Goal: Task Accomplishment & Management: Use online tool/utility

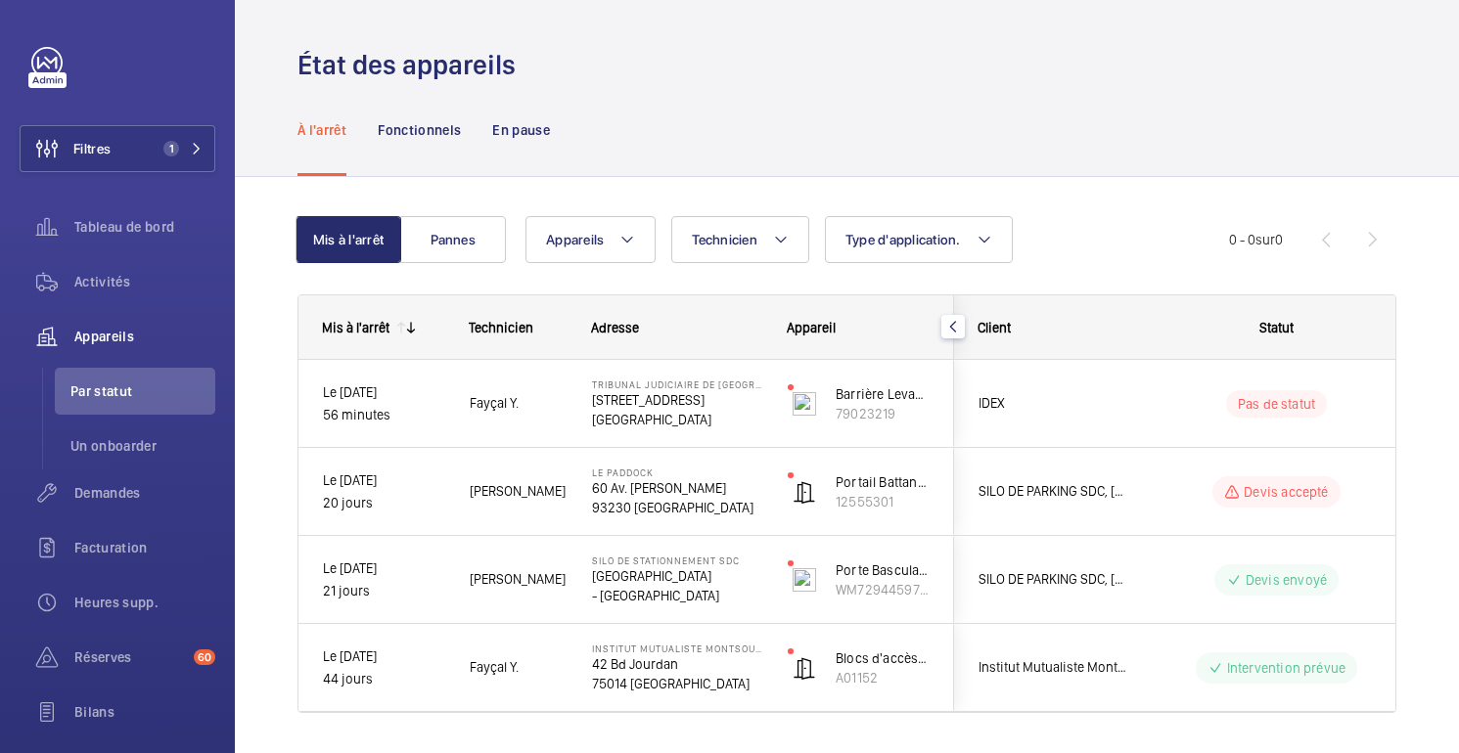
scroll to position [54, 0]
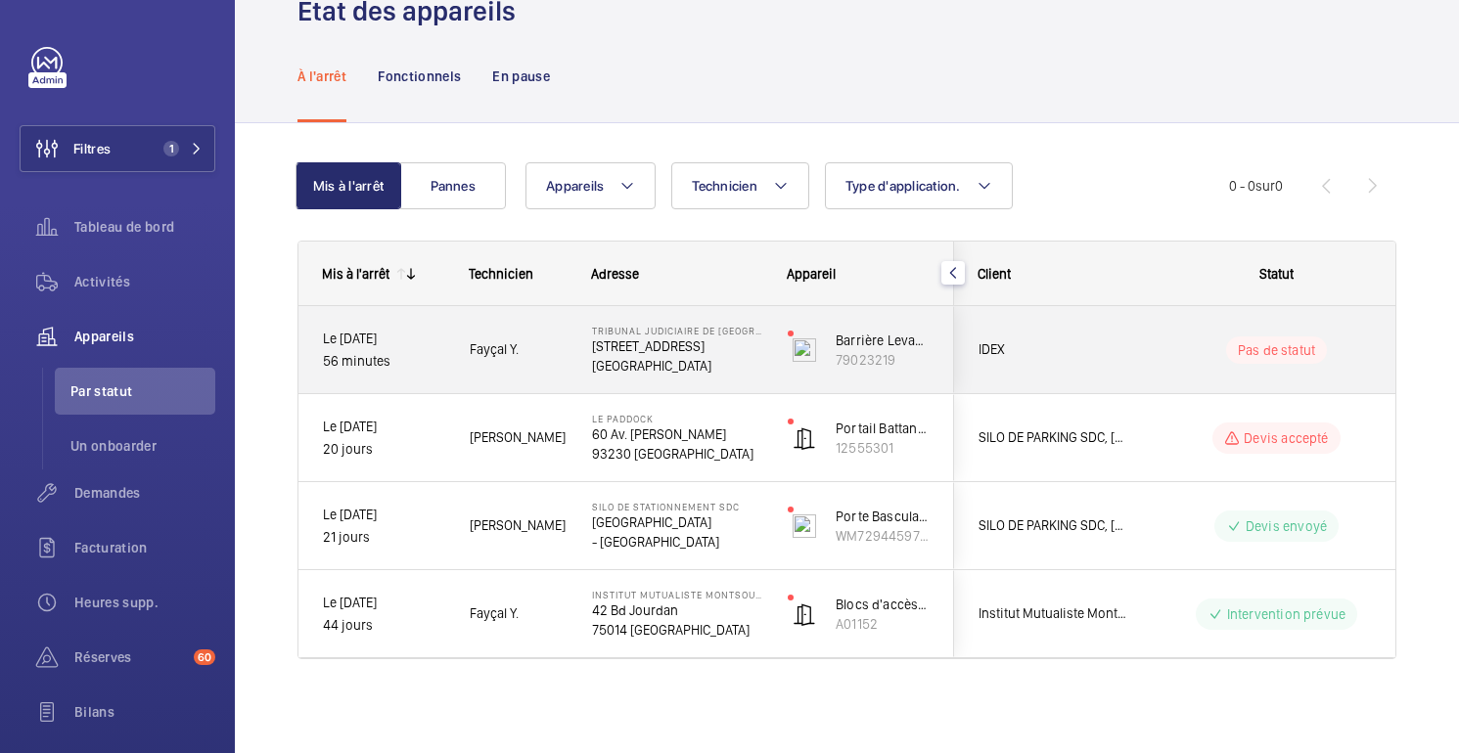
click at [1049, 334] on div "IDEX" at bounding box center [1042, 350] width 174 height 62
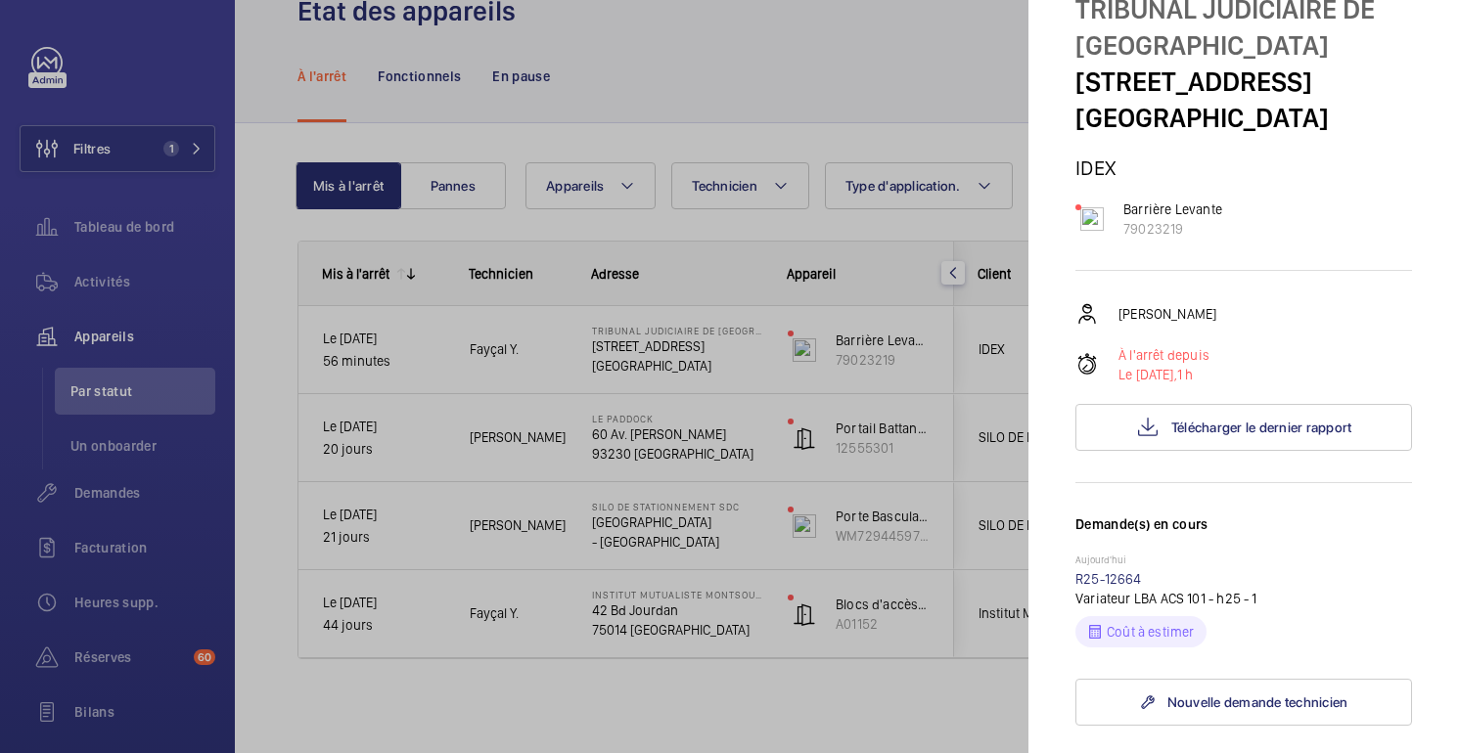
scroll to position [146, 0]
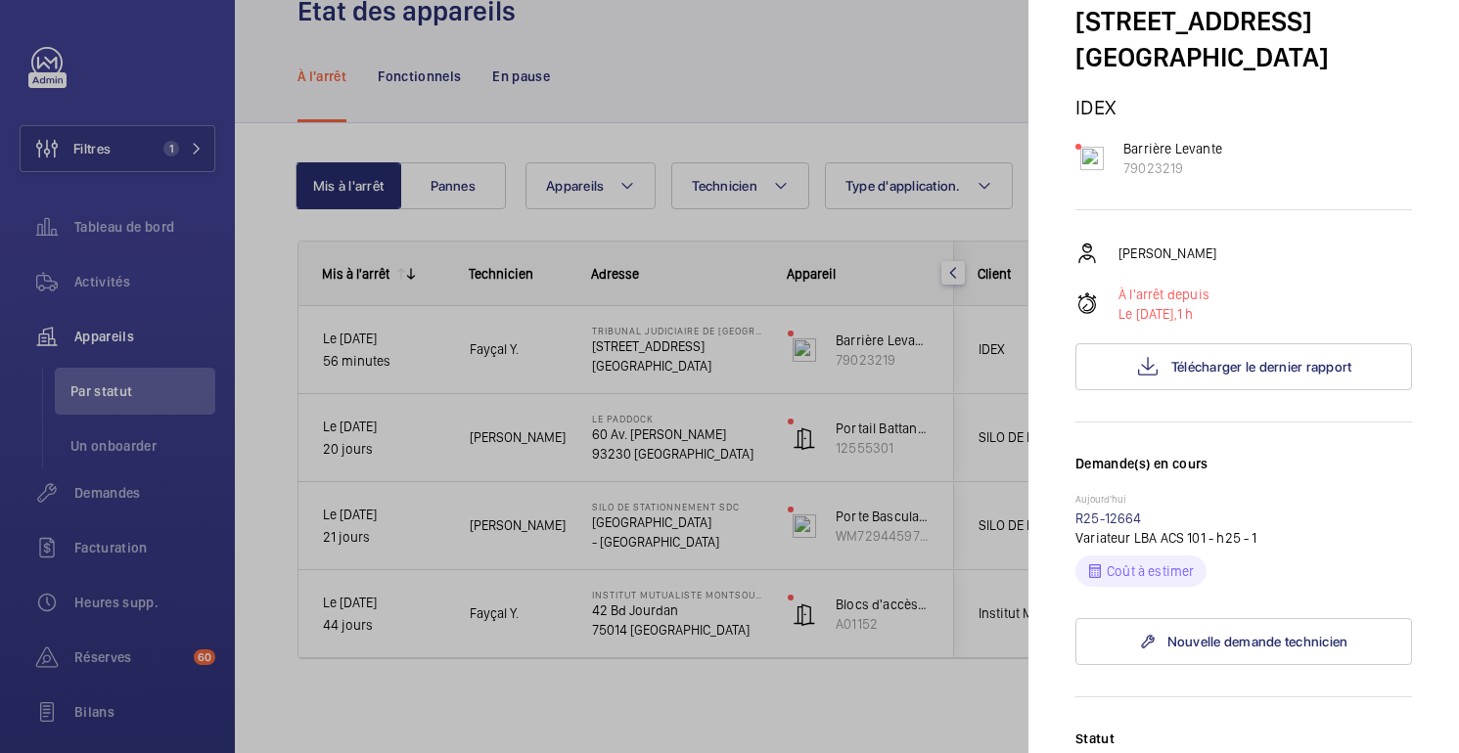
click at [913, 81] on div at bounding box center [729, 376] width 1459 height 753
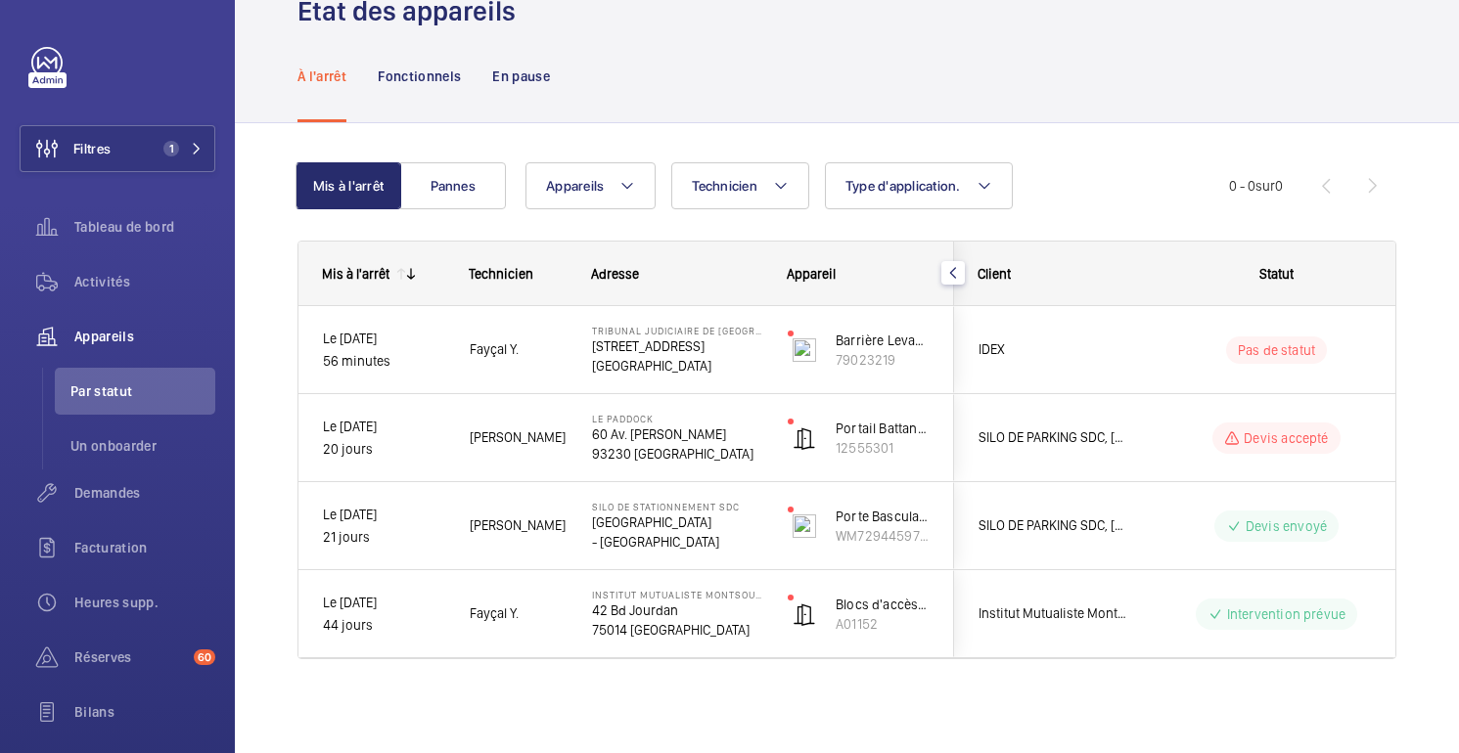
scroll to position [0, 0]
click at [117, 499] on font "Demandes" at bounding box center [107, 493] width 67 height 16
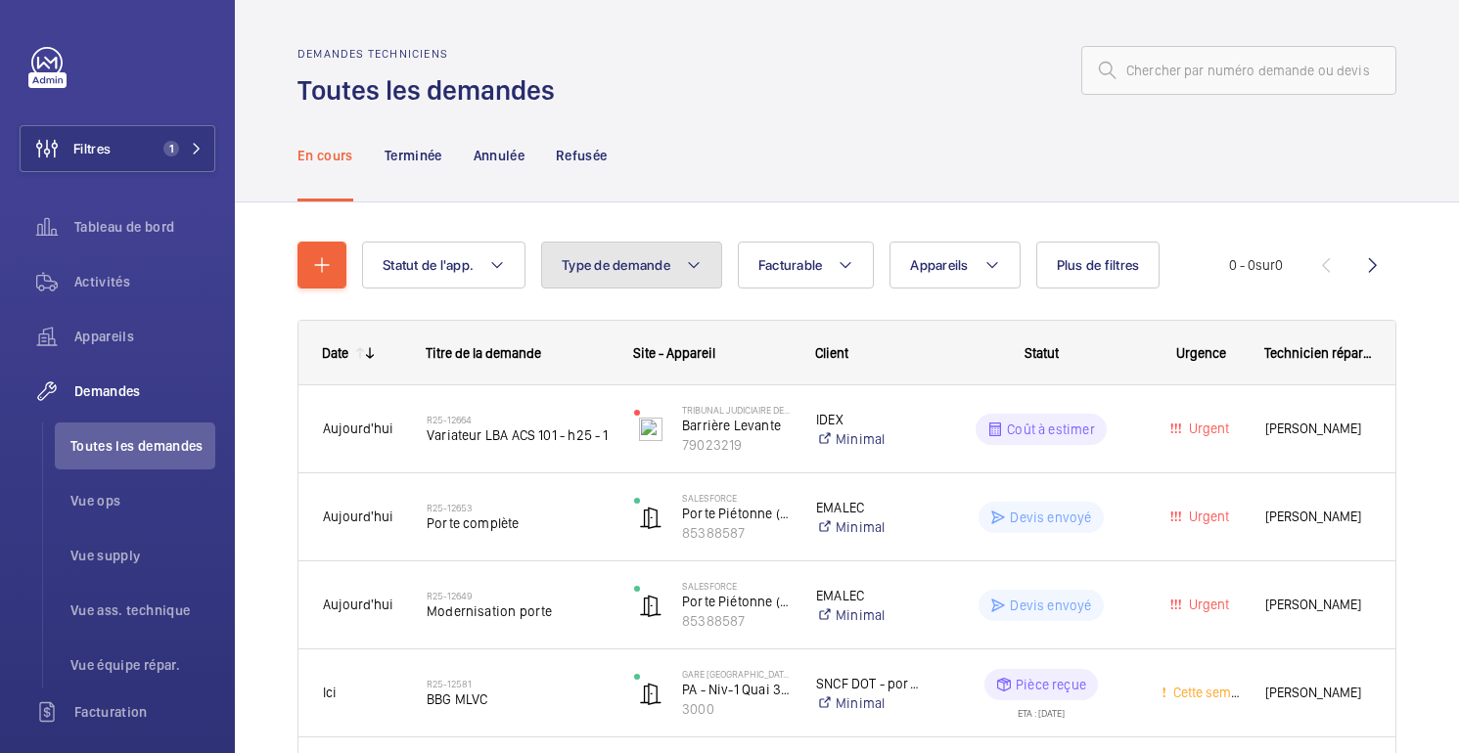
click at [604, 265] on font "Type de demande" at bounding box center [616, 265] width 109 height 16
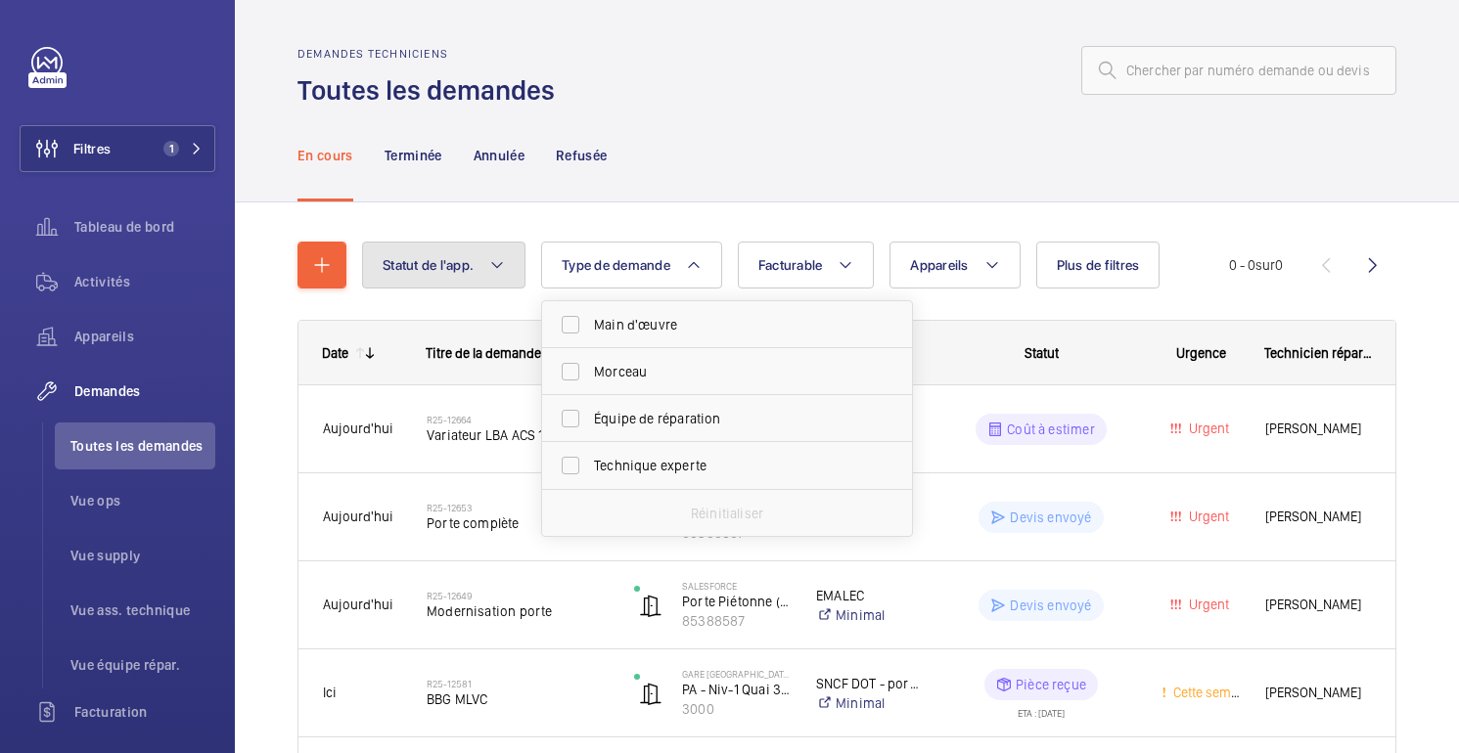
click at [498, 274] on mat-icon at bounding box center [497, 264] width 16 height 23
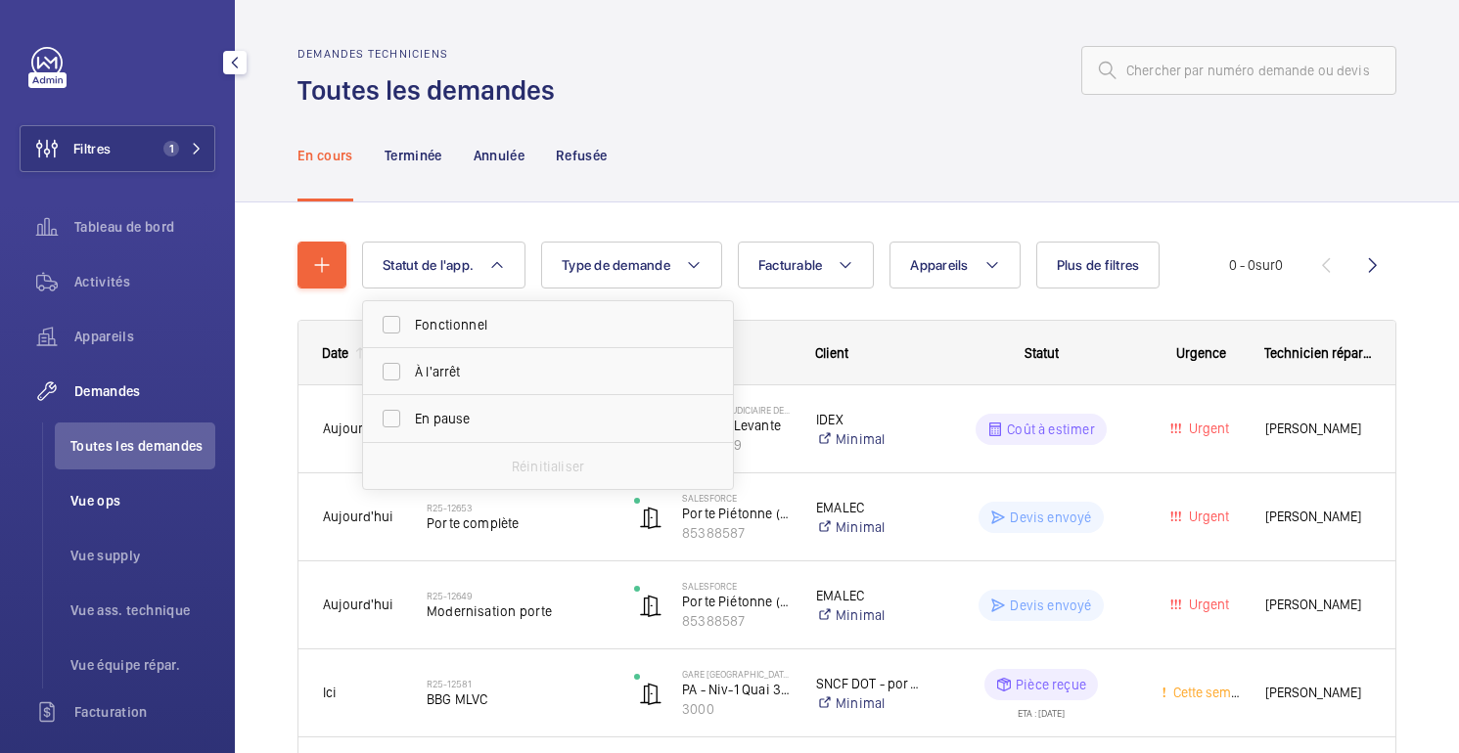
click at [135, 505] on span "Vue ops" at bounding box center [142, 501] width 145 height 20
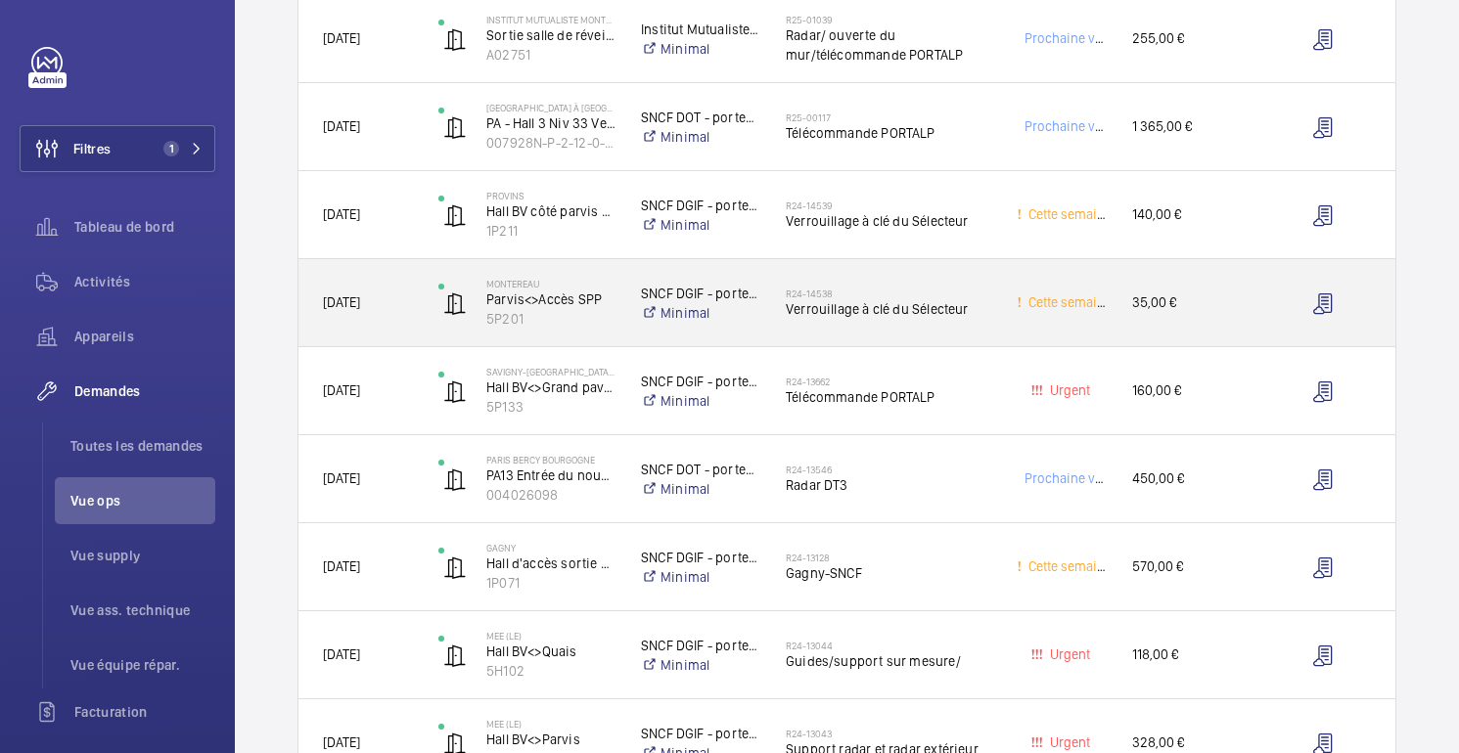
scroll to position [920, 0]
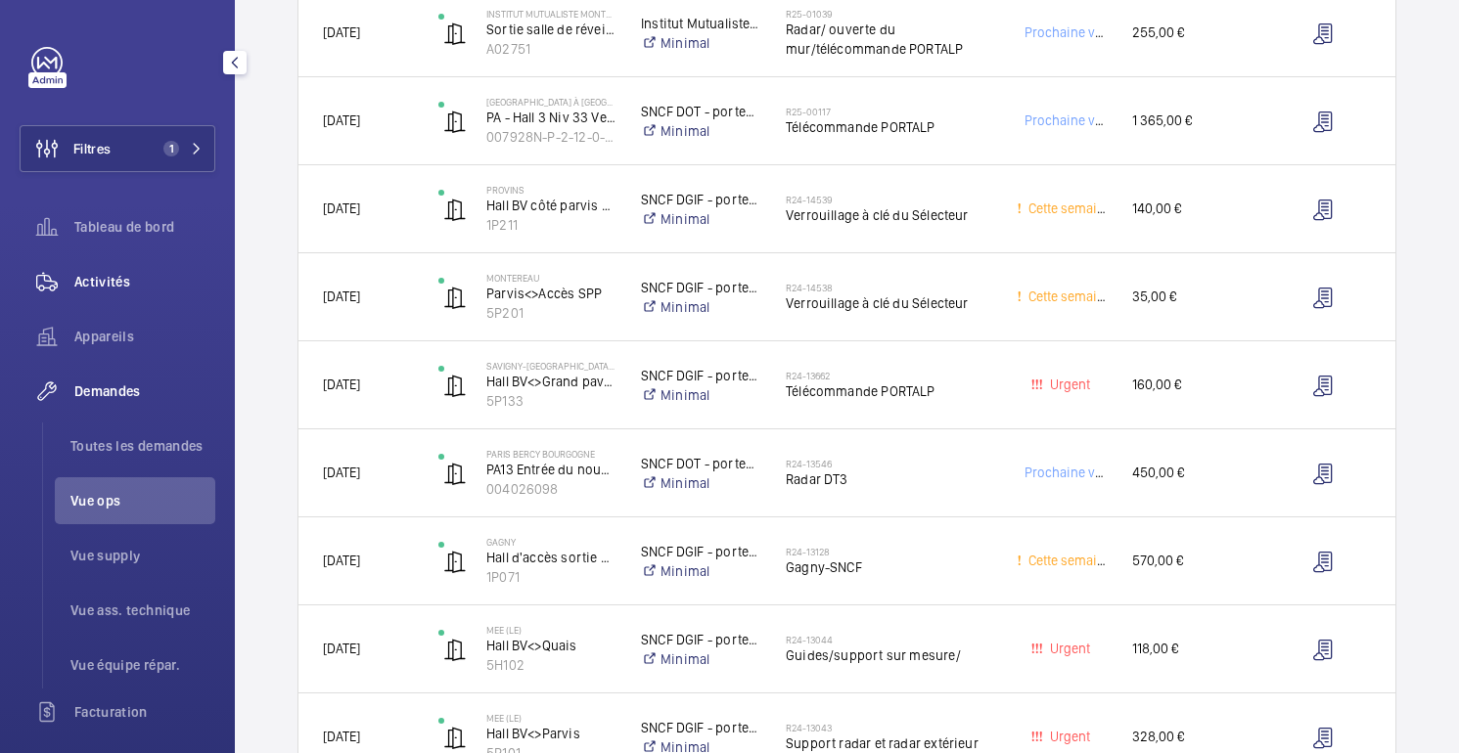
click at [128, 277] on font "Activités" at bounding box center [102, 282] width 56 height 16
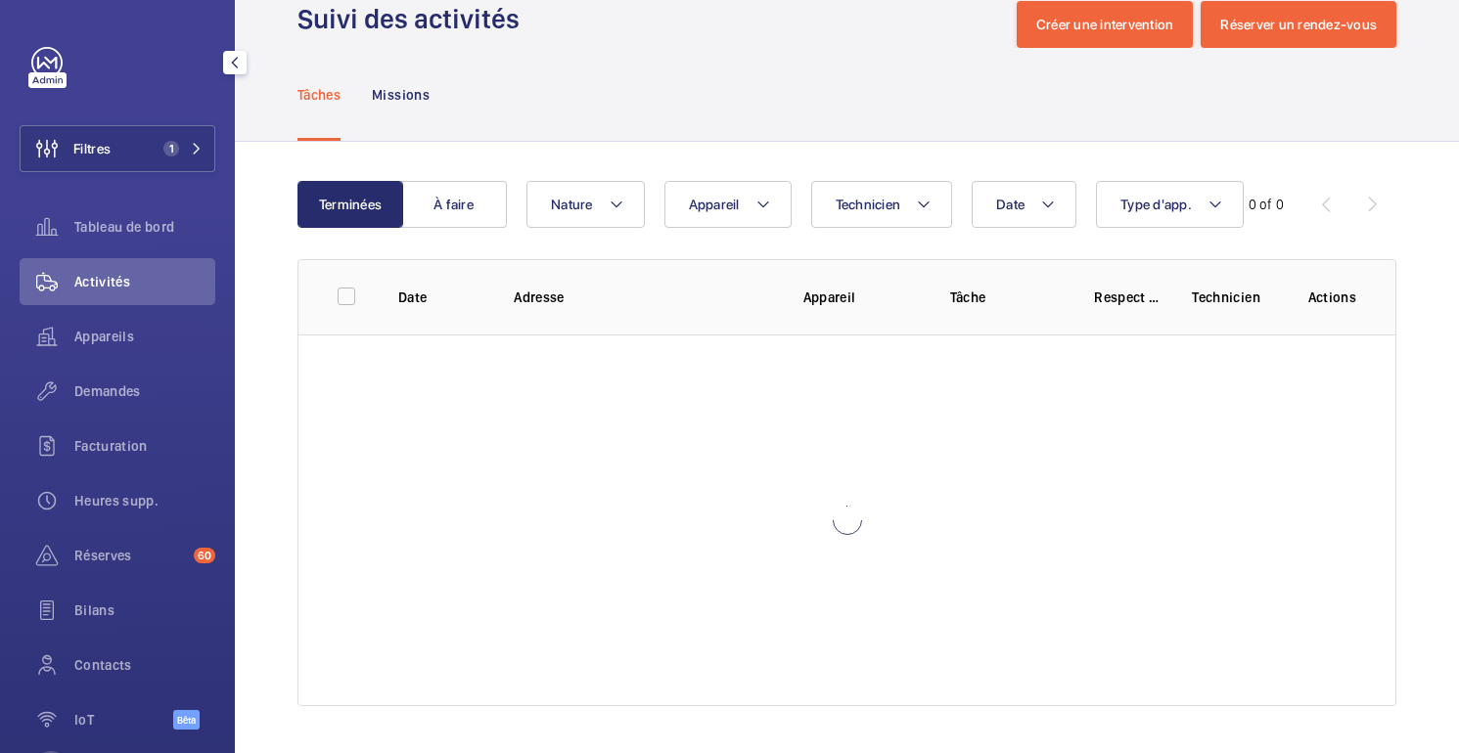
scroll to position [46, 0]
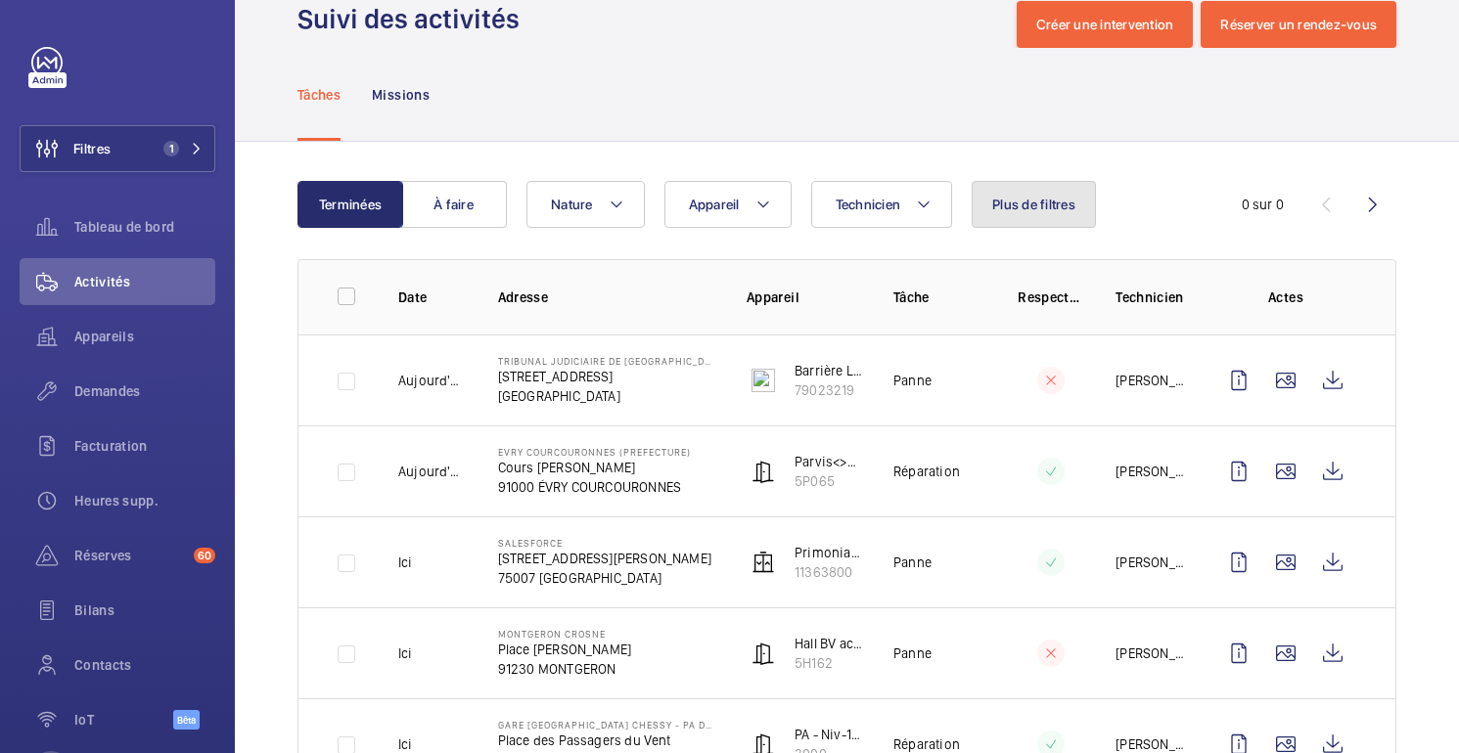
click at [1034, 205] on font "Plus de filtres" at bounding box center [1033, 205] width 83 height 16
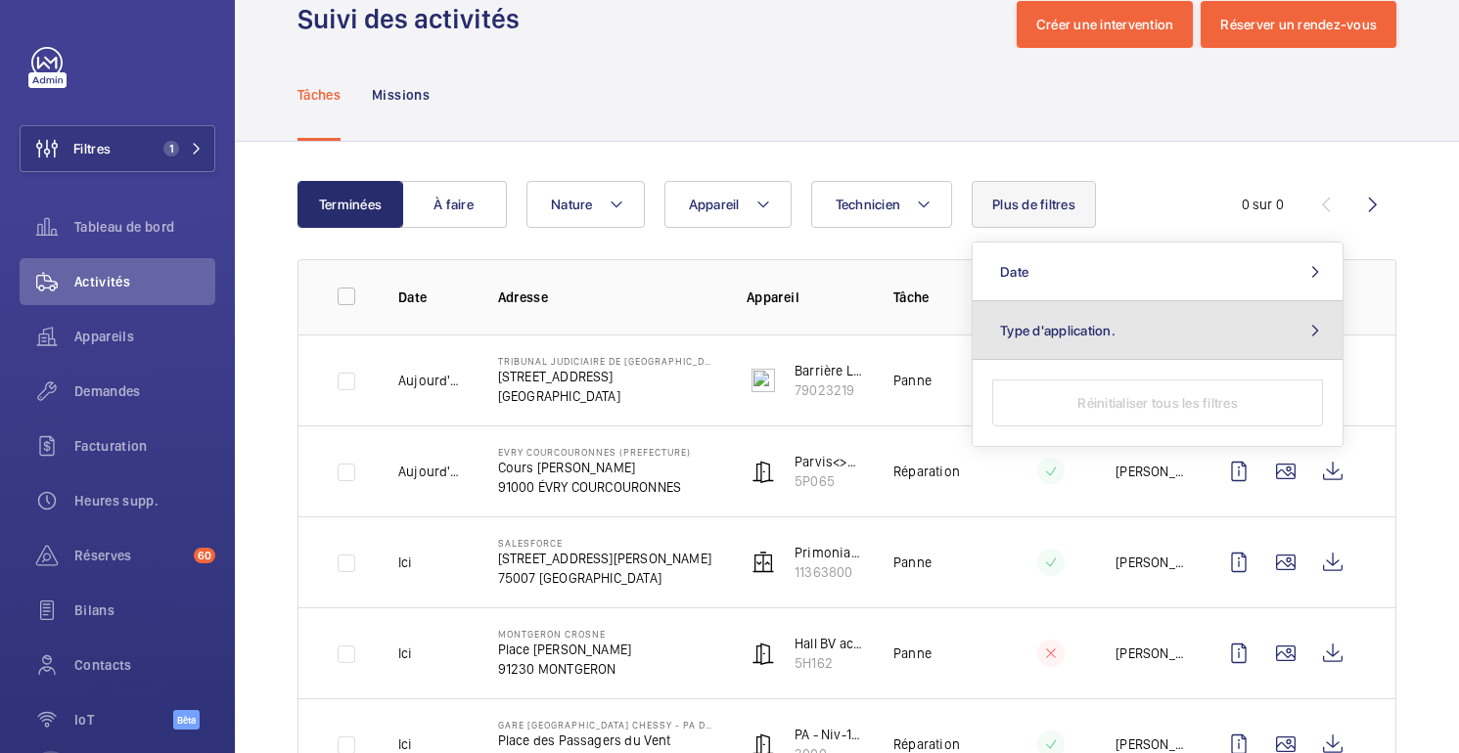
click at [1036, 333] on font "Type d'application." at bounding box center [1057, 331] width 115 height 16
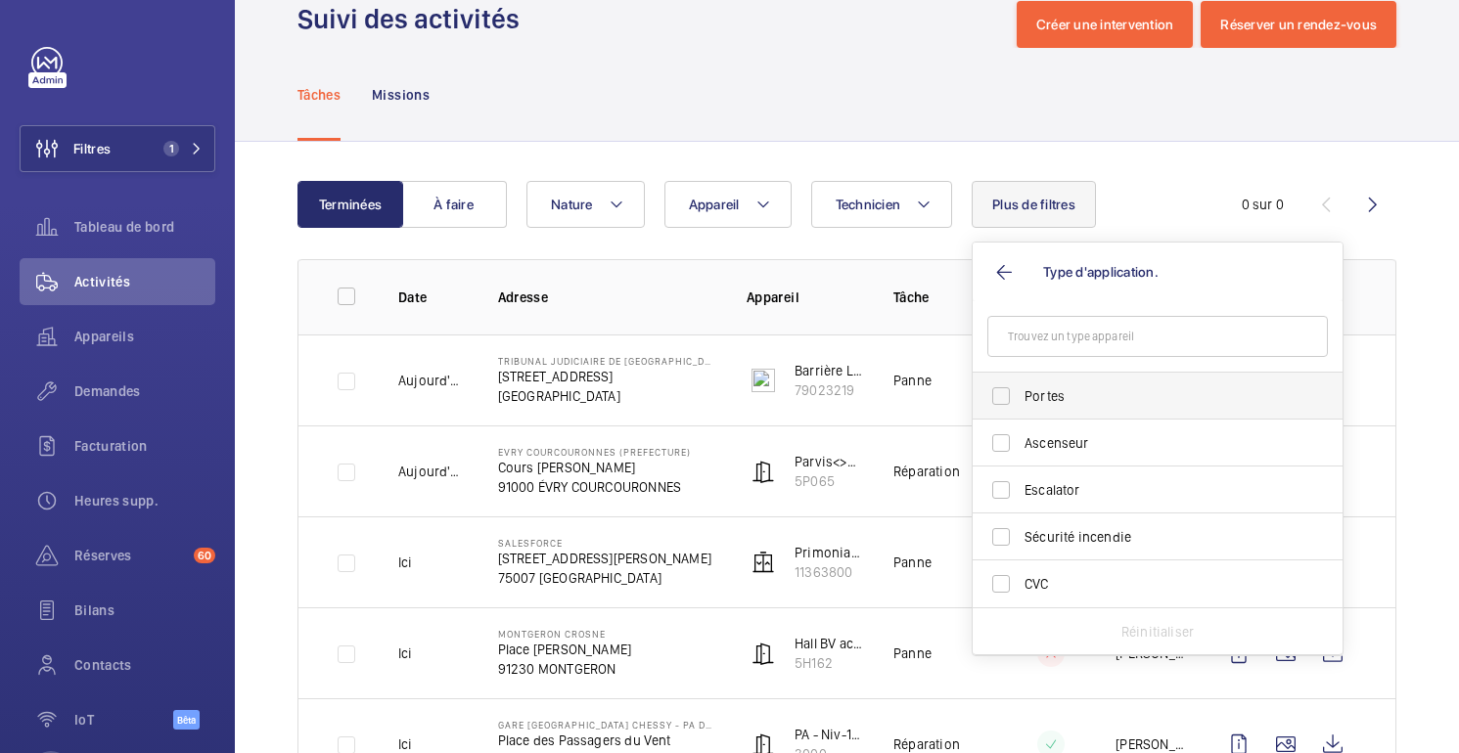
click at [1025, 392] on span "Portes" at bounding box center [1159, 397] width 269 height 20
click at [1021, 392] on input "Portes" at bounding box center [1000, 396] width 39 height 39
checkbox input "true"
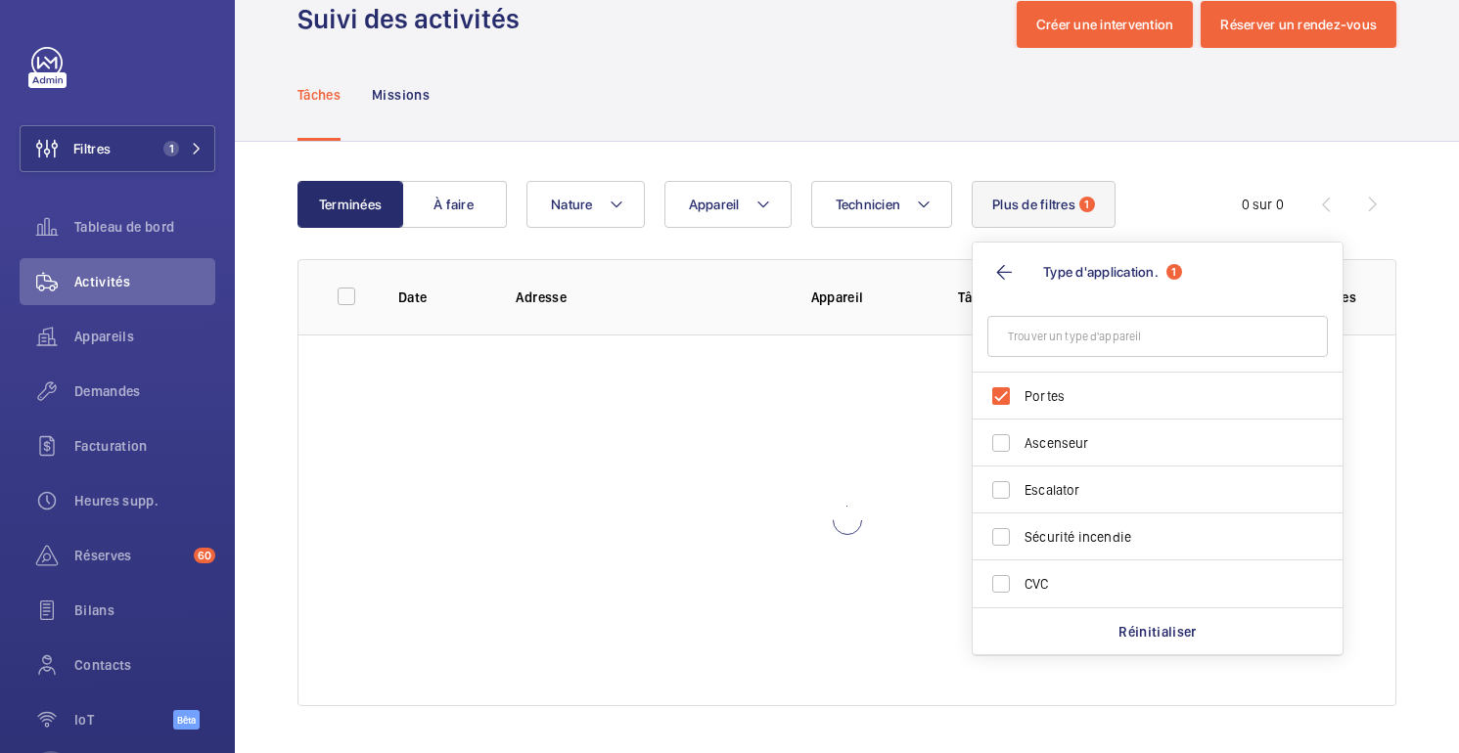
click at [1002, 84] on div "Tâches Missions" at bounding box center [846, 94] width 1099 height 93
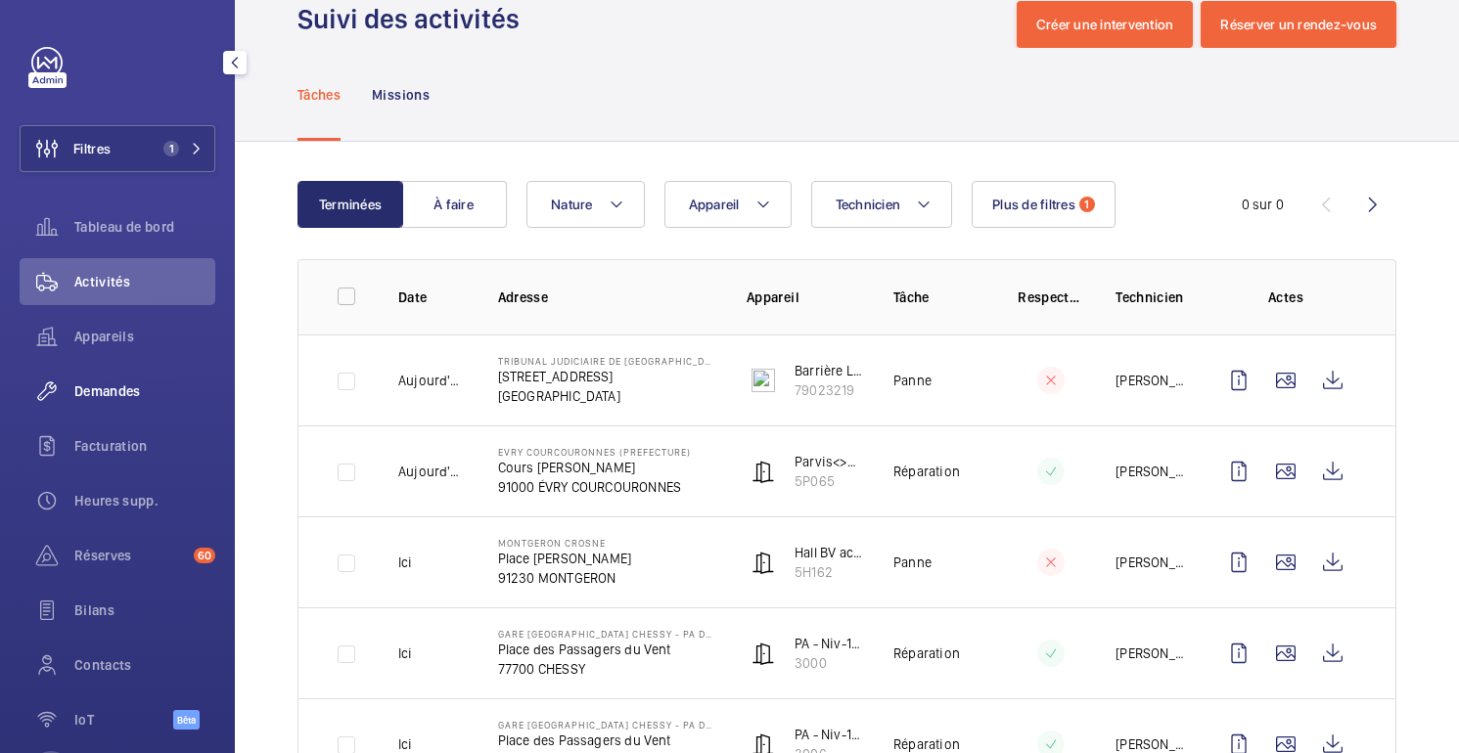
click at [97, 396] on font "Demandes" at bounding box center [107, 392] width 67 height 16
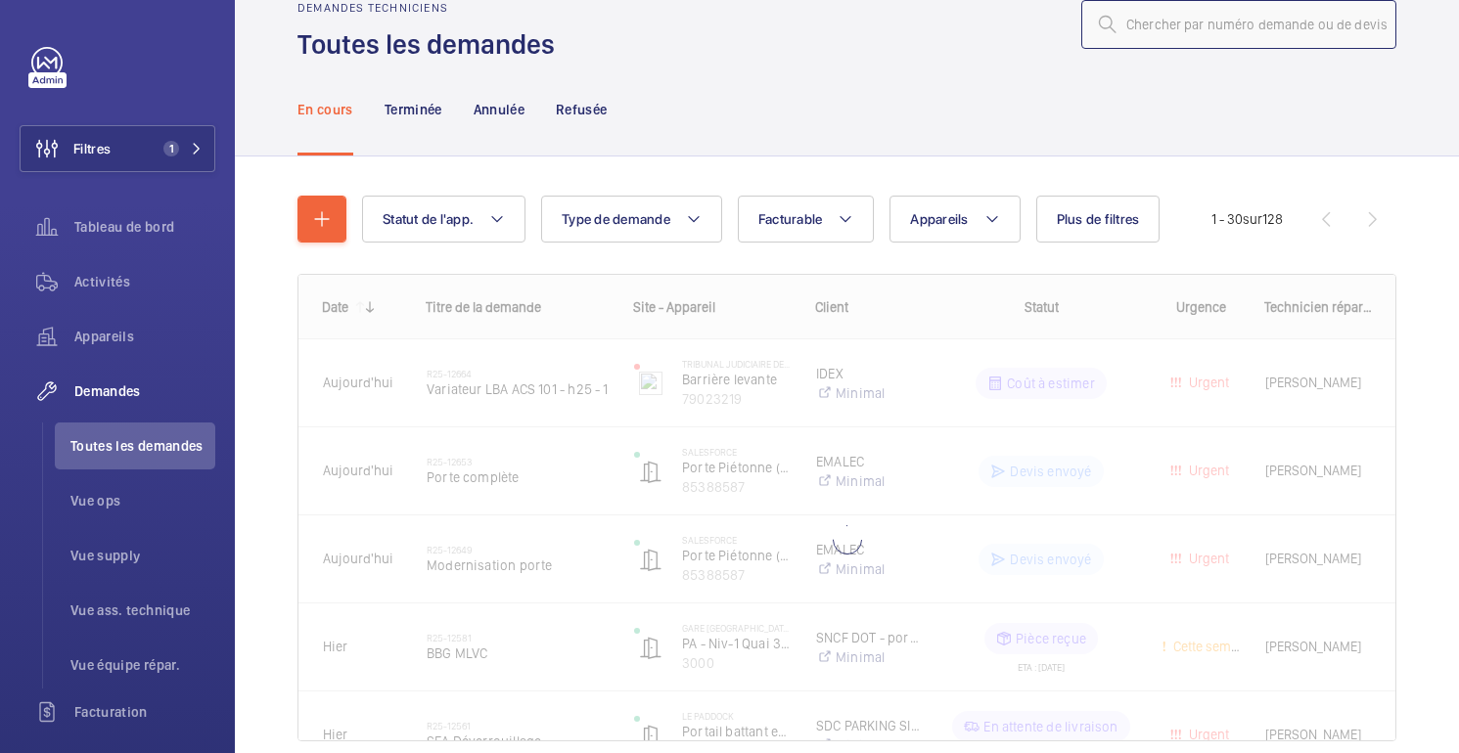
click at [1223, 32] on input "text" at bounding box center [1238, 24] width 315 height 49
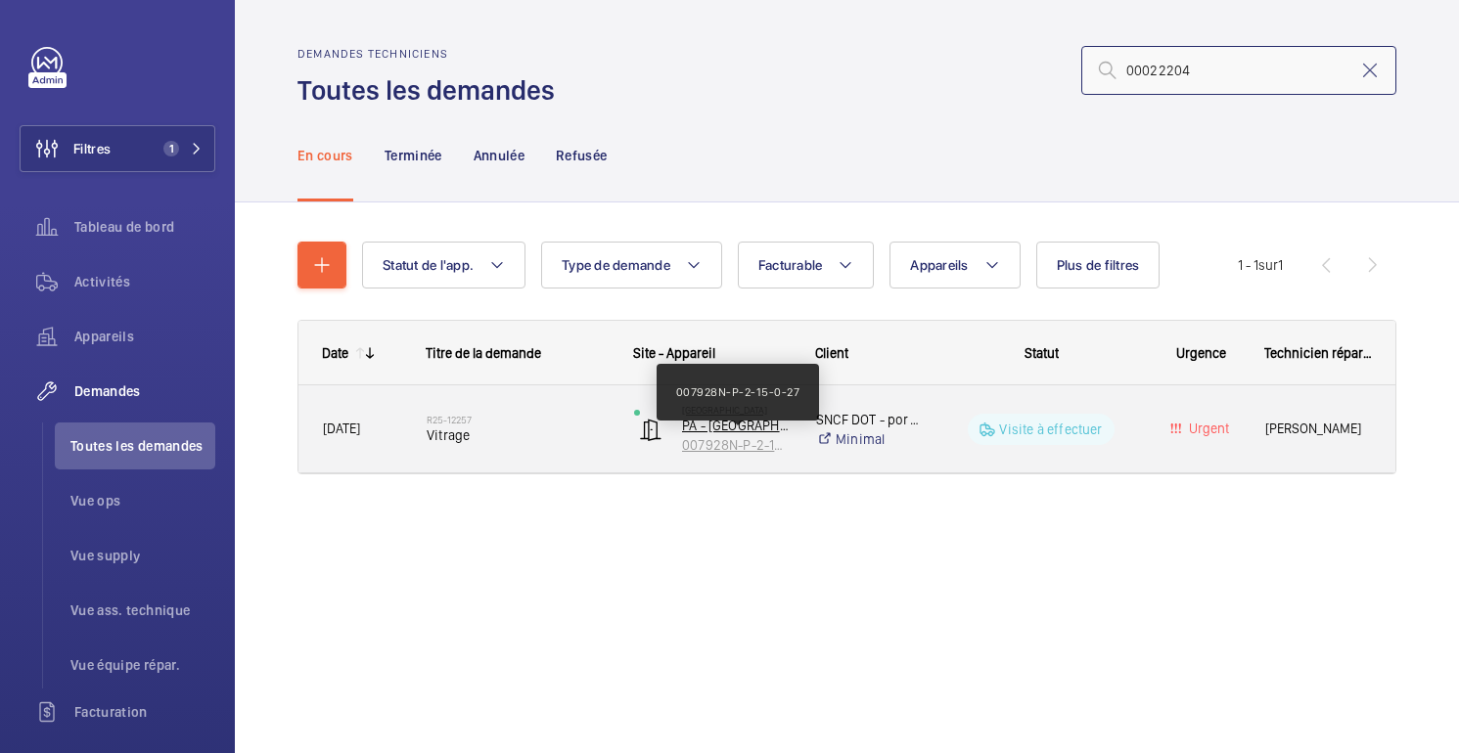
type input "00022204"
click at [751, 443] on p "007928N-P-2-15-0-27" at bounding box center [736, 445] width 109 height 20
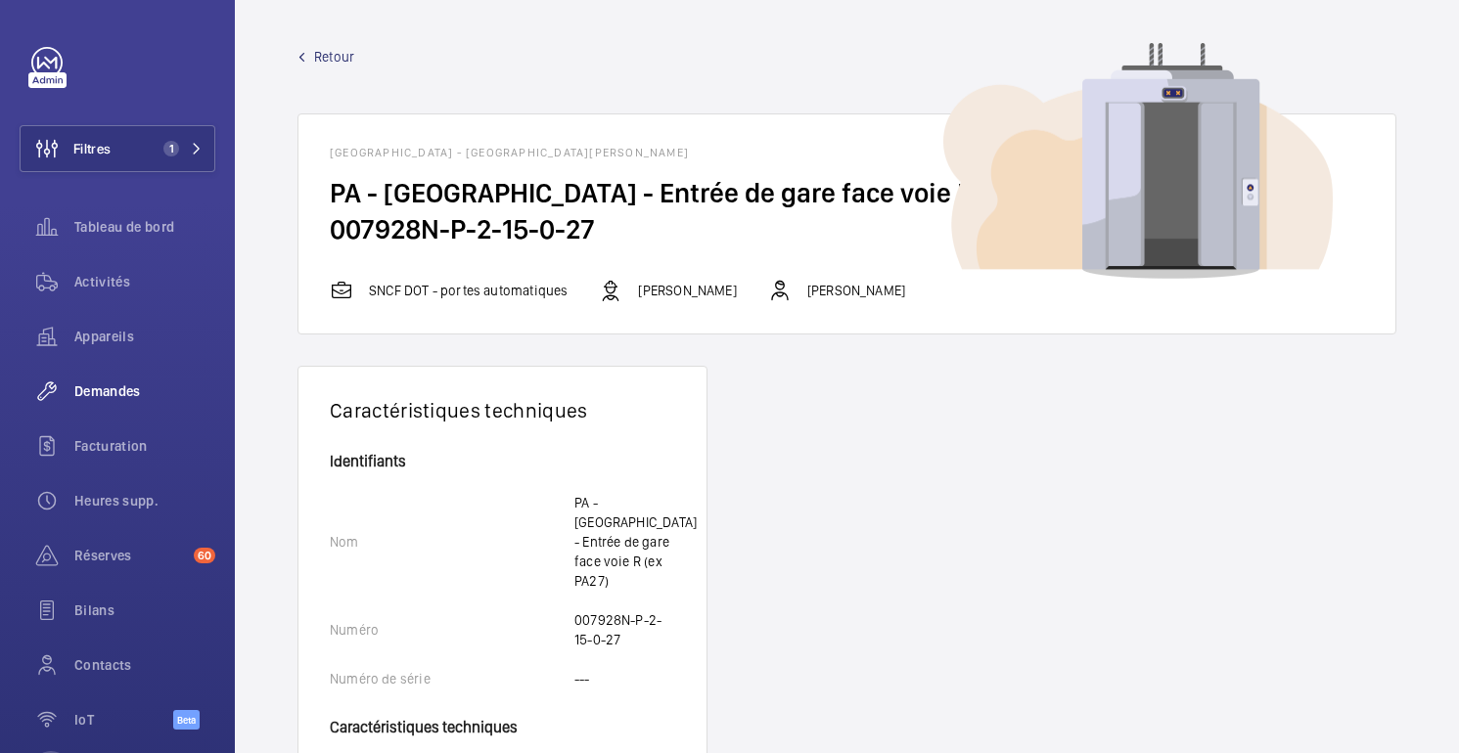
click at [569, 228] on h2 "007928N-P-2-15-0-27" at bounding box center [847, 229] width 1034 height 36
copy h2
click at [332, 51] on span "Retour" at bounding box center [334, 57] width 40 height 20
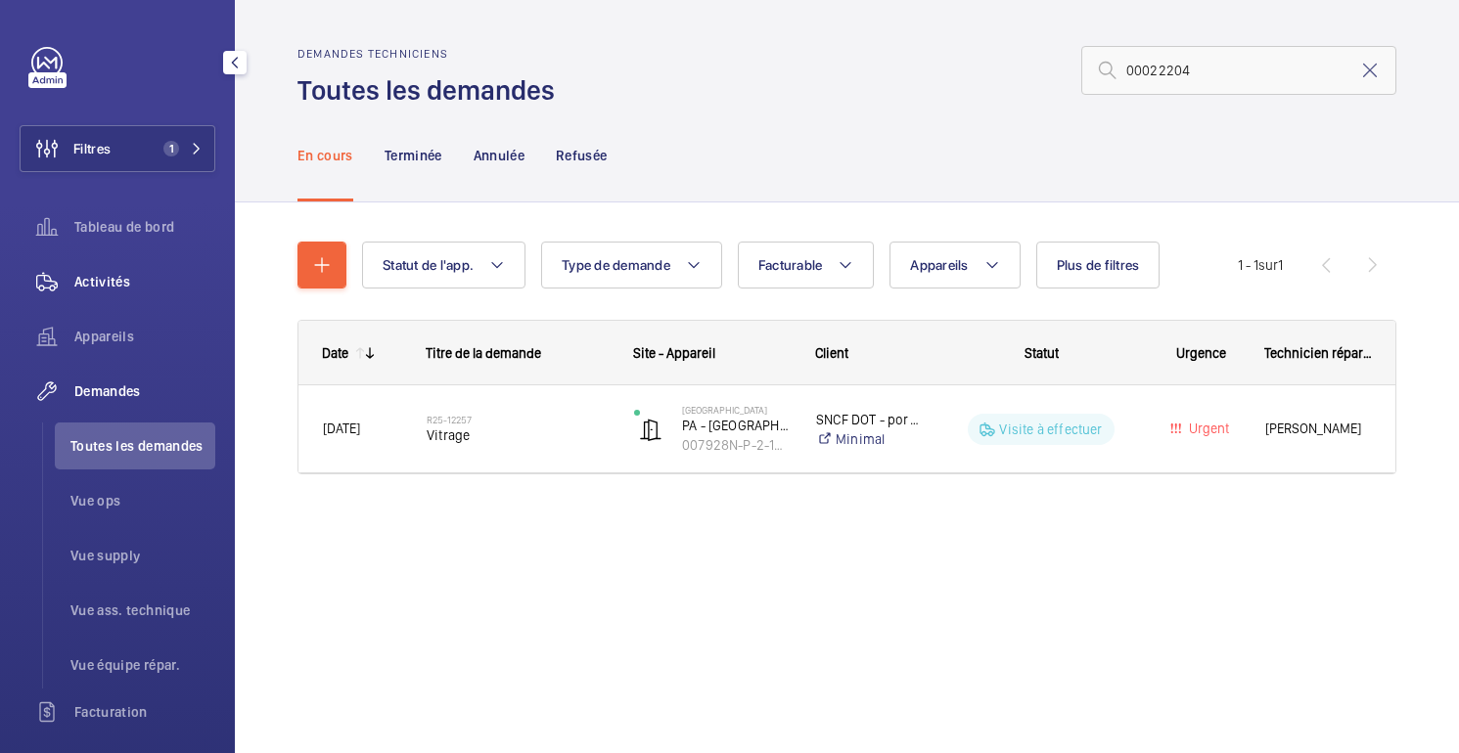
click at [112, 289] on span "Activités" at bounding box center [144, 282] width 141 height 20
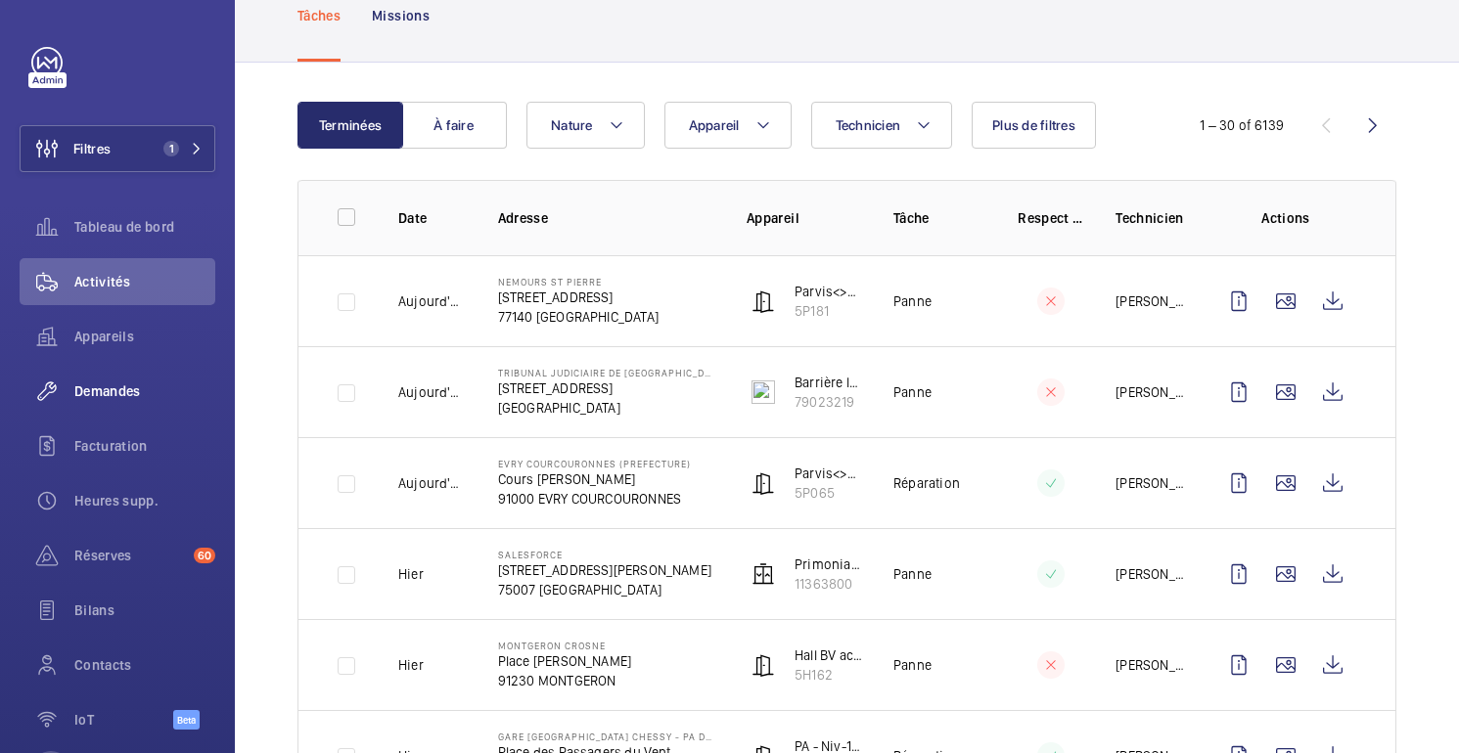
scroll to position [105, 0]
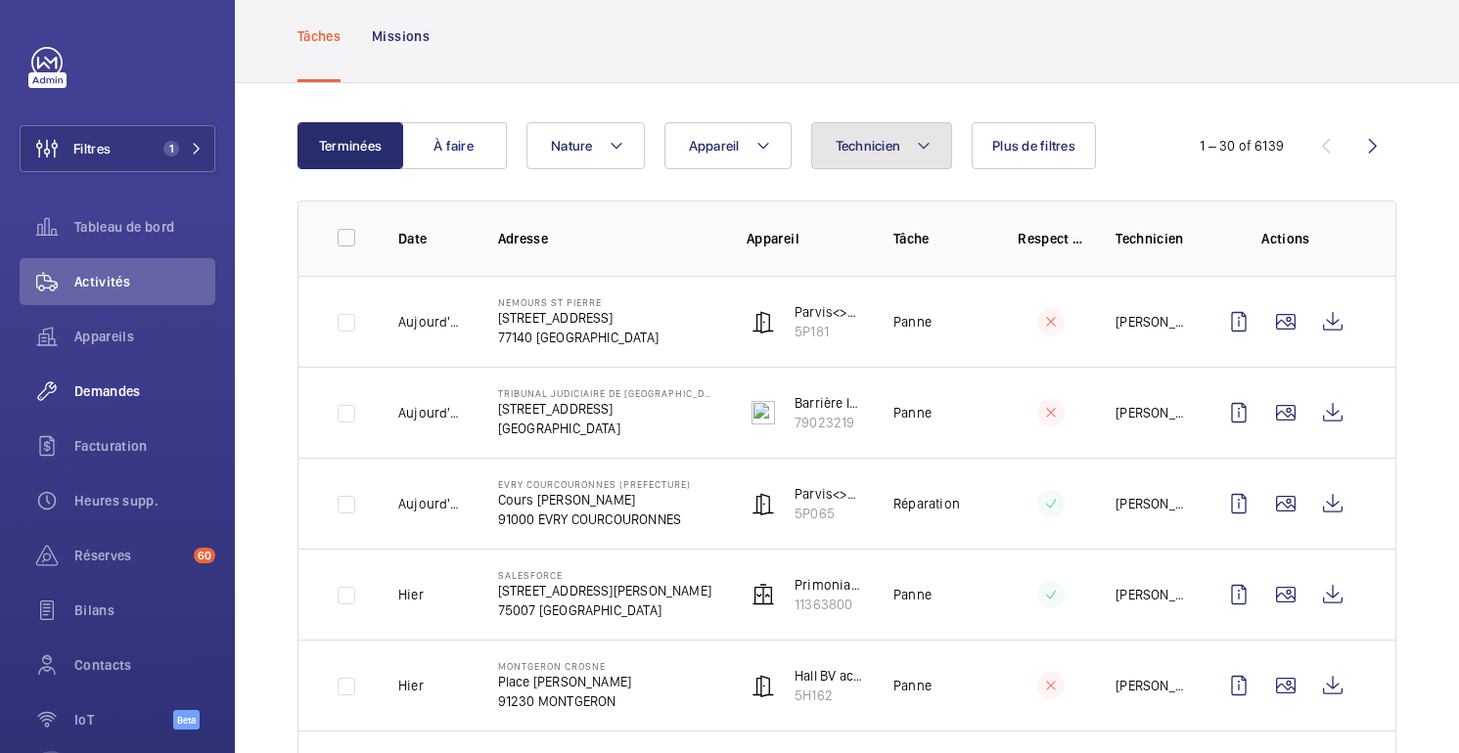
click at [891, 149] on span "Technicien" at bounding box center [869, 146] width 66 height 16
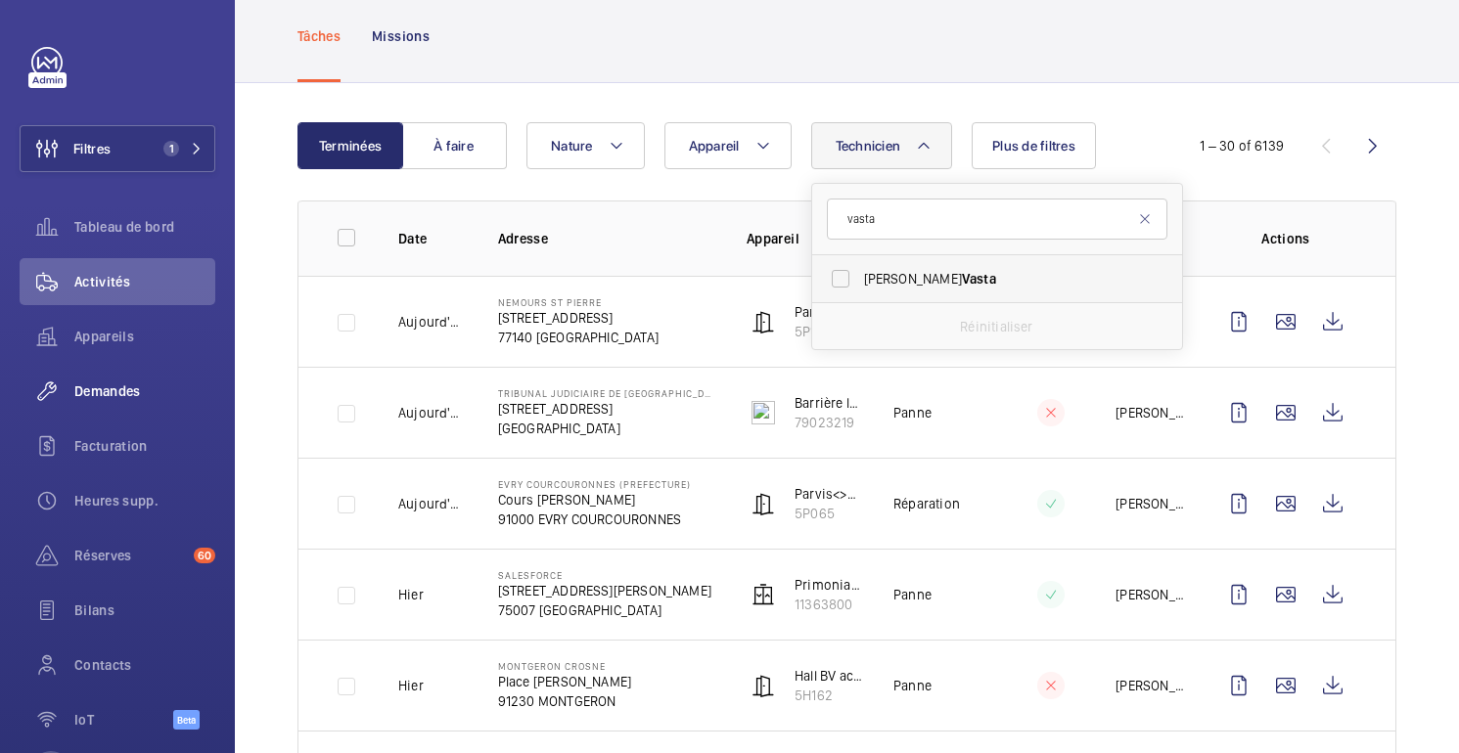
type input "vasta"
click at [937, 293] on label "[PERSON_NAME]" at bounding box center [982, 278] width 341 height 47
click at [860, 293] on input "[PERSON_NAME]" at bounding box center [840, 278] width 39 height 39
checkbox input "true"
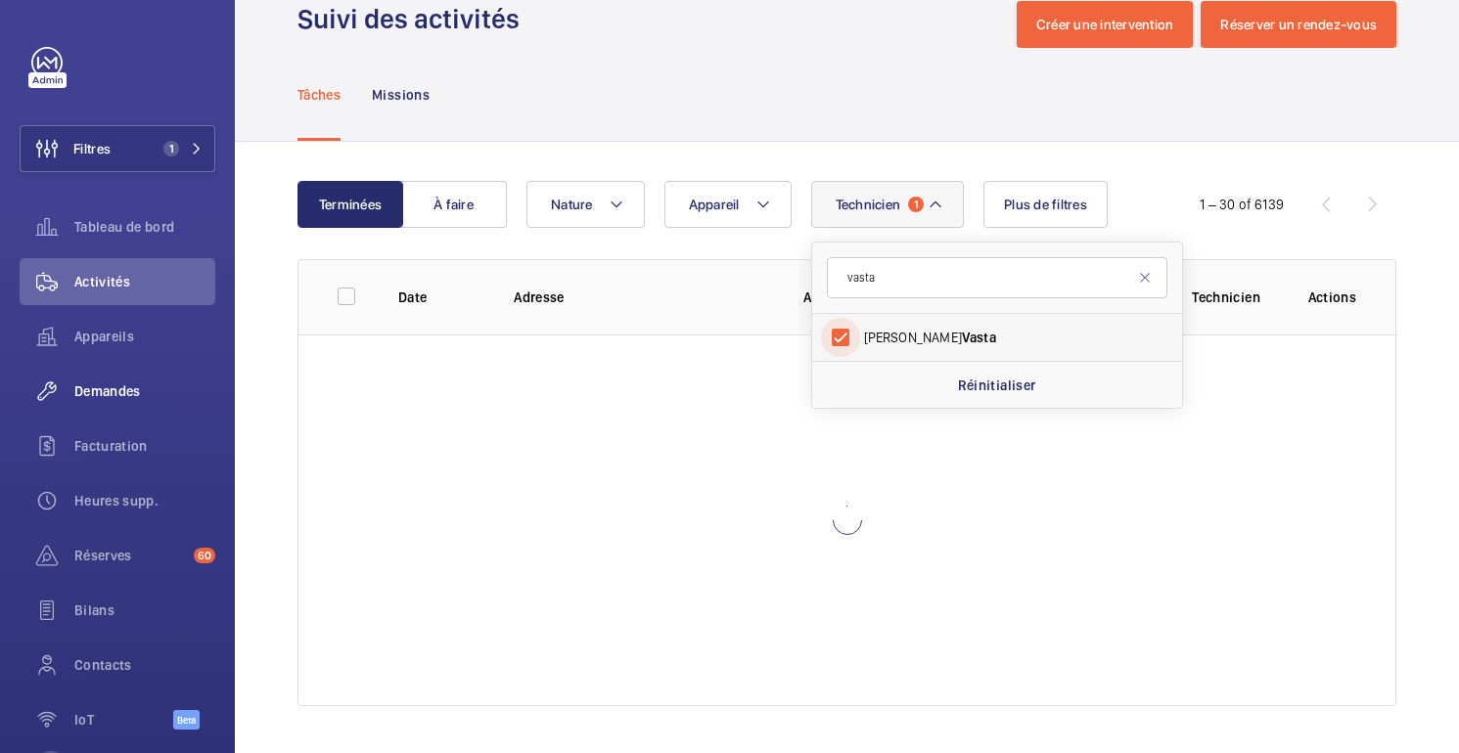
scroll to position [46, 0]
click at [1125, 87] on div "Tâches Missions" at bounding box center [846, 94] width 1099 height 93
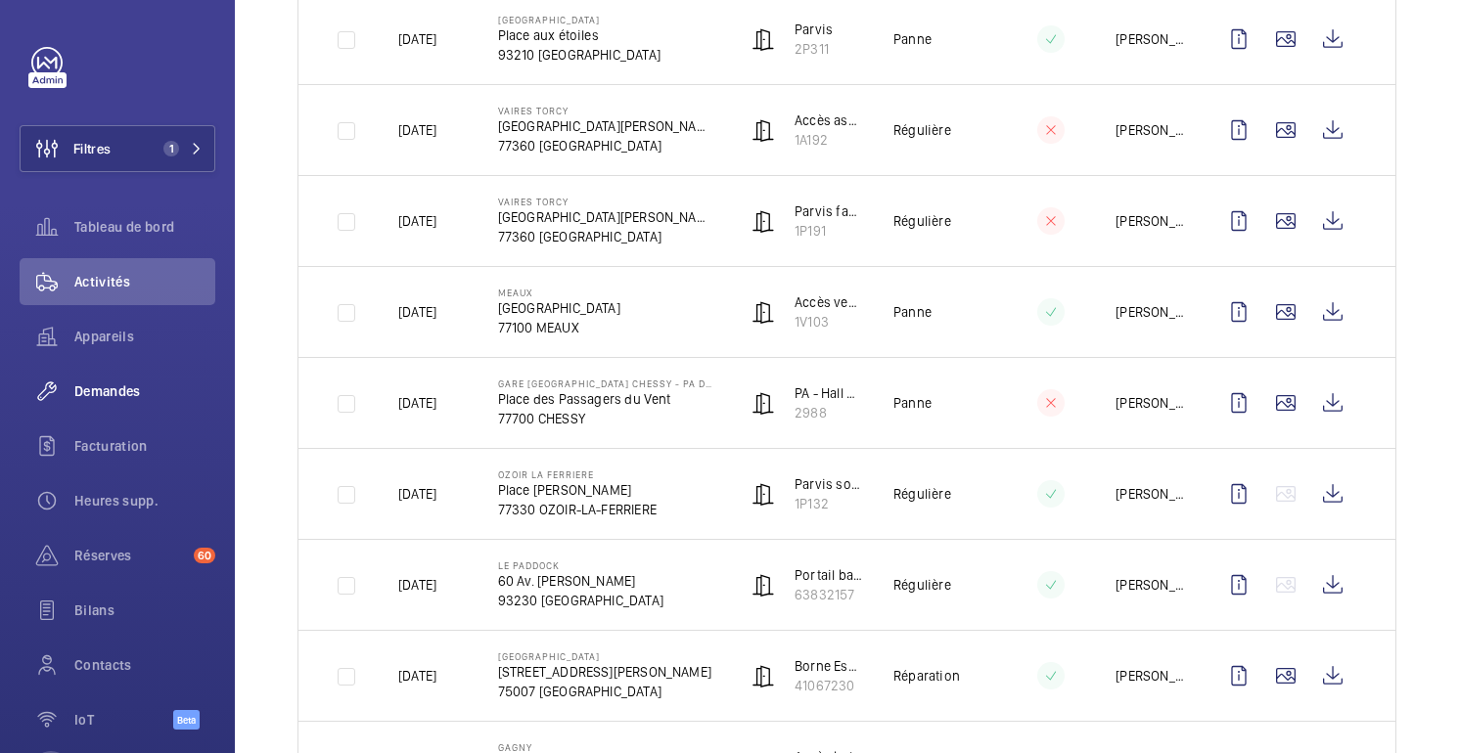
scroll to position [750, 0]
click at [112, 337] on span "Appareils" at bounding box center [144, 337] width 141 height 20
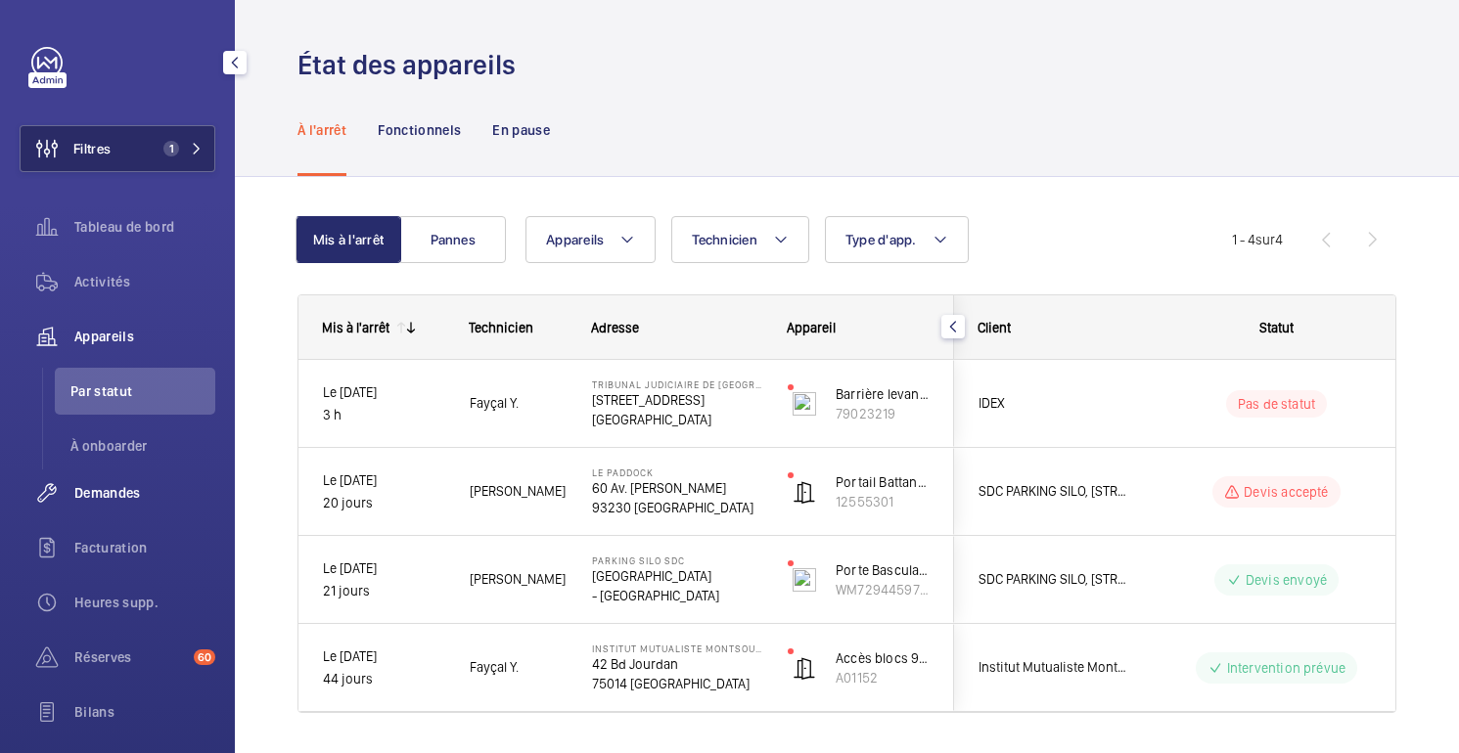
click at [103, 145] on span "Filtres" at bounding box center [91, 149] width 37 height 20
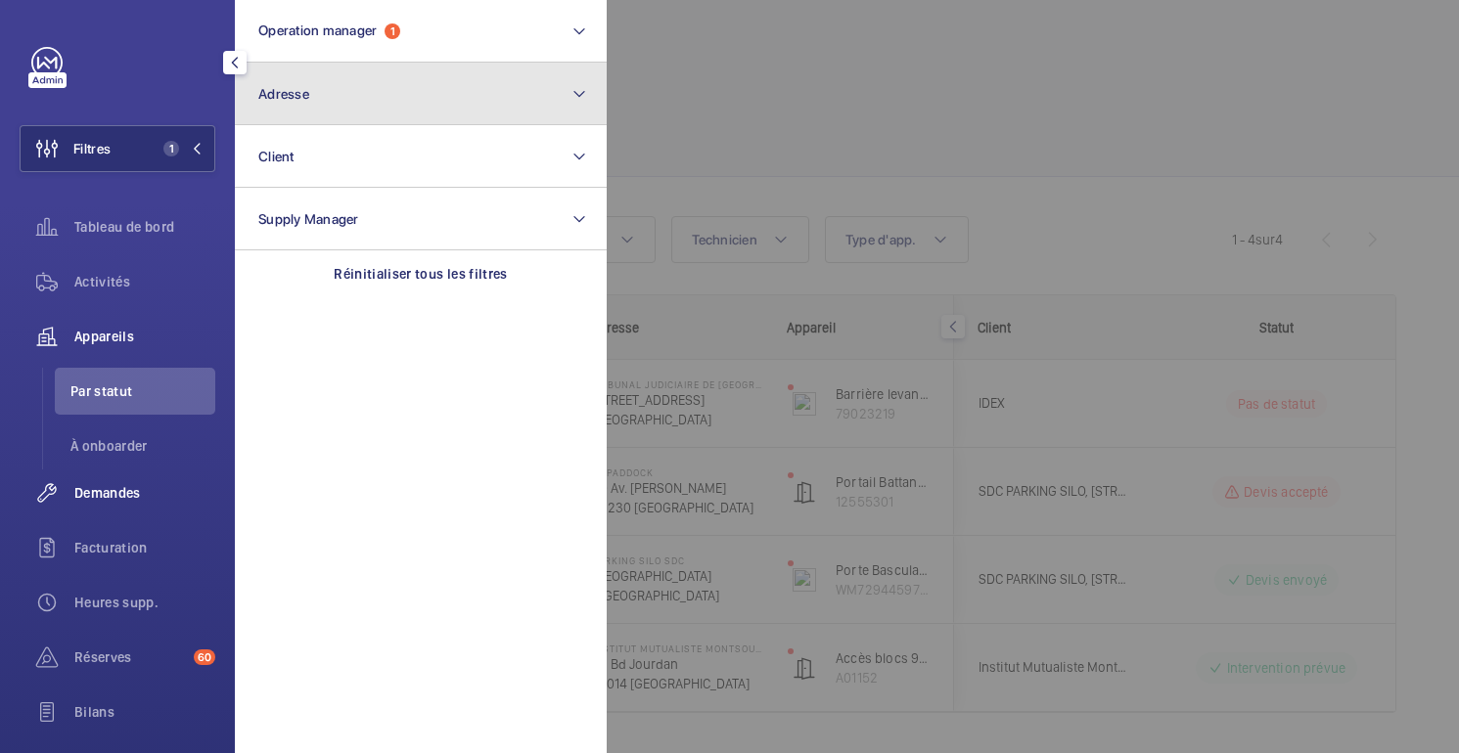
click at [297, 83] on button "Adresse" at bounding box center [421, 94] width 372 height 63
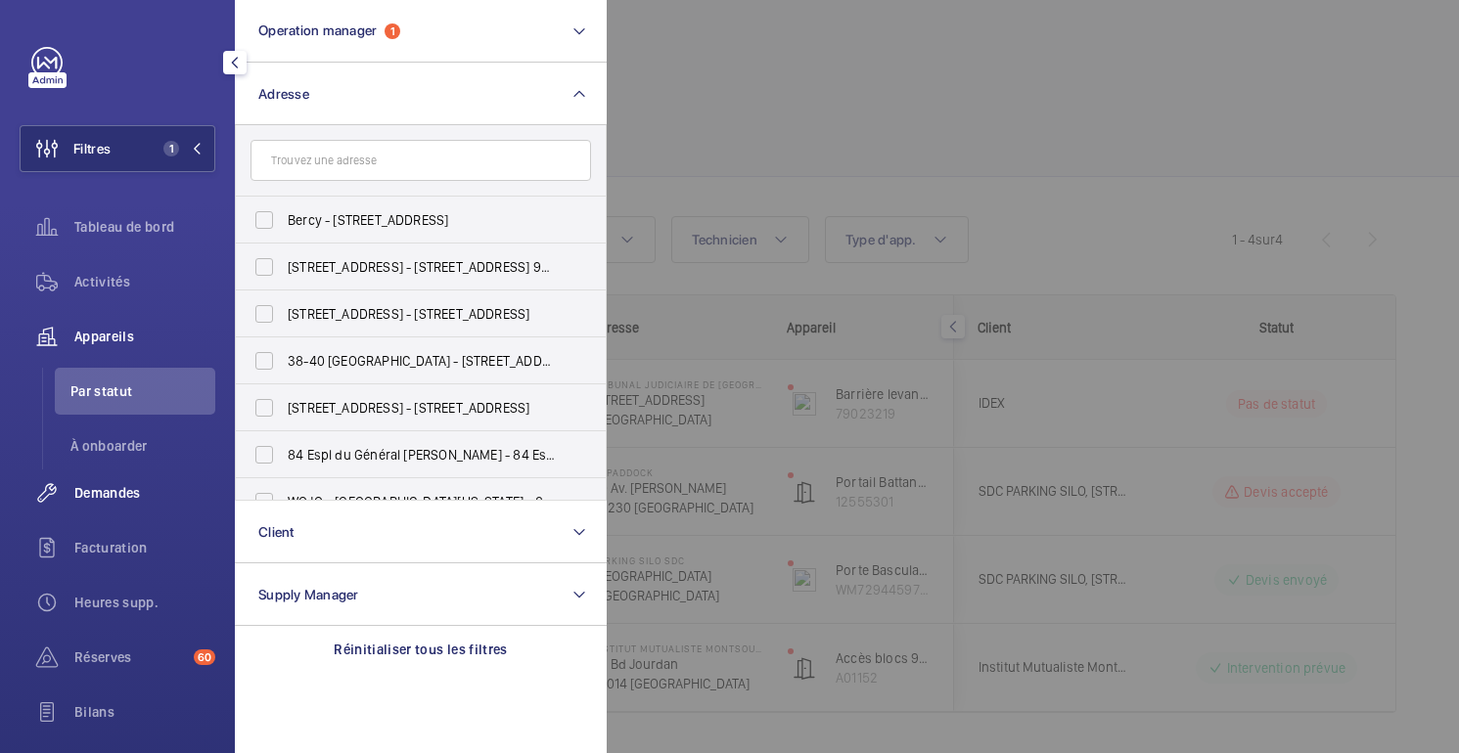
click at [399, 174] on input "text" at bounding box center [421, 160] width 341 height 41
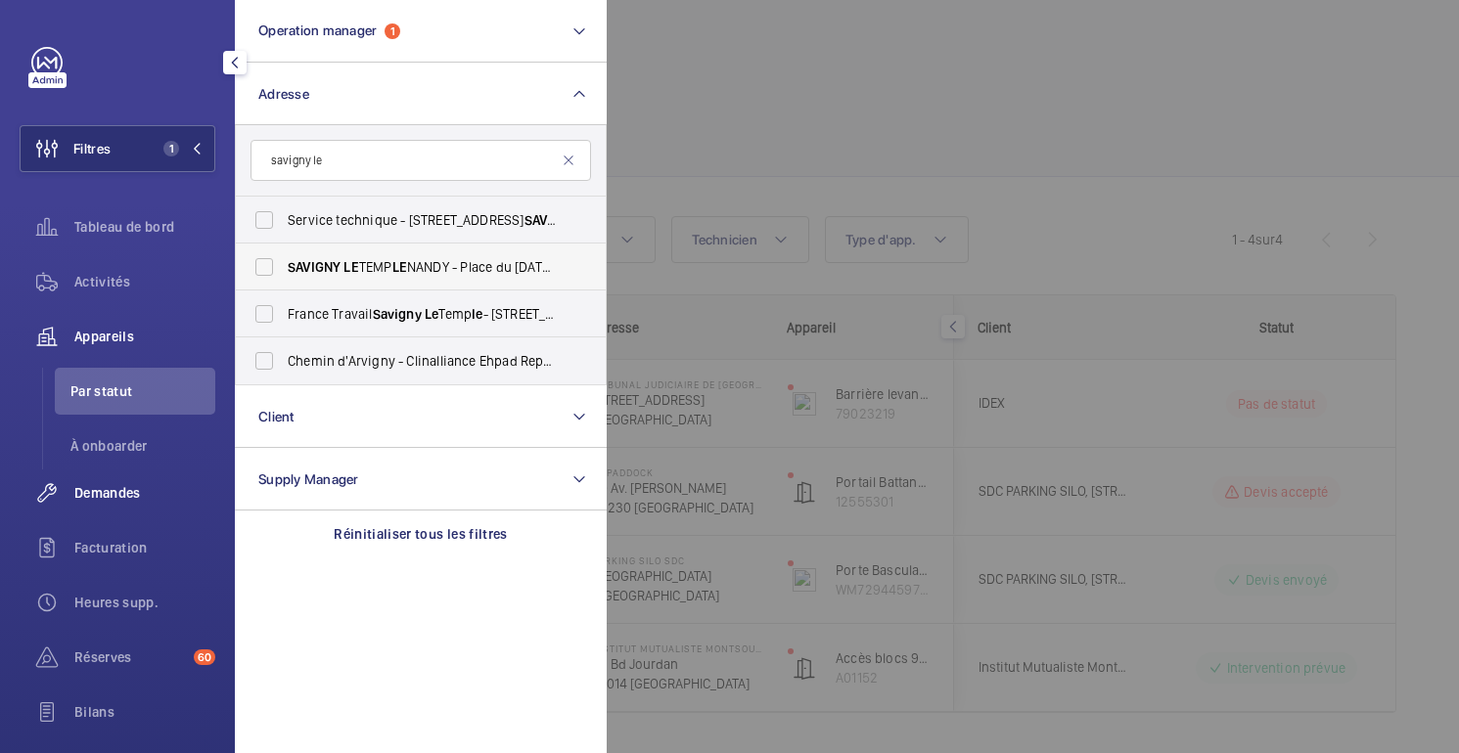
type input "savigny le"
click at [416, 271] on span "SAVIGNY LE TEMP LE NANDY - Place du [DATE], [GEOGRAPHIC_DATA] LE TEMP LE 77176" at bounding box center [422, 267] width 269 height 20
click at [284, 271] on input "SAVIGNY LE TEMP LE NANDY - Place du [DATE], [GEOGRAPHIC_DATA] LE TEMP LE 77176" at bounding box center [264, 267] width 39 height 39
checkbox input "true"
click at [930, 170] on div at bounding box center [1336, 376] width 1459 height 753
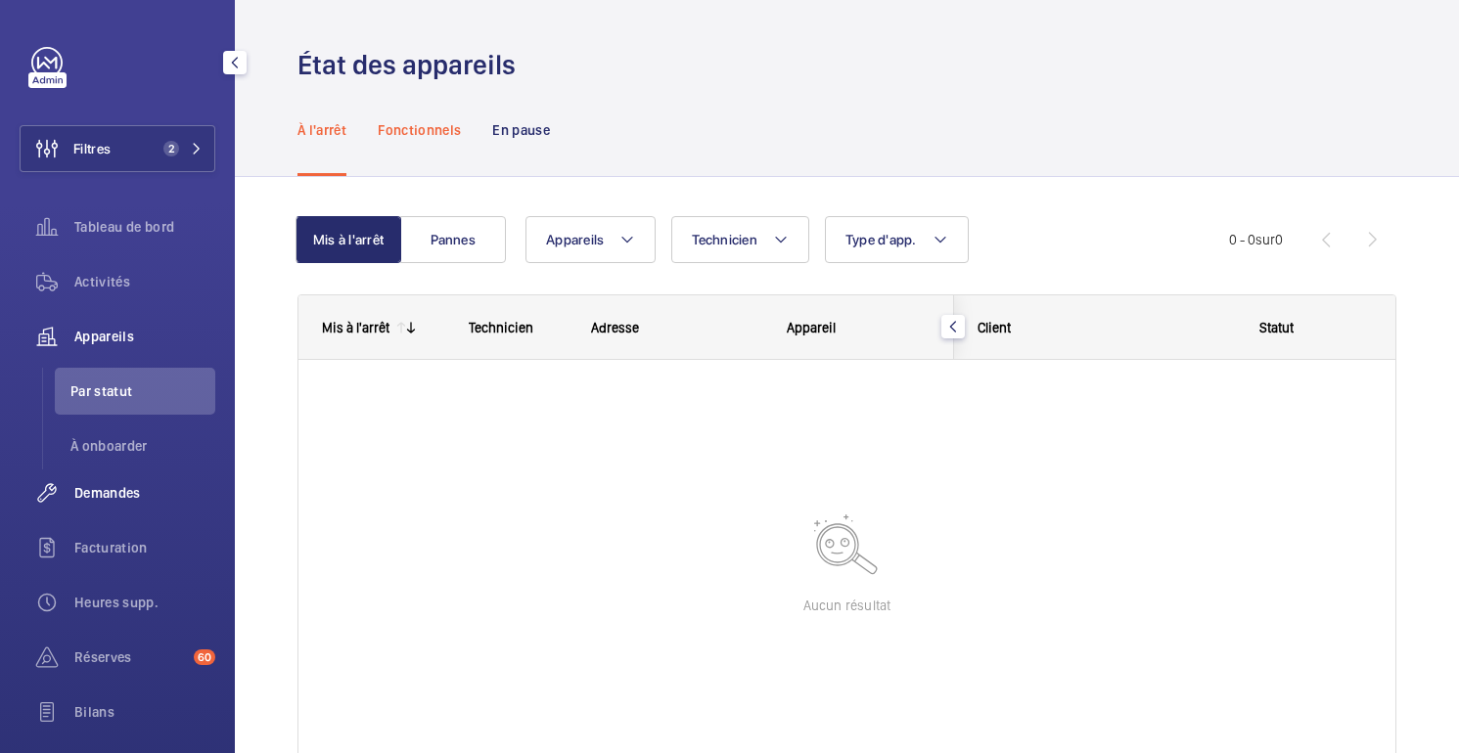
click at [451, 137] on p "Fonctionnels" at bounding box center [419, 130] width 83 height 20
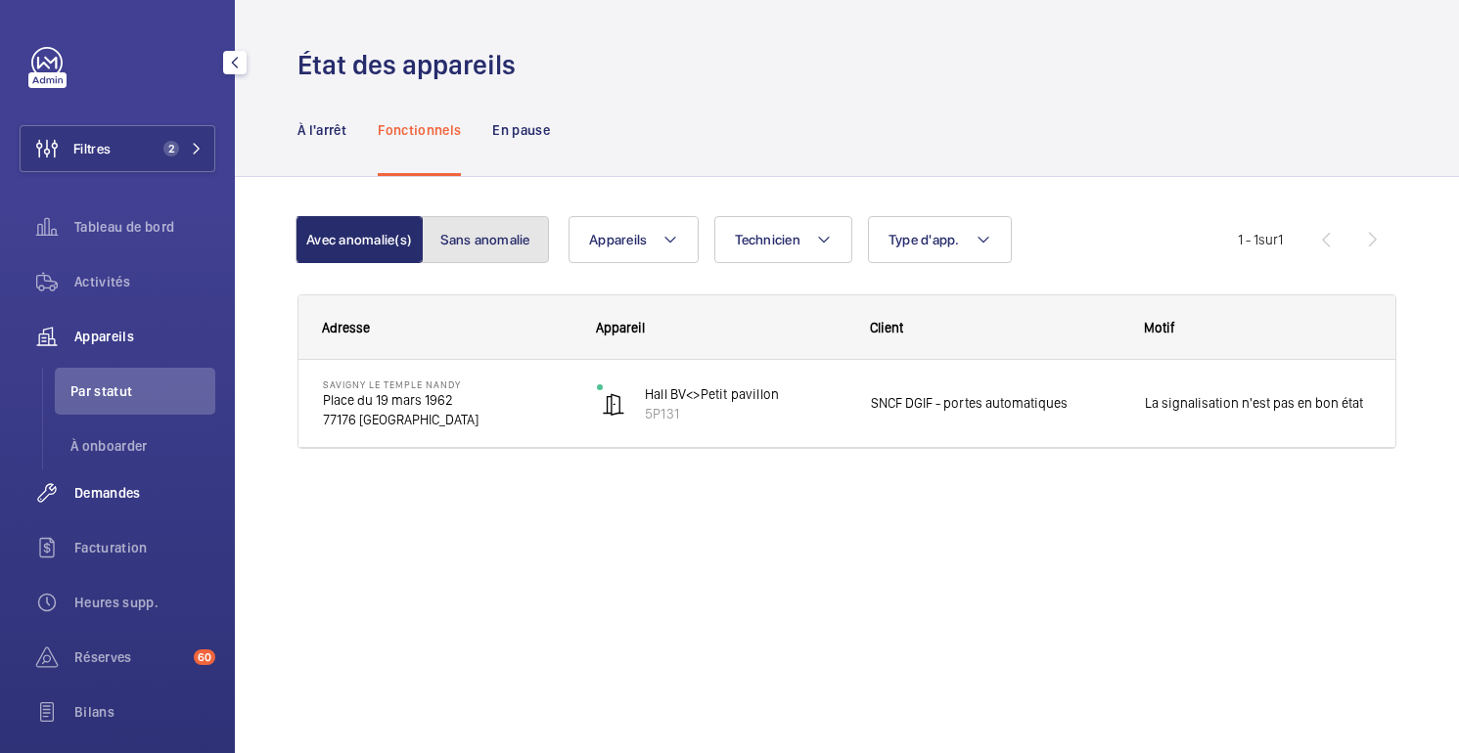
click at [497, 244] on button "Sans anomalie" at bounding box center [485, 239] width 127 height 47
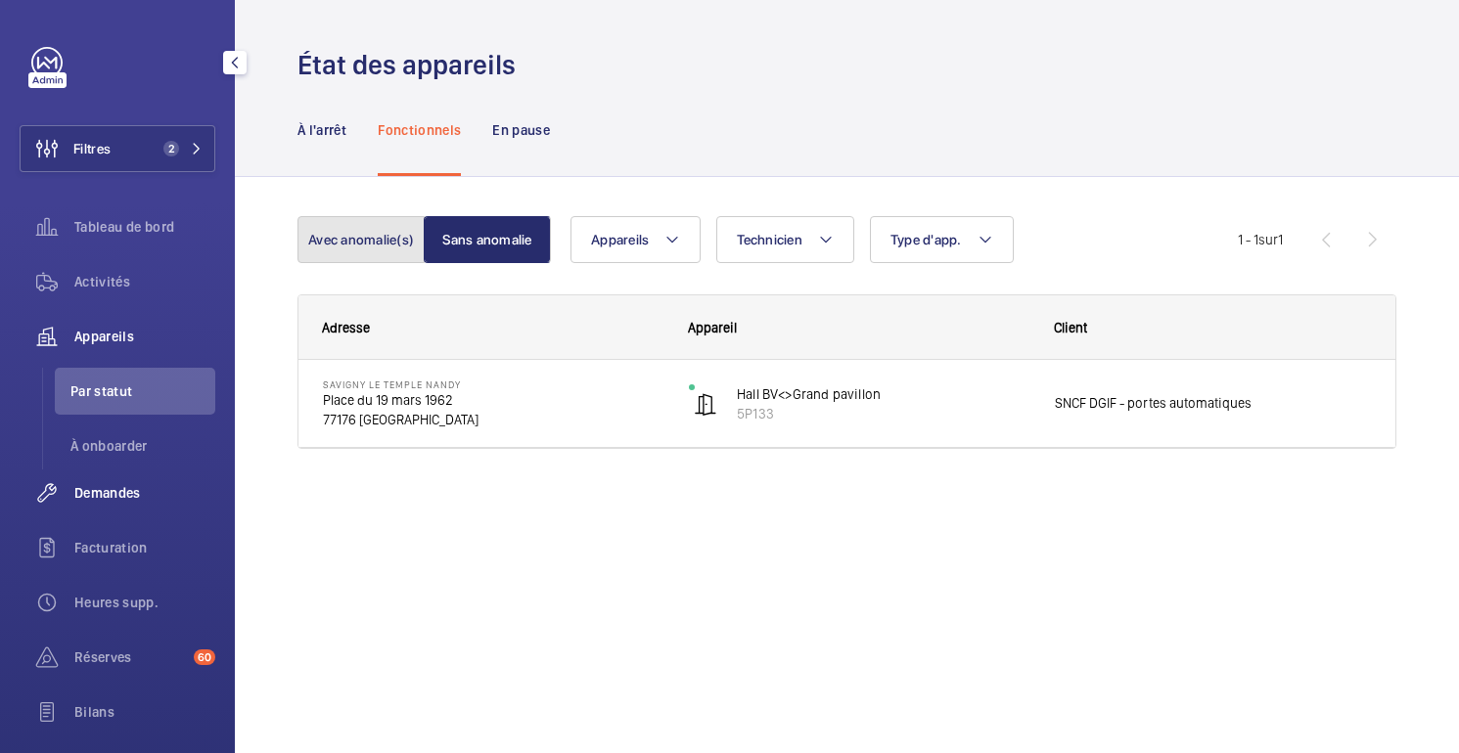
click at [375, 255] on button "Avec anomalie(s)" at bounding box center [360, 239] width 127 height 47
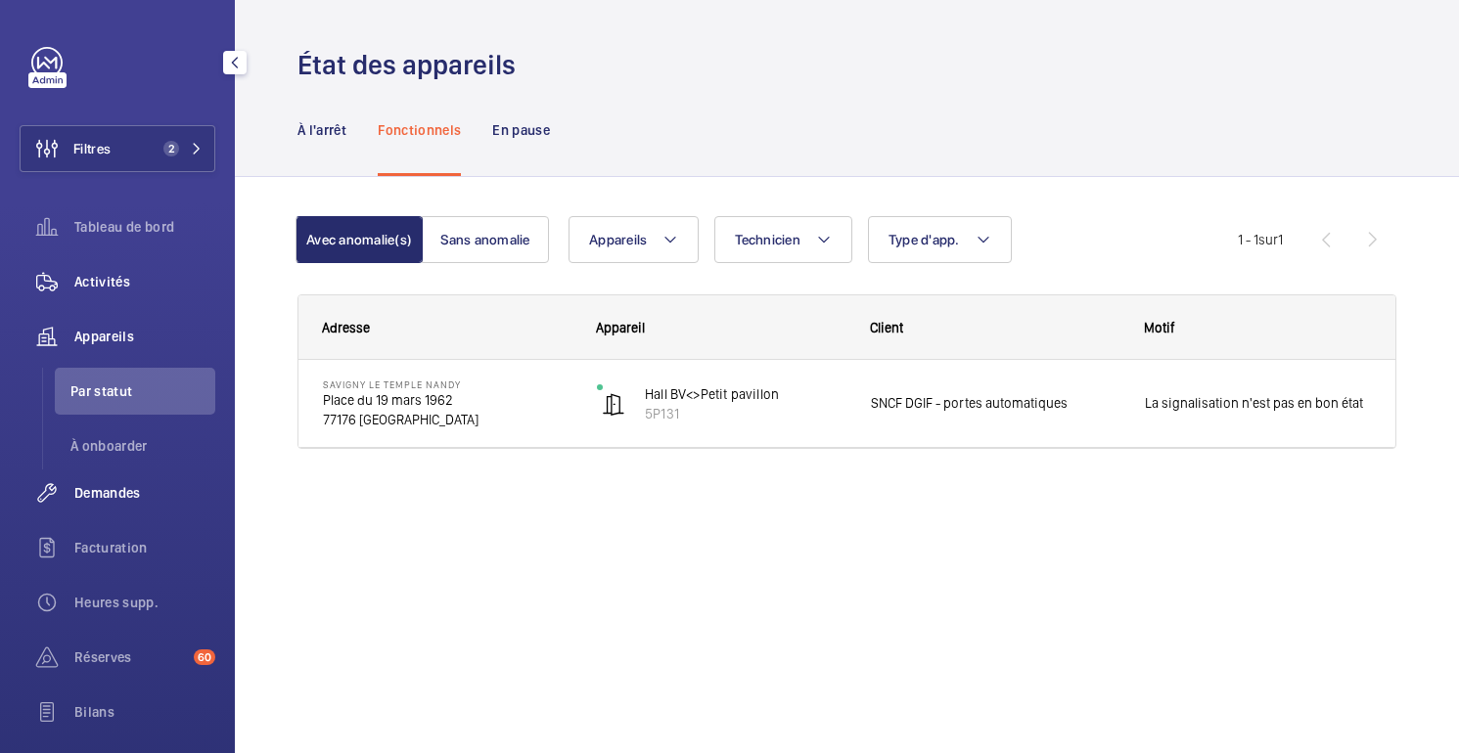
click at [107, 283] on span "Activités" at bounding box center [144, 282] width 141 height 20
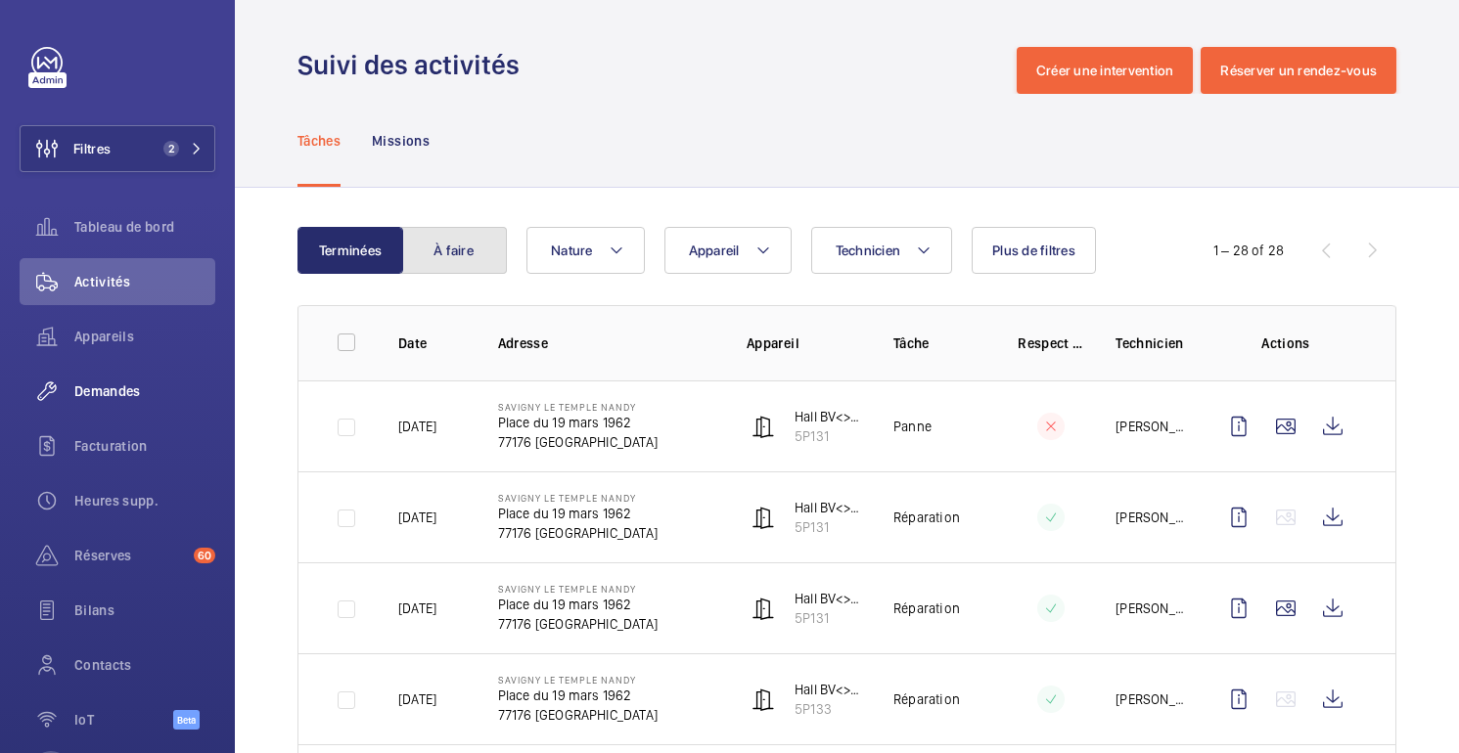
click at [446, 242] on button "À faire" at bounding box center [454, 250] width 106 height 47
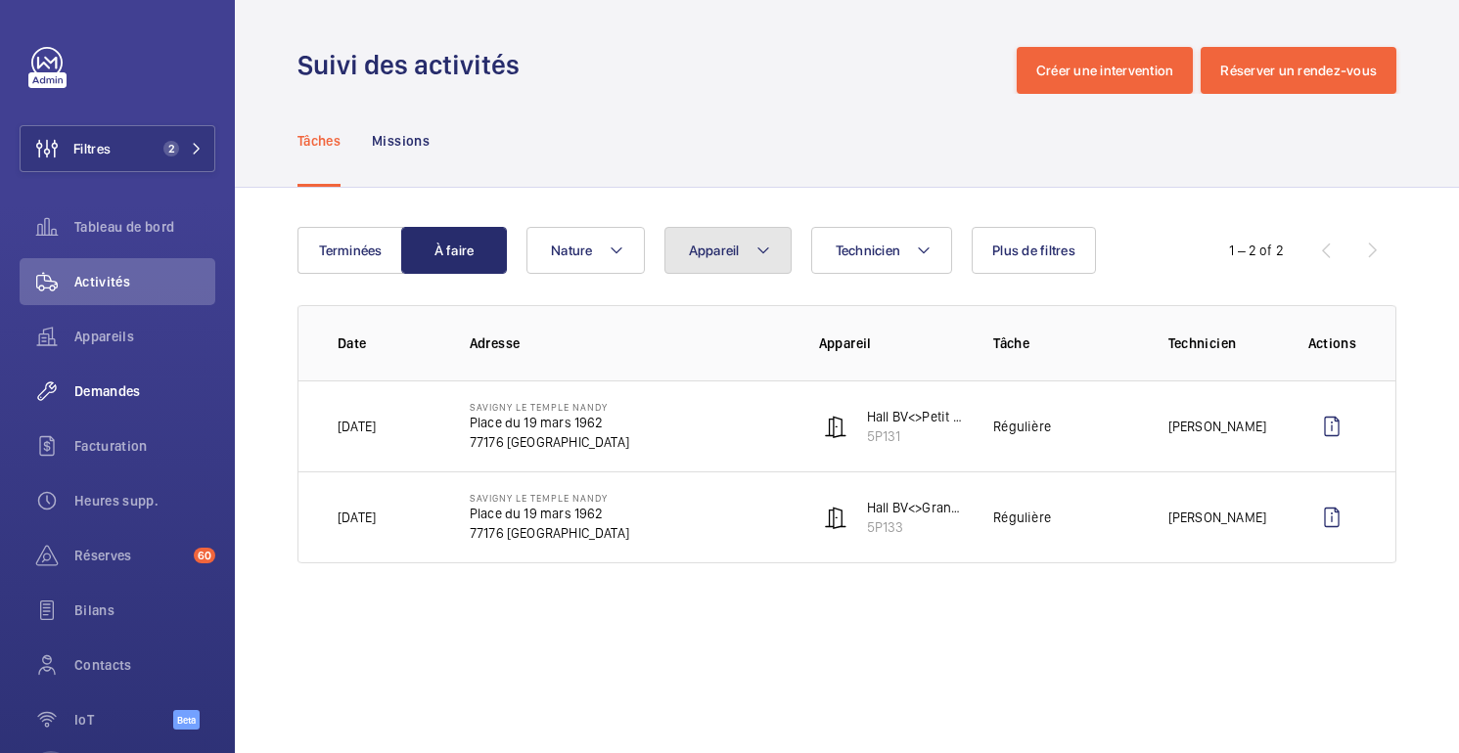
click at [734, 246] on span "Appareil" at bounding box center [714, 251] width 51 height 16
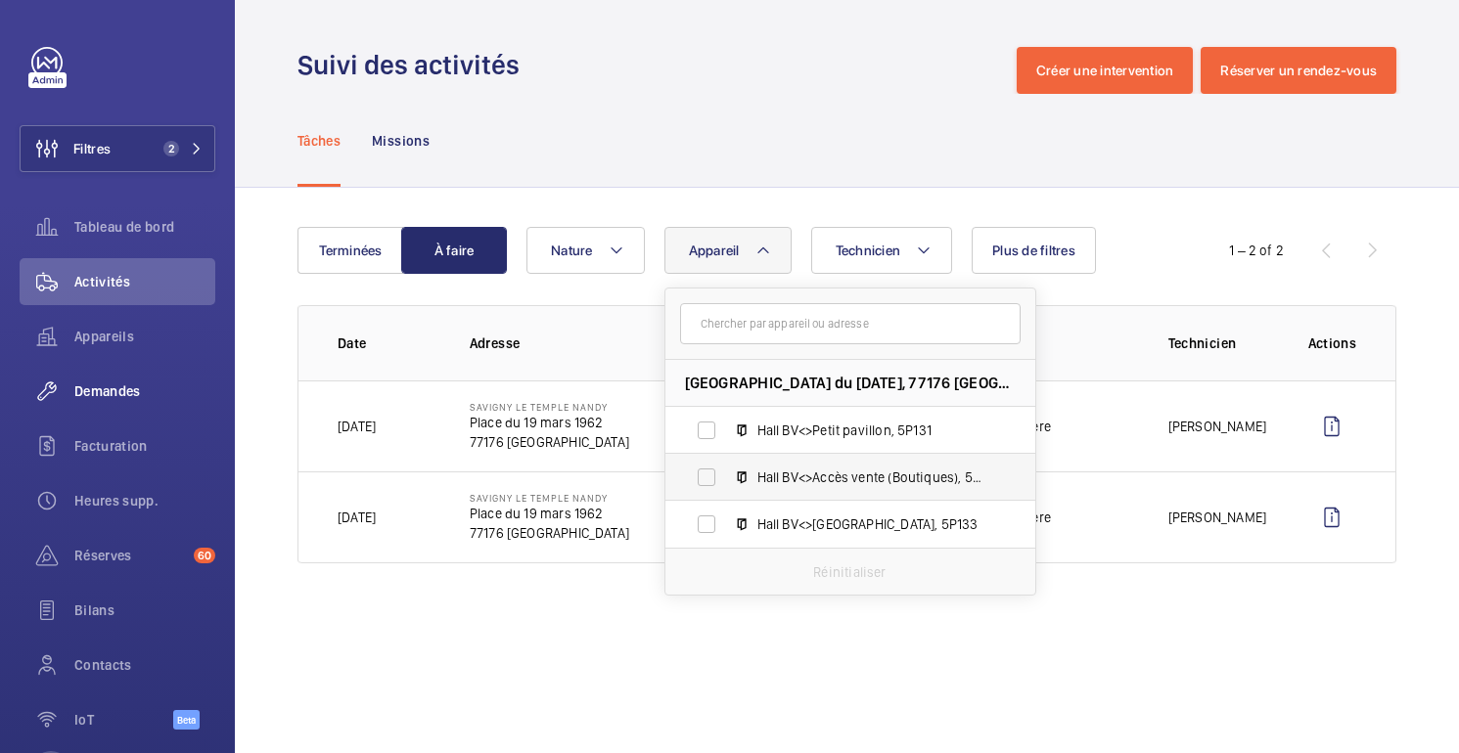
click at [920, 477] on span "Hall BV<>Accès vente (Boutiques), 5V132" at bounding box center [870, 478] width 227 height 20
click at [726, 477] on input "Hall BV<>Accès vente (Boutiques), 5V132" at bounding box center [706, 477] width 39 height 39
checkbox input "true"
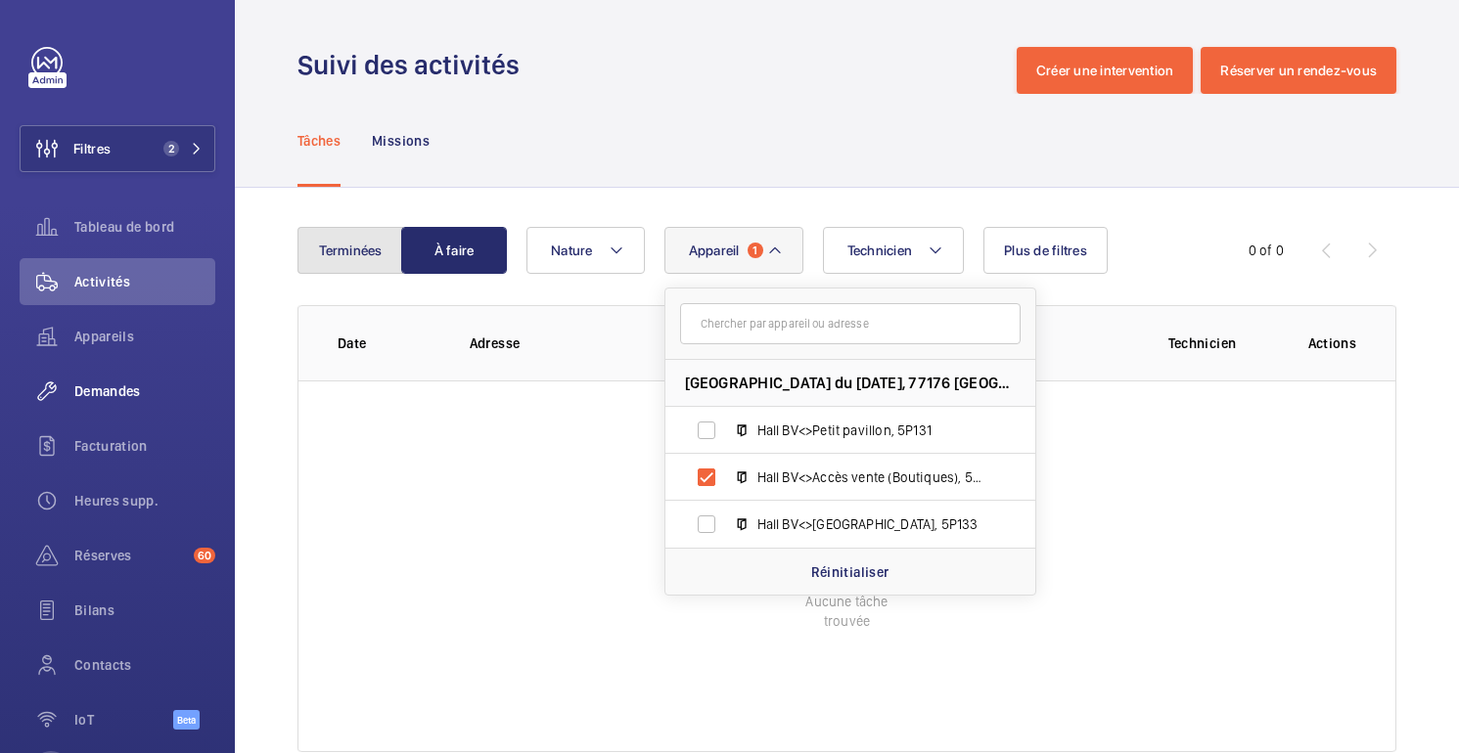
click at [380, 247] on button "Terminées" at bounding box center [350, 250] width 106 height 47
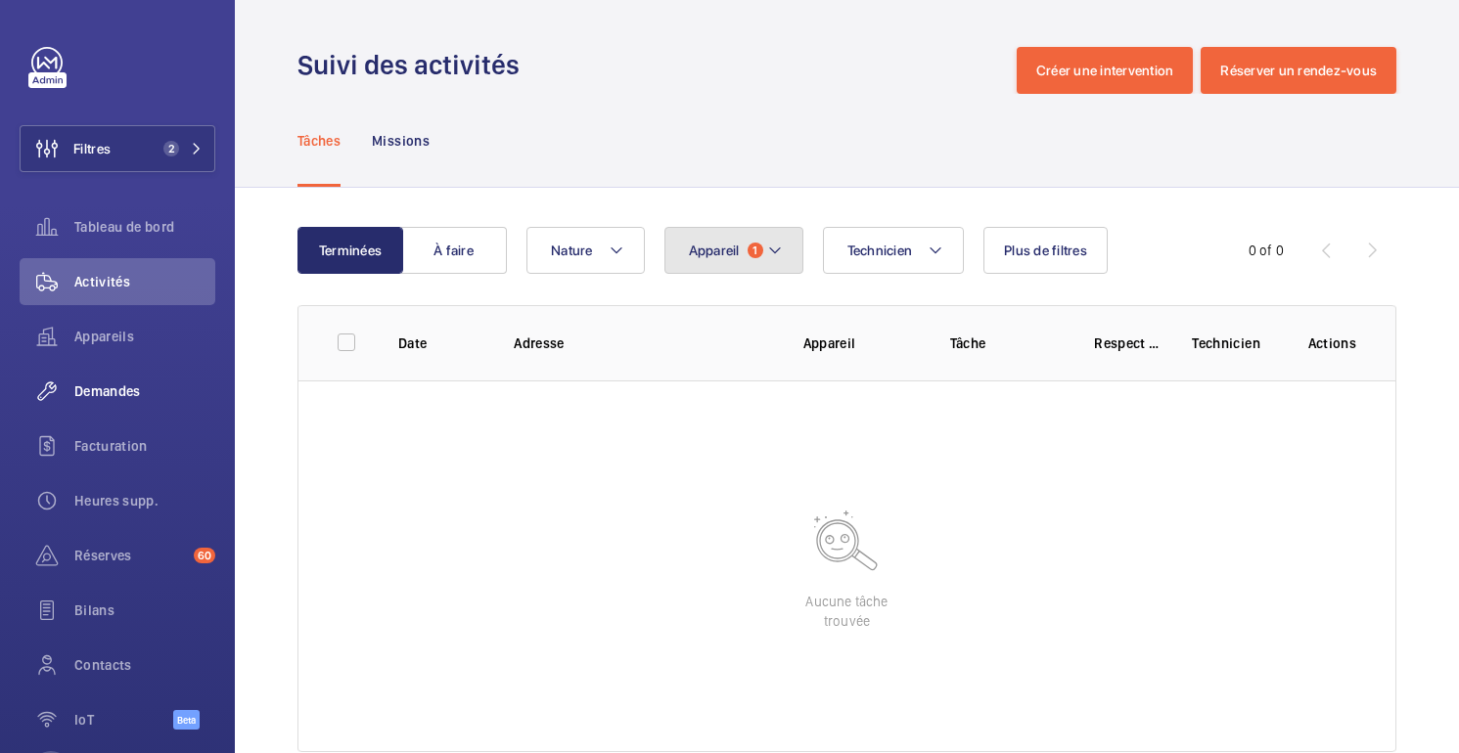
click at [727, 253] on span "Appareil" at bounding box center [714, 251] width 51 height 16
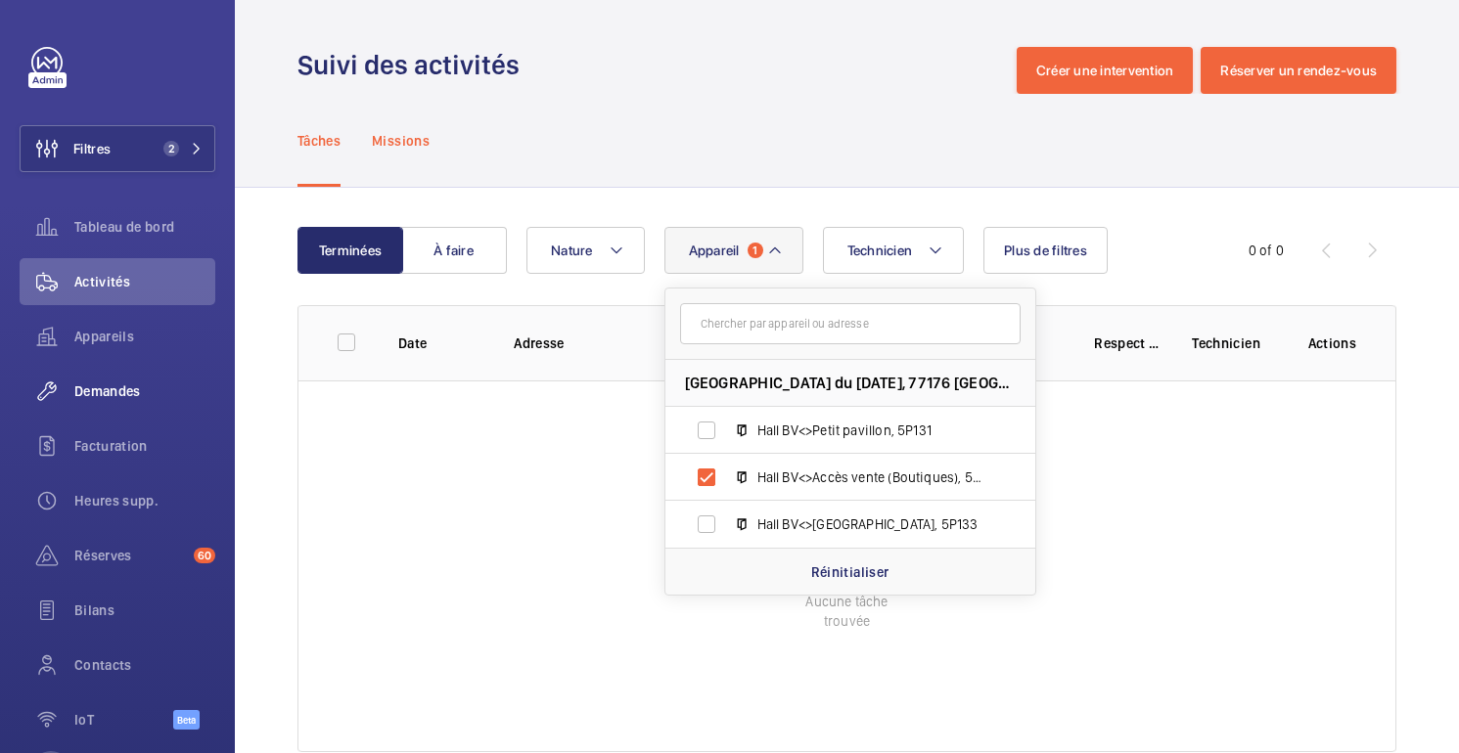
click at [390, 139] on p "Missions" at bounding box center [401, 141] width 58 height 20
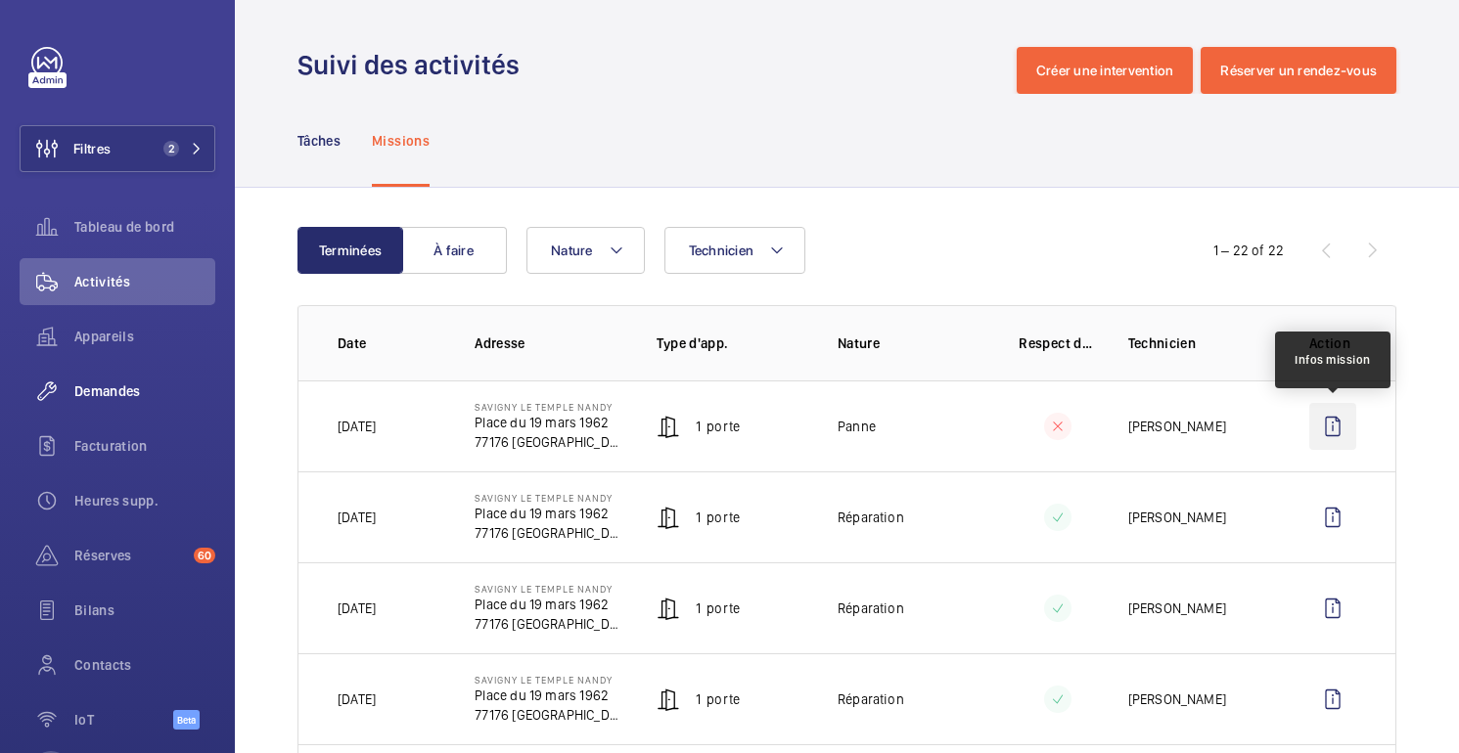
click at [1328, 428] on wm-front-icon-button at bounding box center [1332, 426] width 47 height 47
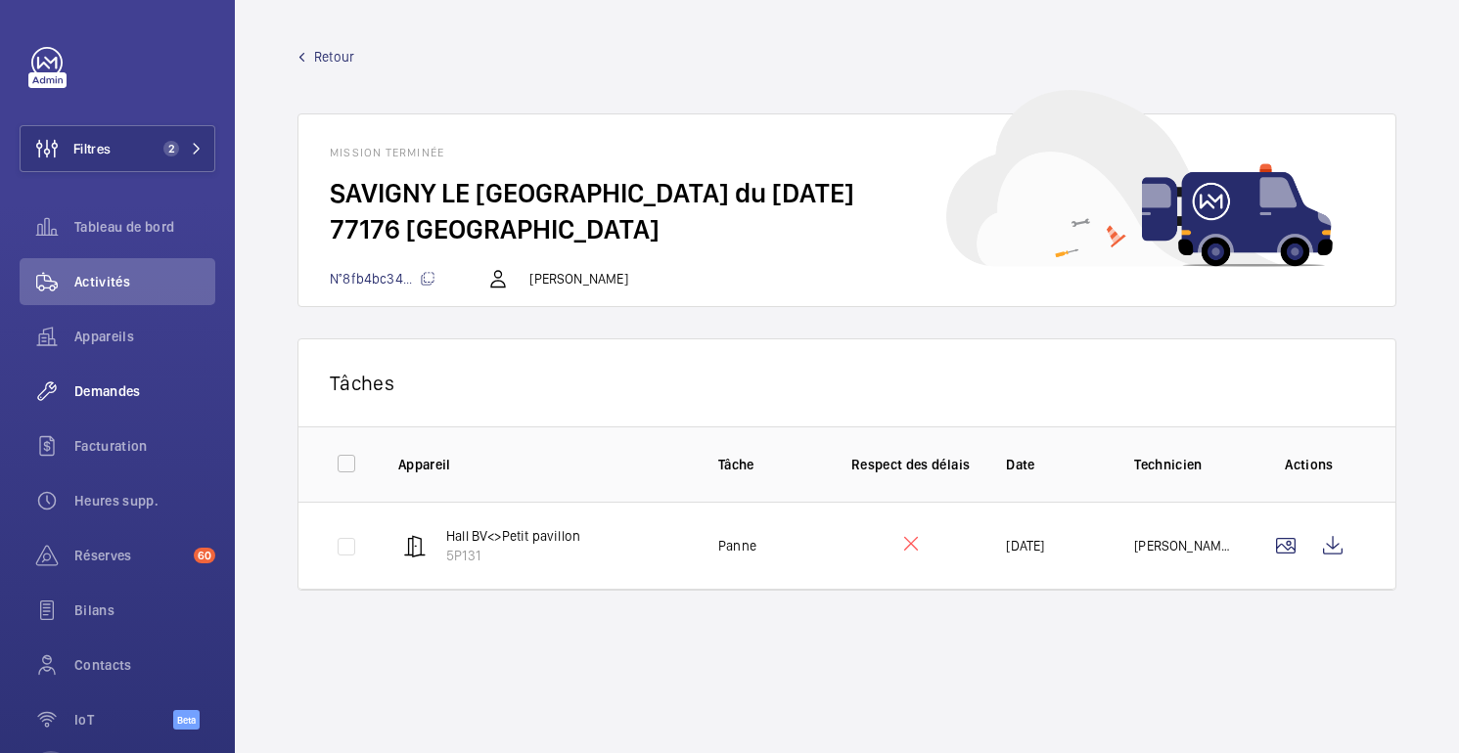
click at [323, 59] on span "Retour" at bounding box center [334, 57] width 40 height 20
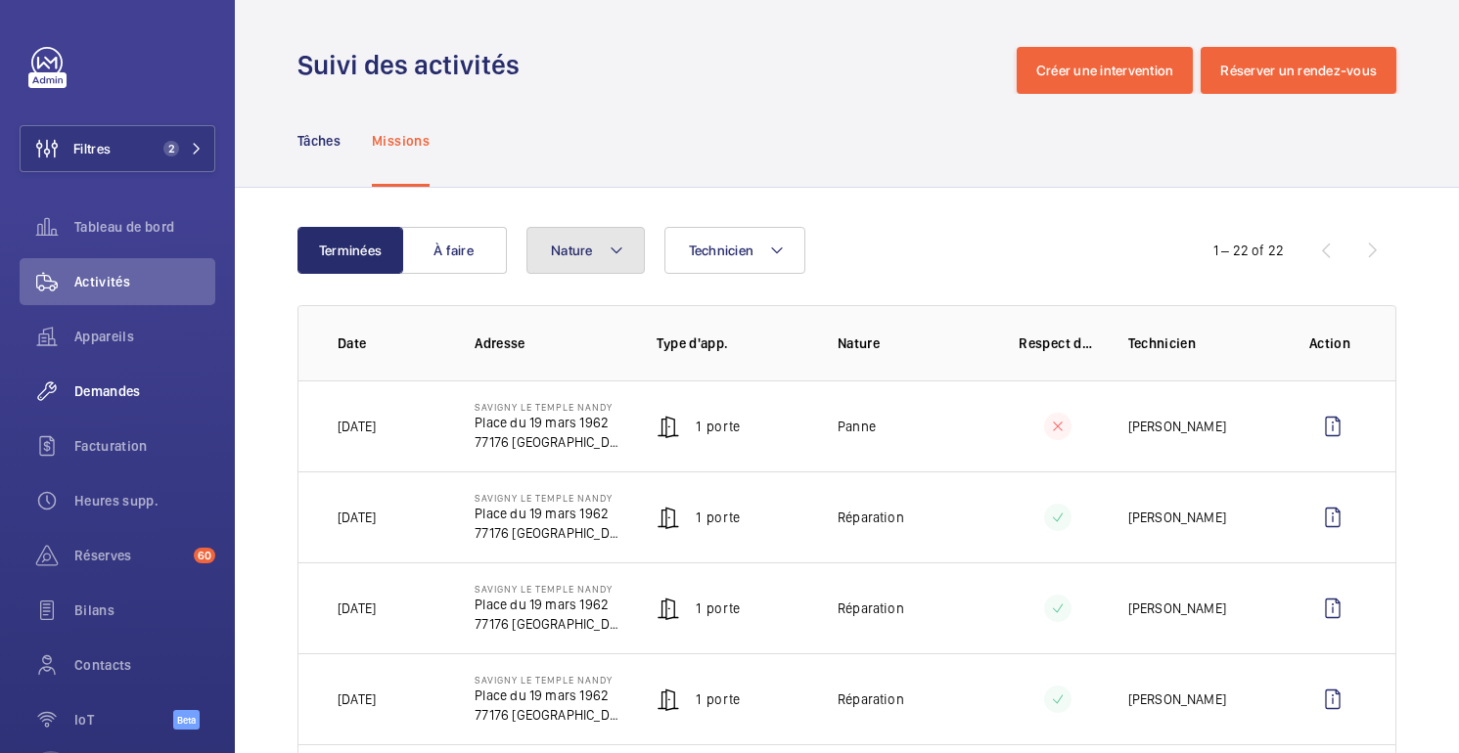
click at [559, 245] on span "Nature" at bounding box center [572, 251] width 42 height 16
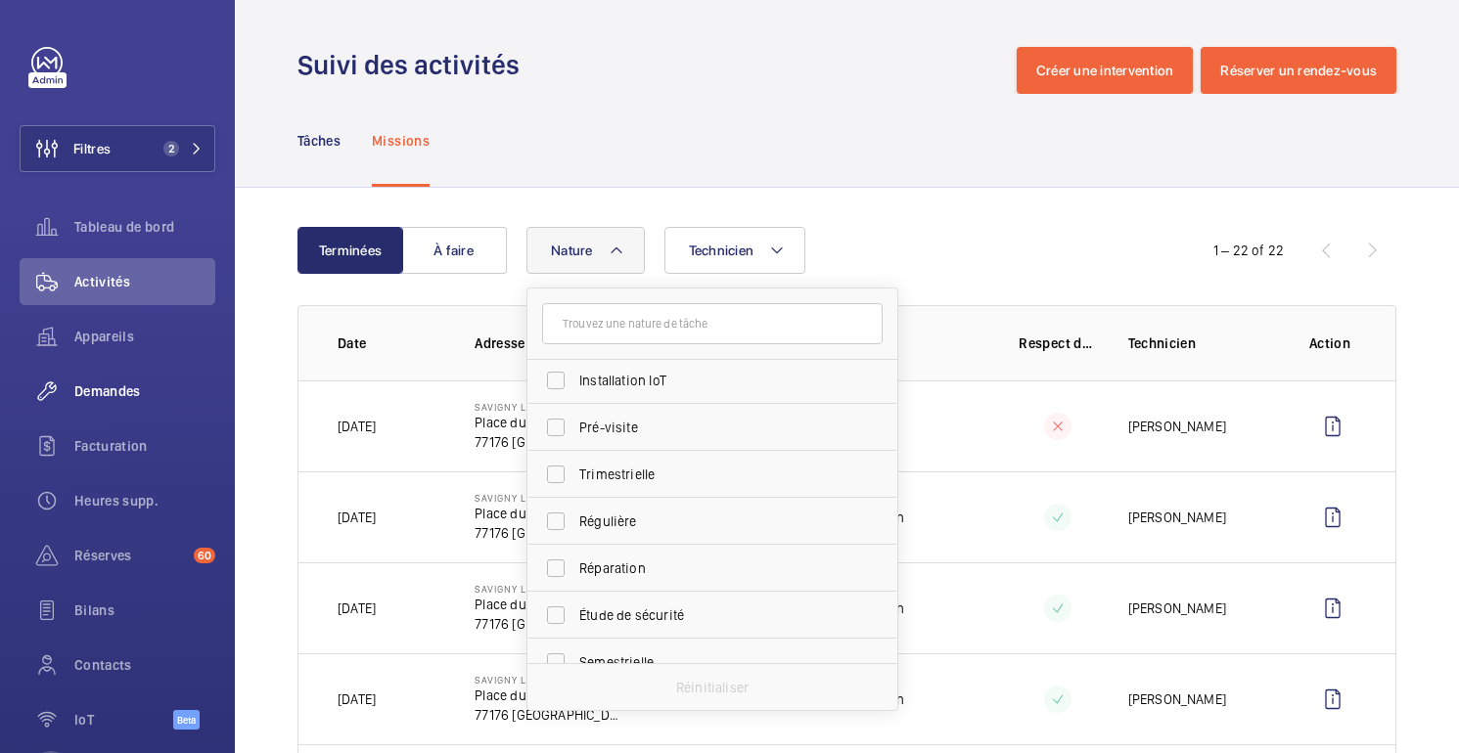
scroll to position [241, 0]
click at [618, 509] on span "Régulière" at bounding box center [713, 519] width 269 height 20
click at [575, 509] on input "Régulière" at bounding box center [555, 518] width 39 height 39
checkbox input "true"
click at [698, 160] on div "Tâches Missions" at bounding box center [846, 140] width 1099 height 93
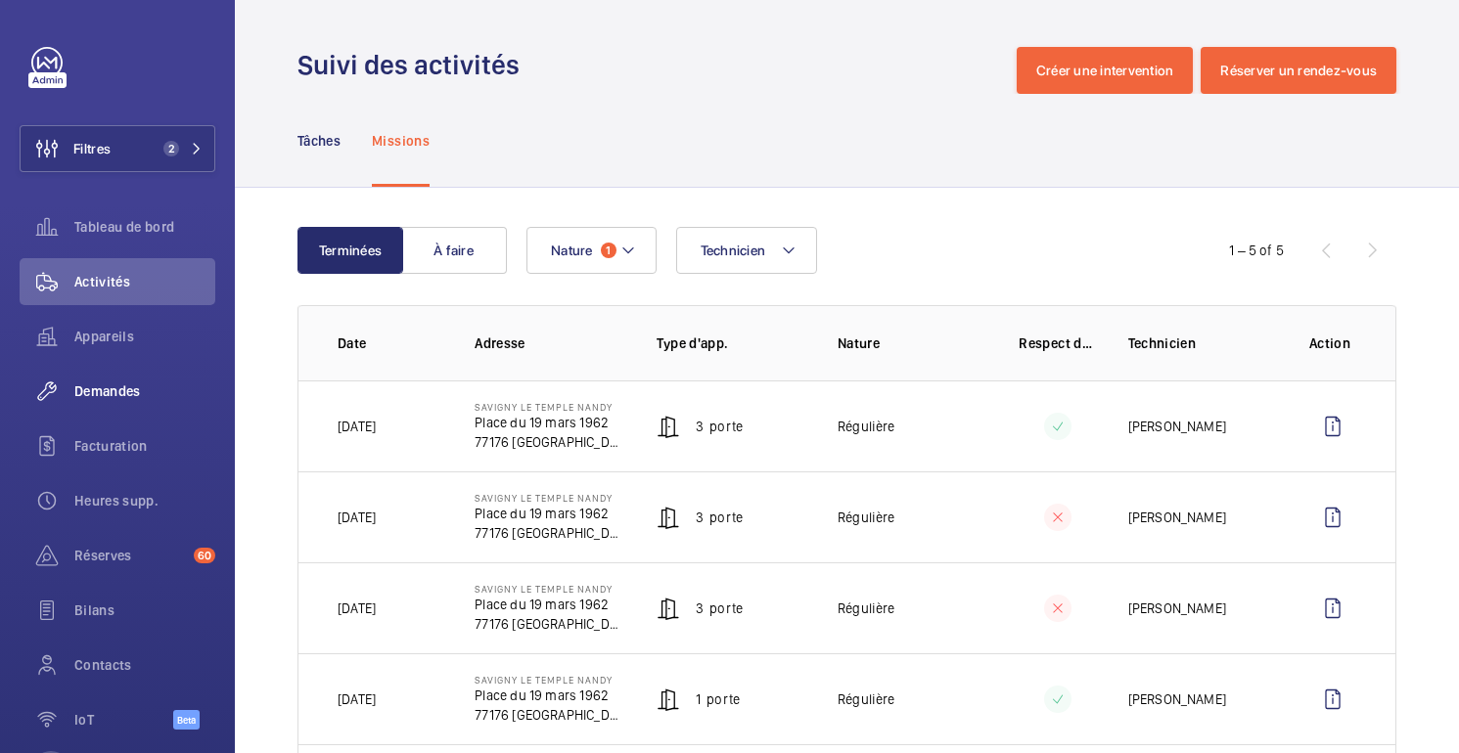
click at [965, 413] on td "Régulière" at bounding box center [896, 426] width 181 height 91
click at [1335, 427] on wm-front-icon-button at bounding box center [1332, 426] width 47 height 47
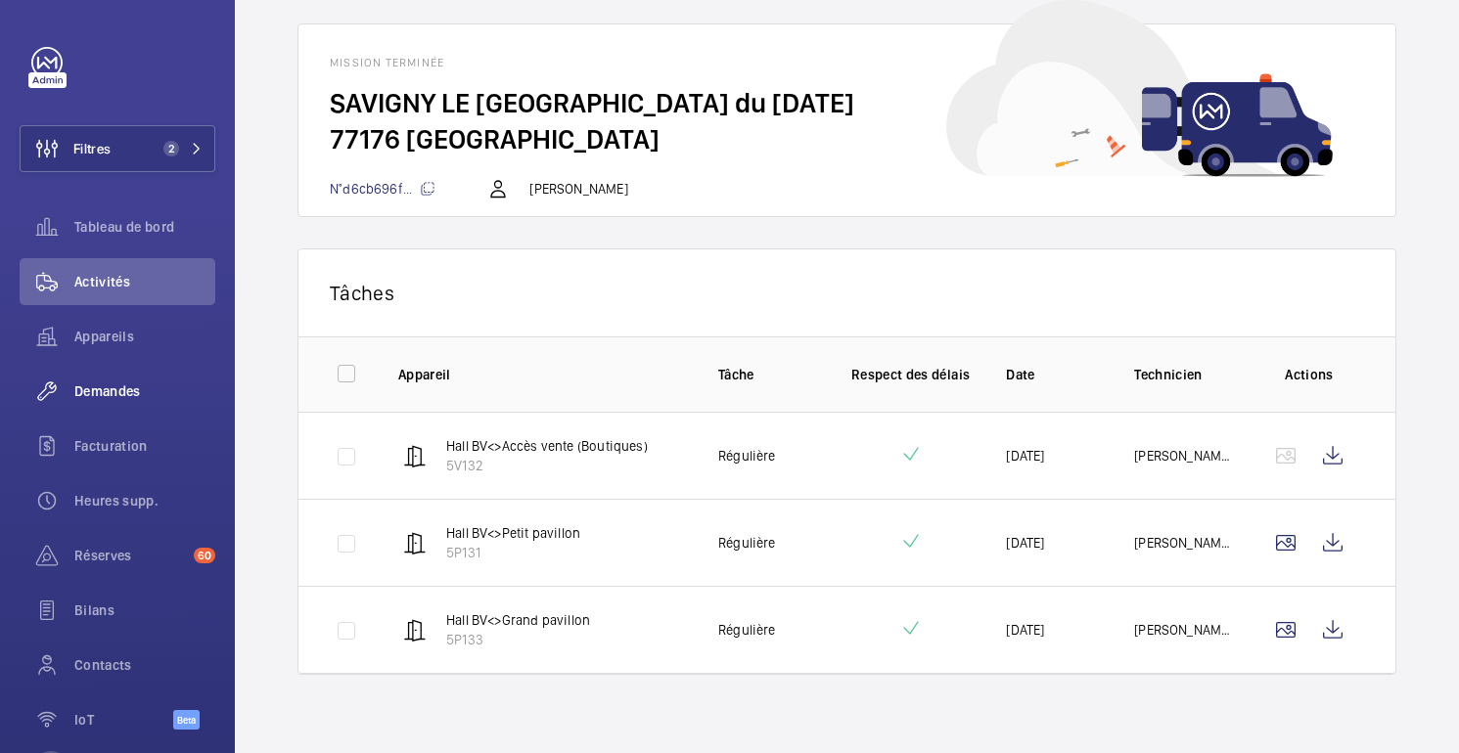
scroll to position [88, 0]
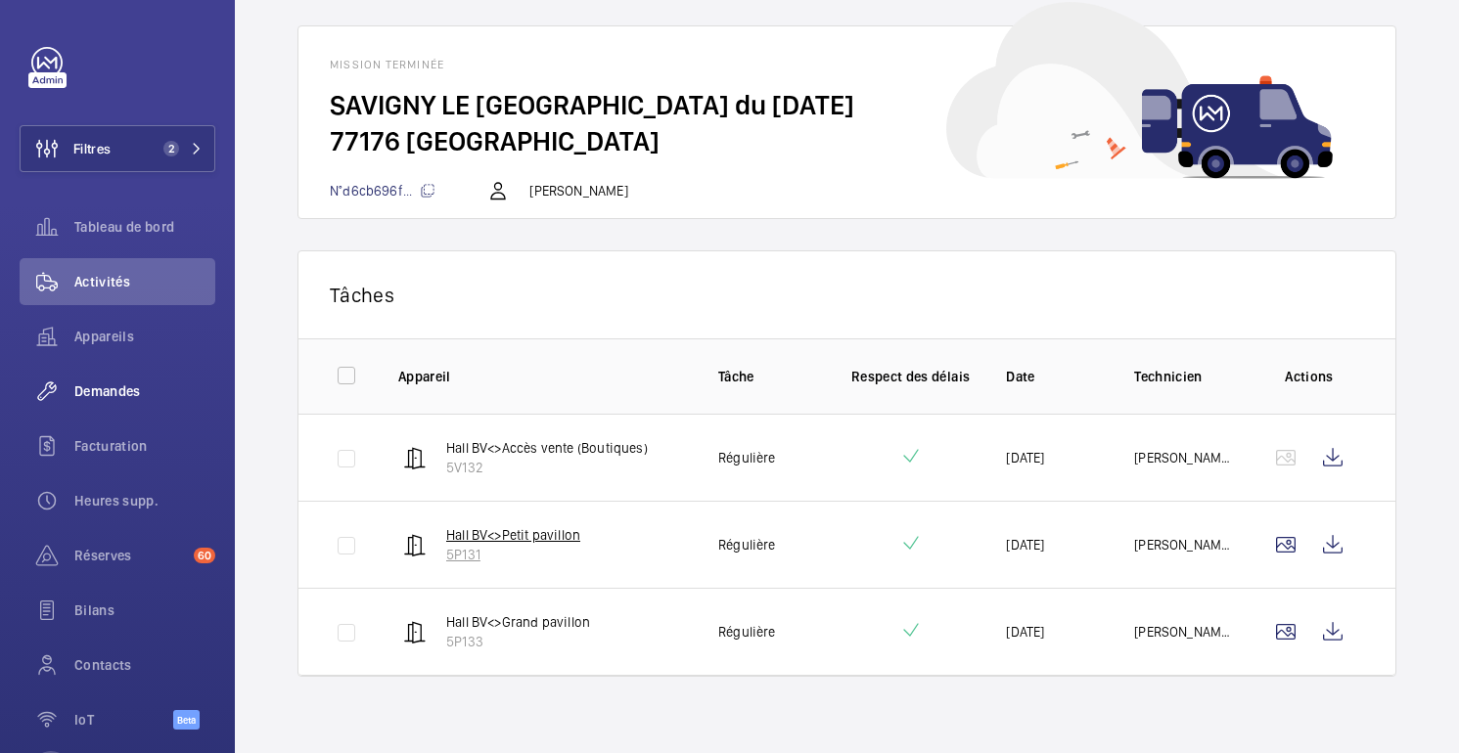
drag, startPoint x: 498, startPoint y: 554, endPoint x: 441, endPoint y: 533, distance: 60.4
click at [441, 533] on wm-front-device-cell "Hall BV<>Petit pavillon 5P131" at bounding box center [489, 544] width 182 height 39
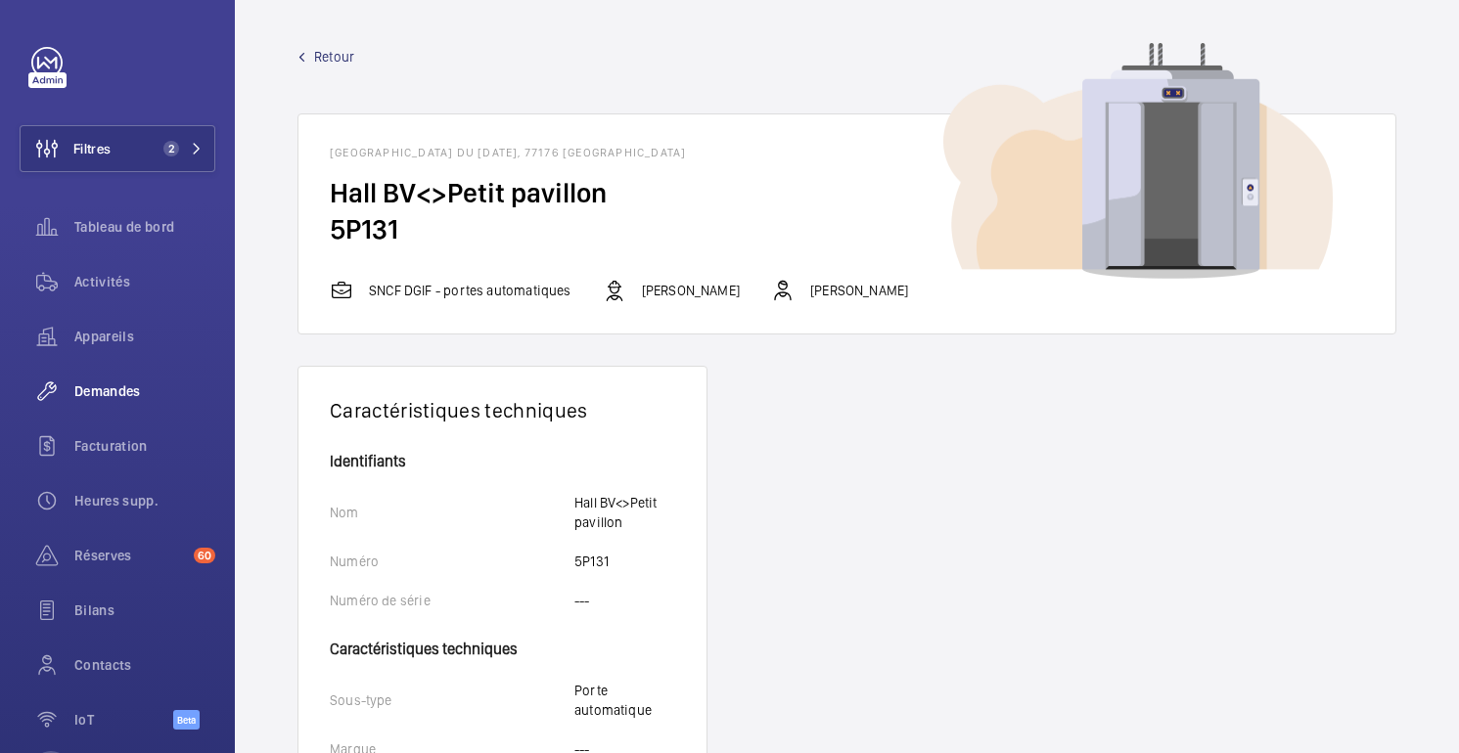
drag, startPoint x: 408, startPoint y: 230, endPoint x: 320, endPoint y: 192, distance: 96.0
click at [320, 192] on wm-front-card-body "Hall BV<>Petit pavillon 5P131" at bounding box center [846, 227] width 1097 height 104
copy wm-front-card-body "Hall BV<>Petit pavillon 5P131"
click at [315, 59] on span "Retour" at bounding box center [334, 57] width 40 height 20
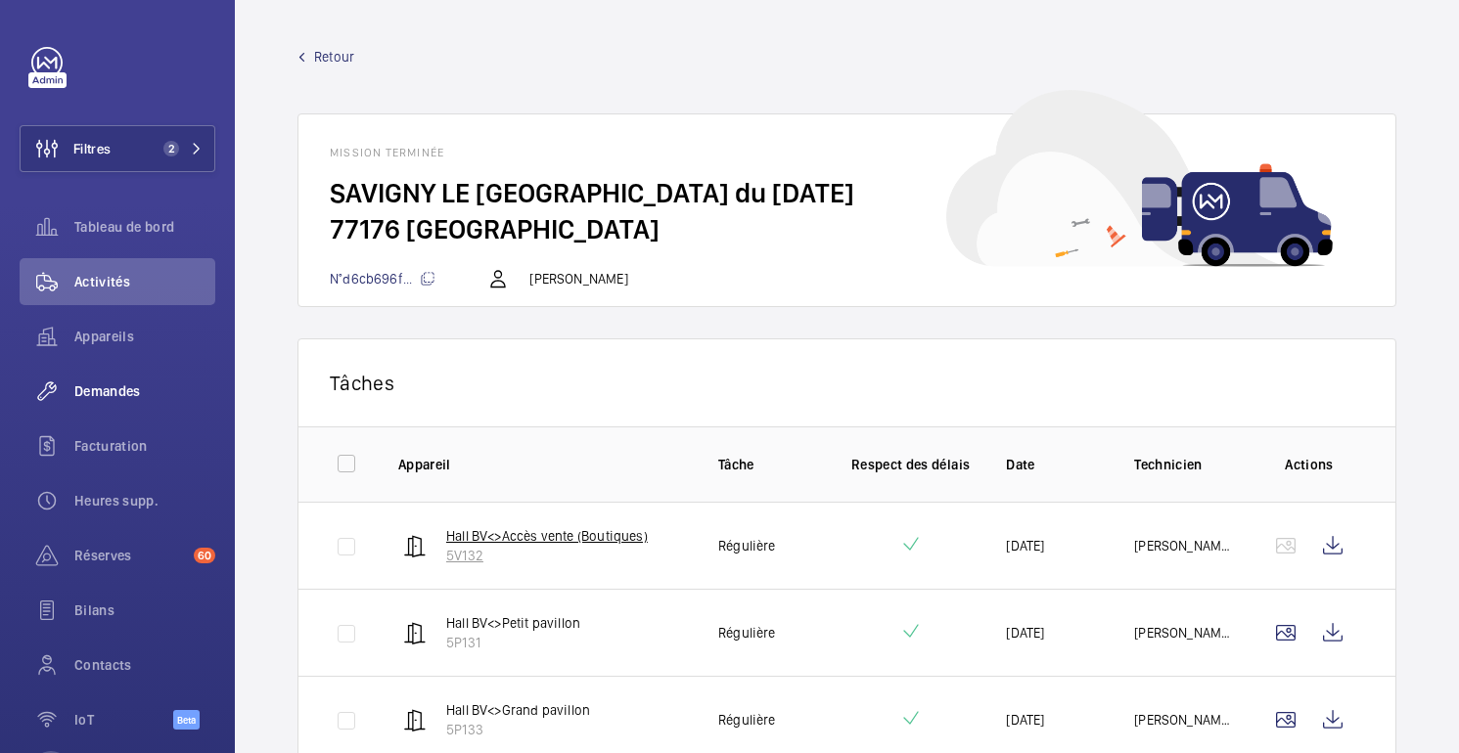
click at [509, 546] on p "Hall BV<>Accès vente (Boutiques)" at bounding box center [547, 536] width 202 height 20
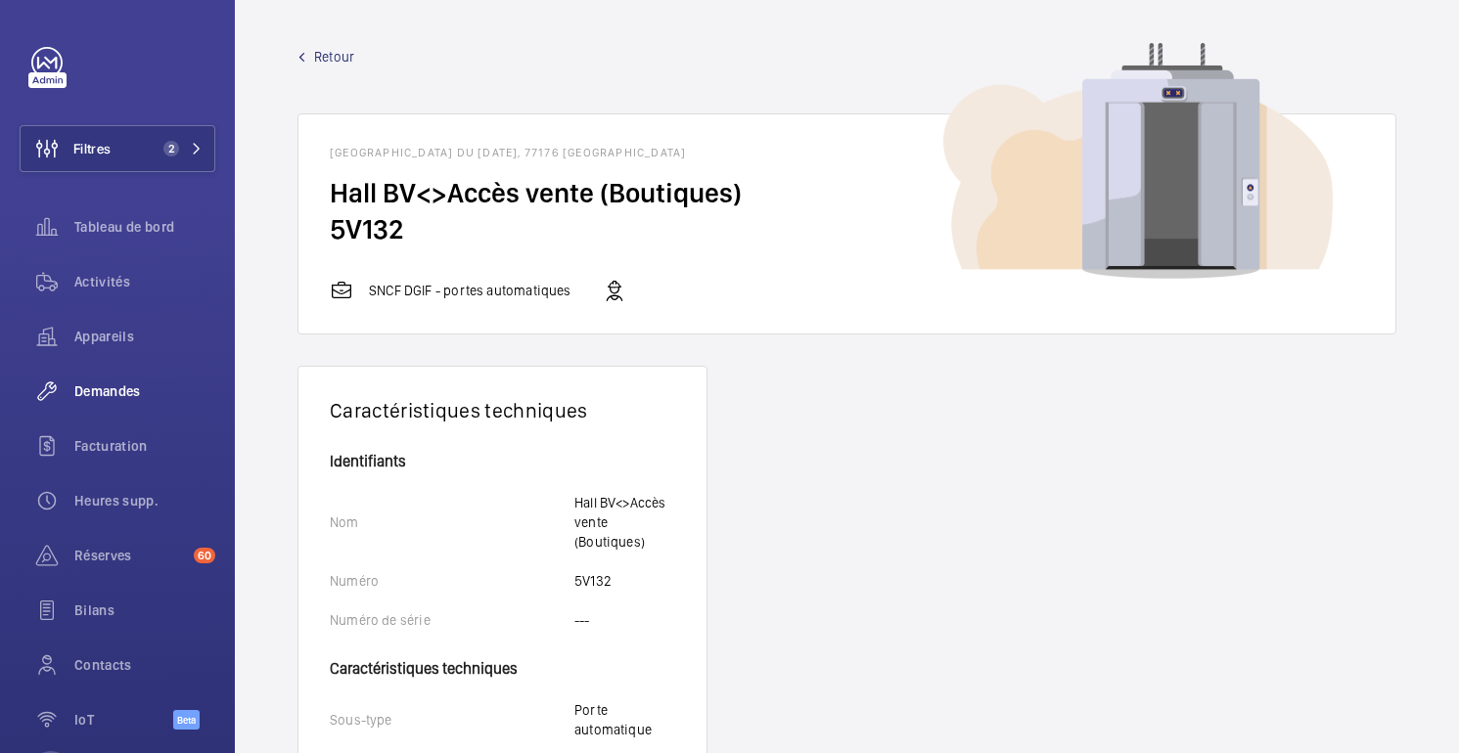
drag, startPoint x: 399, startPoint y: 236, endPoint x: 322, endPoint y: 195, distance: 87.5
click at [322, 195] on wm-front-card-body "Hall BV<>Accès vente (Boutiques) 5V132" at bounding box center [846, 227] width 1097 height 104
copy wm-front-card-body "Hall BV<>Accès vente (Boutiques) 5V132"
click at [335, 57] on span "Retour" at bounding box center [334, 57] width 40 height 20
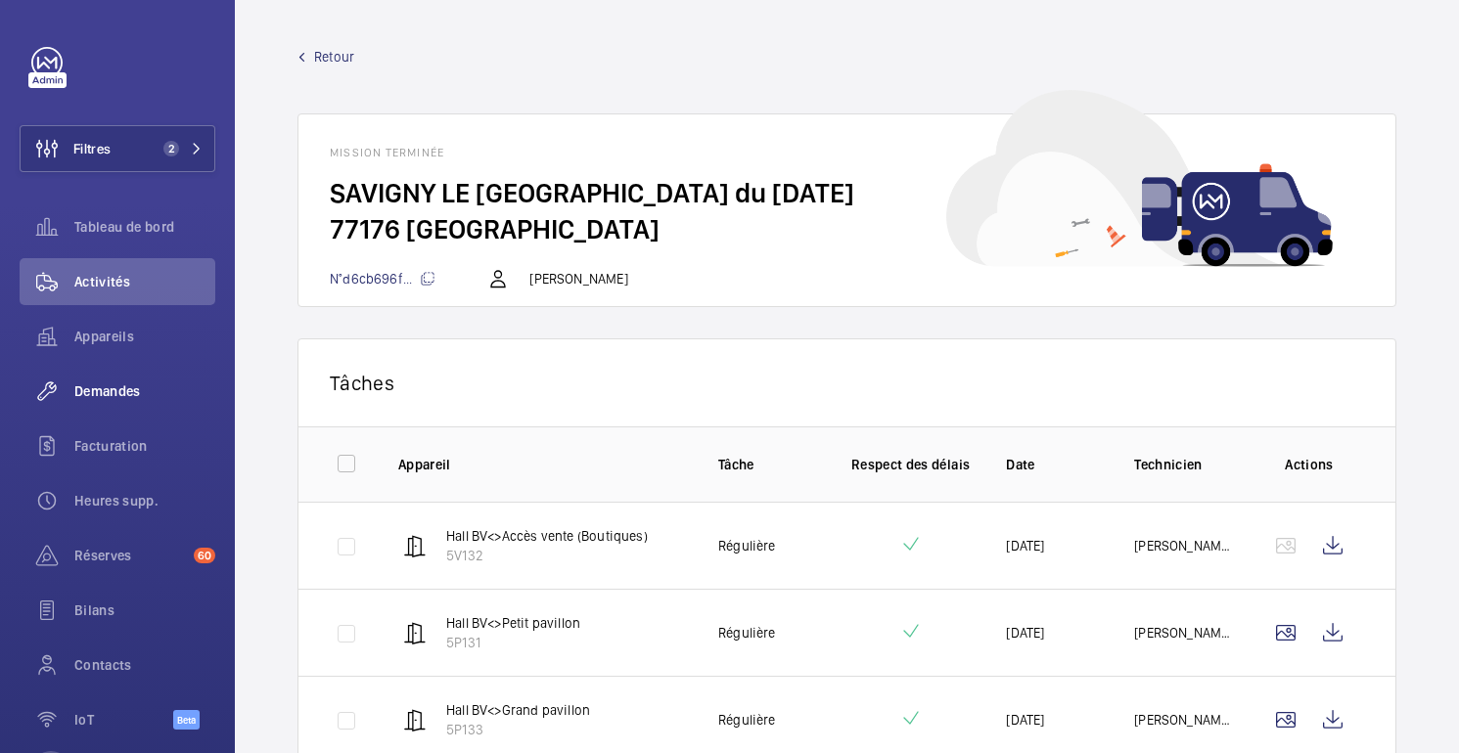
scroll to position [90, 0]
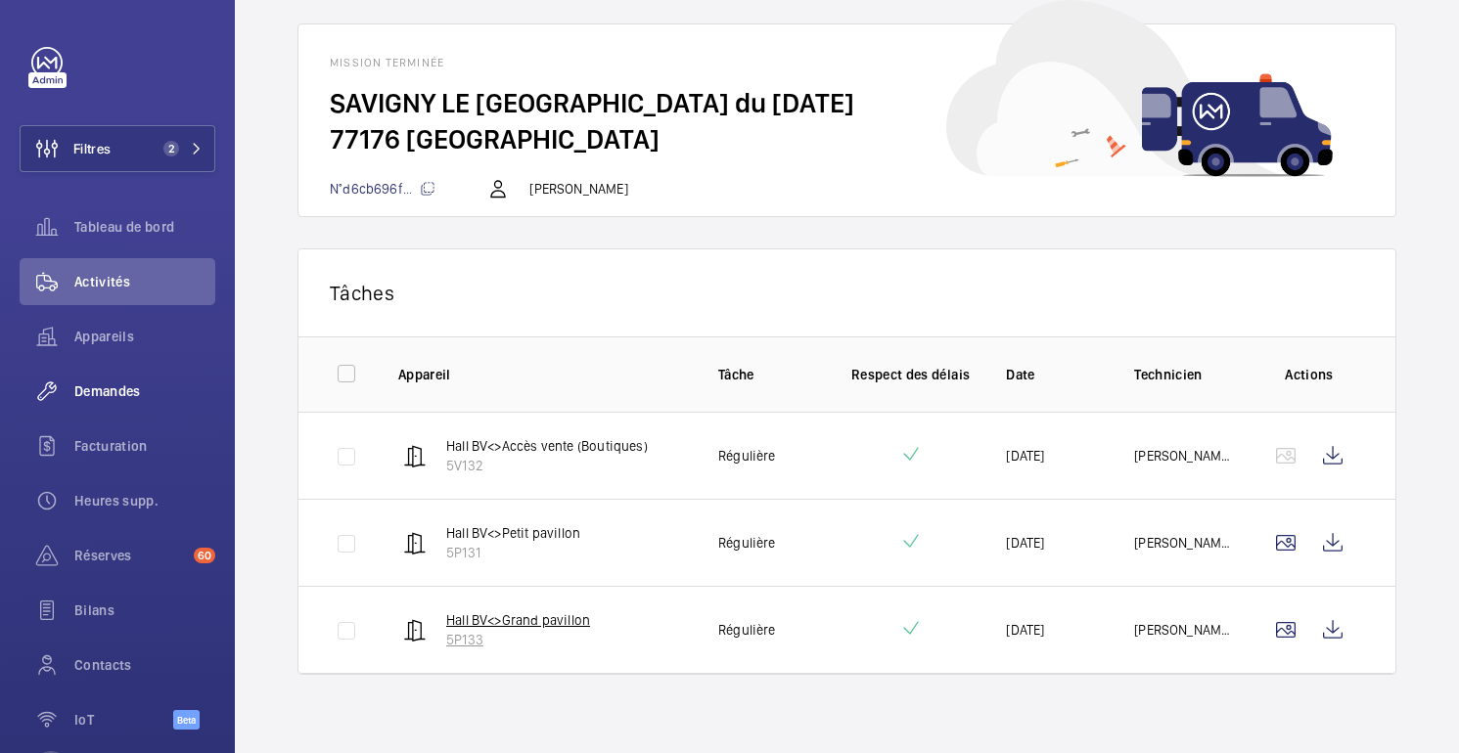
click at [500, 638] on p "5P133" at bounding box center [518, 640] width 144 height 20
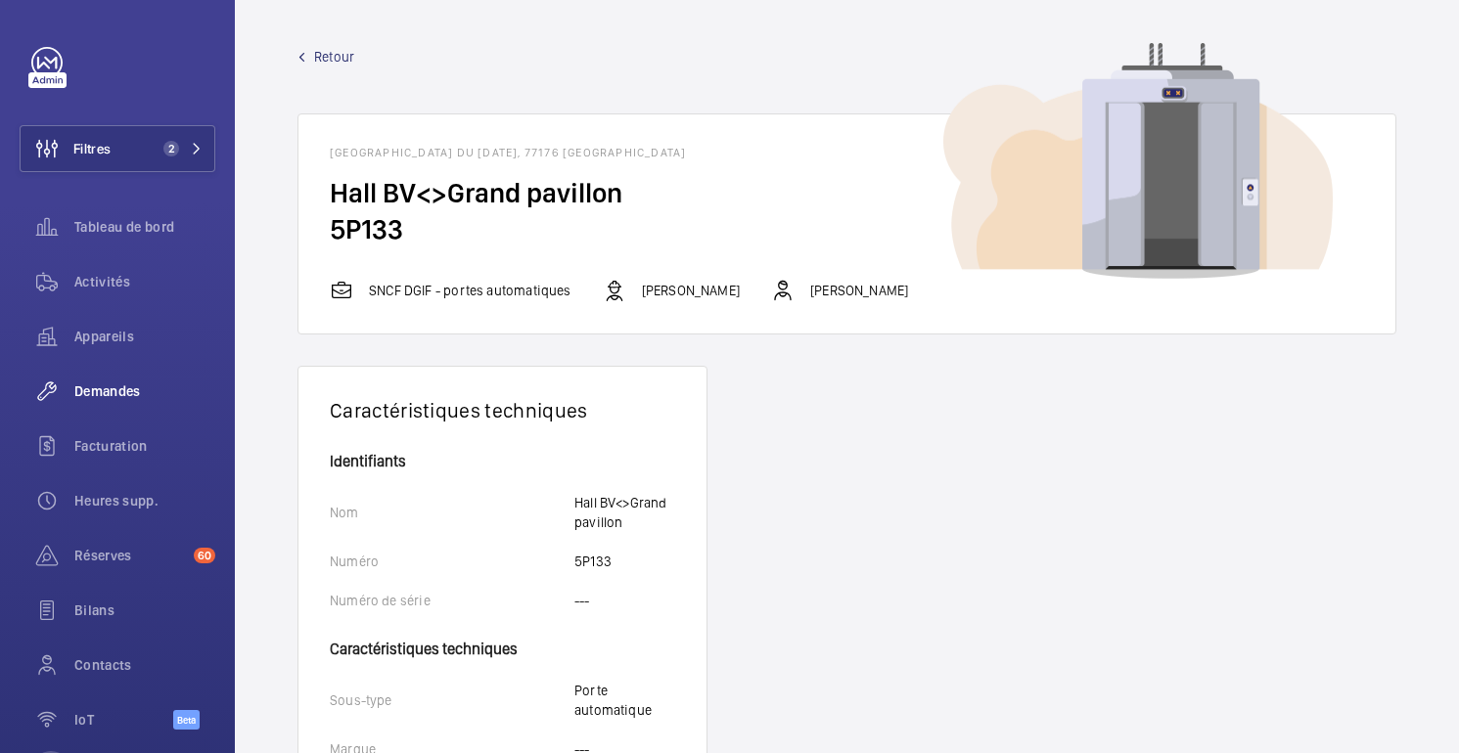
drag, startPoint x: 412, startPoint y: 232, endPoint x: 307, endPoint y: 186, distance: 114.4
click at [307, 186] on wm-front-card-body "Hall BV<>Grand pavillon 5P133" at bounding box center [846, 227] width 1097 height 104
copy wm-front-card-body "Hall BV<>Grand pavillon 5P133"
click at [323, 47] on span "Retour" at bounding box center [334, 57] width 40 height 20
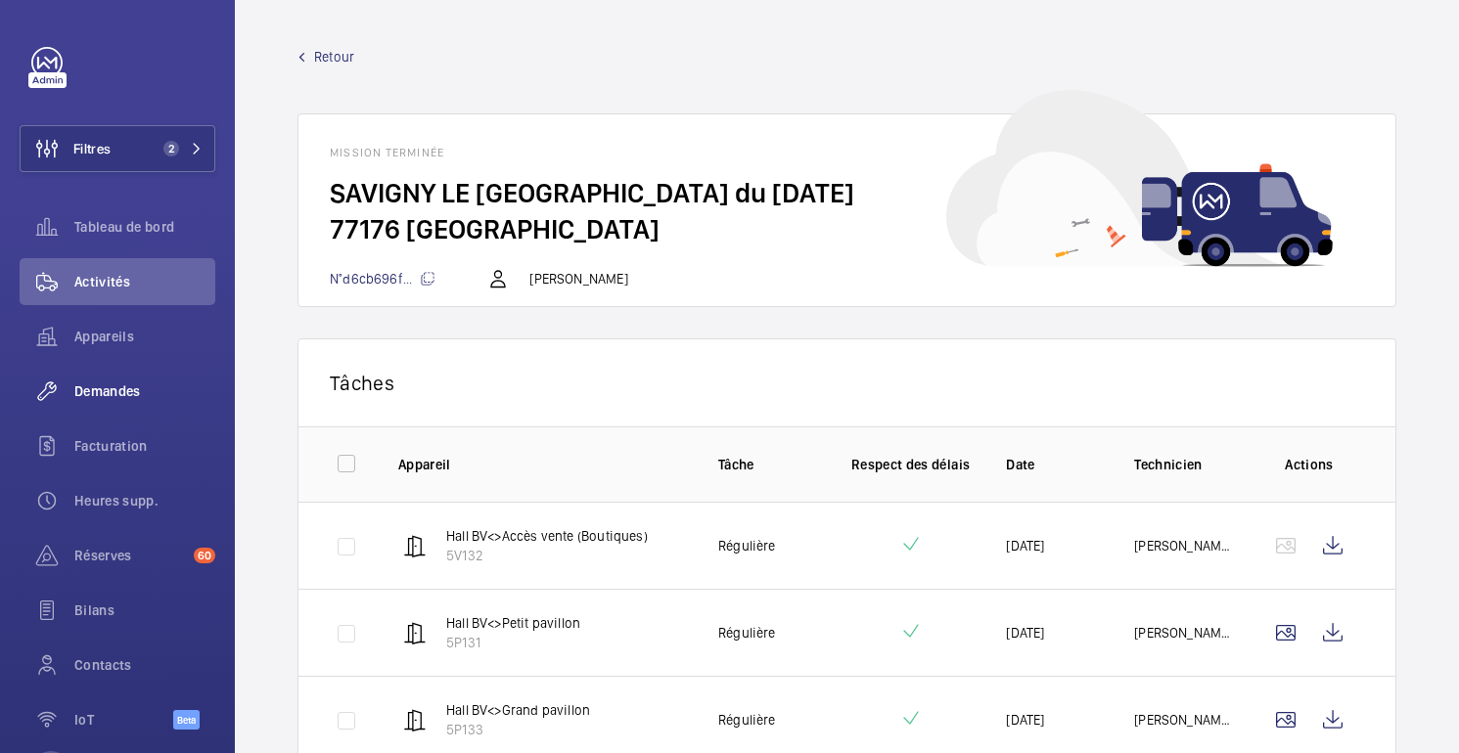
scroll to position [90, 0]
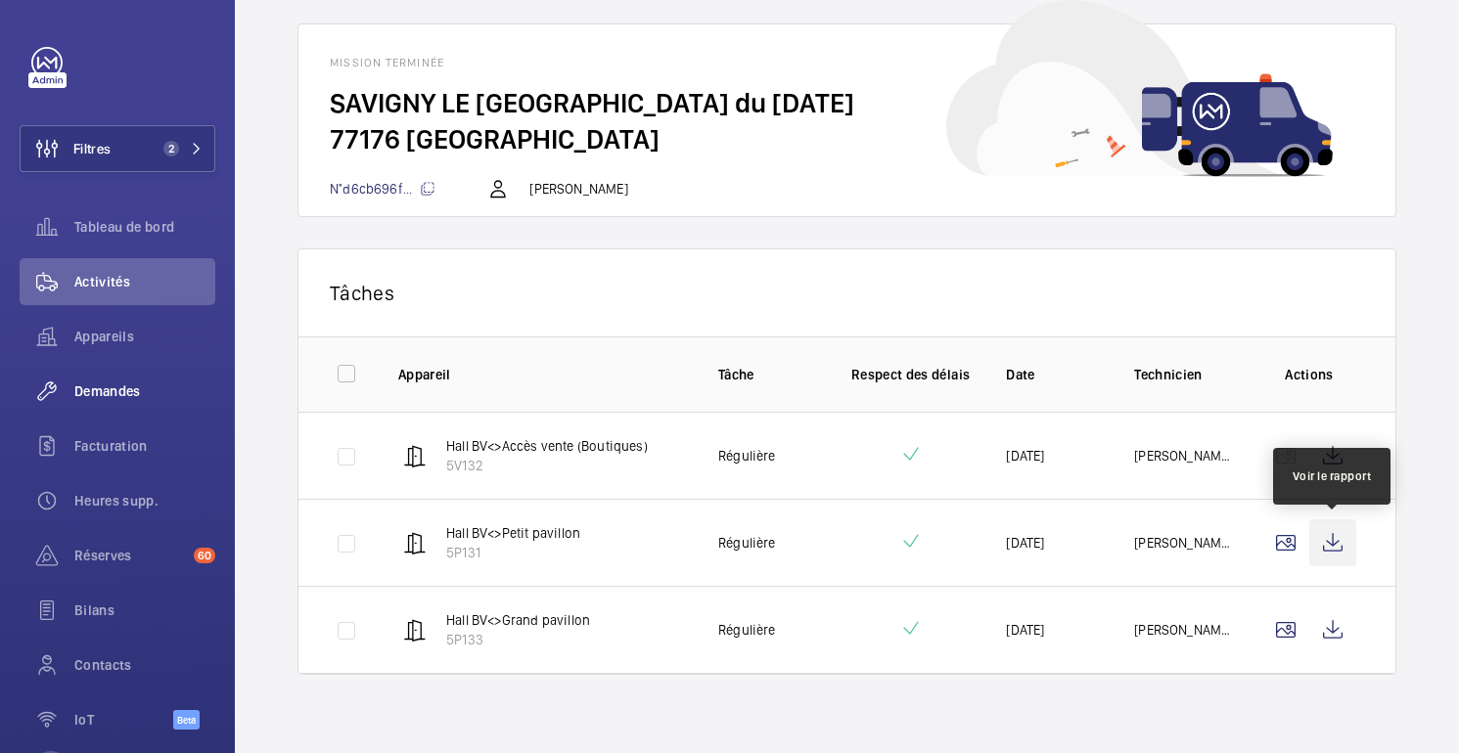
click at [1333, 543] on wm-front-icon-button at bounding box center [1332, 543] width 47 height 47
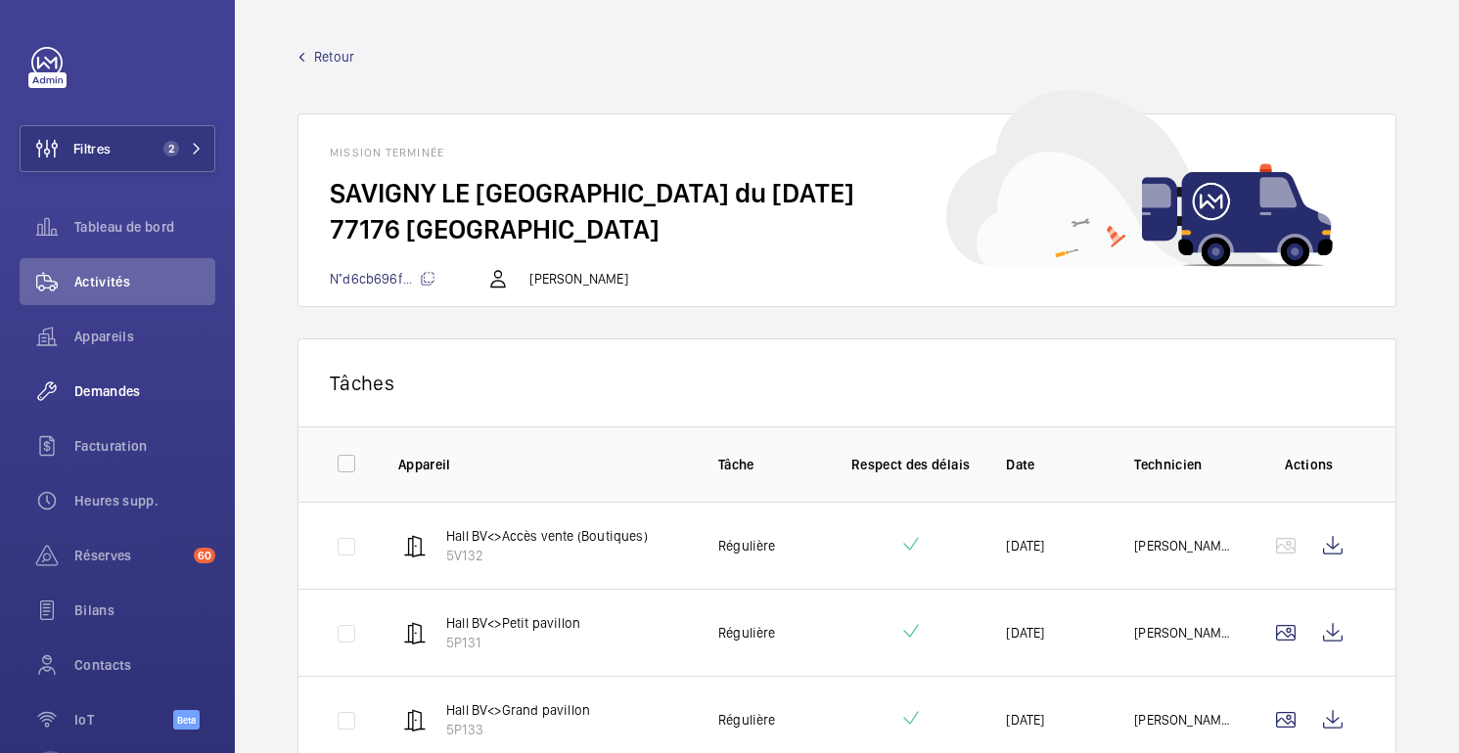
click at [322, 63] on span "Retour" at bounding box center [334, 57] width 40 height 20
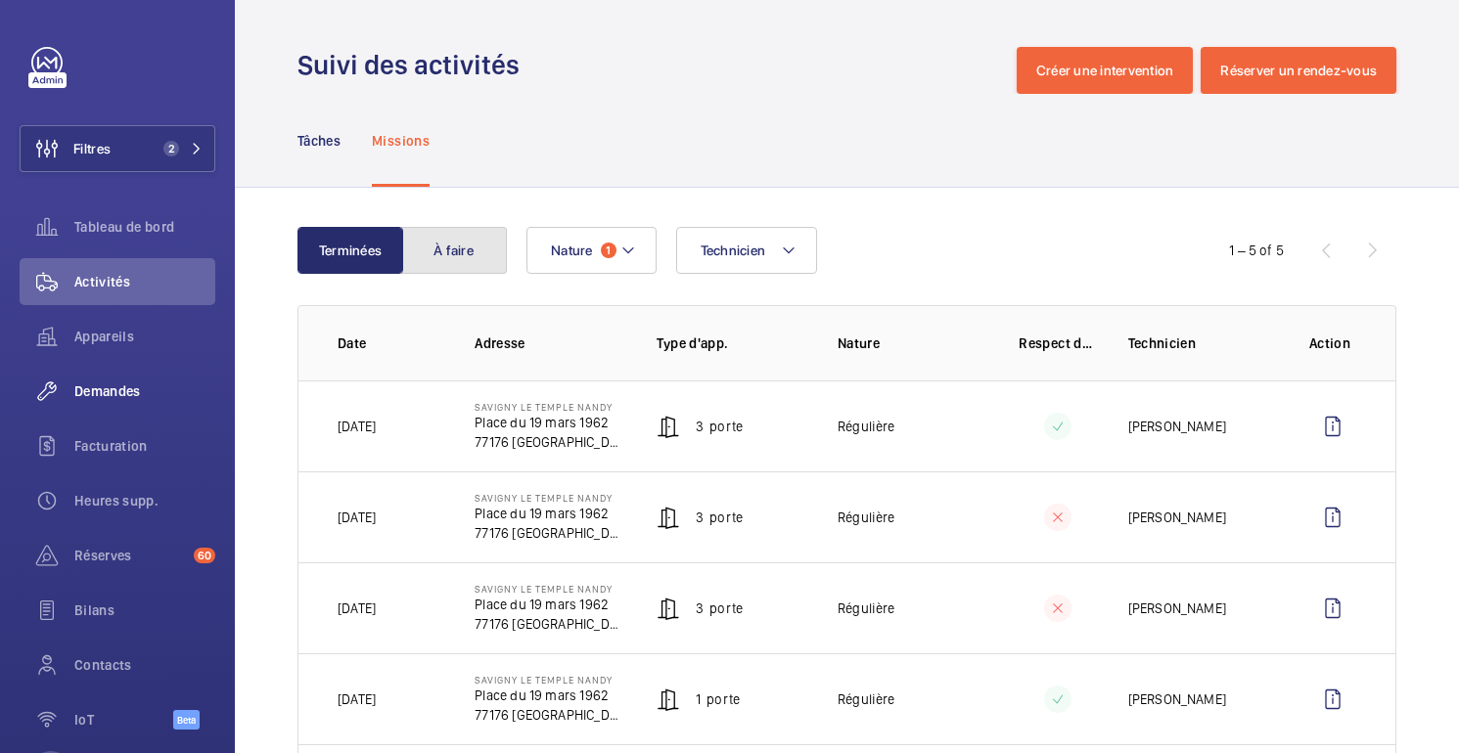
click at [471, 259] on button "À faire" at bounding box center [454, 250] width 106 height 47
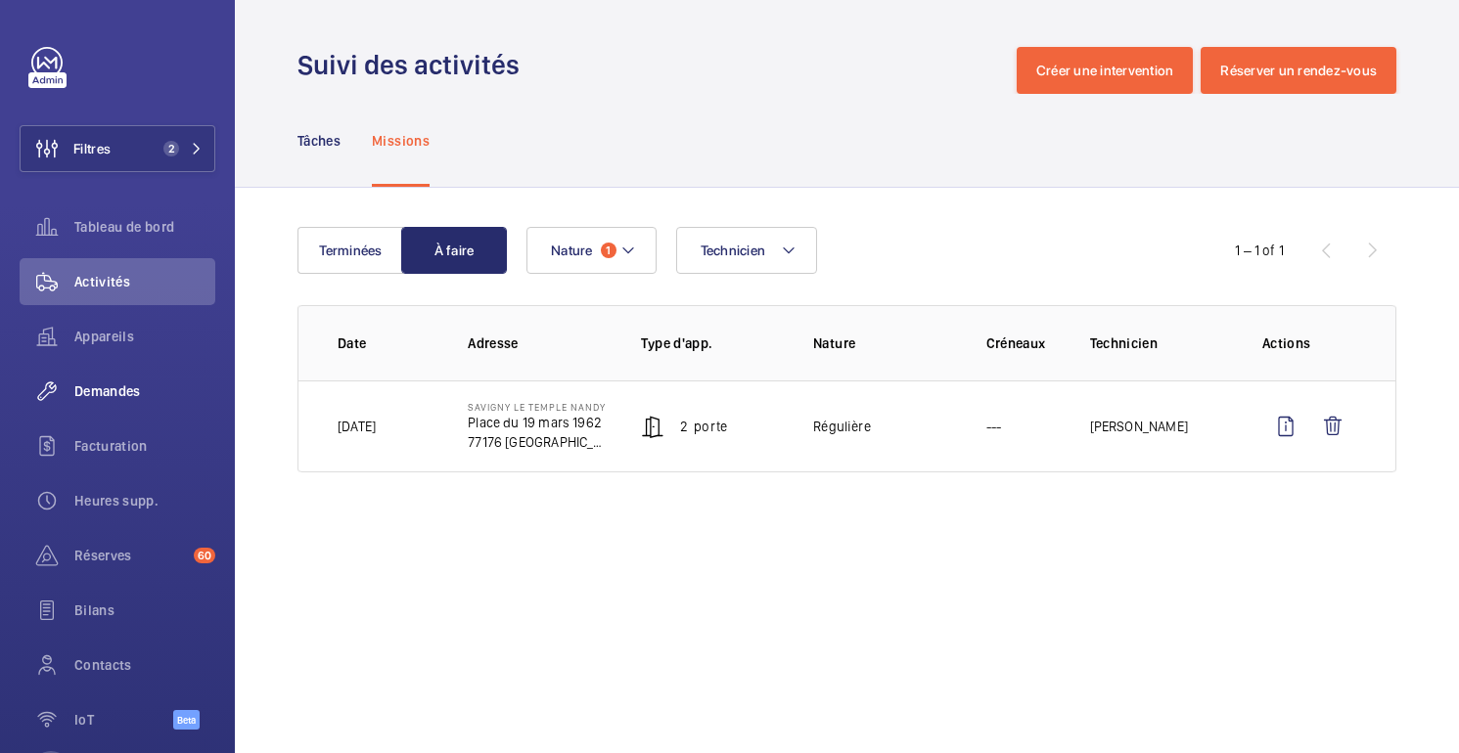
click at [933, 418] on td "Régulière" at bounding box center [868, 427] width 172 height 92
click at [1292, 425] on wm-front-icon-button at bounding box center [1285, 426] width 47 height 47
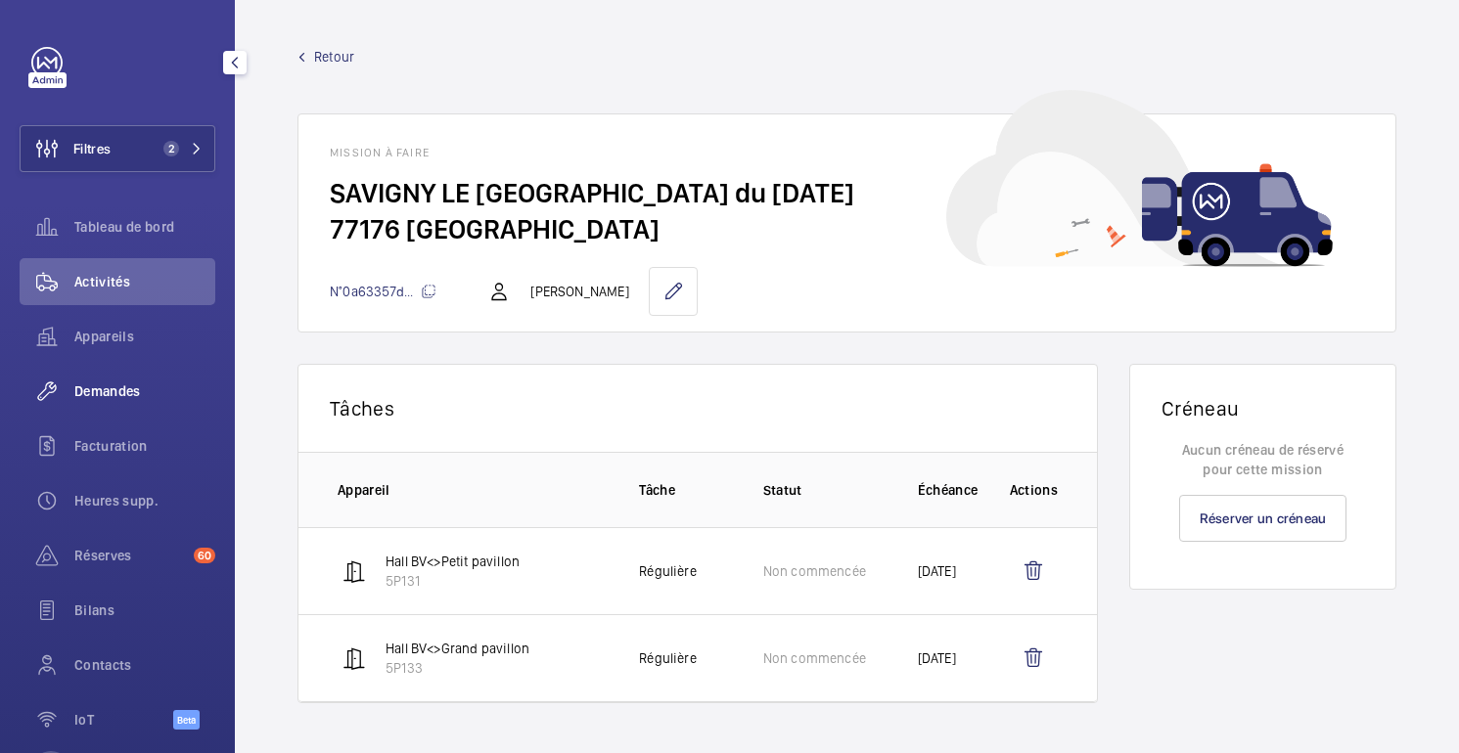
click at [322, 65] on span "Retour" at bounding box center [334, 57] width 40 height 20
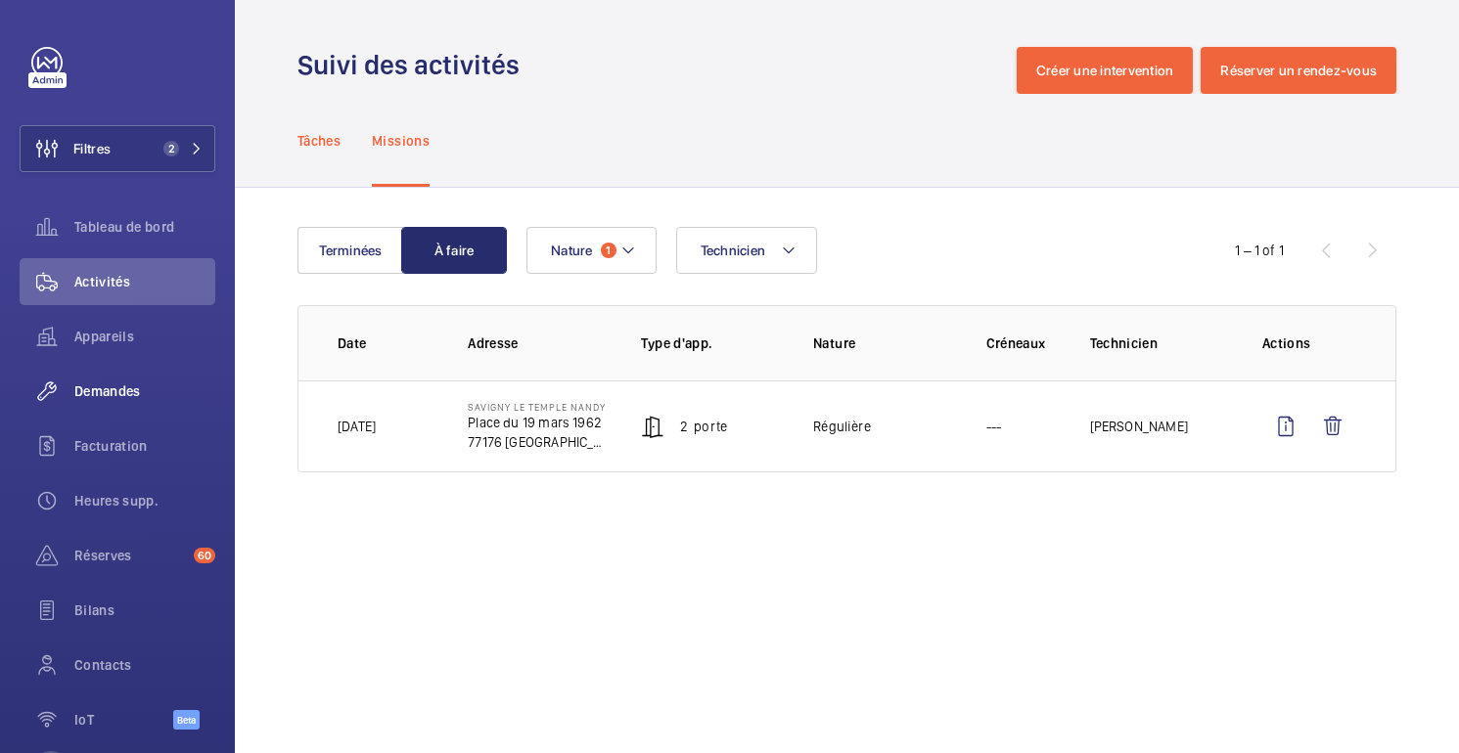
click at [316, 135] on p "Tâches" at bounding box center [318, 141] width 43 height 20
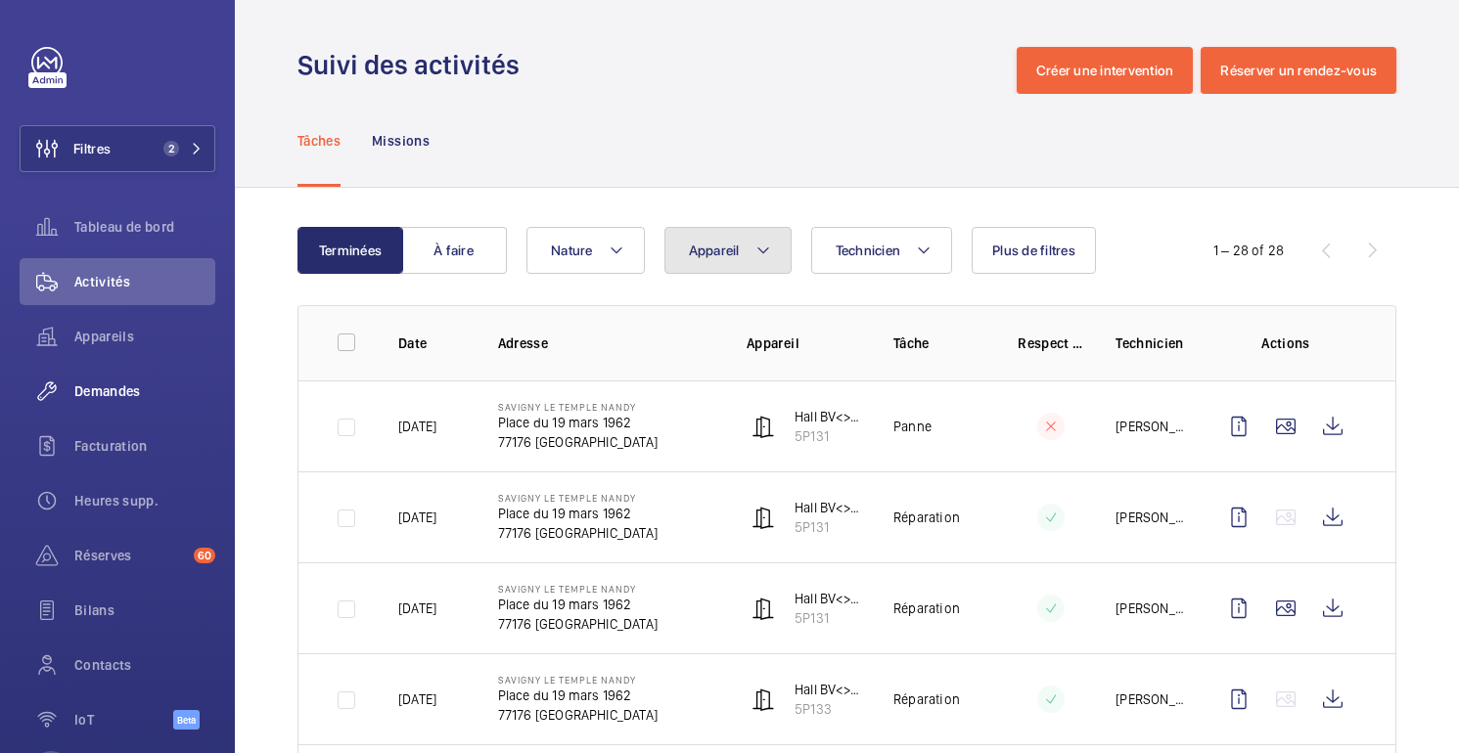
click at [771, 244] on button "Appareil" at bounding box center [727, 250] width 127 height 47
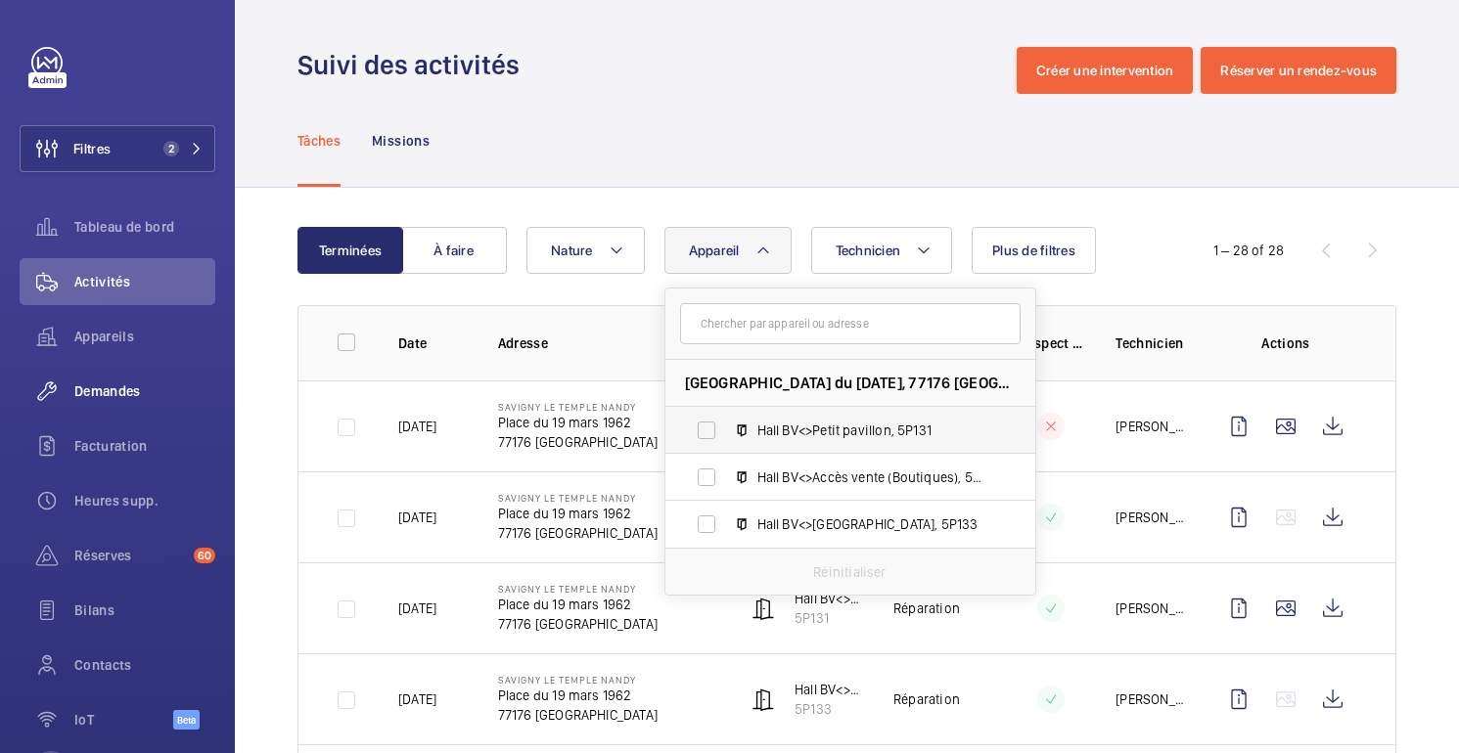
click at [836, 436] on span "Hall BV<>Petit pavillon, 5P131" at bounding box center [870, 431] width 227 height 20
click at [726, 436] on input "Hall BV<>Petit pavillon, 5P131" at bounding box center [706, 430] width 39 height 39
checkbox input "true"
click at [770, 135] on div "Tâches Missions" at bounding box center [846, 140] width 1099 height 93
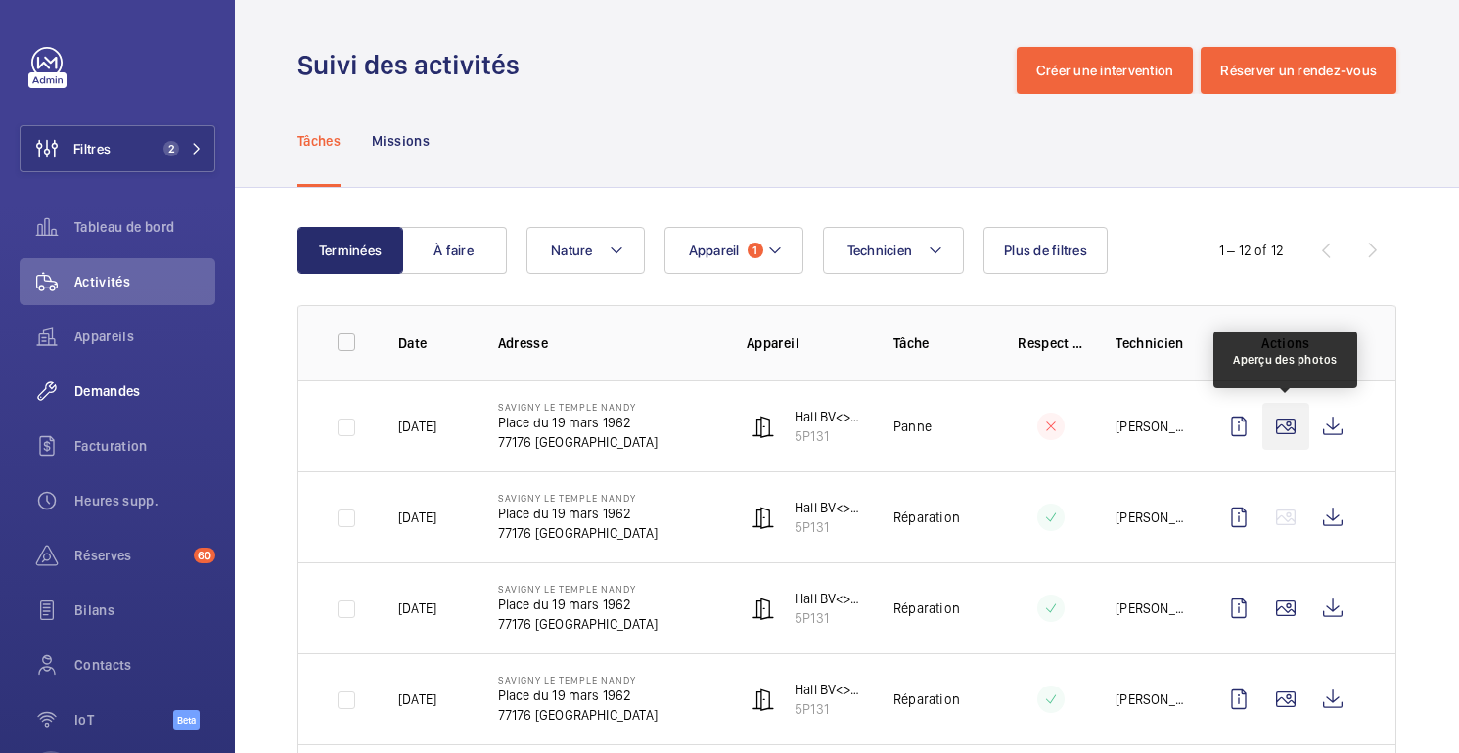
click at [1281, 423] on wm-front-icon-button at bounding box center [1285, 426] width 47 height 47
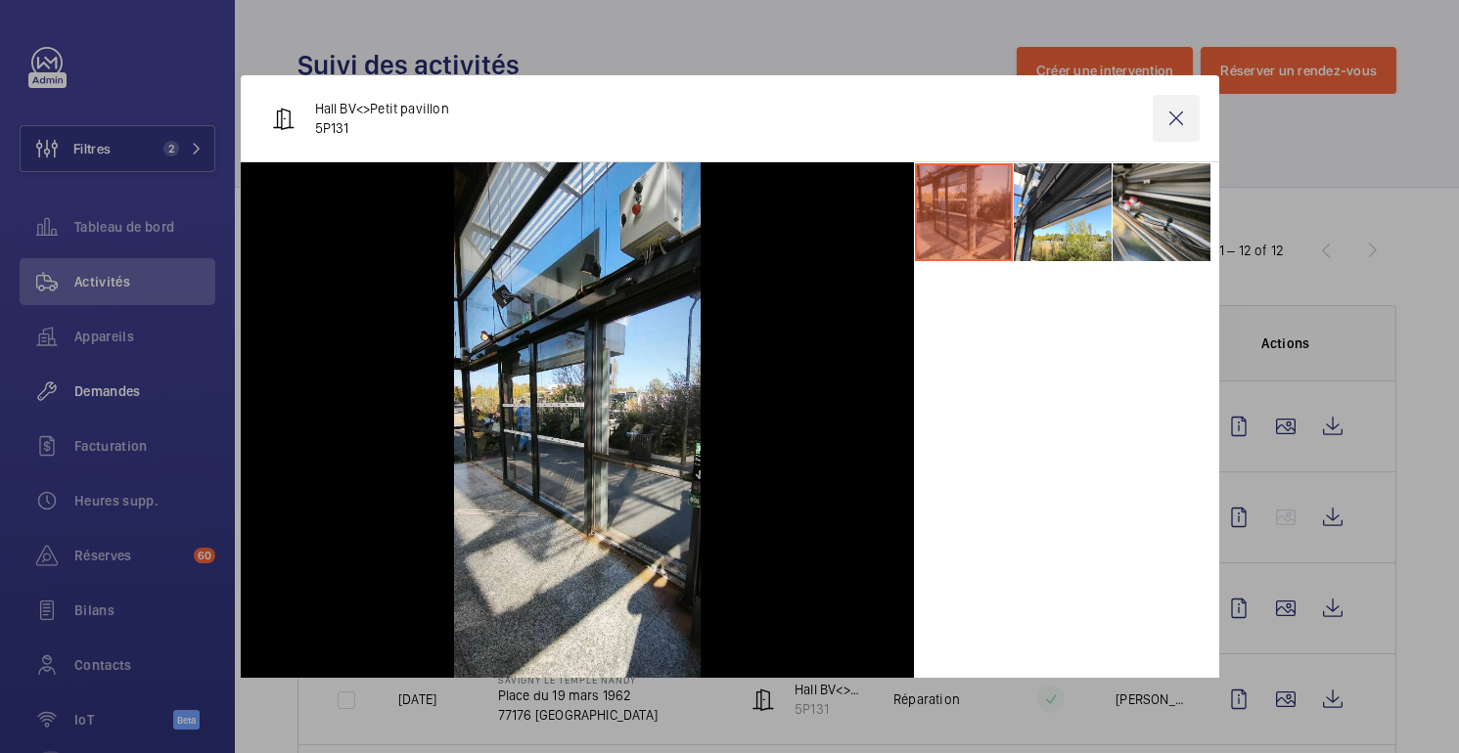
click at [1174, 117] on wm-front-icon-button at bounding box center [1176, 118] width 47 height 47
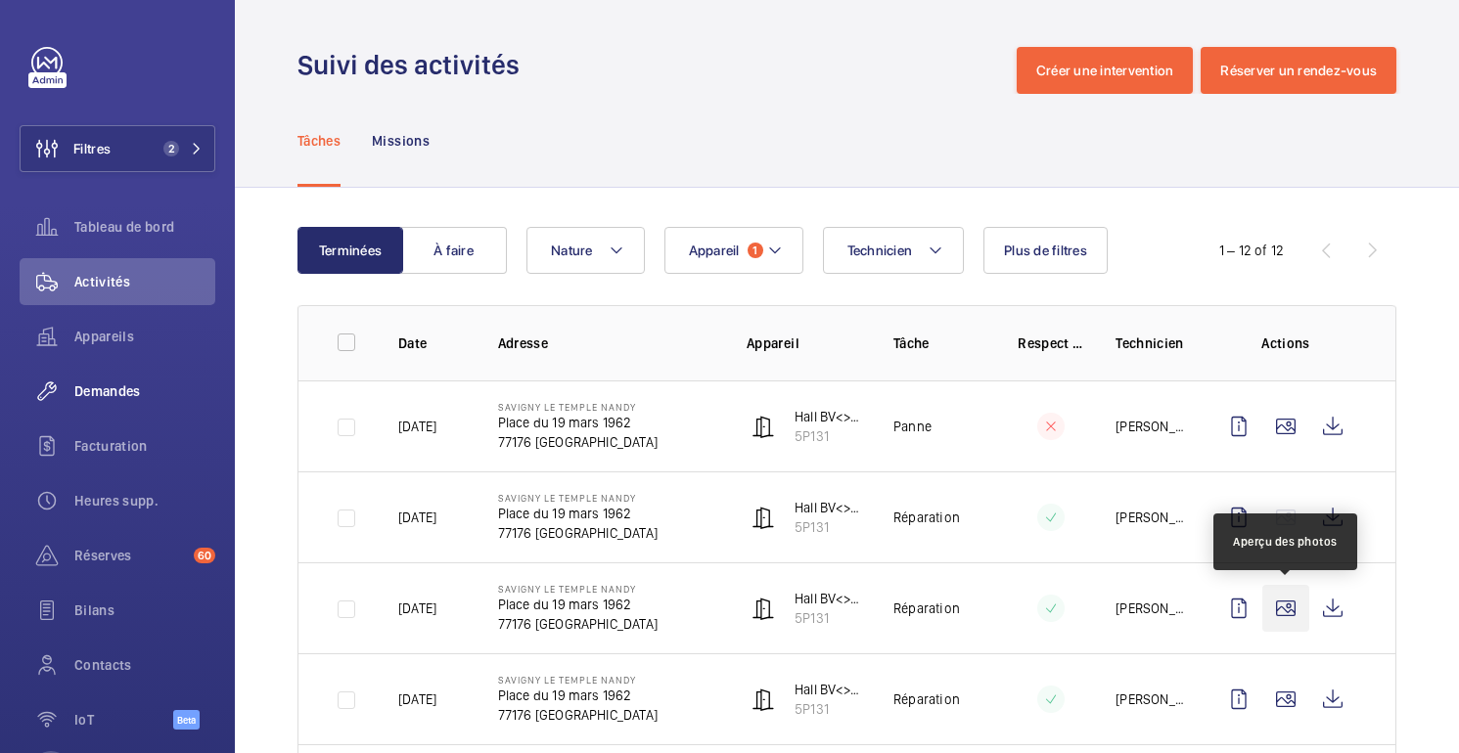
click at [1278, 609] on wm-front-icon-button at bounding box center [1285, 608] width 47 height 47
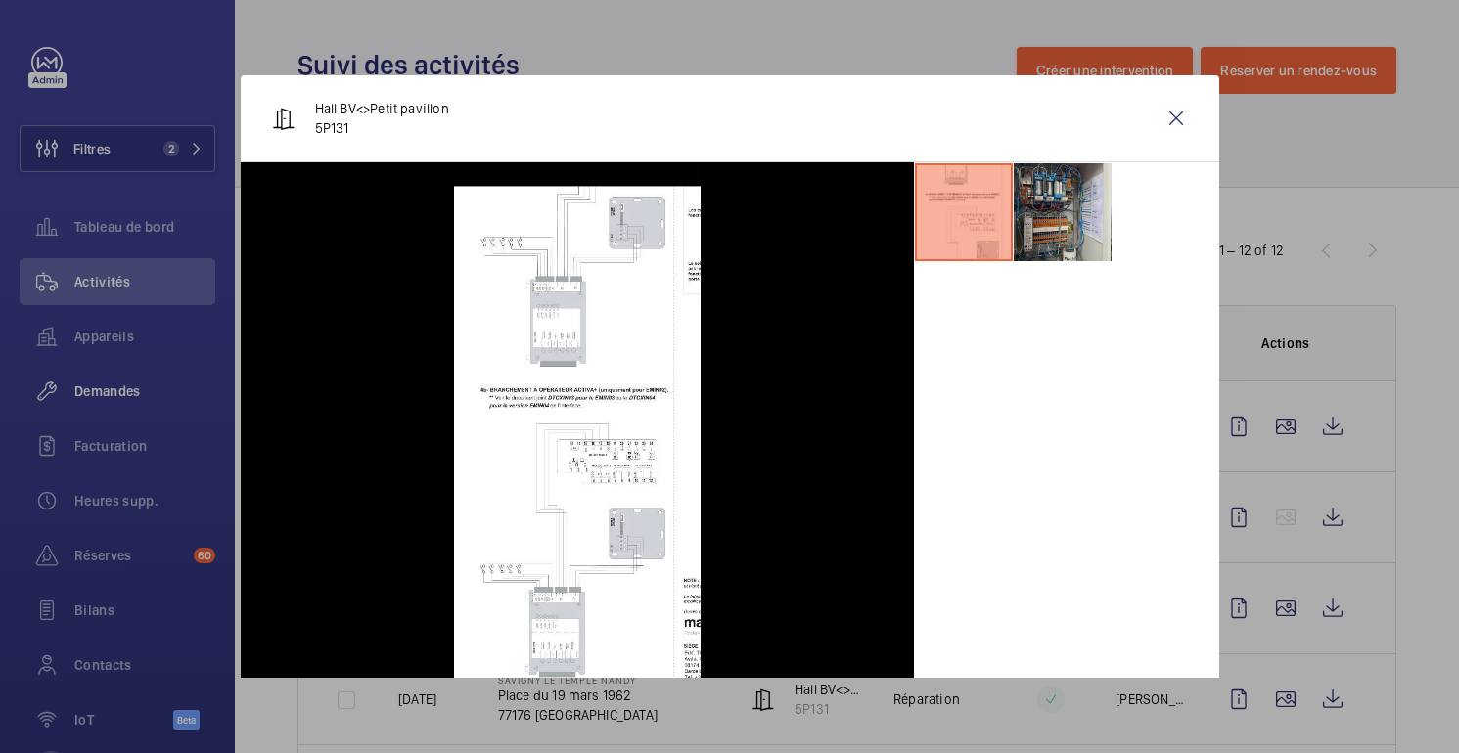
click at [1069, 222] on li at bounding box center [1063, 212] width 98 height 98
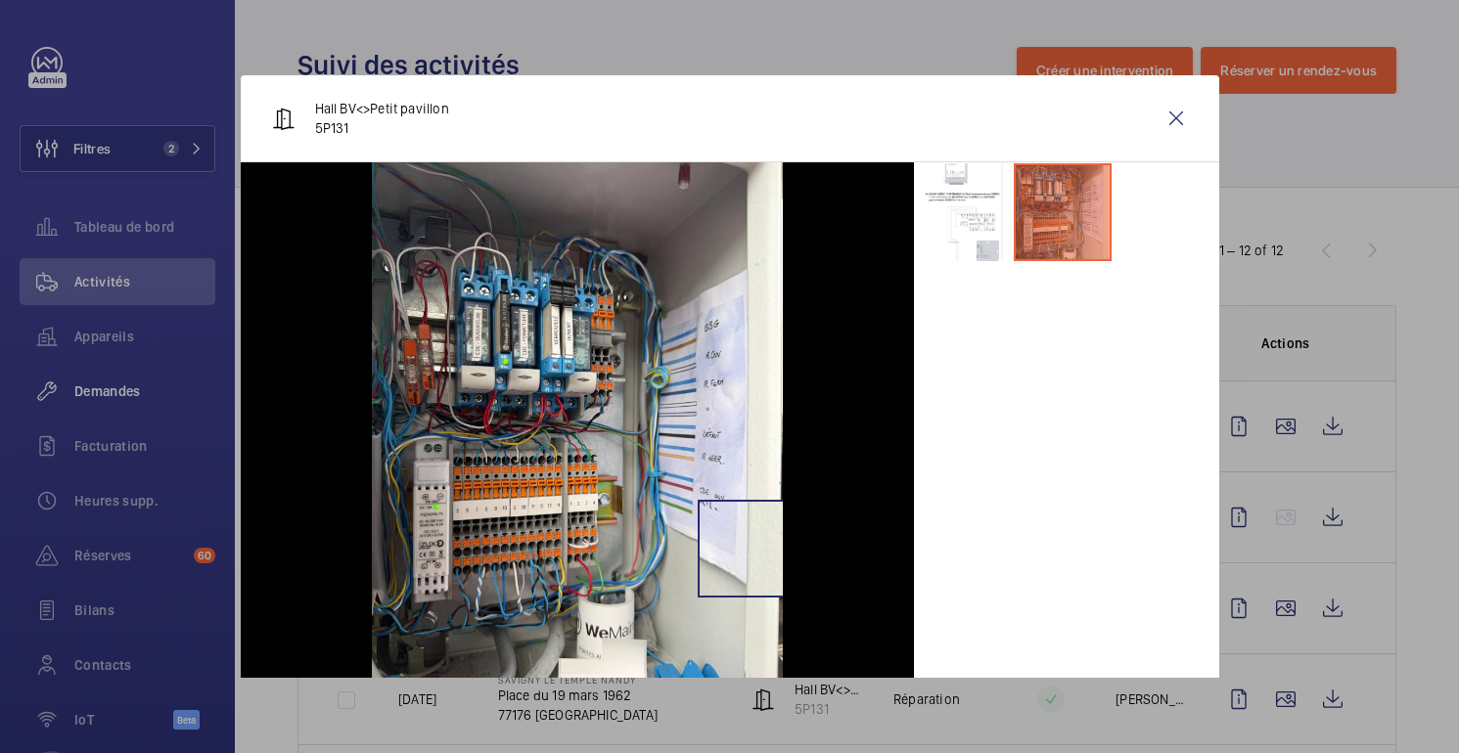
scroll to position [32, 0]
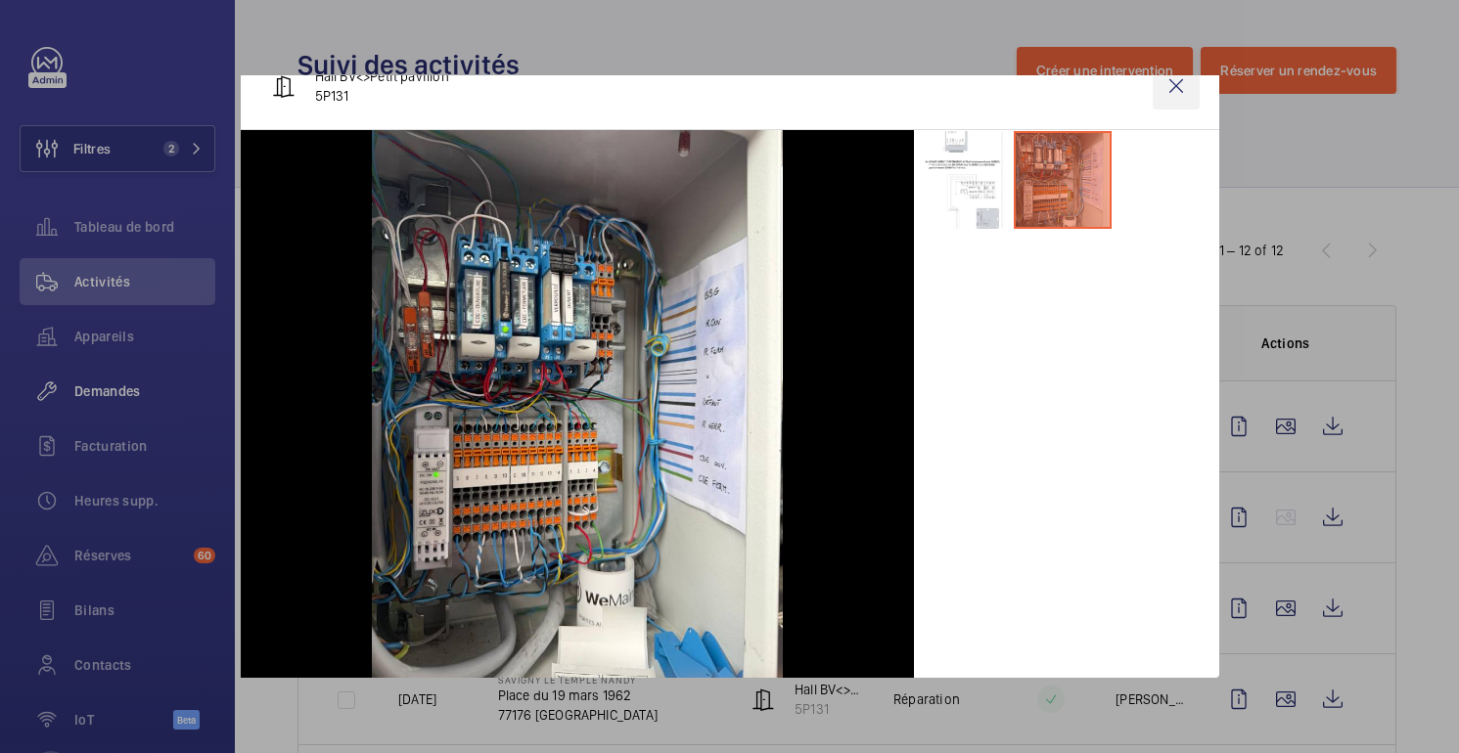
click at [1180, 85] on wm-front-icon-button at bounding box center [1176, 86] width 47 height 47
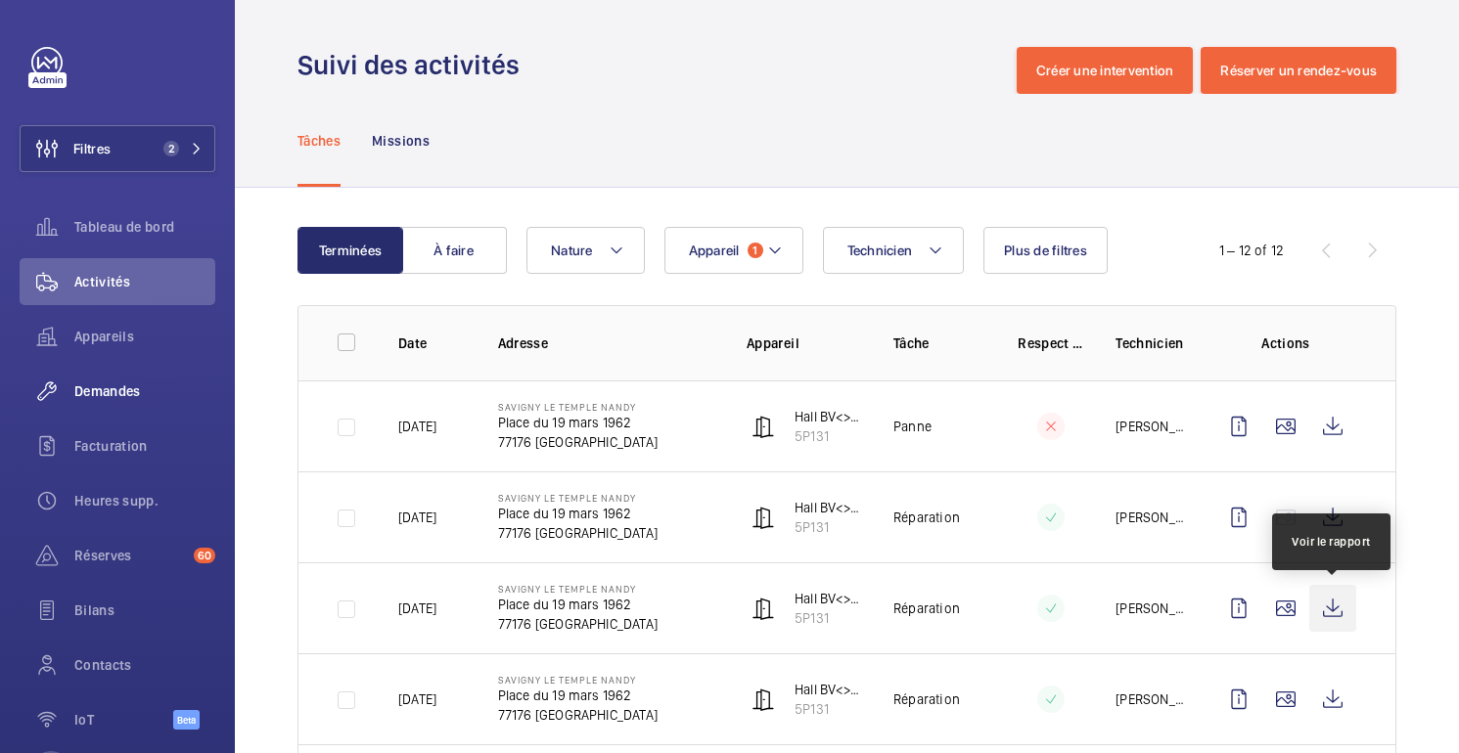
click at [1328, 609] on wm-front-icon-button at bounding box center [1332, 608] width 47 height 47
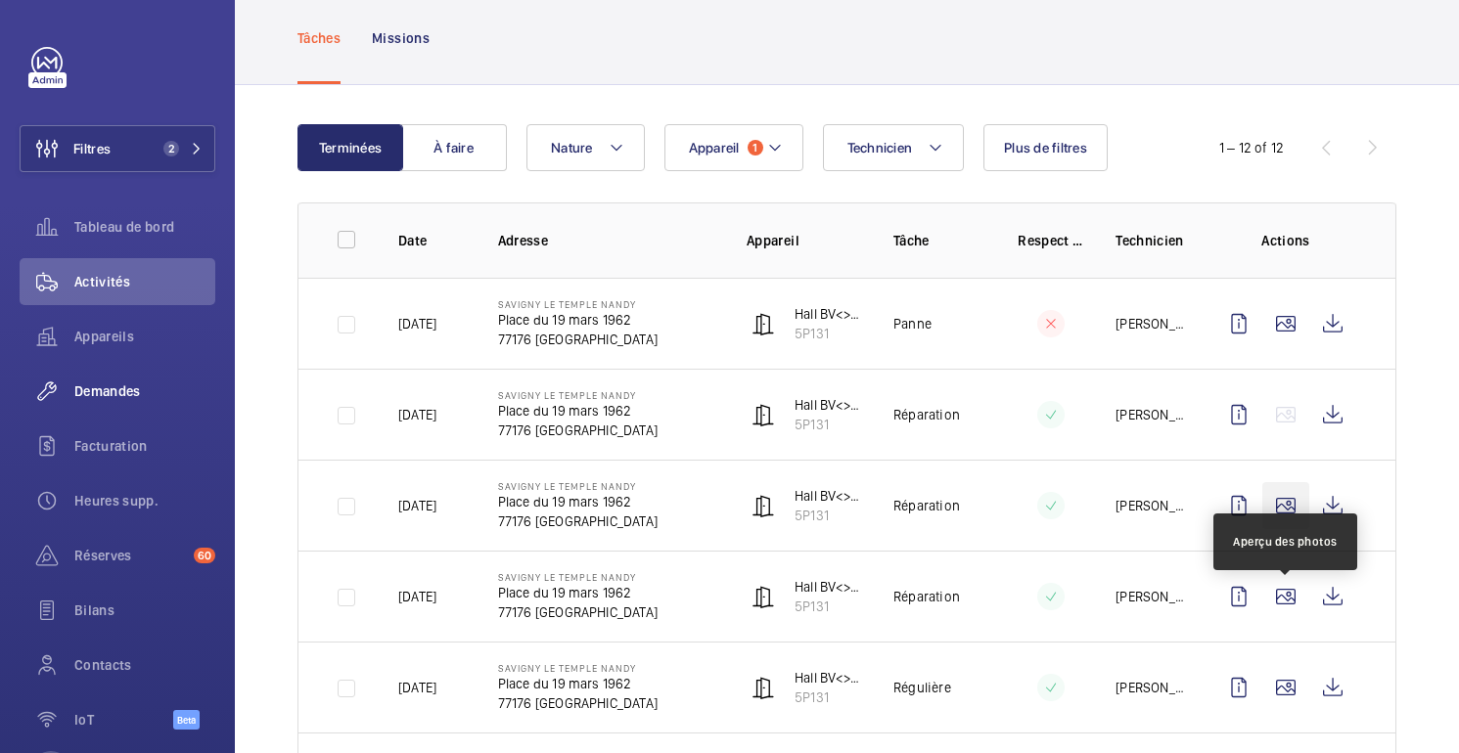
scroll to position [101, 0]
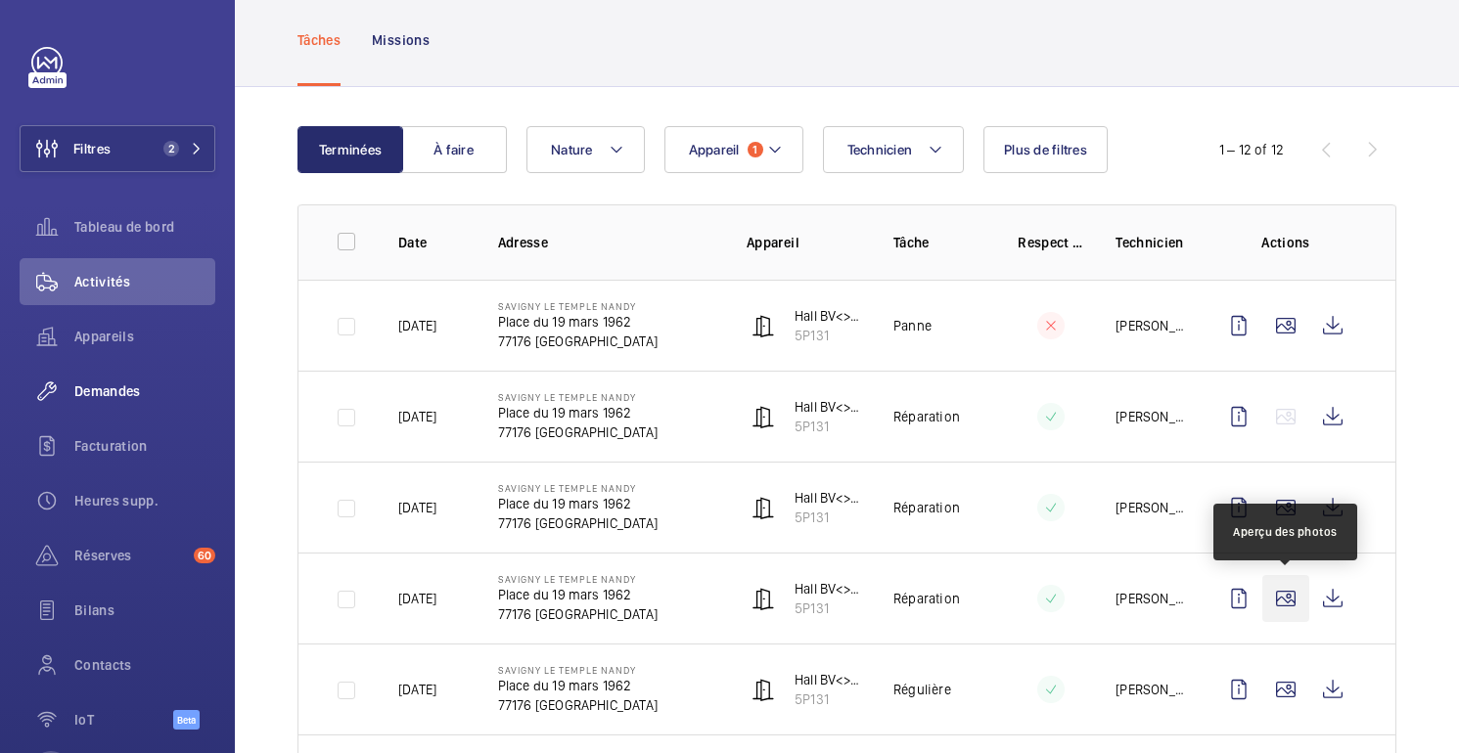
click at [1284, 596] on wm-front-icon-button at bounding box center [1285, 598] width 47 height 47
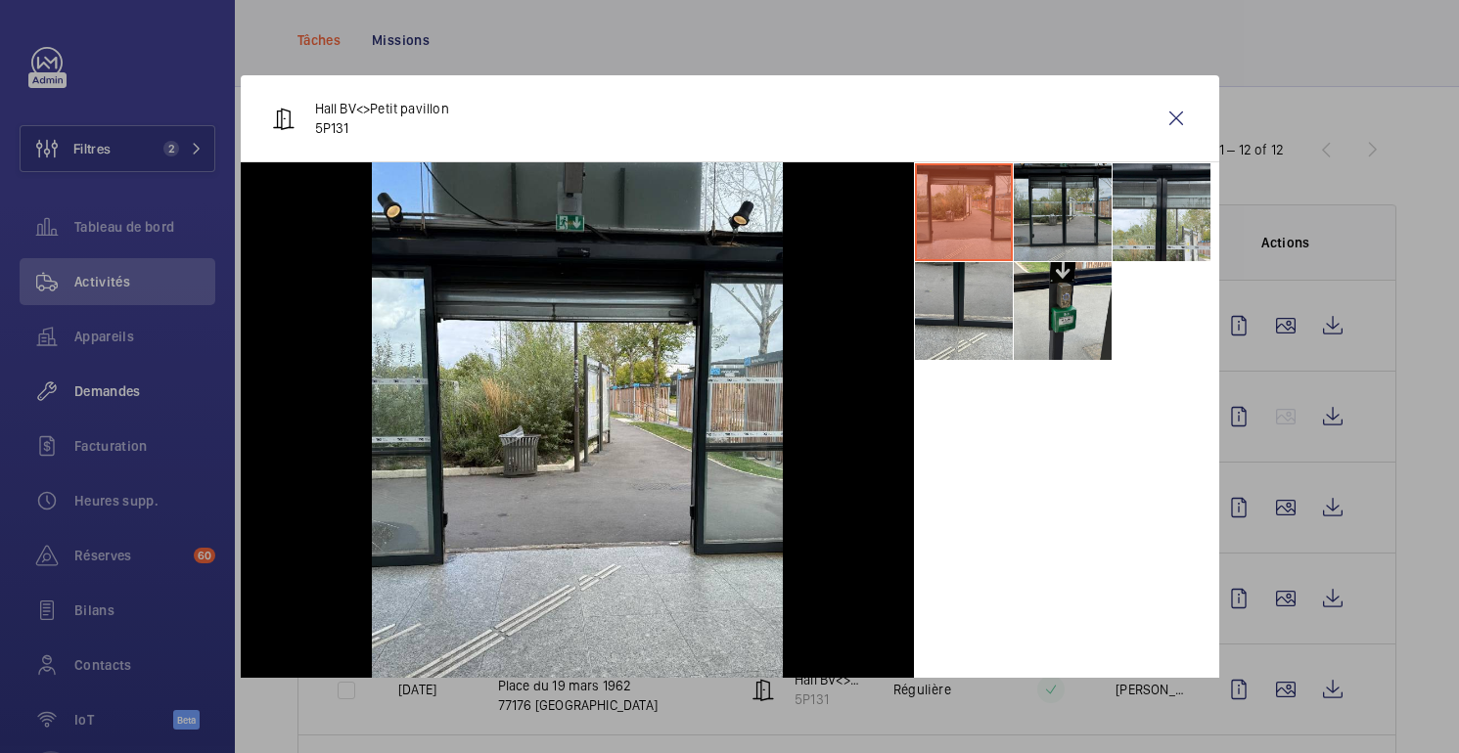
click at [1075, 214] on li at bounding box center [1063, 212] width 98 height 98
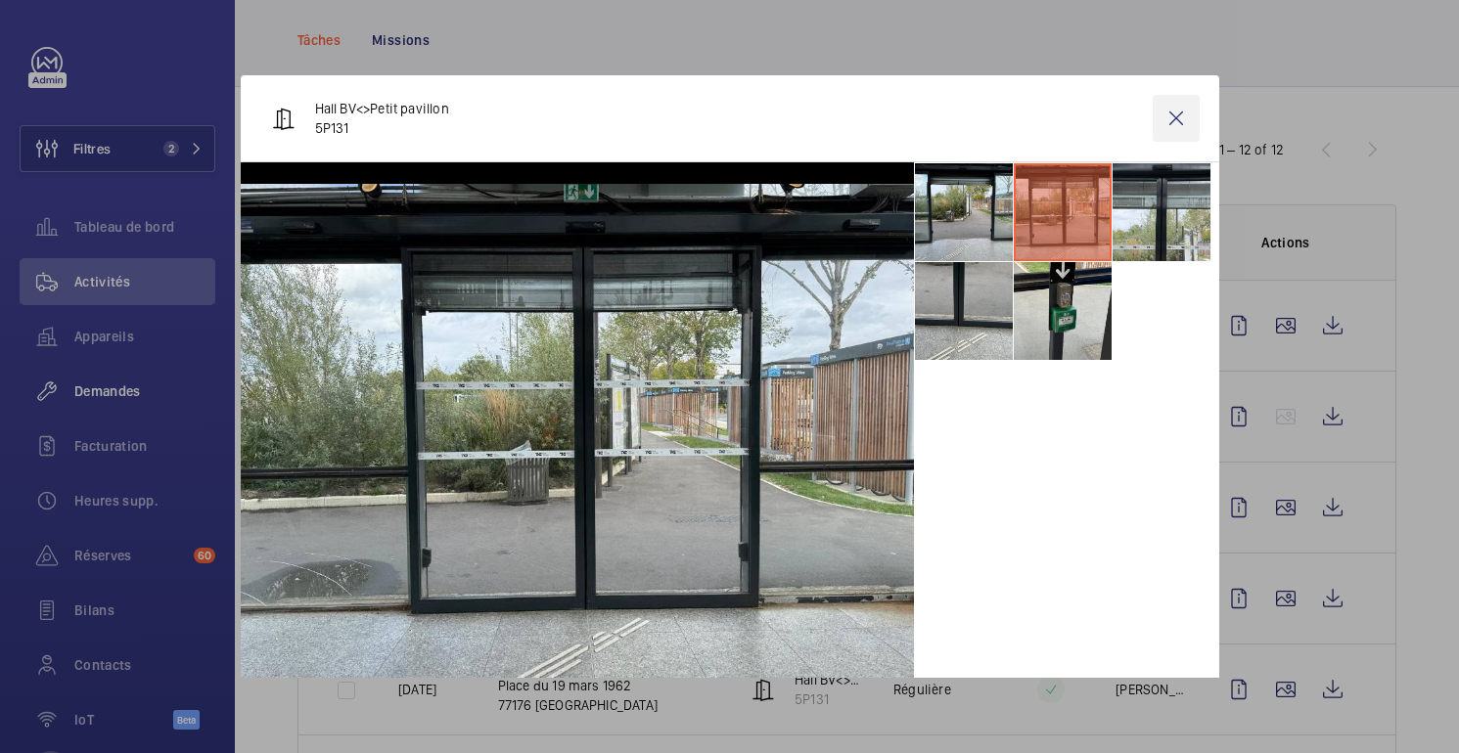
click at [1169, 112] on wm-front-icon-button at bounding box center [1176, 118] width 47 height 47
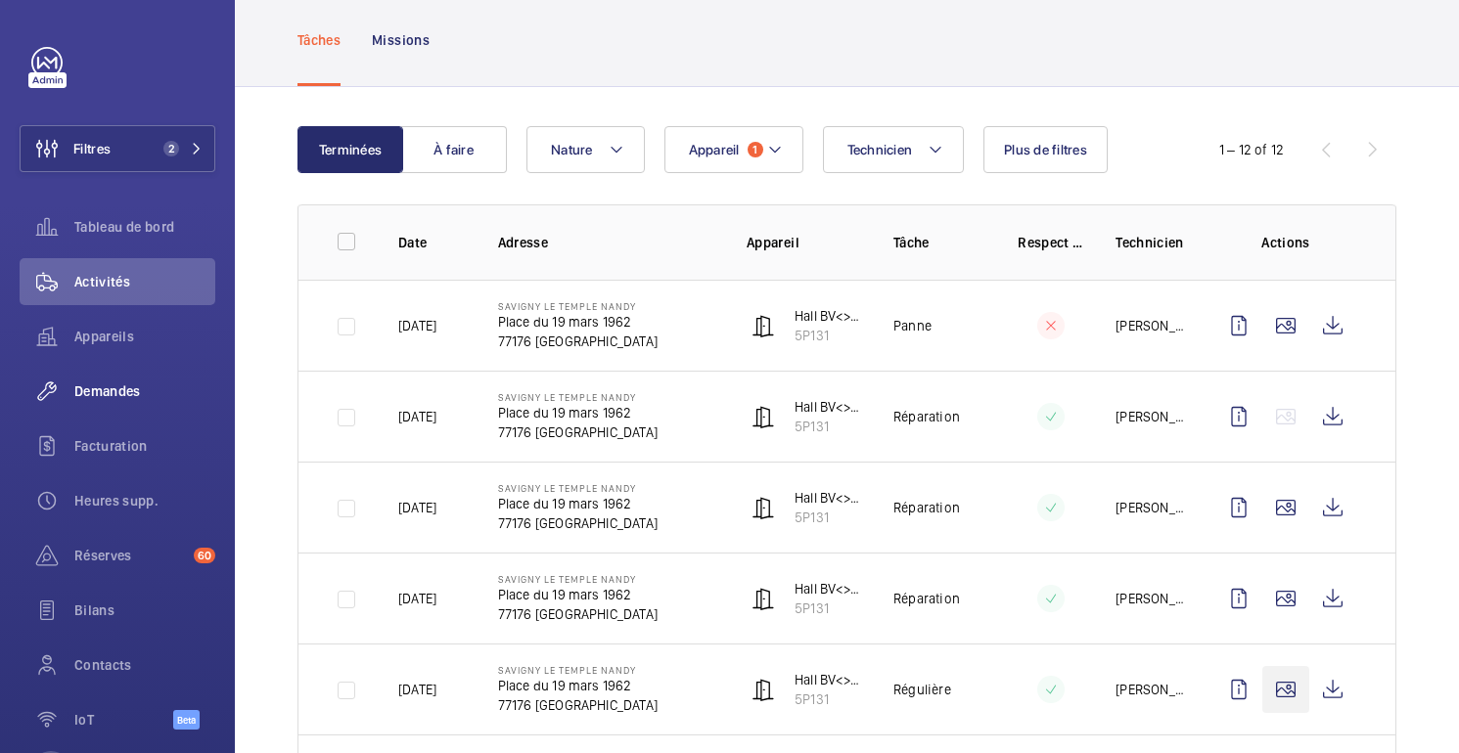
click at [1284, 694] on wm-front-icon-button at bounding box center [1285, 689] width 47 height 47
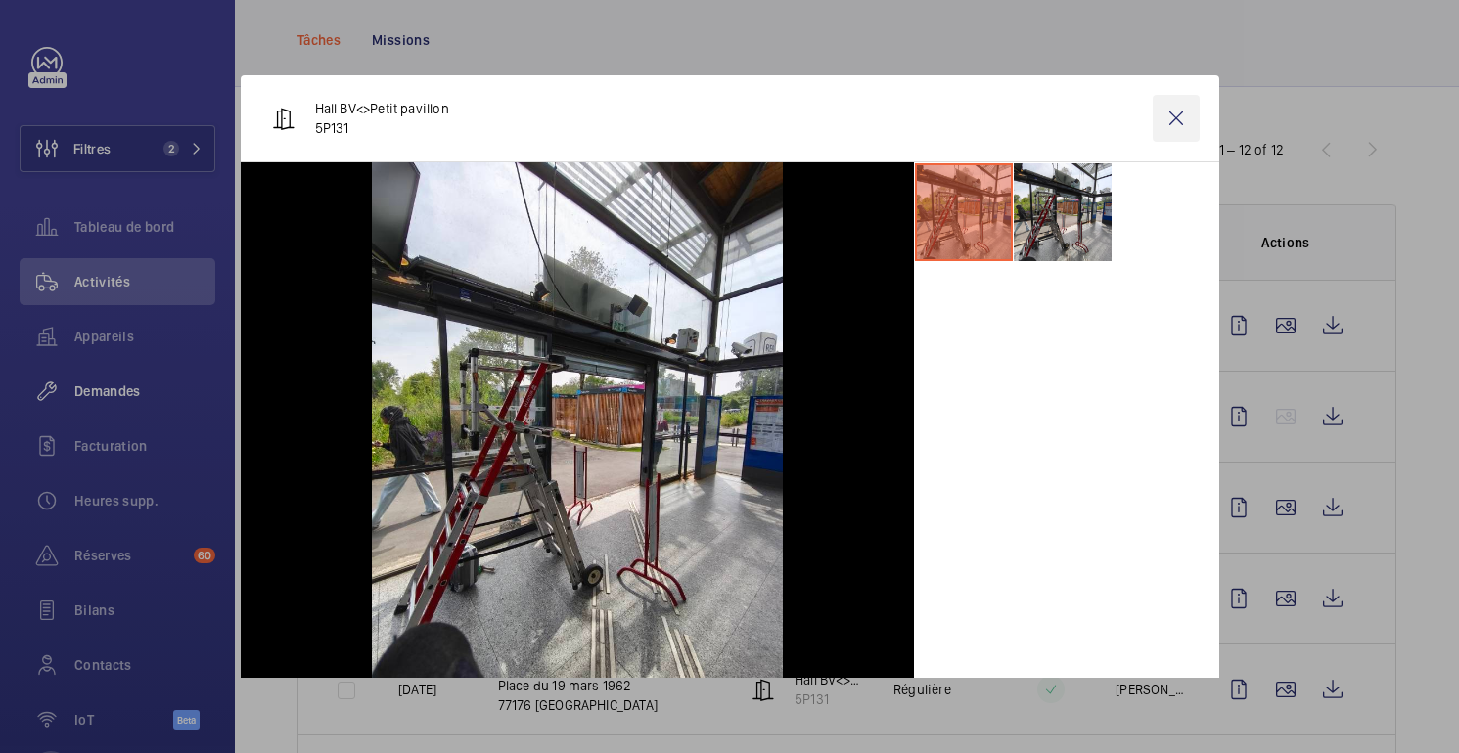
click at [1183, 118] on wm-front-icon-button at bounding box center [1176, 118] width 47 height 47
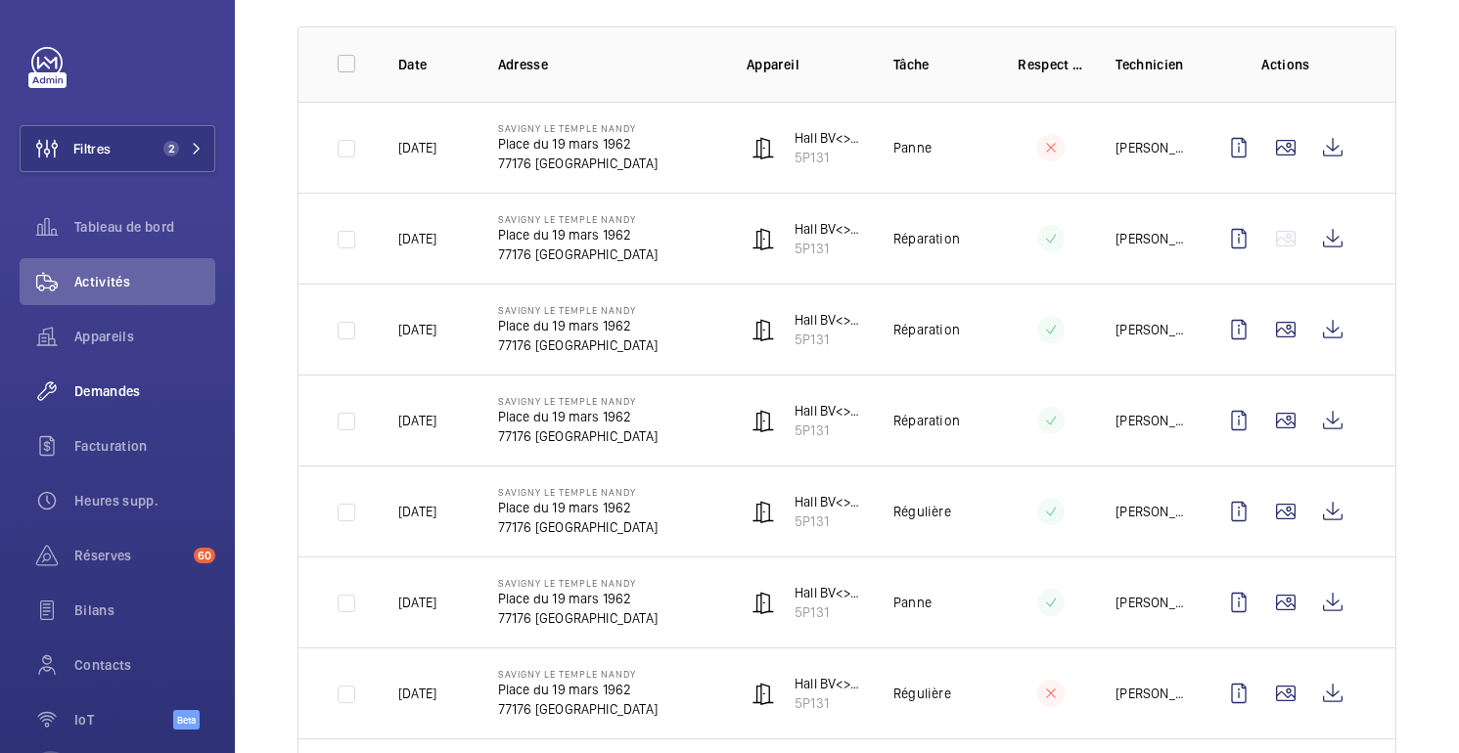
scroll to position [345, 0]
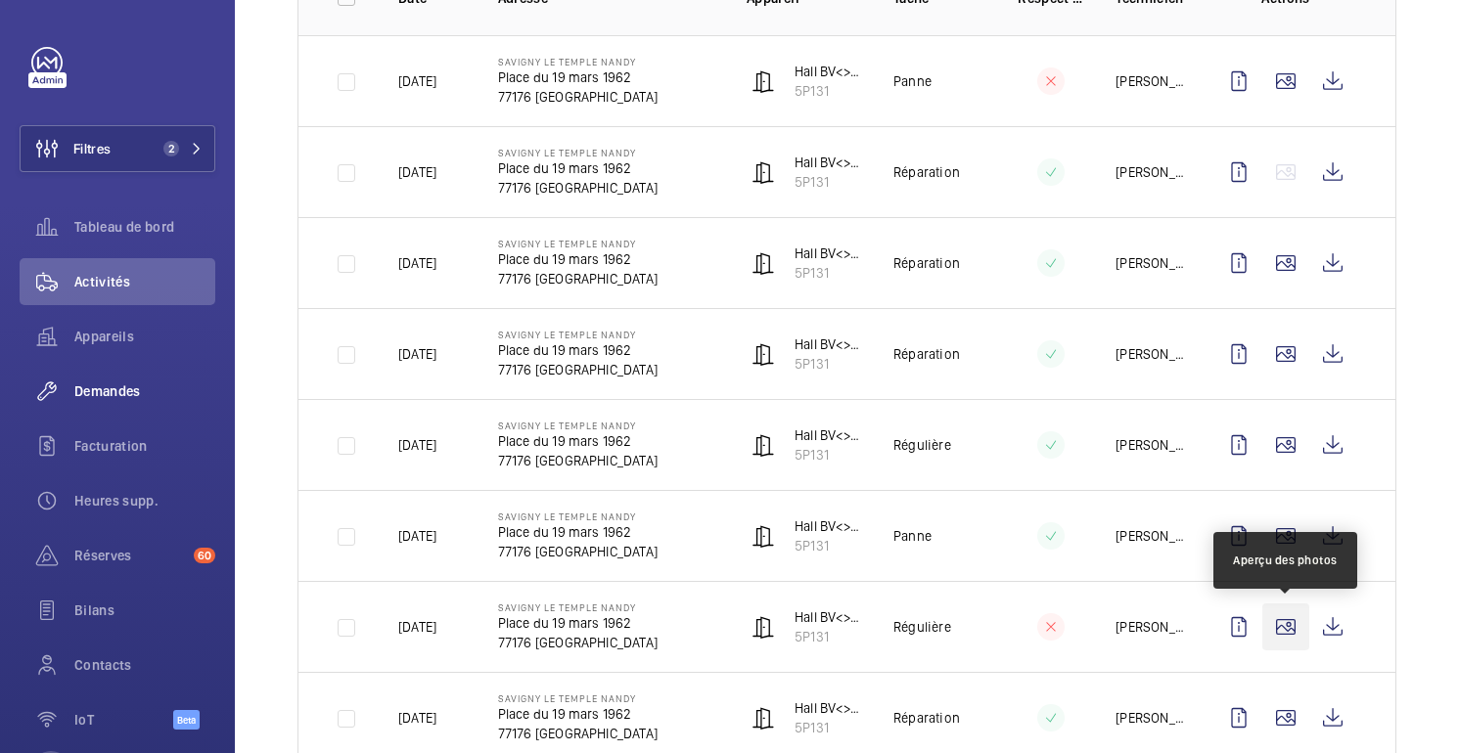
click at [1289, 641] on wm-front-icon-button at bounding box center [1285, 627] width 47 height 47
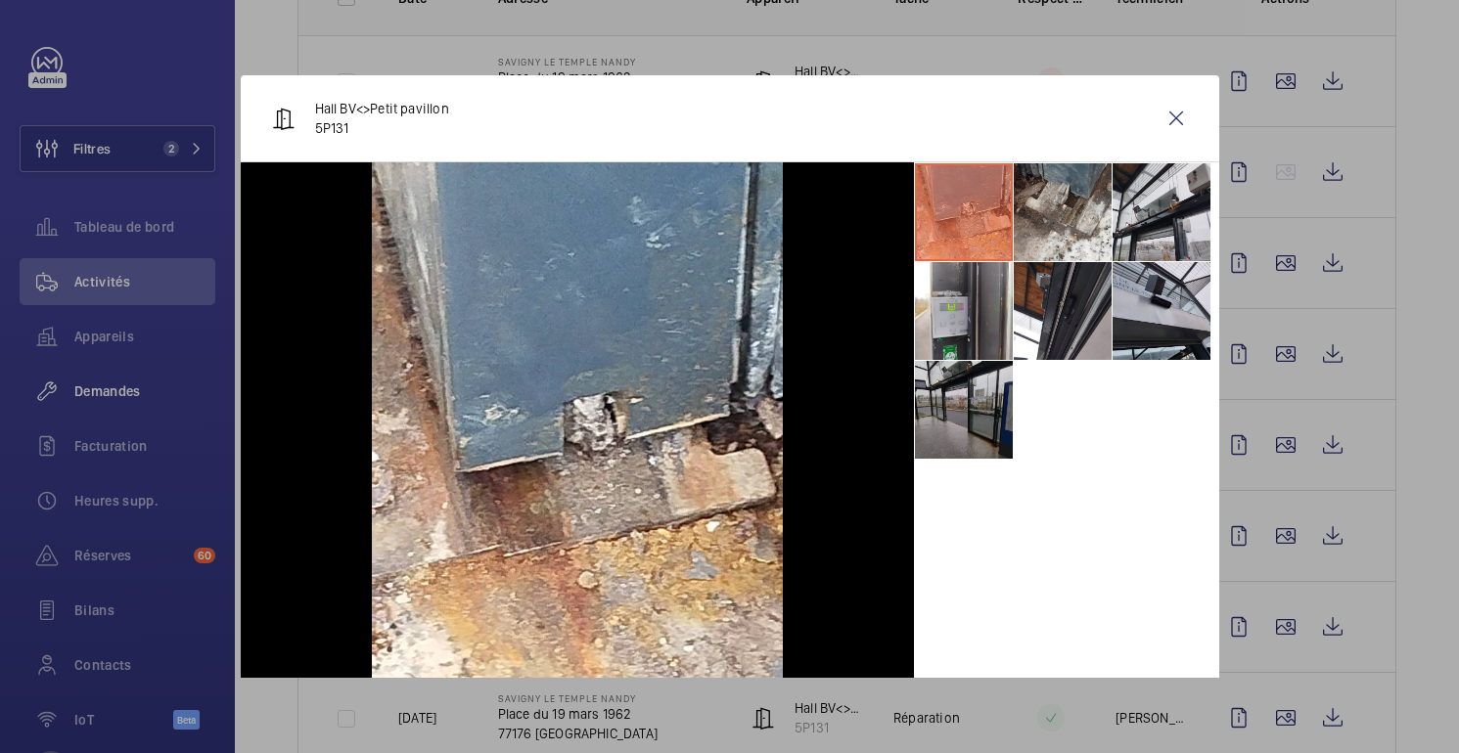
click at [962, 400] on li at bounding box center [964, 410] width 98 height 98
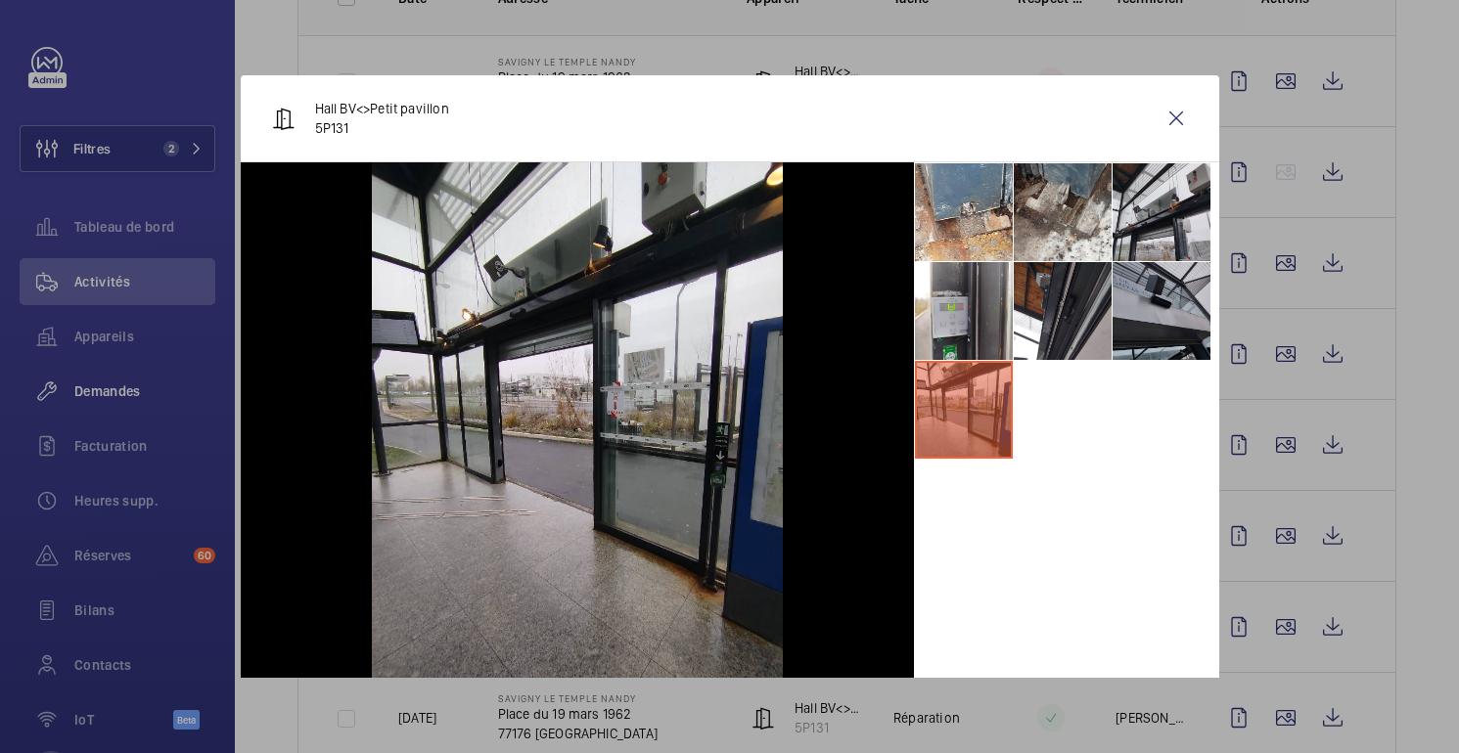
click at [1167, 296] on li at bounding box center [1162, 311] width 98 height 98
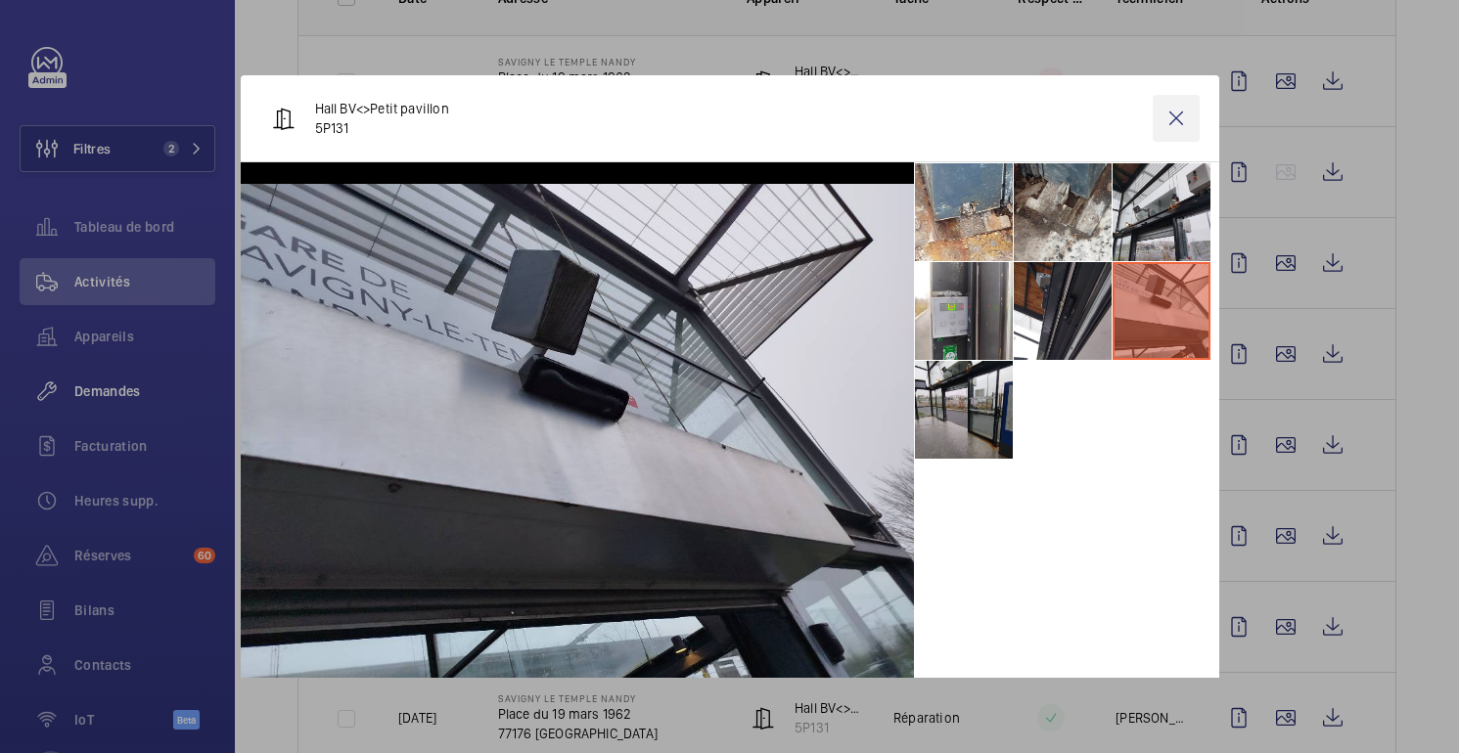
click at [1184, 117] on wm-front-icon-button at bounding box center [1176, 118] width 47 height 47
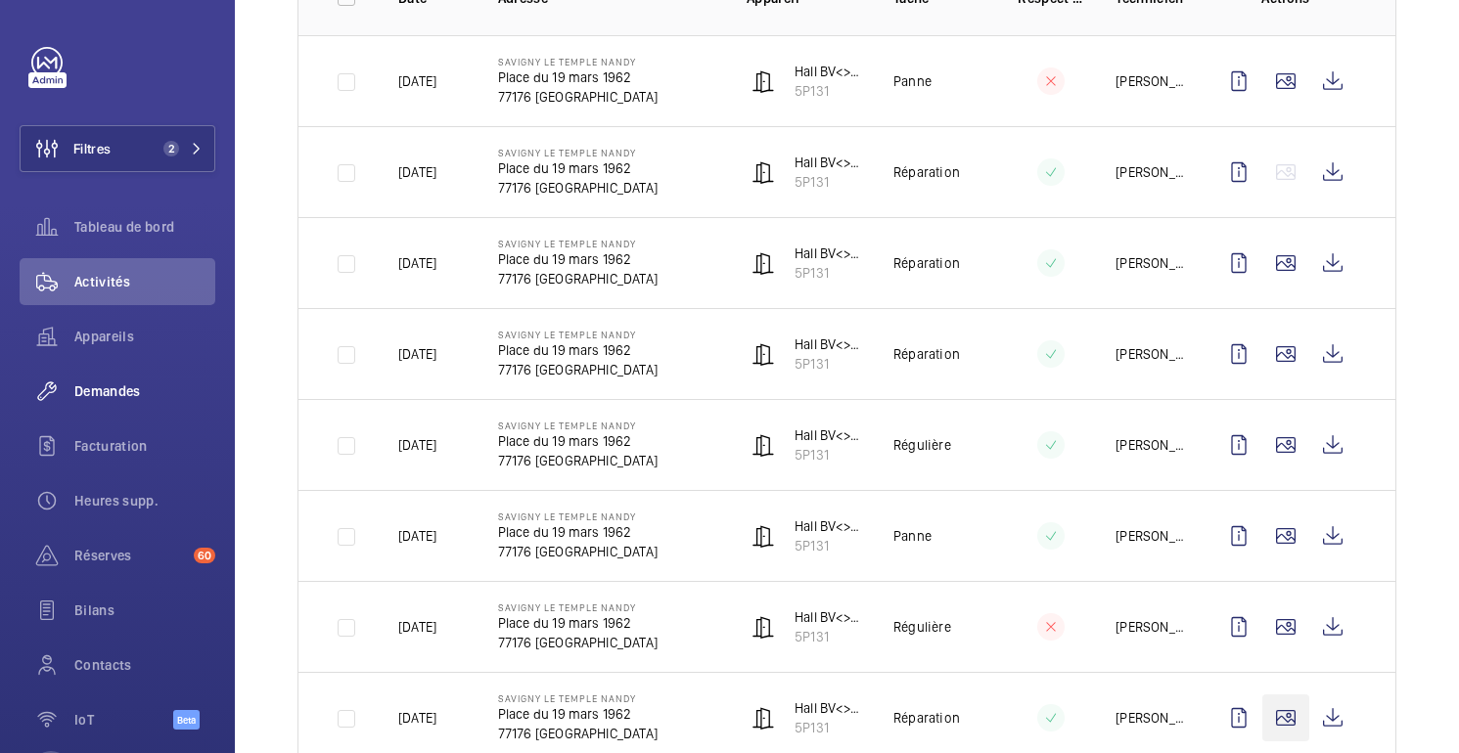
click at [1283, 712] on wm-front-icon-button at bounding box center [1285, 718] width 47 height 47
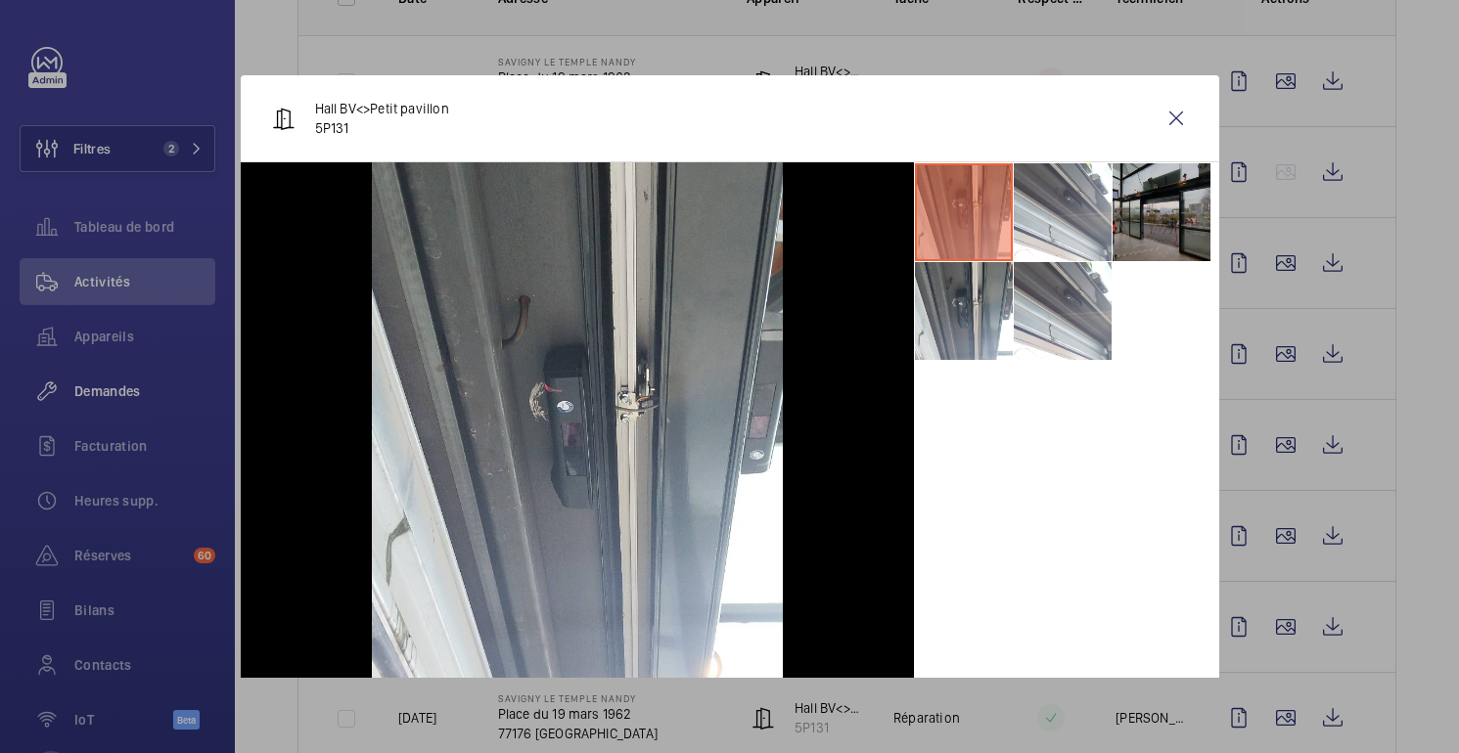
click at [1182, 189] on li at bounding box center [1162, 212] width 98 height 98
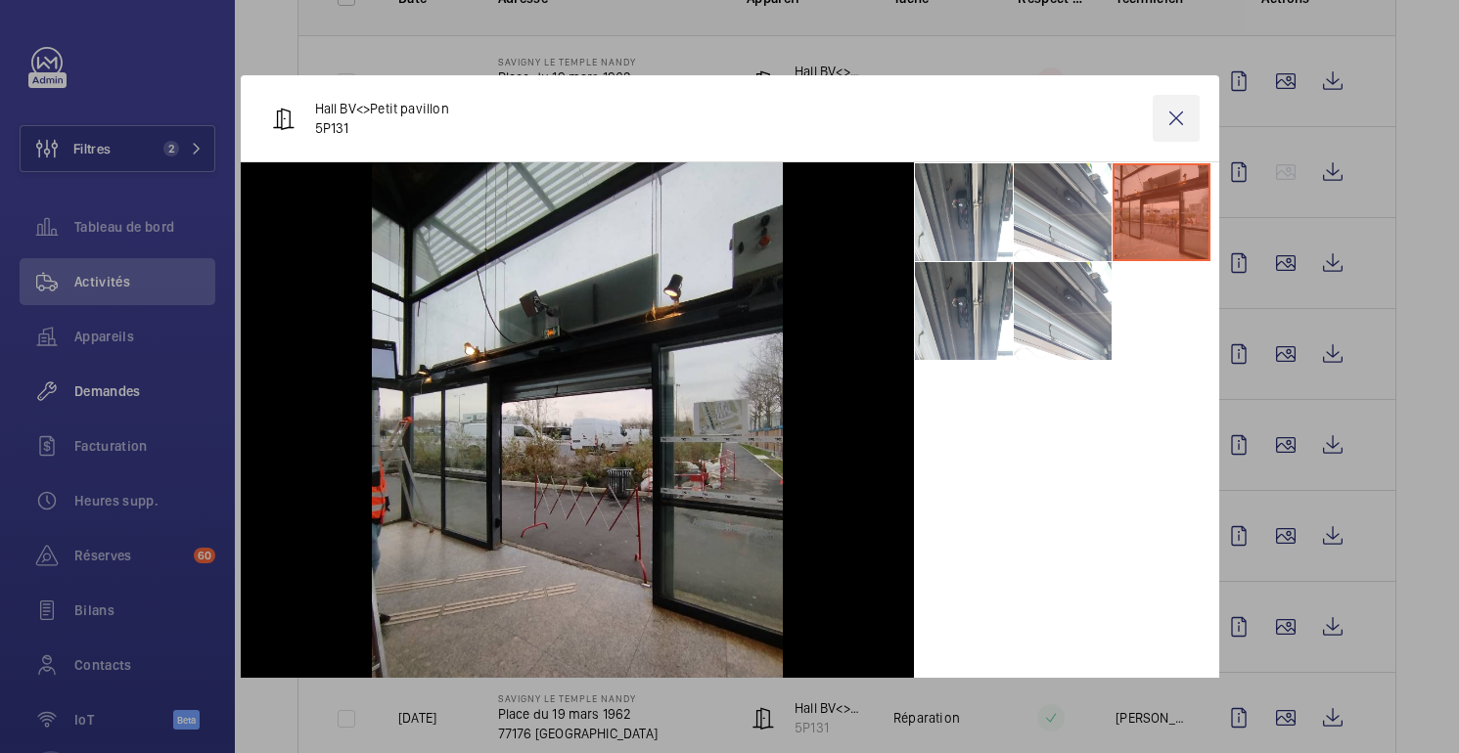
click at [1168, 127] on wm-front-icon-button at bounding box center [1176, 118] width 47 height 47
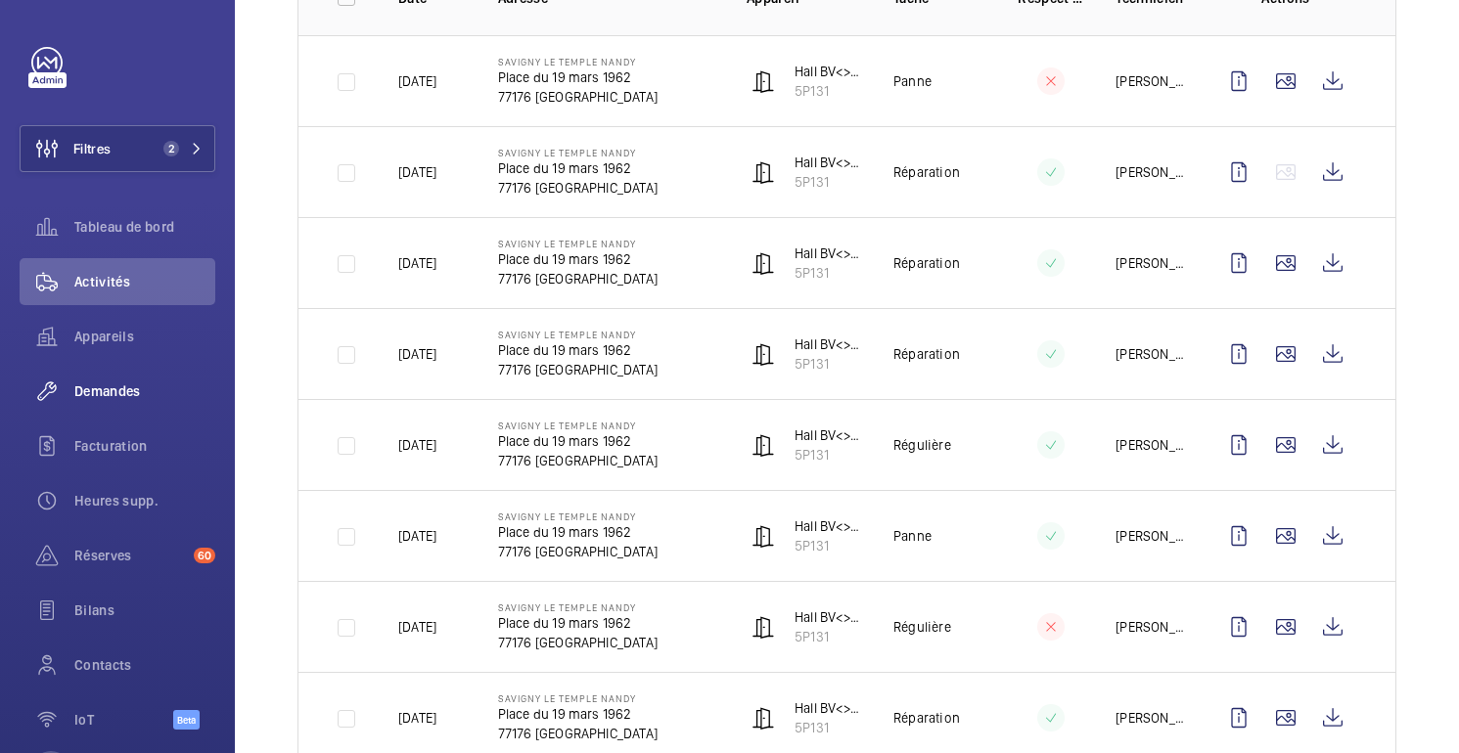
scroll to position [584, 0]
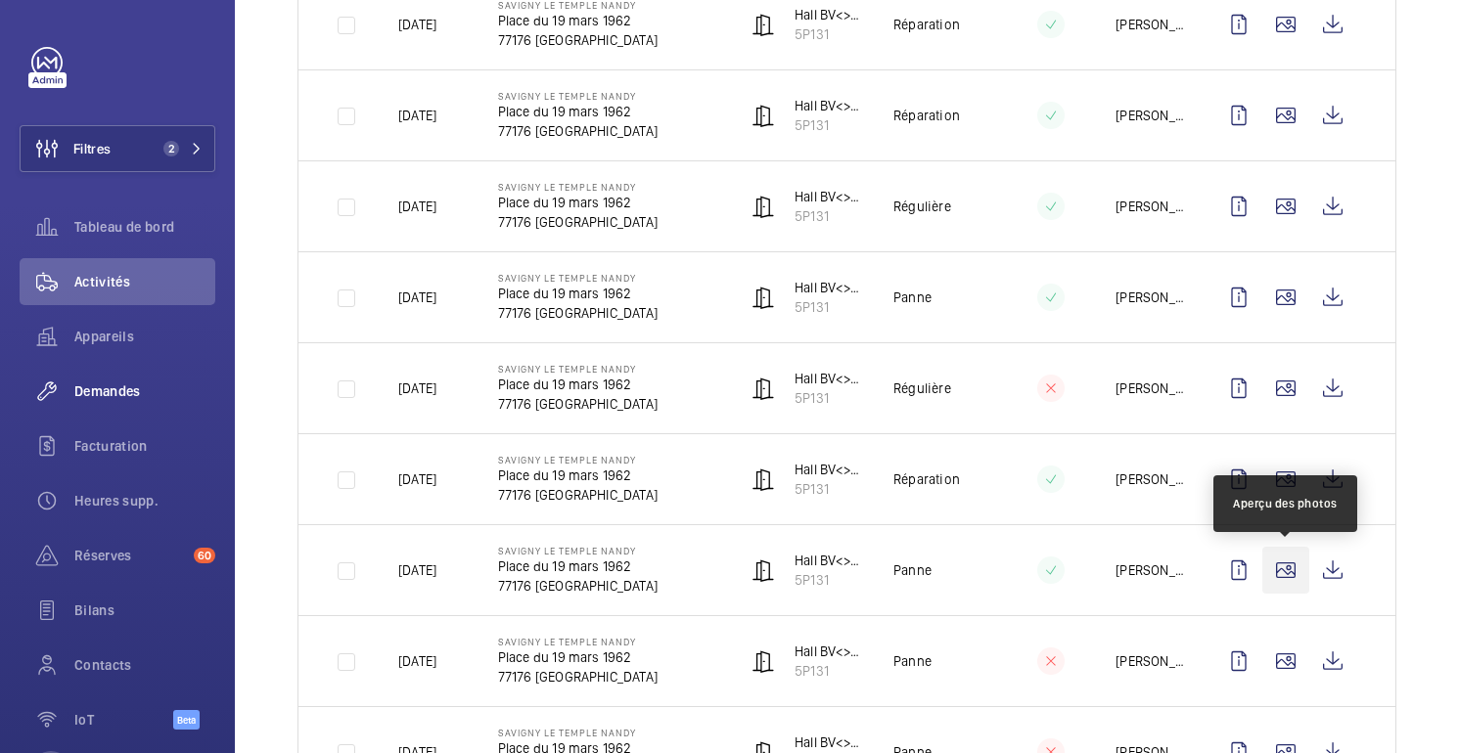
click at [1287, 585] on wm-front-icon-button at bounding box center [1285, 570] width 47 height 47
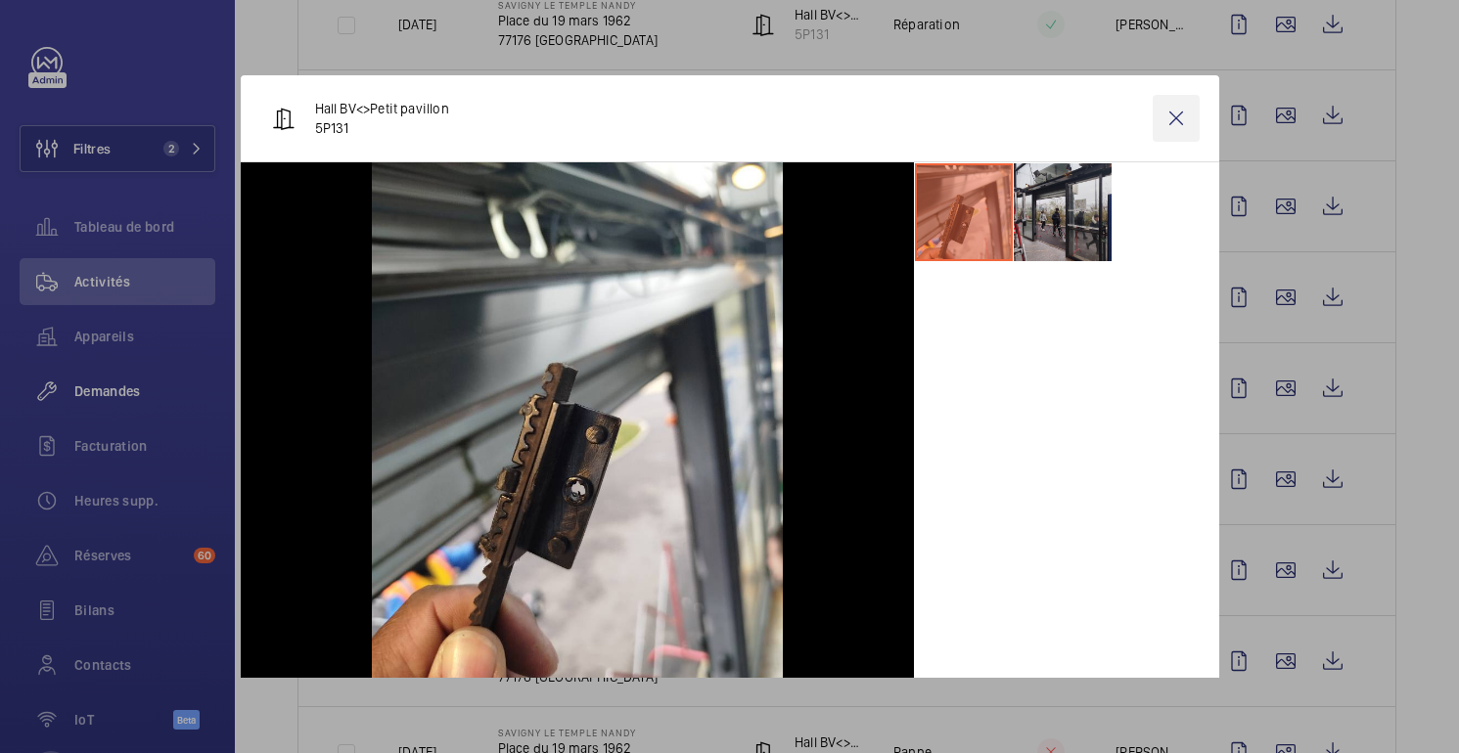
click at [1184, 114] on wm-front-icon-button at bounding box center [1176, 118] width 47 height 47
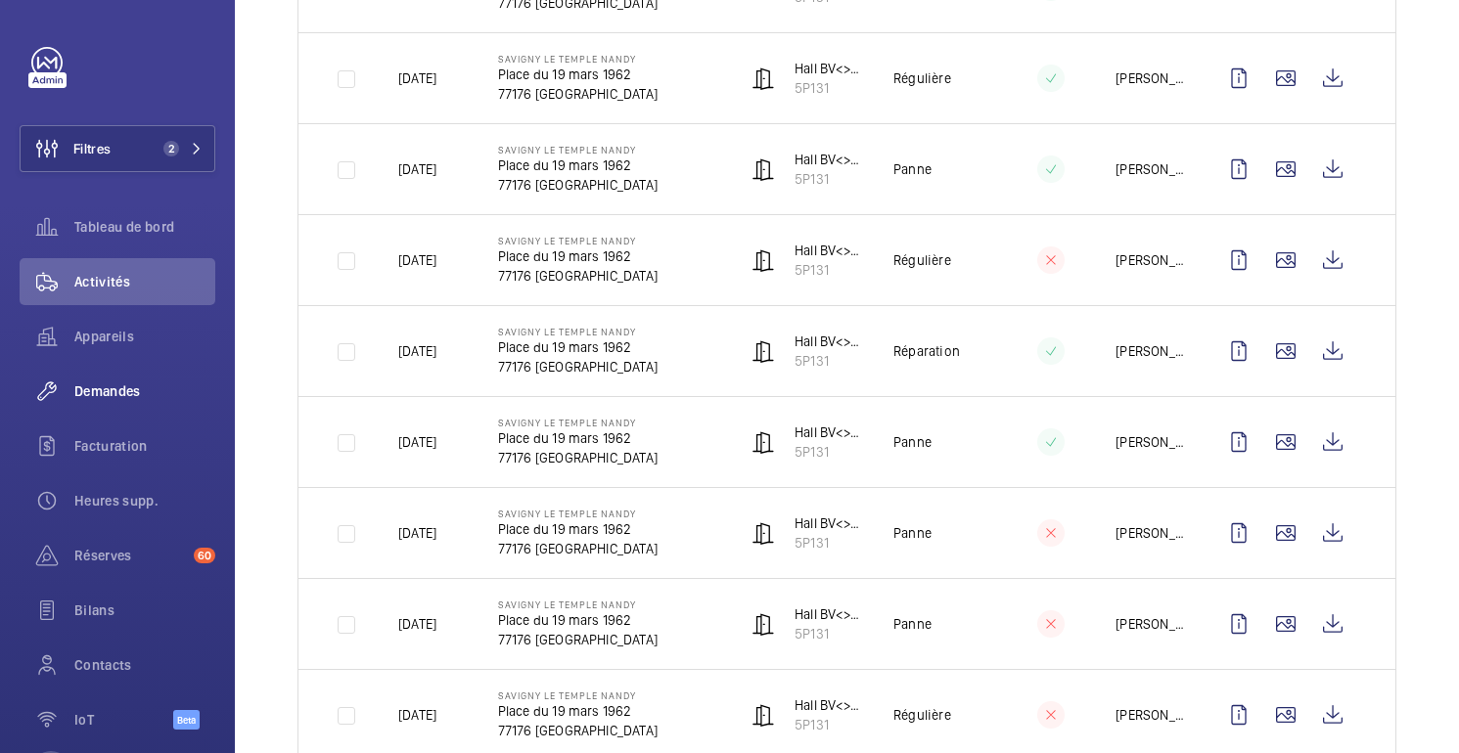
scroll to position [747, 0]
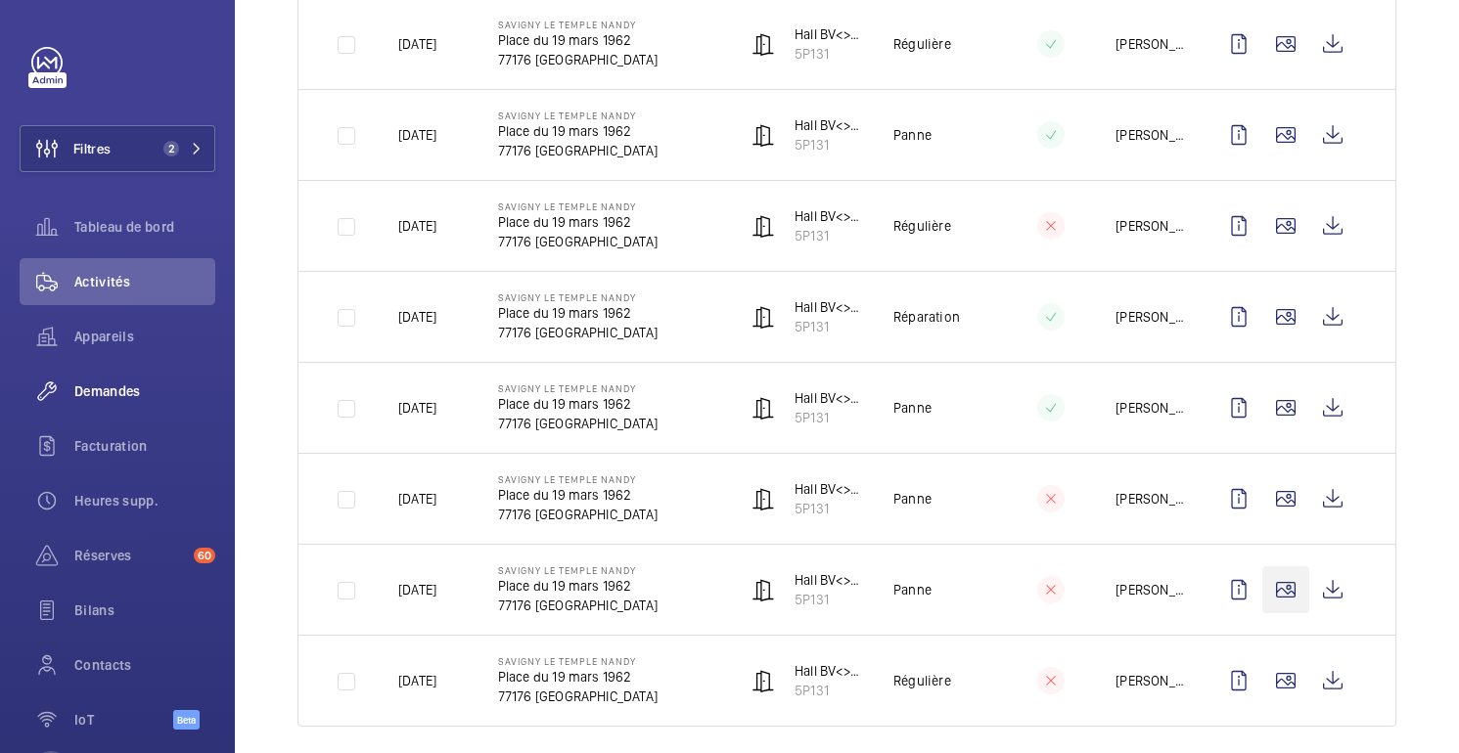
click at [1284, 594] on wm-front-icon-button at bounding box center [1285, 590] width 47 height 47
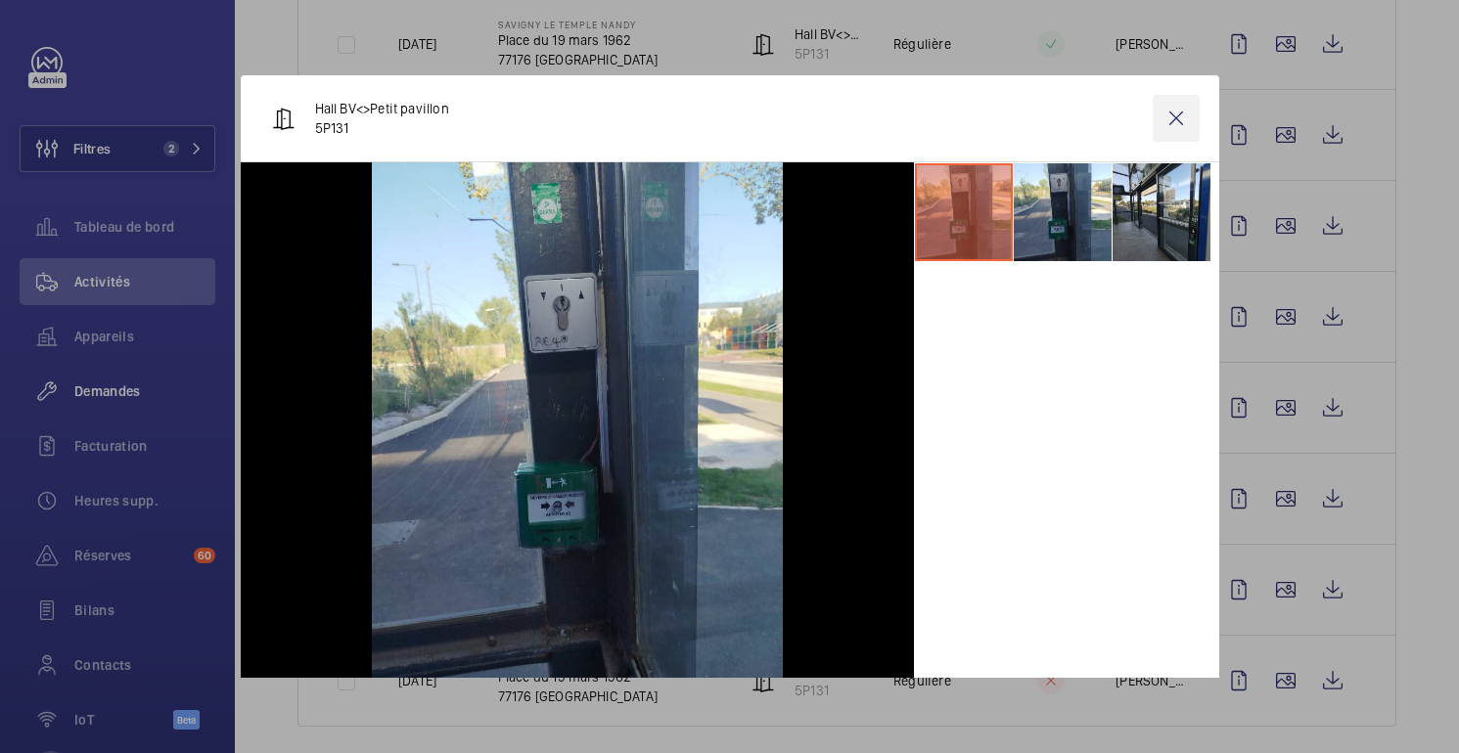
click at [1180, 112] on wm-front-icon-button at bounding box center [1176, 118] width 47 height 47
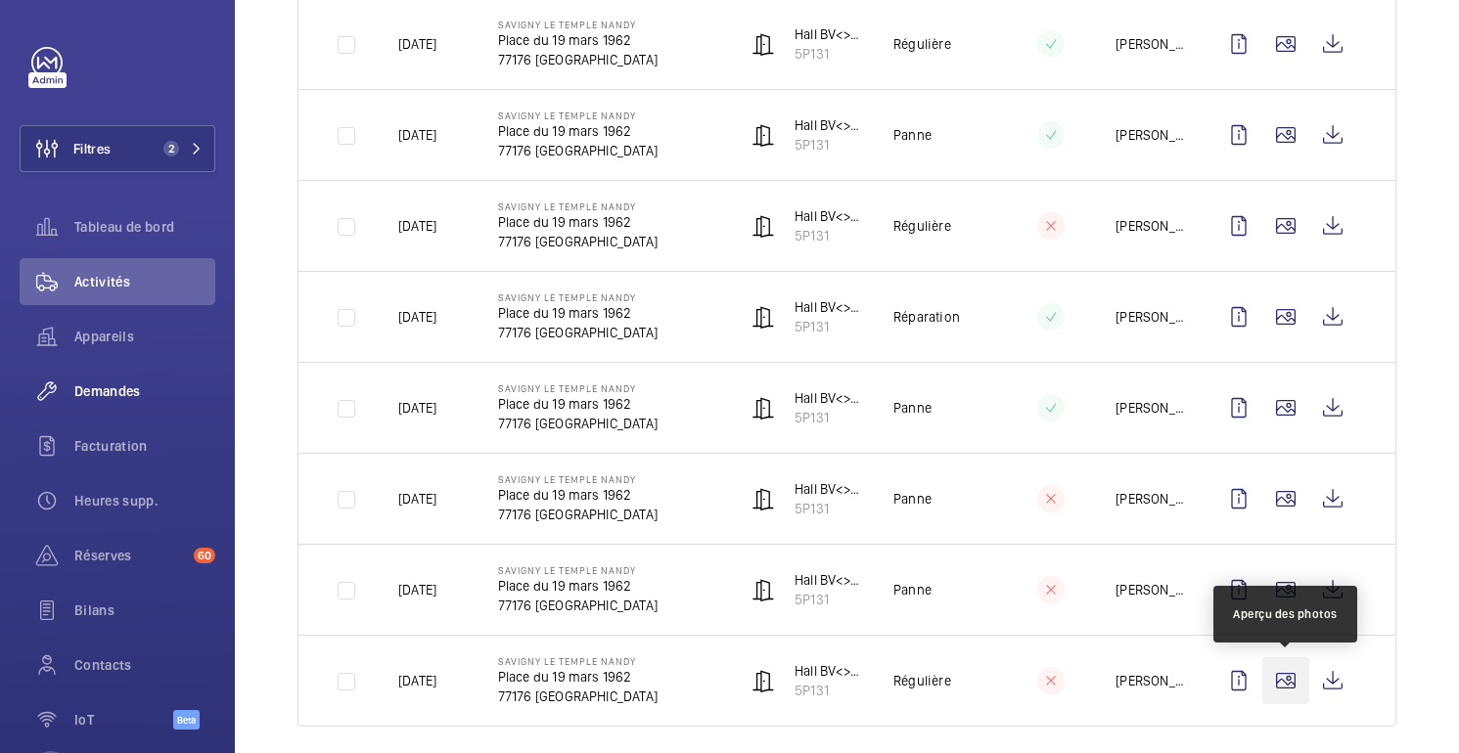
click at [1271, 685] on wm-front-icon-button at bounding box center [1285, 681] width 47 height 47
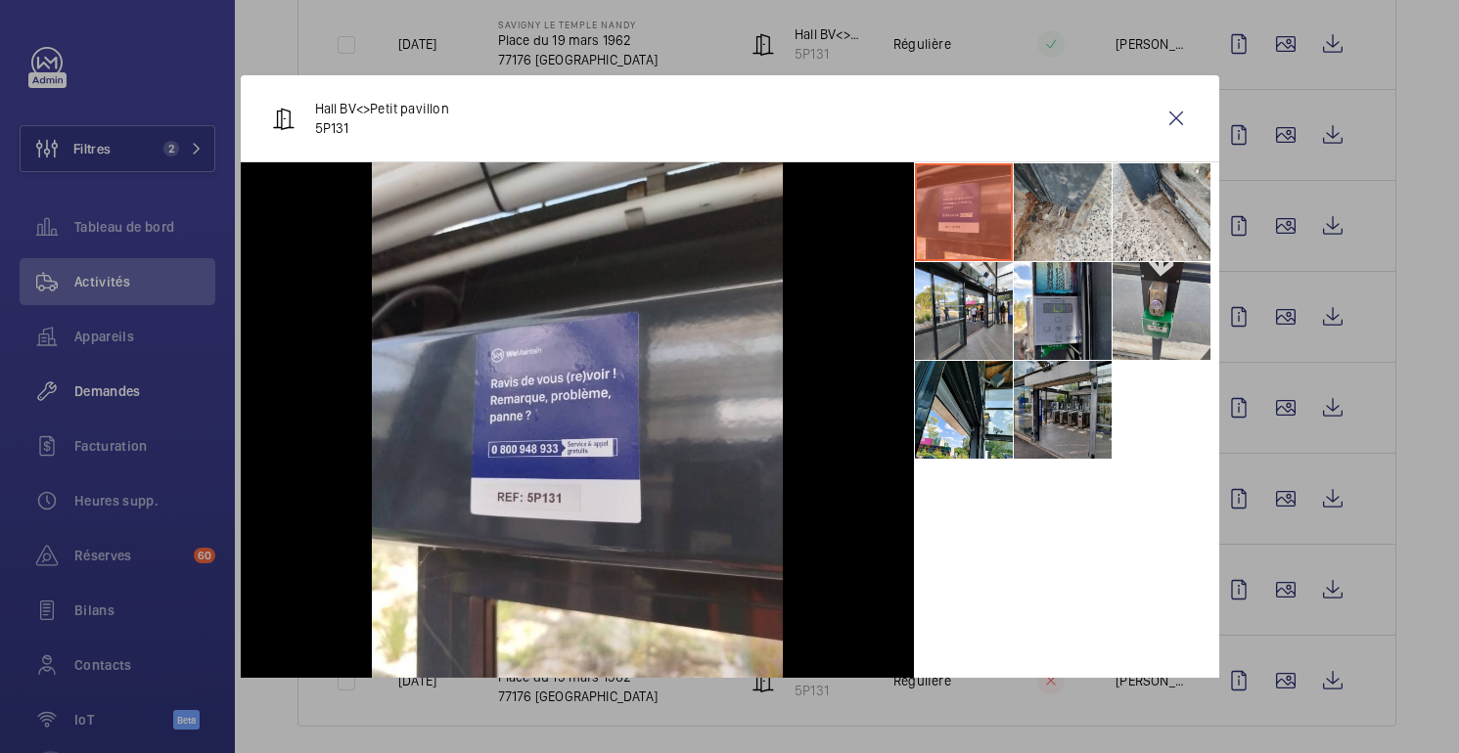
click at [1065, 418] on li at bounding box center [1063, 410] width 98 height 98
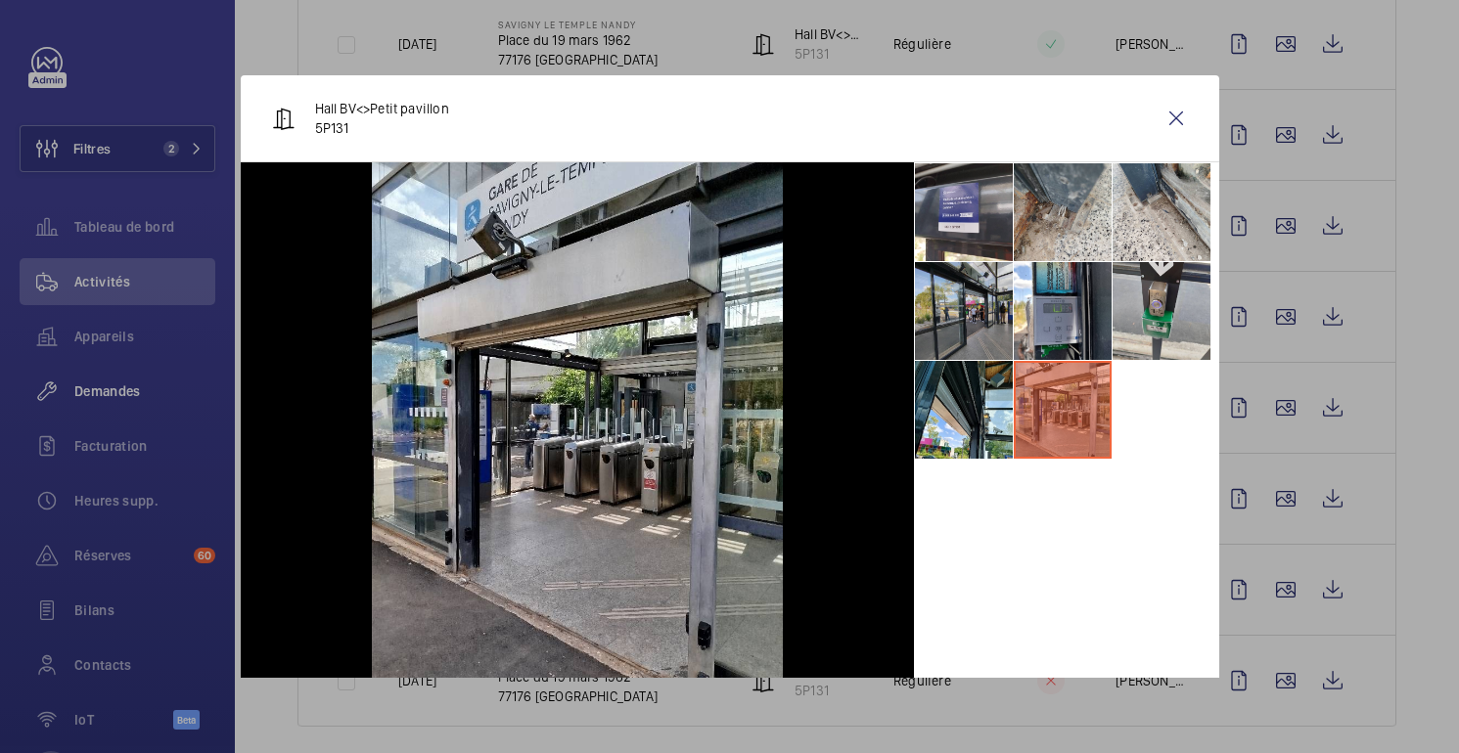
click at [964, 305] on li at bounding box center [964, 311] width 98 height 98
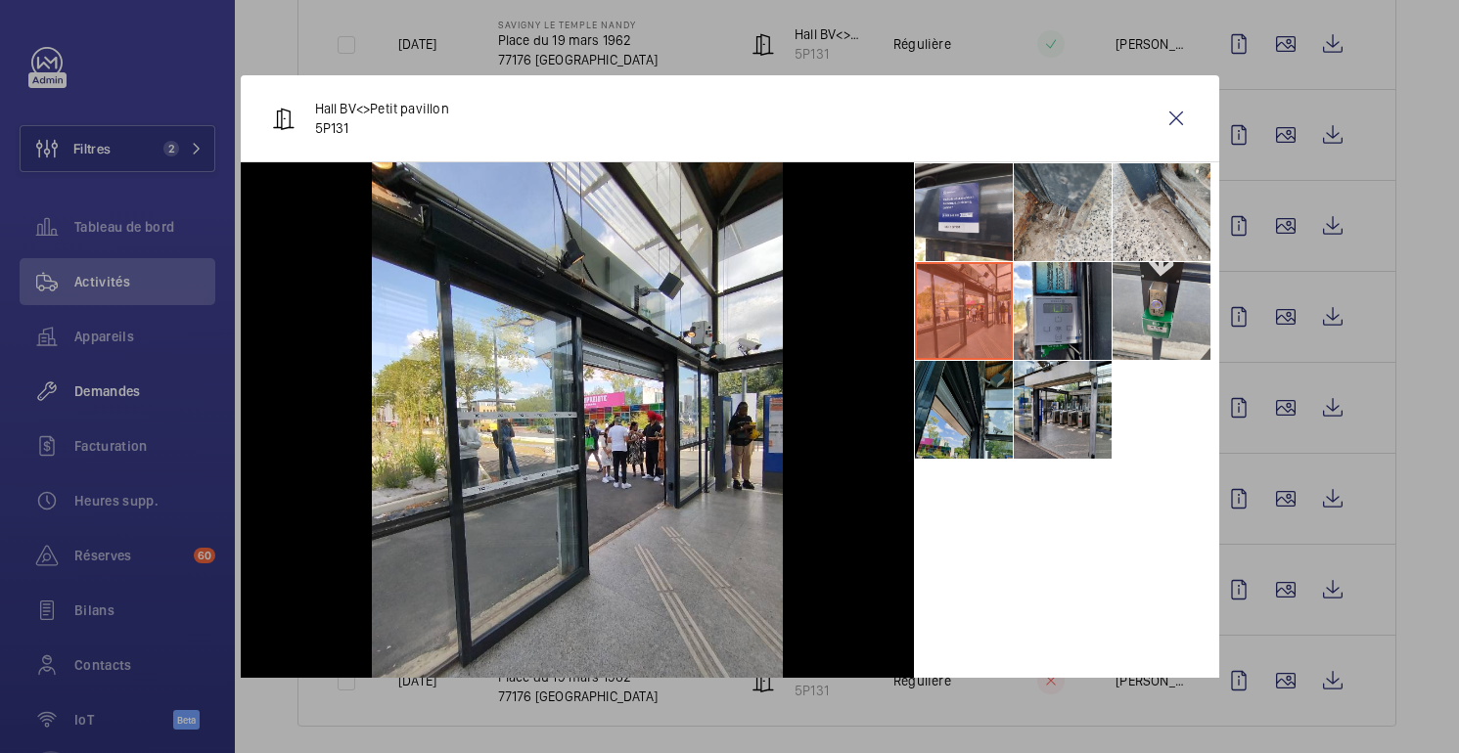
click at [951, 397] on li at bounding box center [964, 410] width 98 height 98
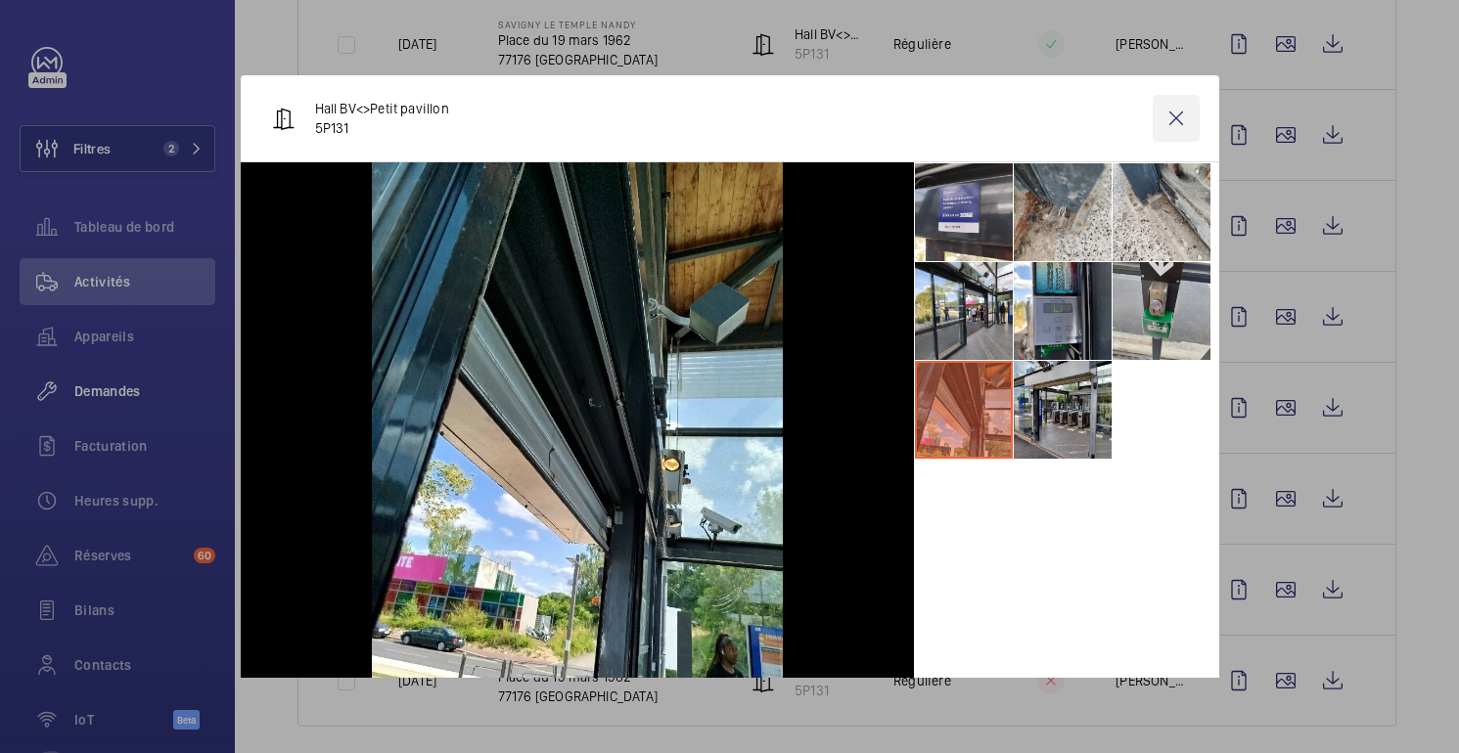
click at [1179, 116] on wm-front-icon-button at bounding box center [1176, 118] width 47 height 47
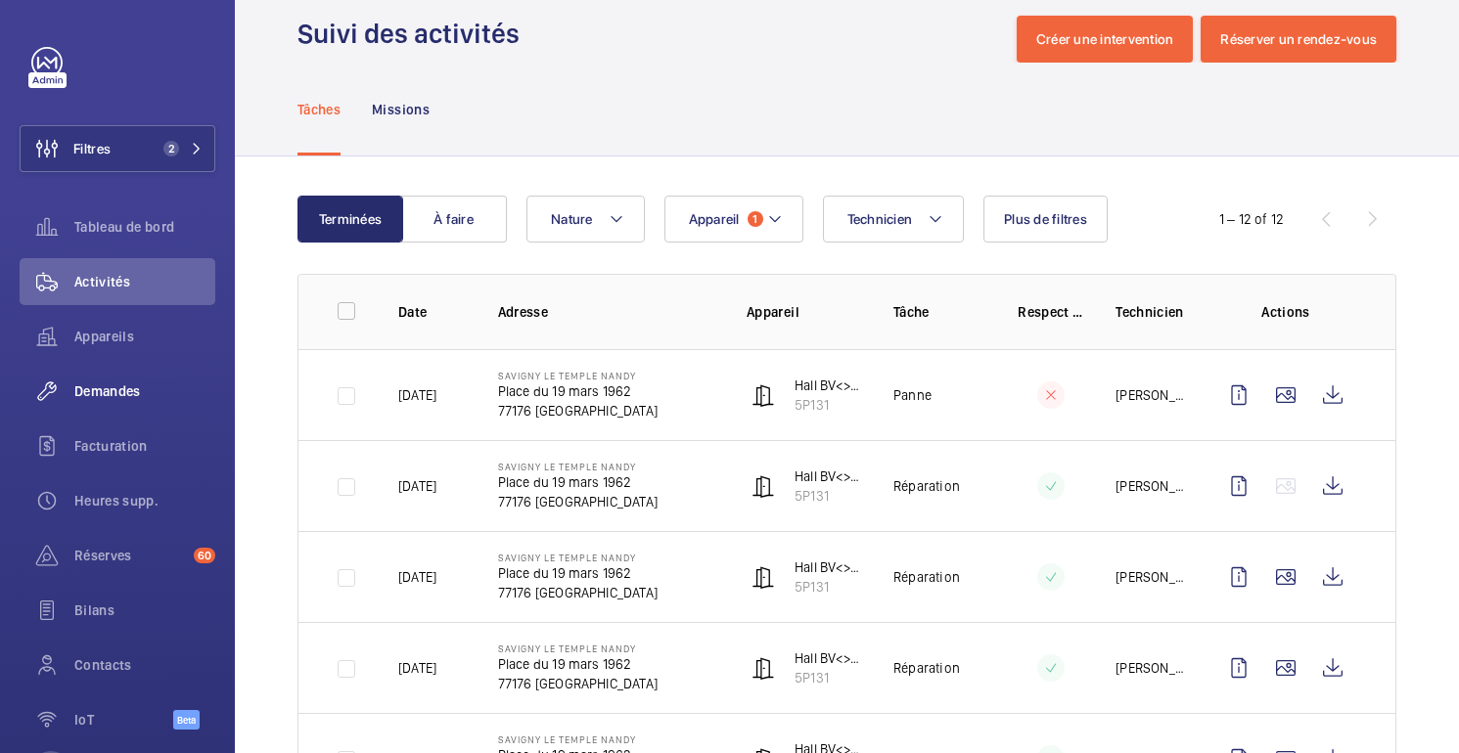
scroll to position [218, 0]
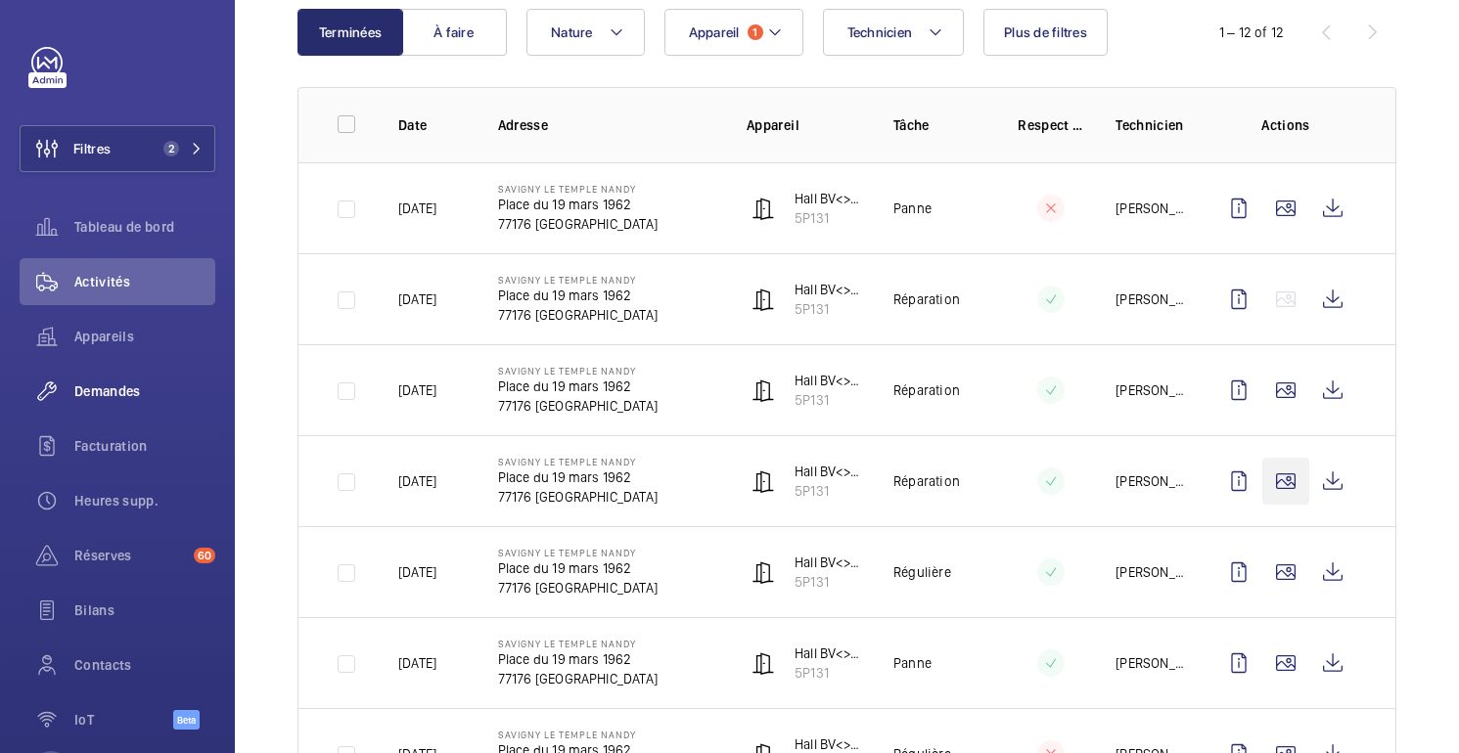
click at [1277, 493] on wm-front-icon-button at bounding box center [1285, 481] width 47 height 47
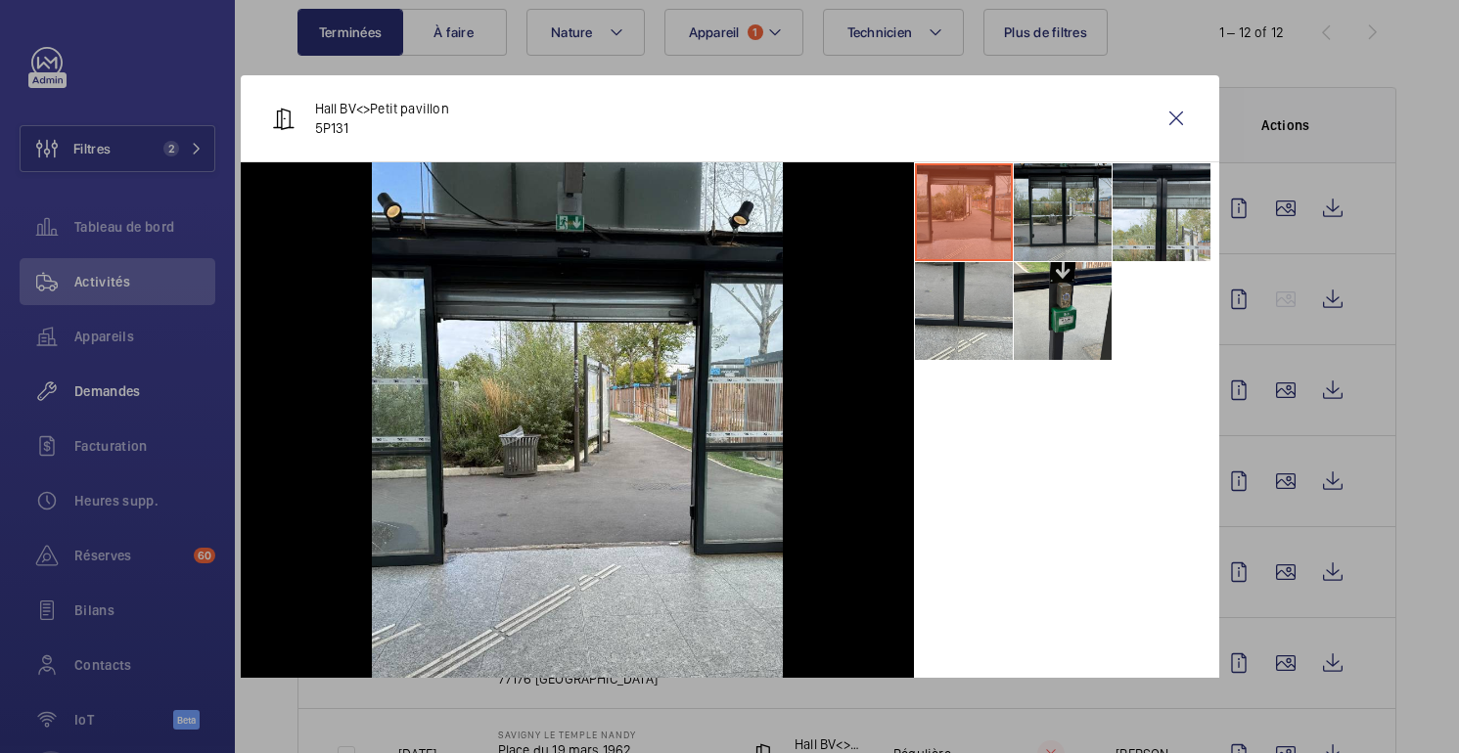
click at [1061, 218] on li at bounding box center [1063, 212] width 98 height 98
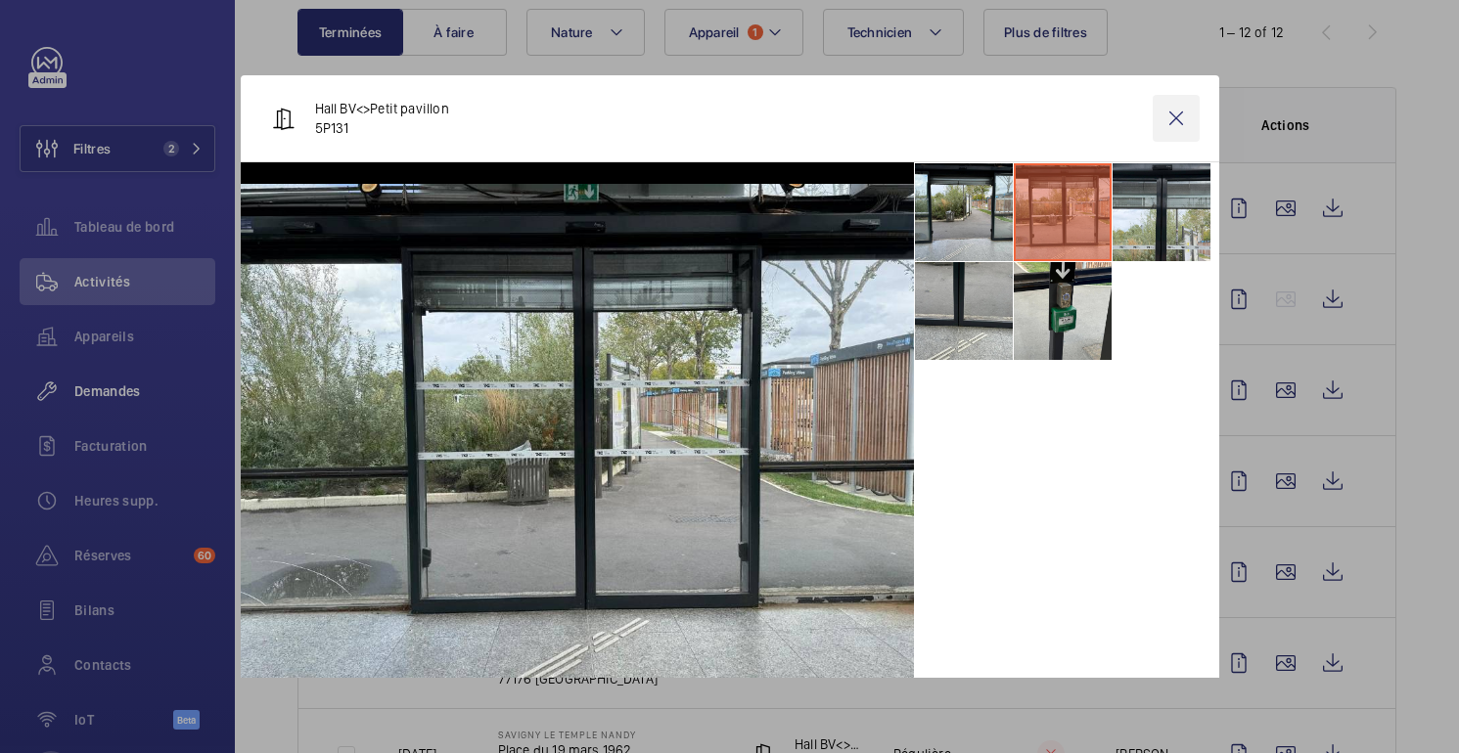
click at [1170, 121] on wm-front-icon-button at bounding box center [1176, 118] width 47 height 47
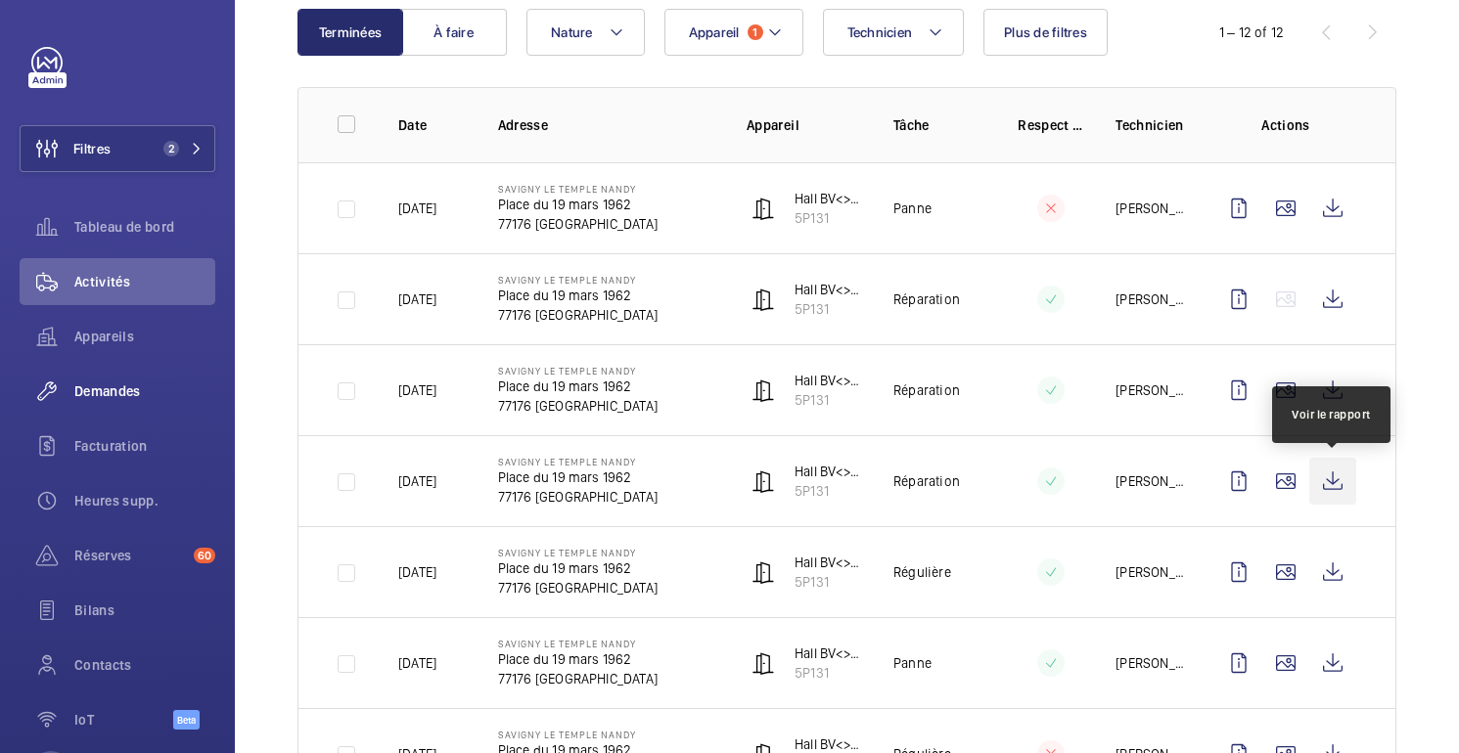
click at [1334, 474] on wm-front-icon-button at bounding box center [1332, 481] width 47 height 47
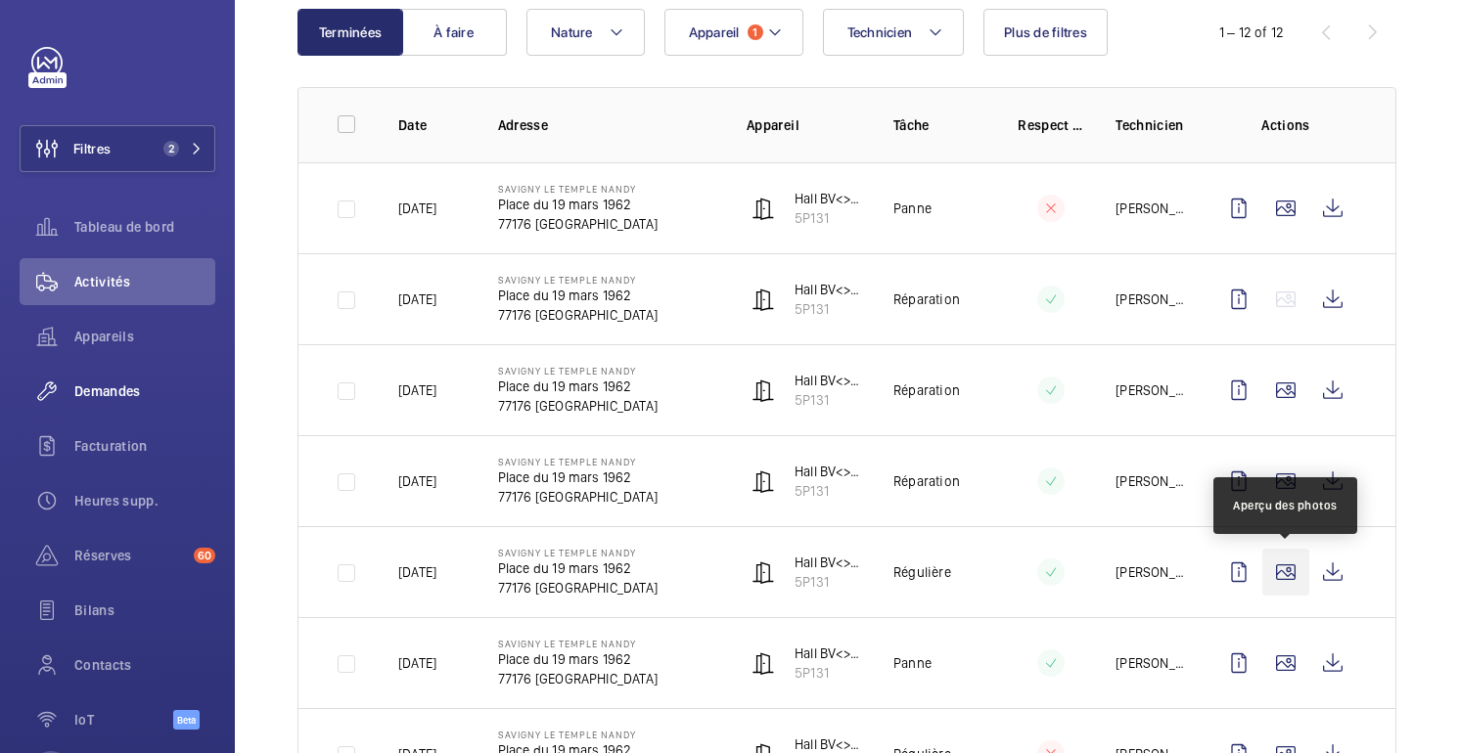
click at [1282, 573] on wm-front-icon-button at bounding box center [1285, 572] width 47 height 47
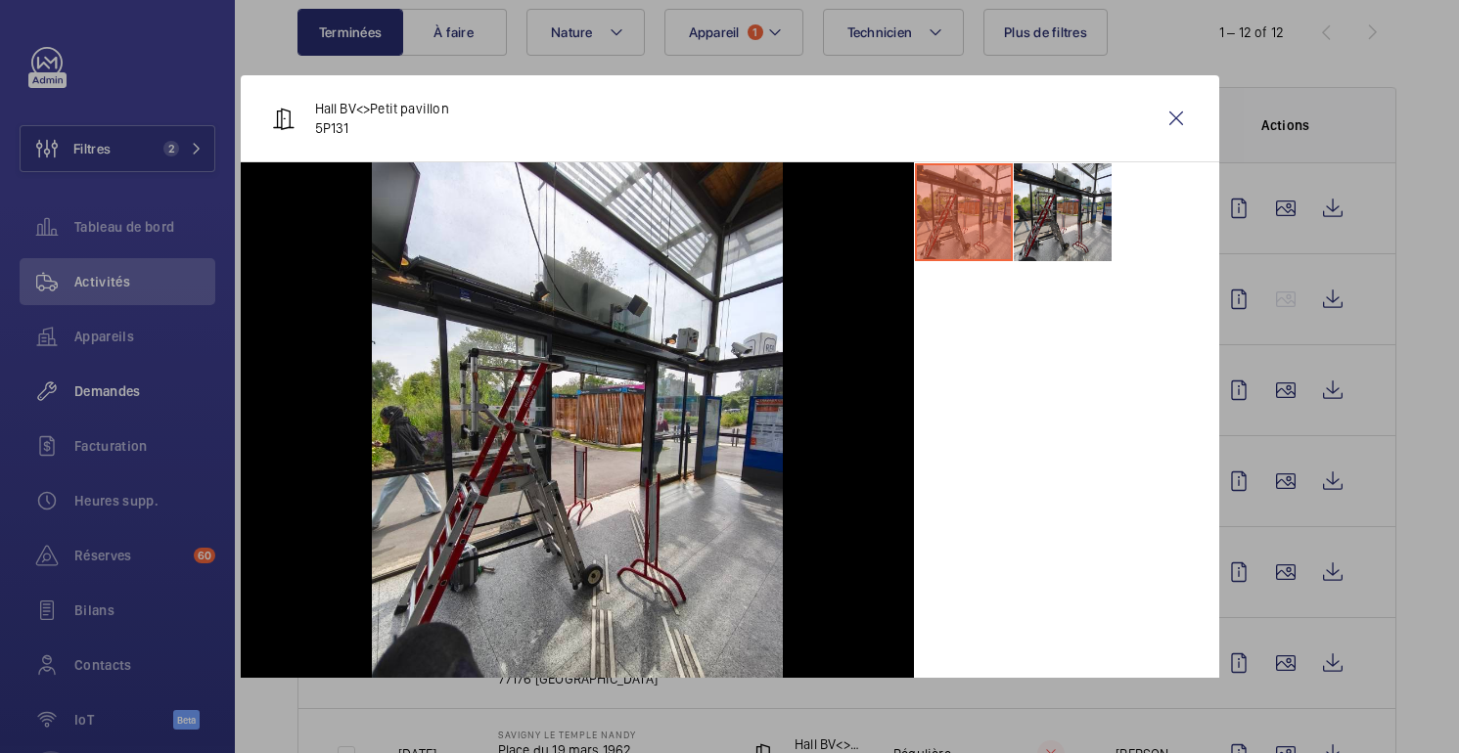
click at [1292, 542] on div at bounding box center [729, 376] width 1459 height 753
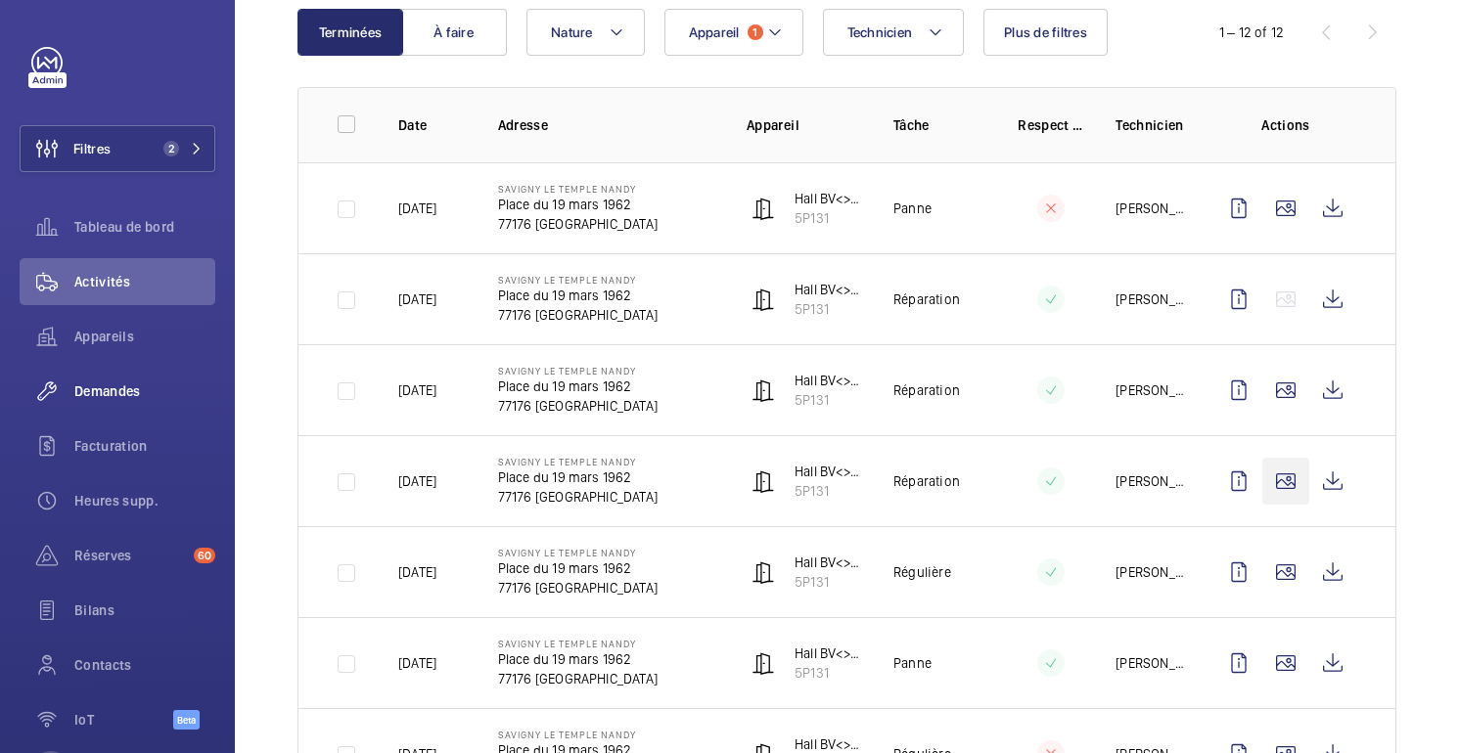
click at [1291, 484] on wm-front-icon-button at bounding box center [1285, 481] width 47 height 47
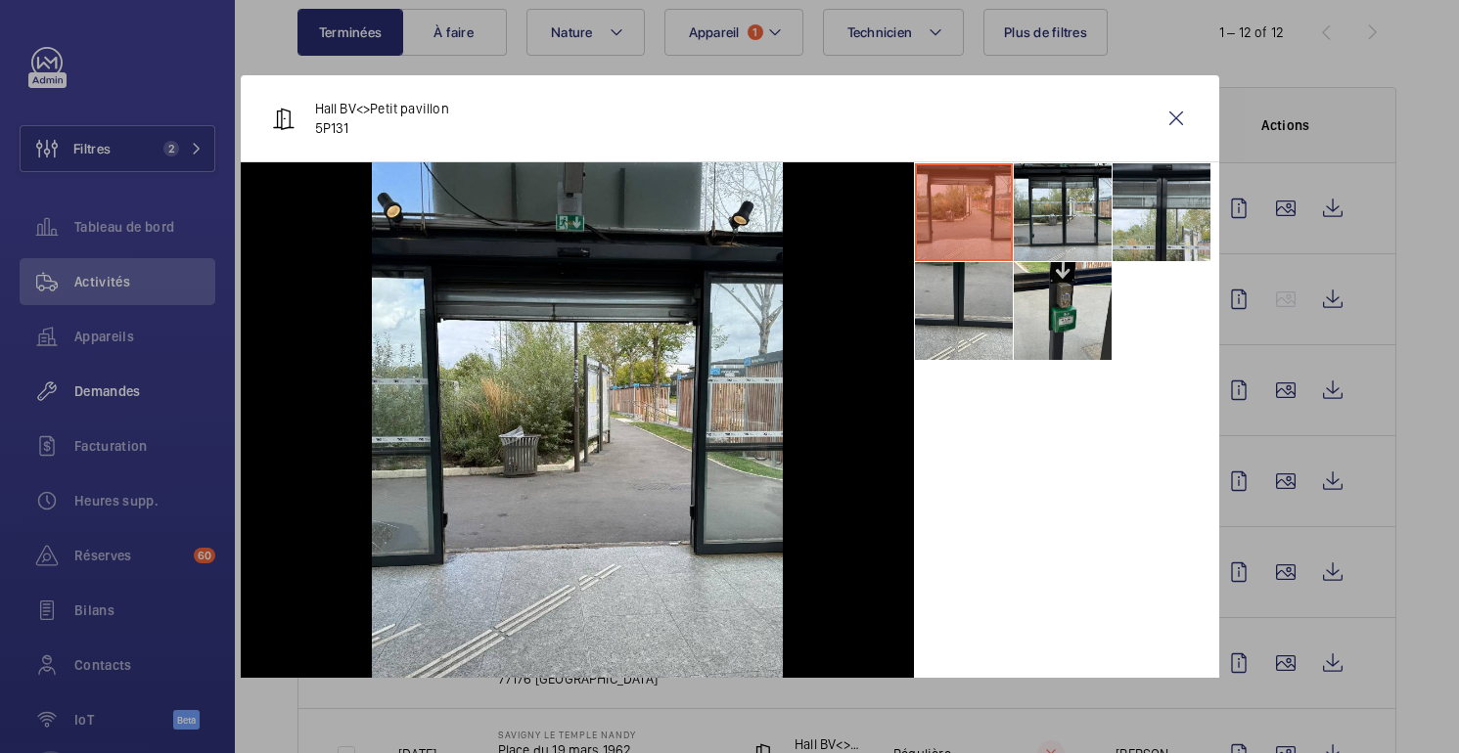
click at [1291, 484] on div at bounding box center [729, 376] width 1459 height 753
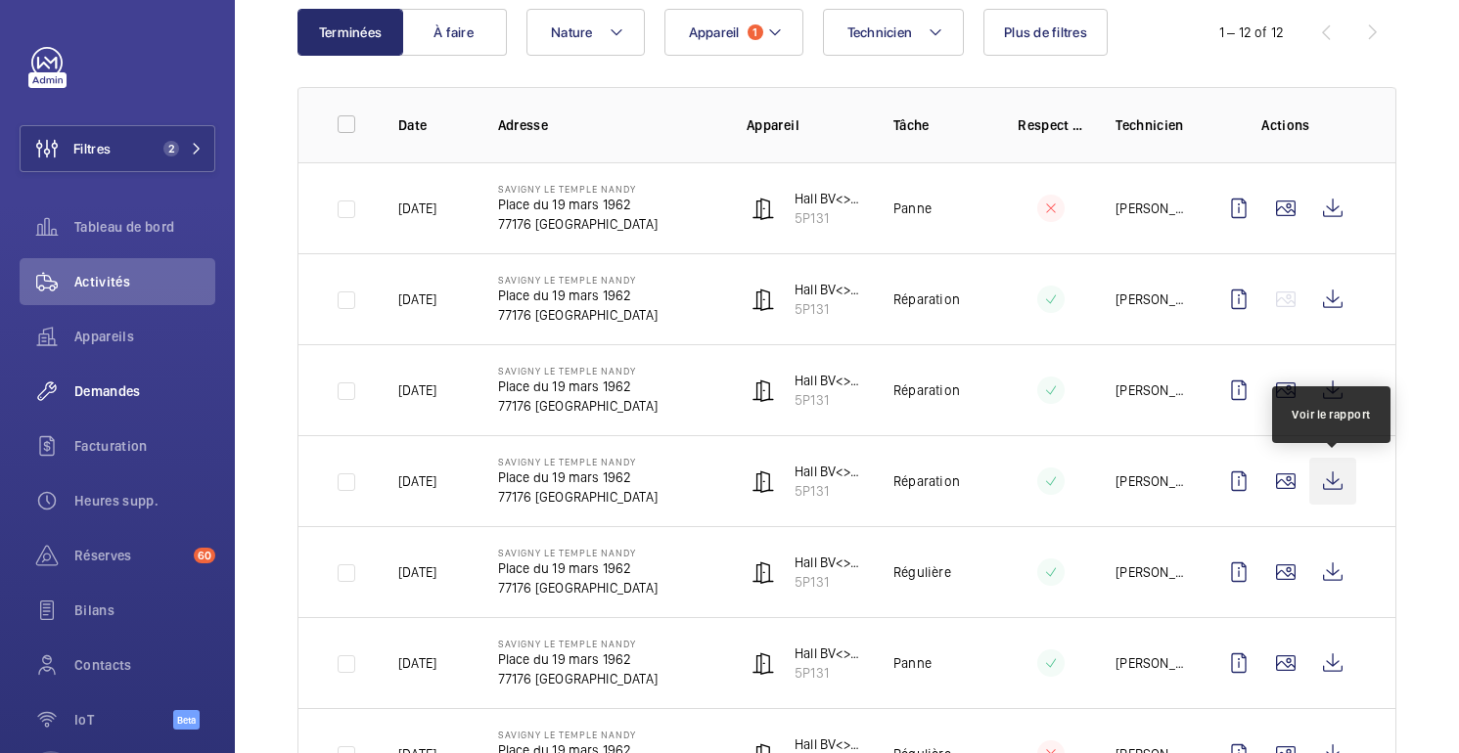
click at [1333, 485] on wm-front-icon-button at bounding box center [1332, 481] width 47 height 47
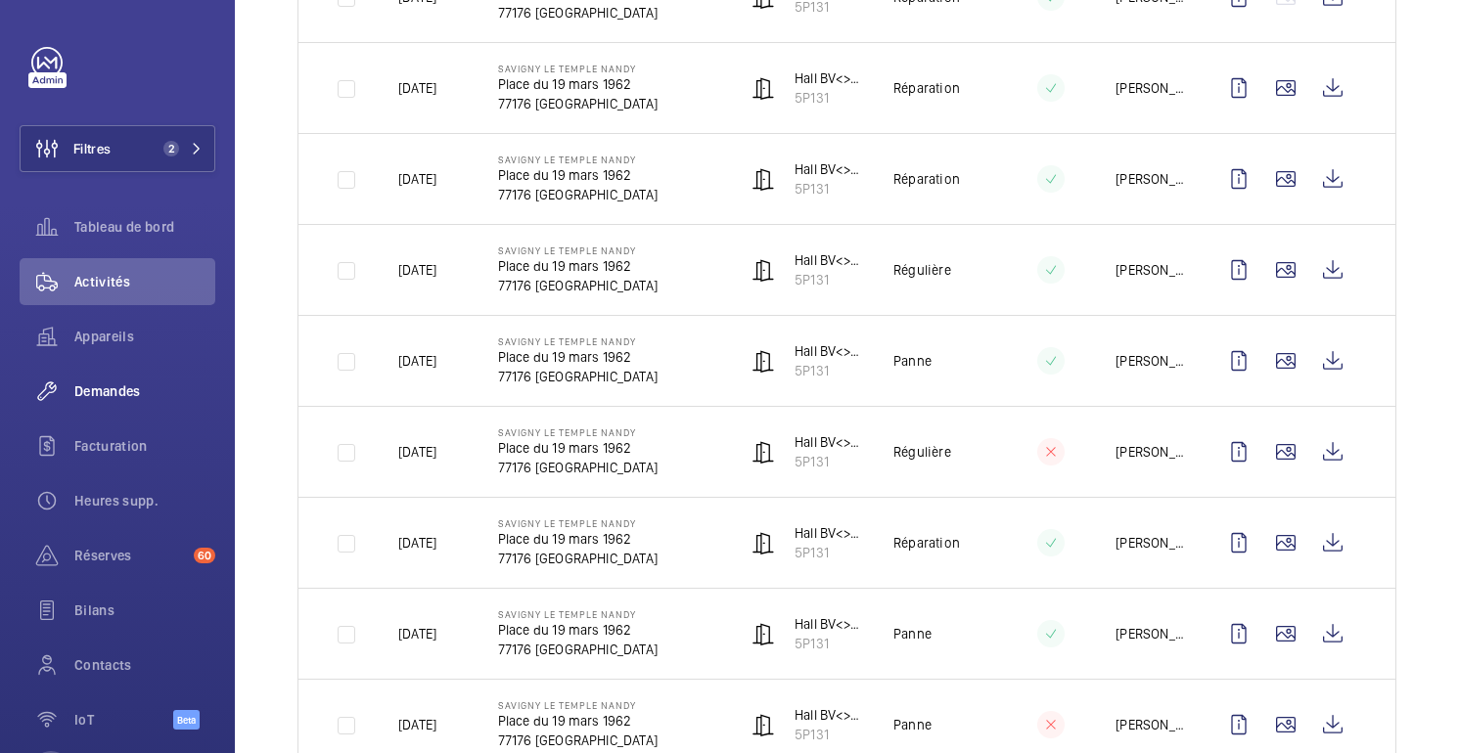
scroll to position [0, 0]
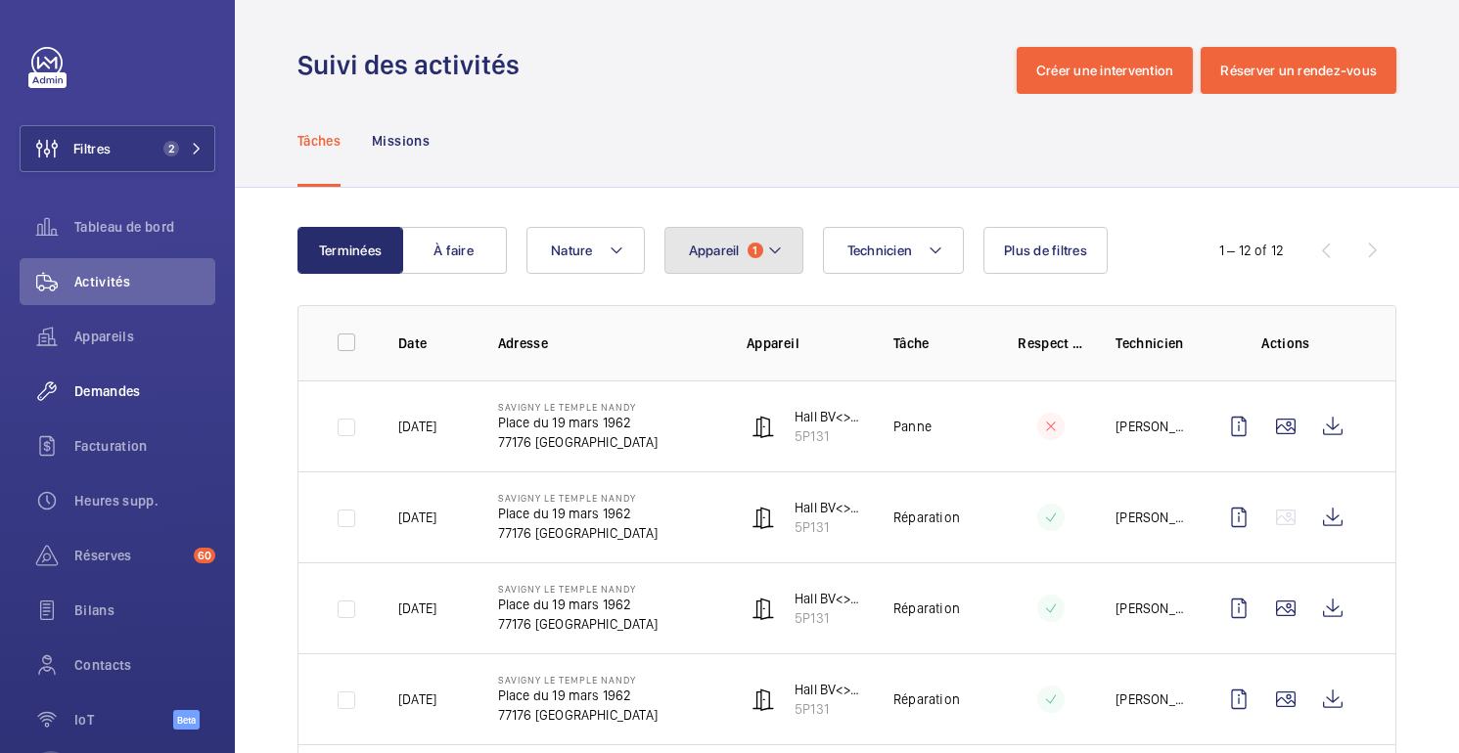
click at [783, 260] on button "Appareil 1" at bounding box center [733, 250] width 139 height 47
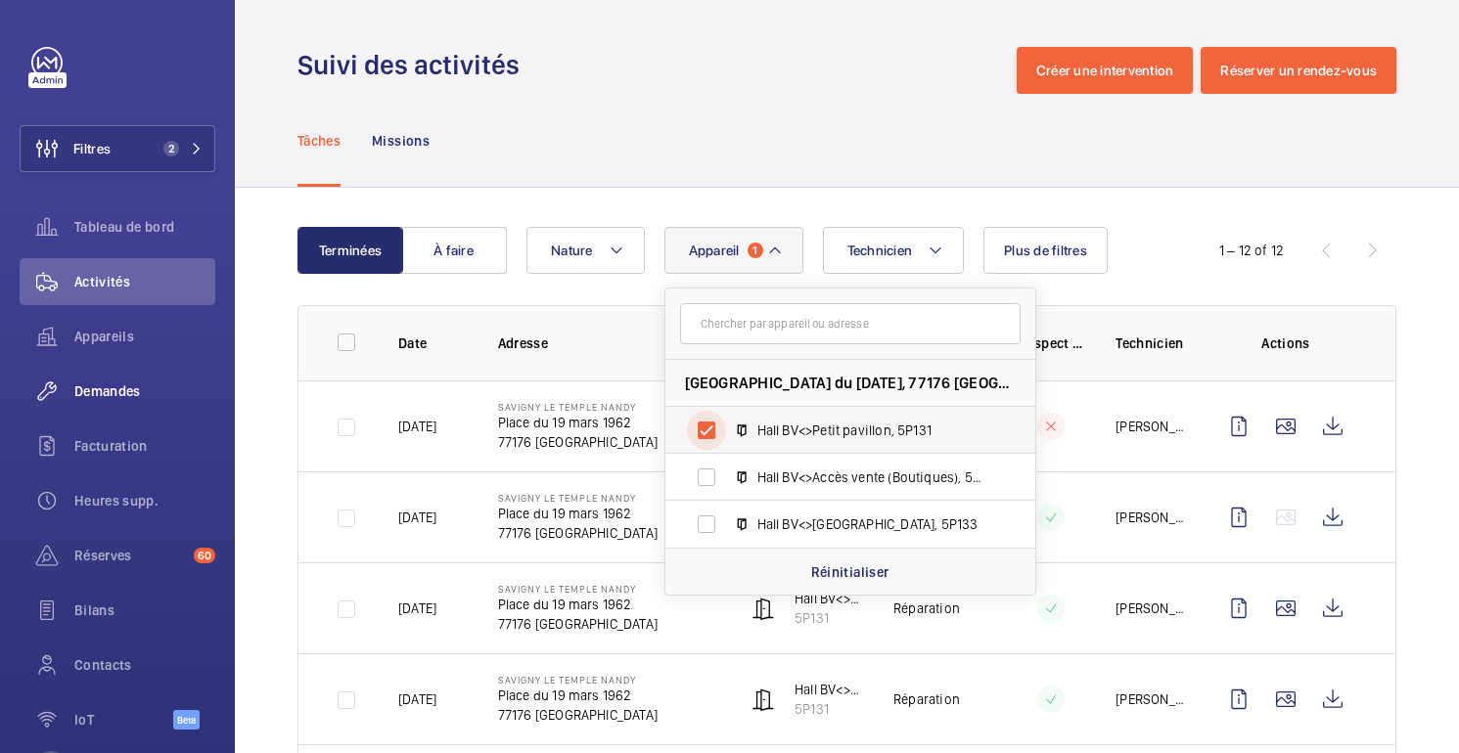
click at [707, 434] on input "Hall BV<>Petit pavillon, 5P131" at bounding box center [706, 430] width 39 height 39
checkbox input "false"
click at [716, 480] on input "Hall BV<>Accès vente (Boutiques), 5V132" at bounding box center [706, 477] width 39 height 39
checkbox input "true"
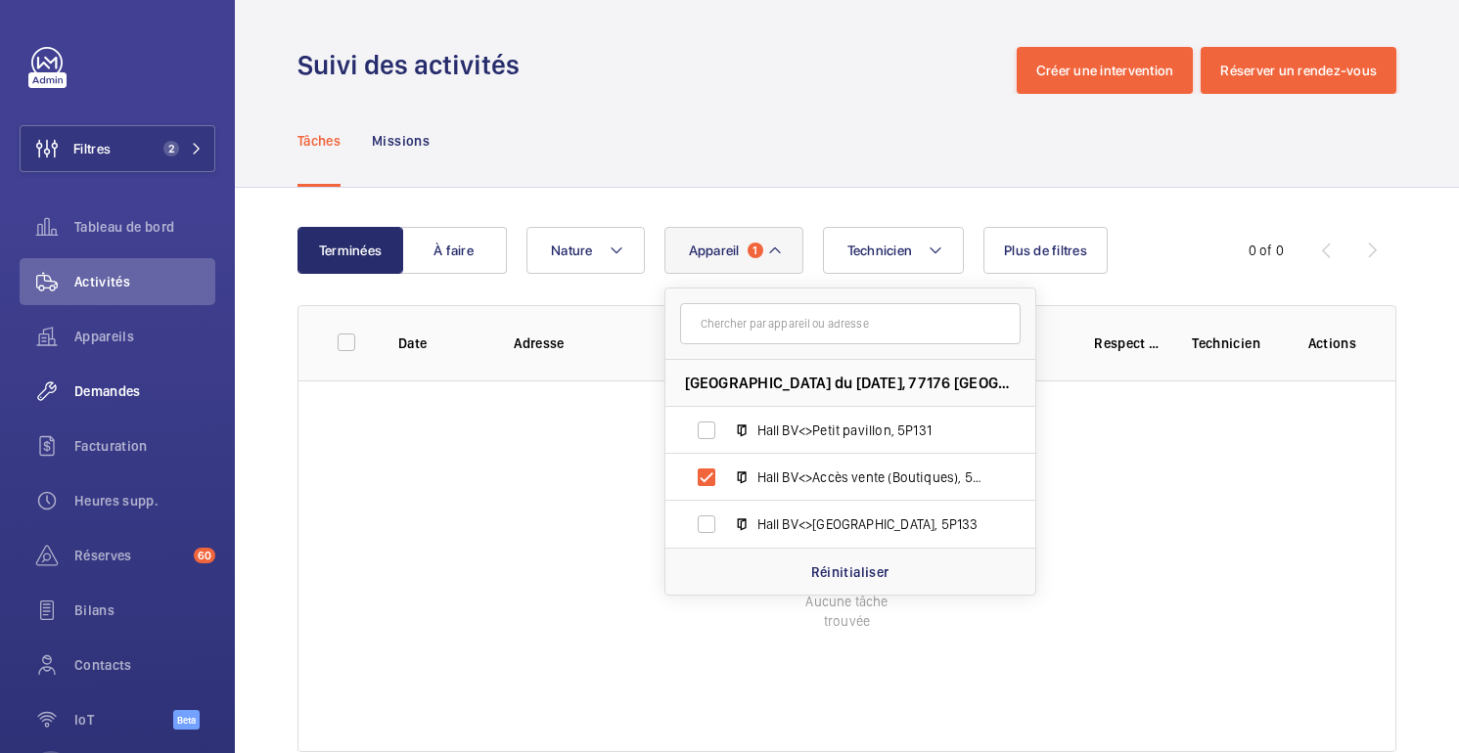
click at [798, 109] on div "Tâches Missions" at bounding box center [846, 140] width 1099 height 93
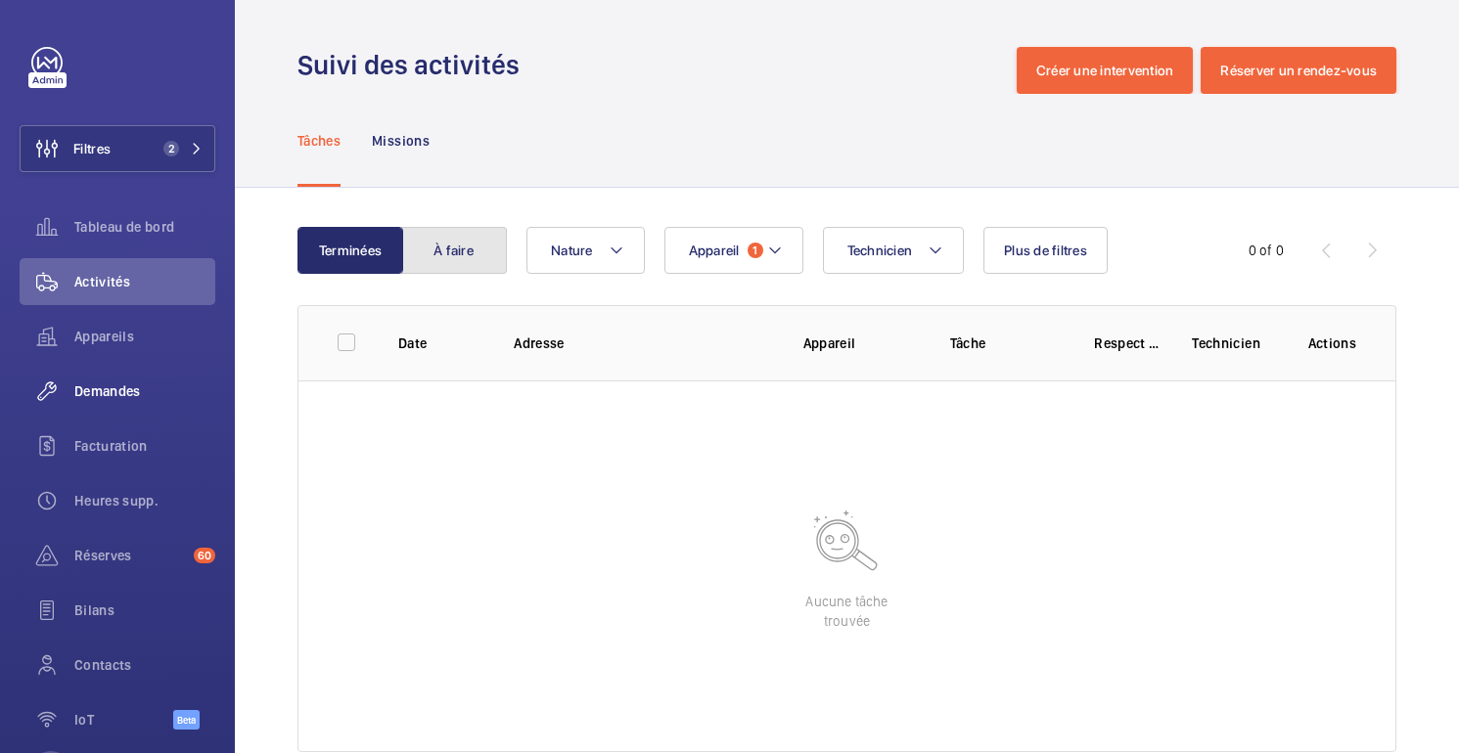
click at [461, 255] on button "À faire" at bounding box center [454, 250] width 106 height 47
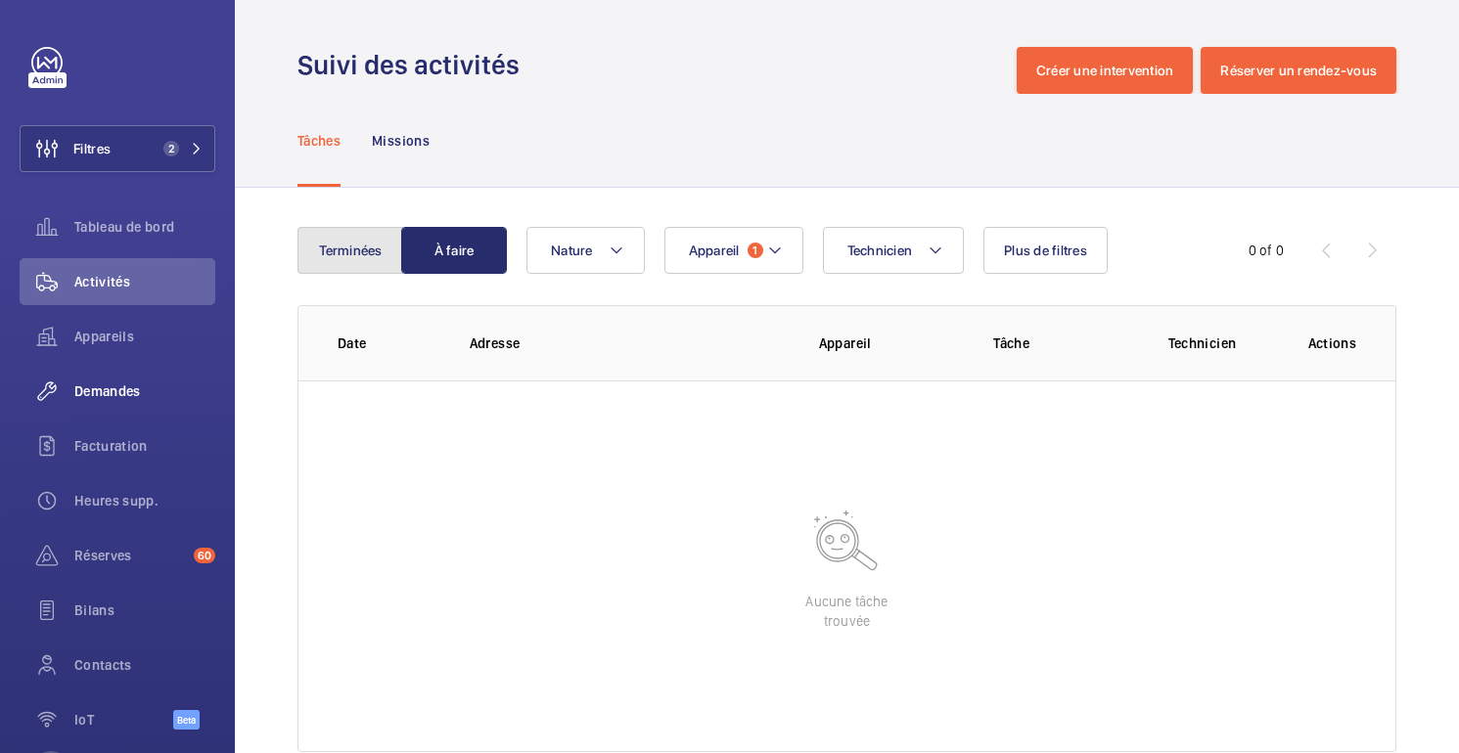
click at [353, 253] on button "Terminées" at bounding box center [350, 250] width 106 height 47
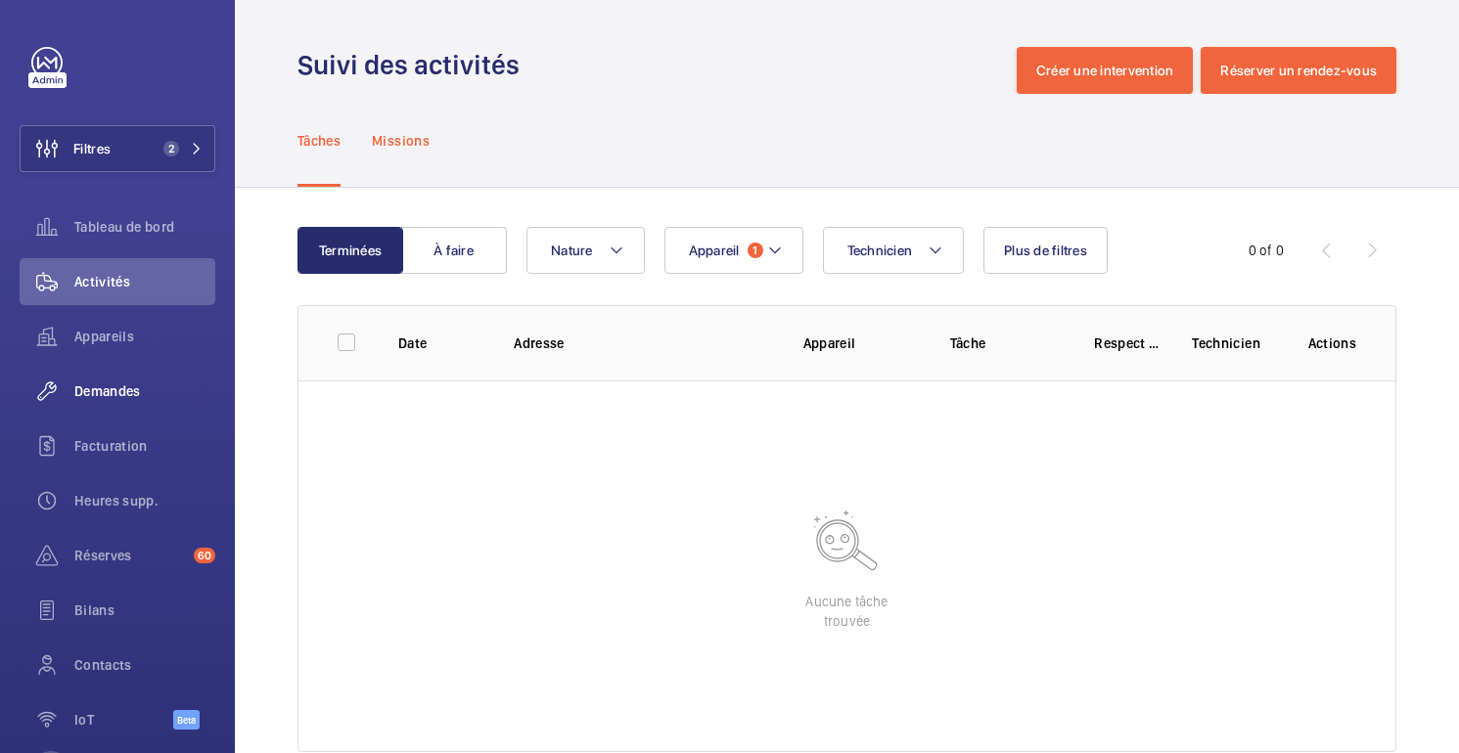
click at [391, 145] on p "Missions" at bounding box center [401, 141] width 58 height 20
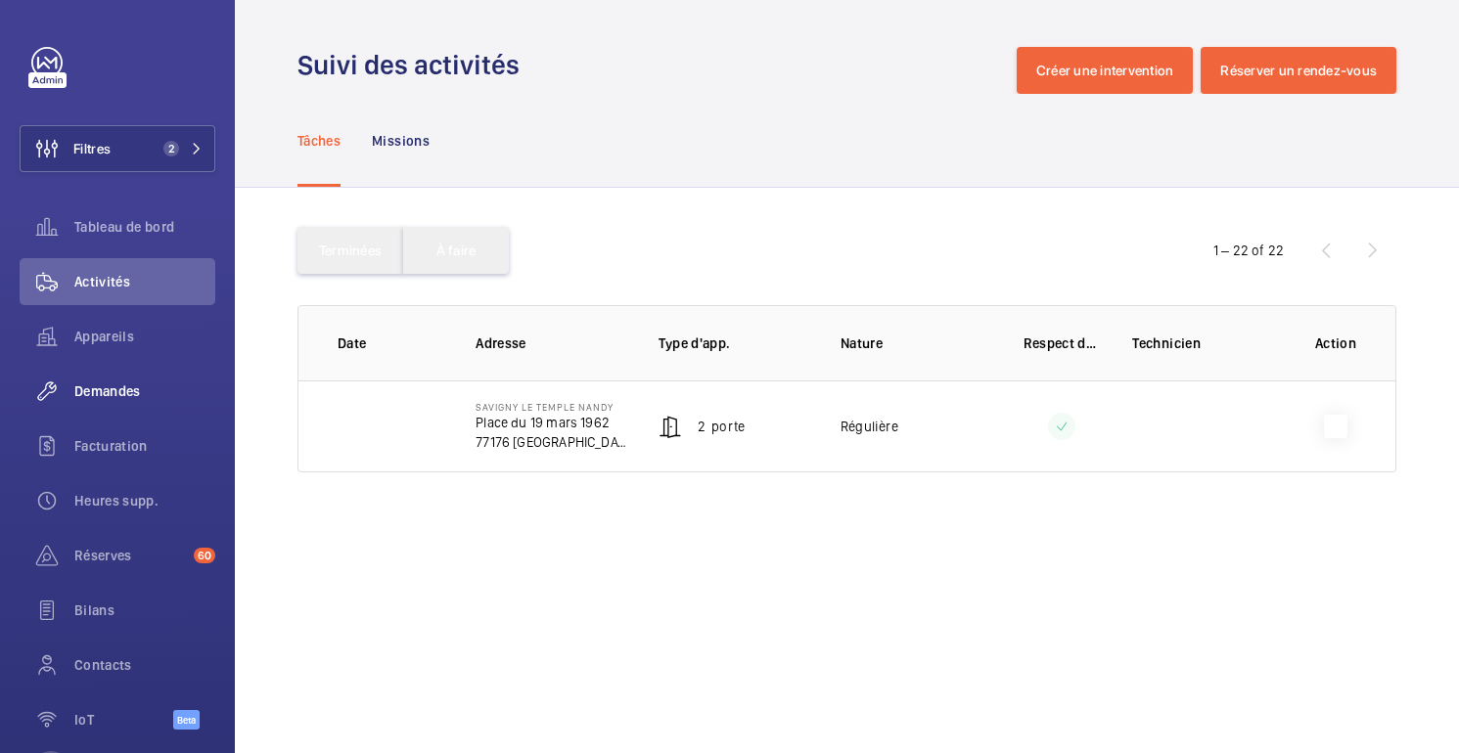
click at [371, 271] on button "Terminées" at bounding box center [350, 250] width 106 height 47
click at [463, 211] on div "Terminées À faire Technicien Nature 1 – 22 of 22 Date Adresse Type d'app. Natur…" at bounding box center [847, 354] width 1224 height 332
click at [387, 147] on p "Missions" at bounding box center [401, 141] width 58 height 20
click at [316, 144] on p "Tâches" at bounding box center [318, 141] width 43 height 20
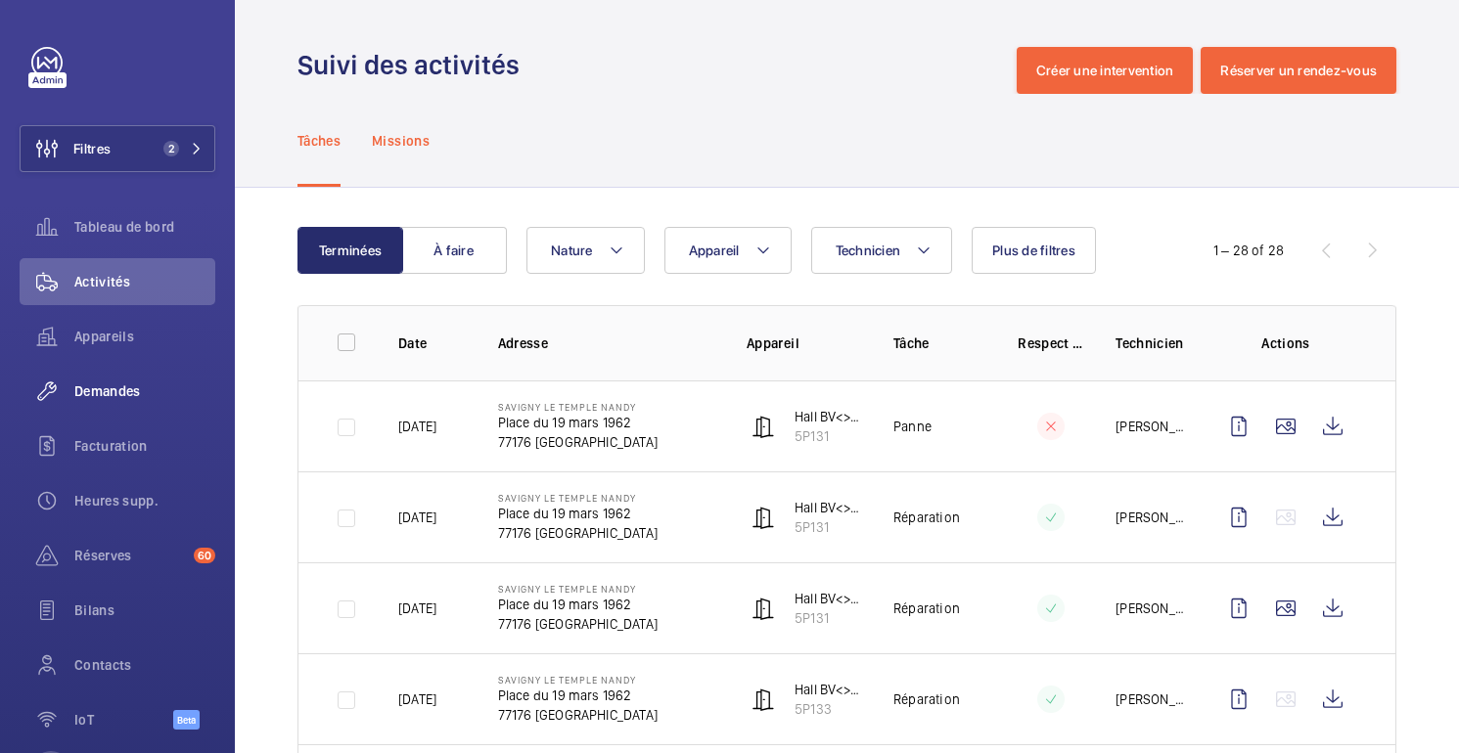
click at [422, 140] on p "Missions" at bounding box center [401, 141] width 58 height 20
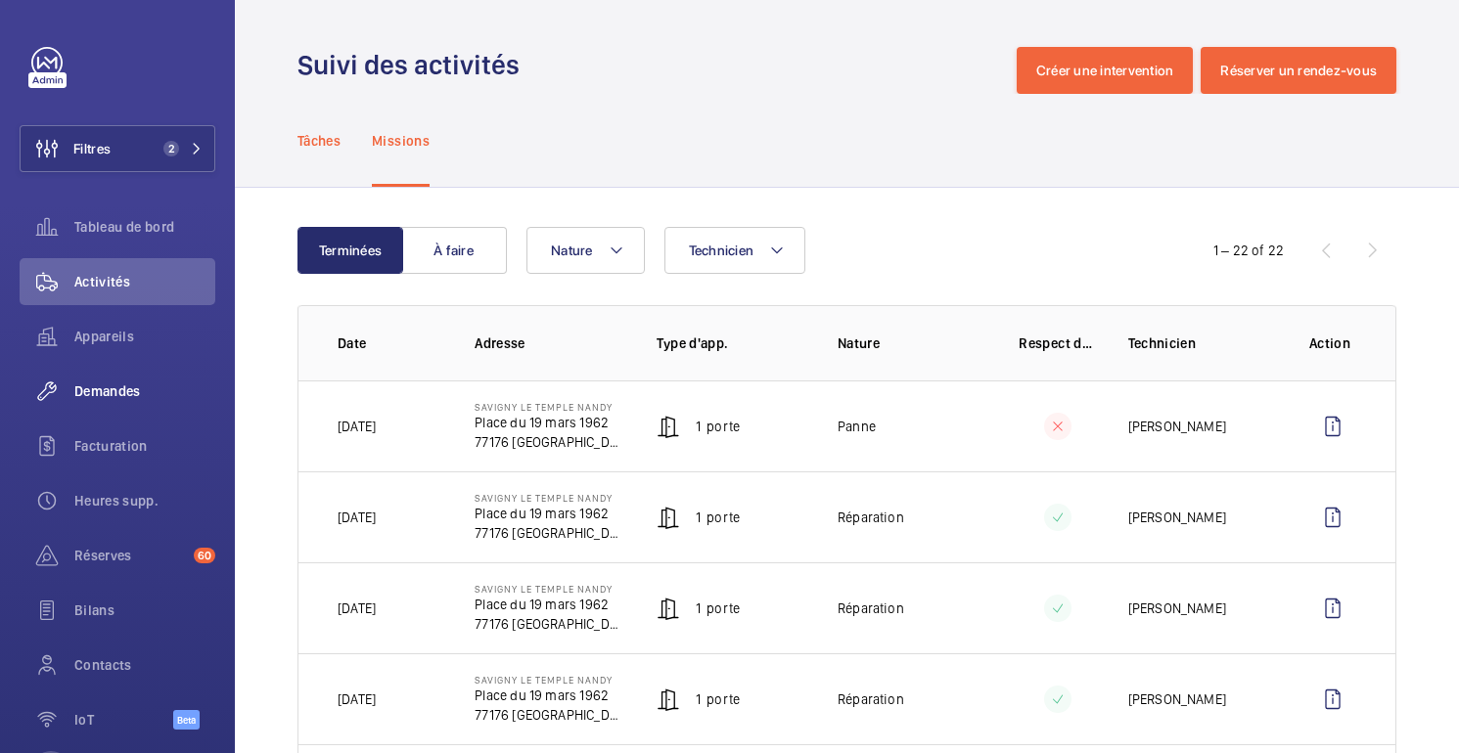
click at [318, 150] on p "Tâches" at bounding box center [318, 141] width 43 height 20
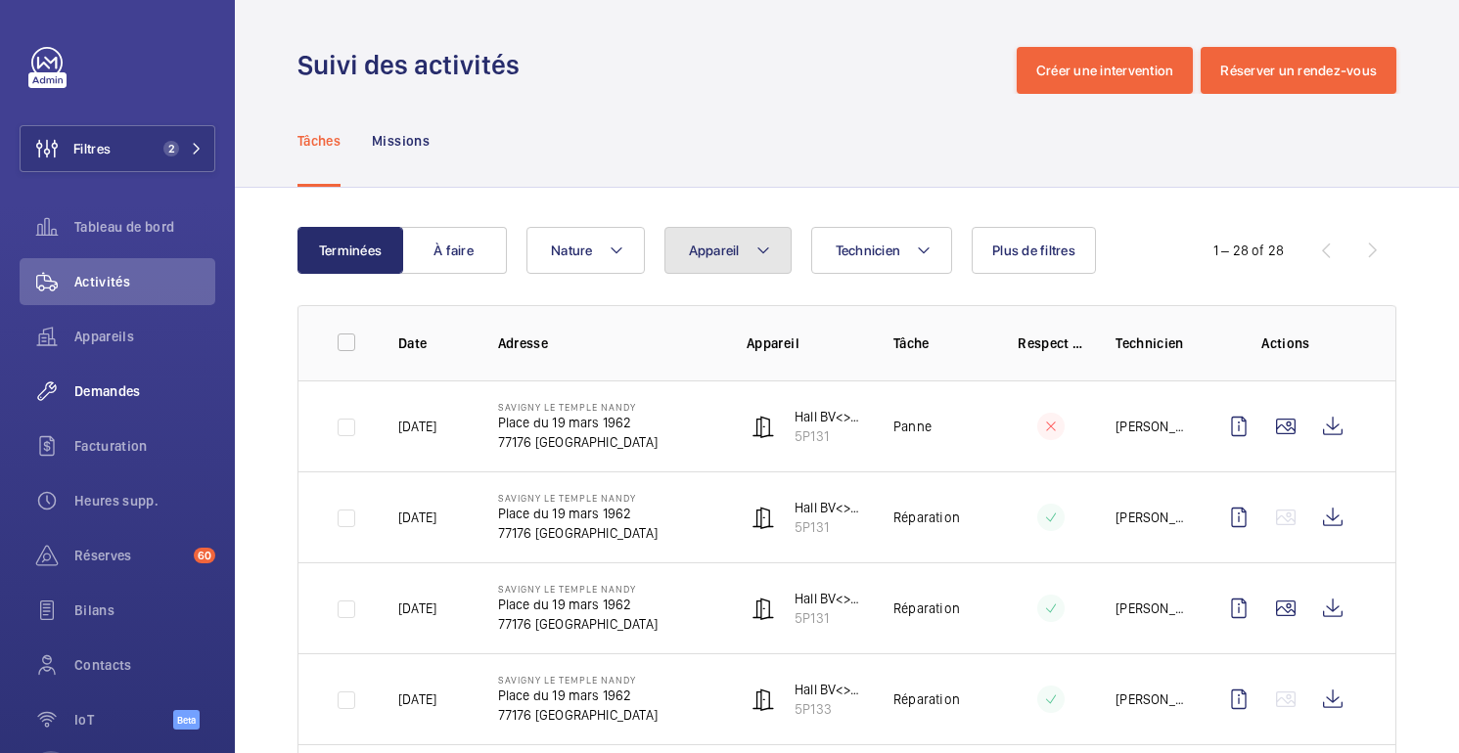
click at [735, 267] on button "Appareil" at bounding box center [727, 250] width 127 height 47
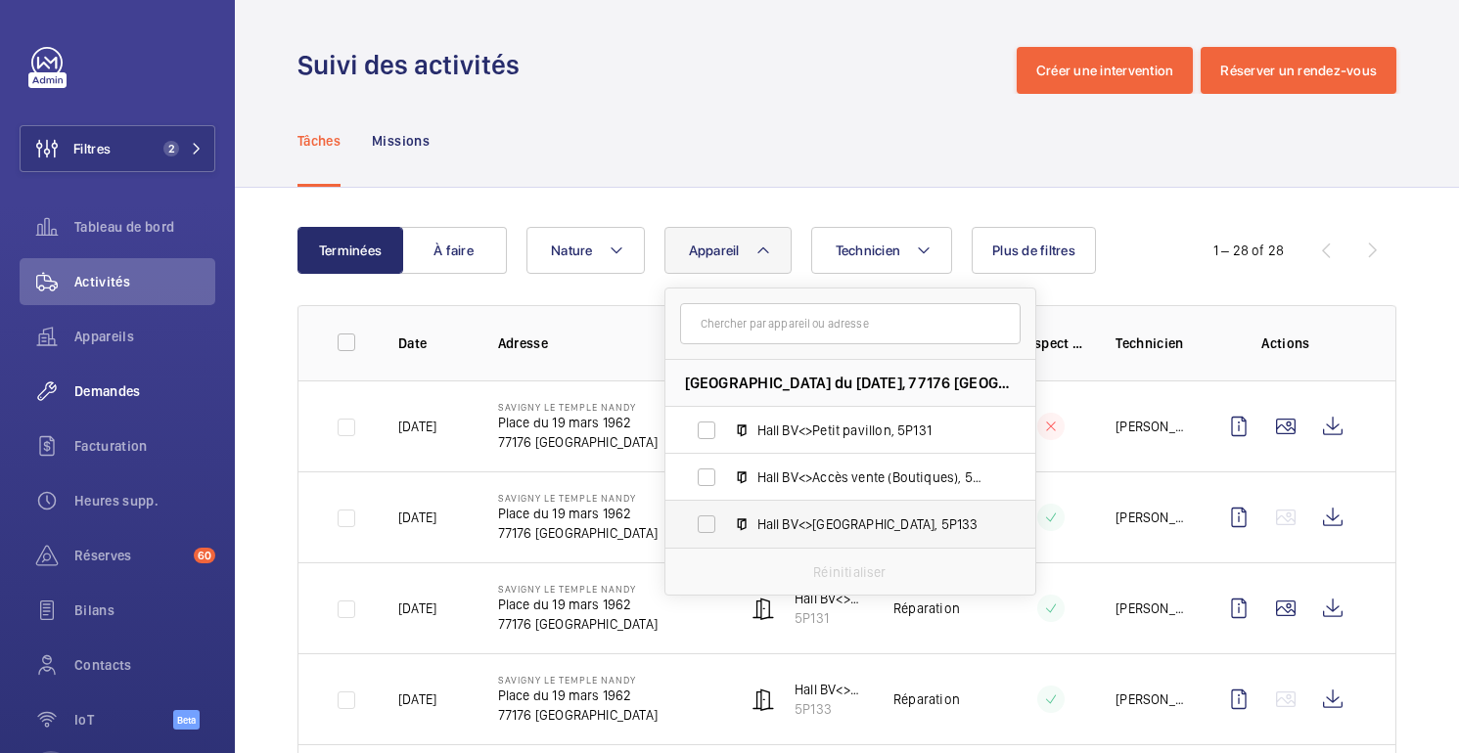
click at [832, 525] on span "Hall BV<>[GEOGRAPHIC_DATA], 5P133" at bounding box center [870, 525] width 227 height 20
click at [726, 525] on input "Hall BV<>[GEOGRAPHIC_DATA], 5P133" at bounding box center [706, 524] width 39 height 39
checkbox input "true"
click at [791, 115] on div "Tâches Missions" at bounding box center [846, 140] width 1099 height 93
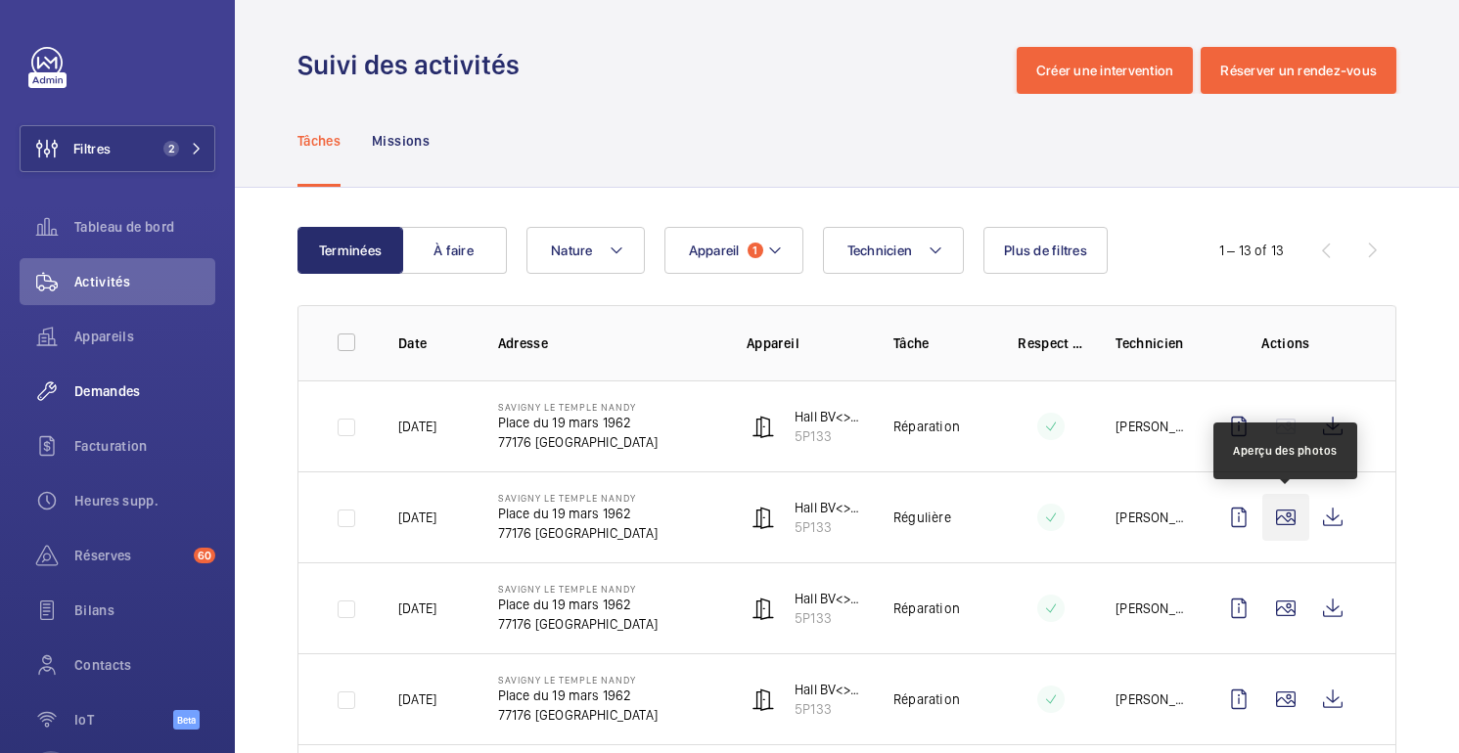
click at [1280, 514] on wm-front-icon-button at bounding box center [1285, 517] width 47 height 47
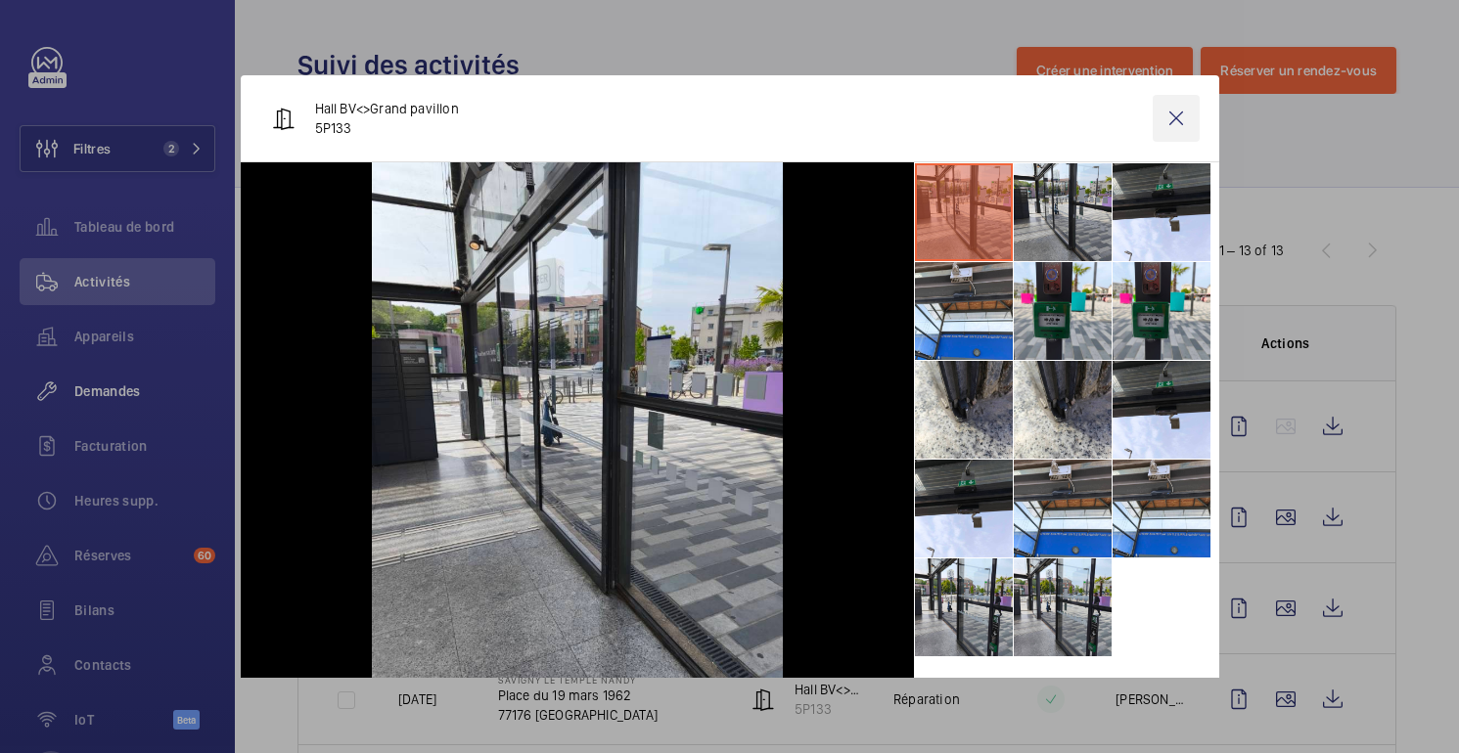
click at [1175, 118] on wm-front-icon-button at bounding box center [1176, 118] width 47 height 47
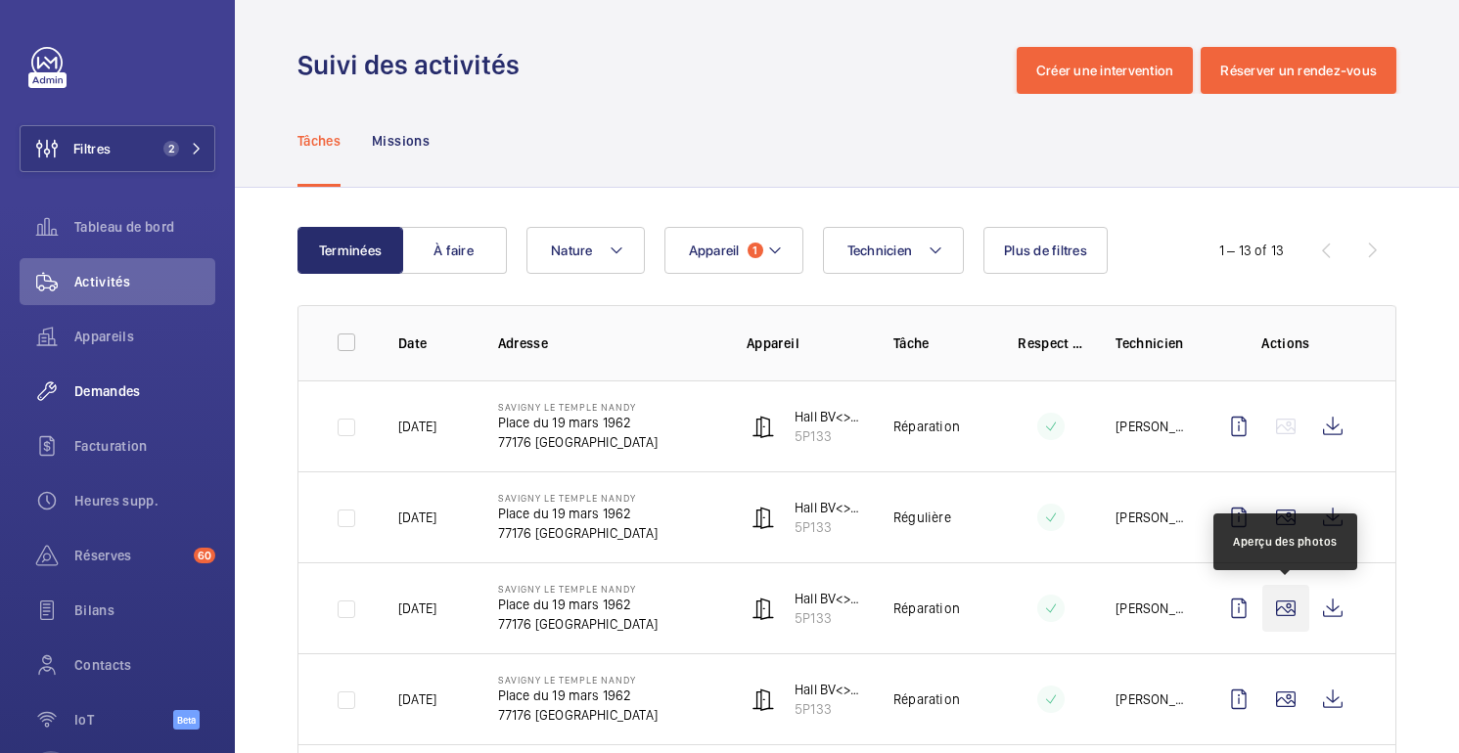
click at [1274, 608] on wm-front-icon-button at bounding box center [1285, 608] width 47 height 47
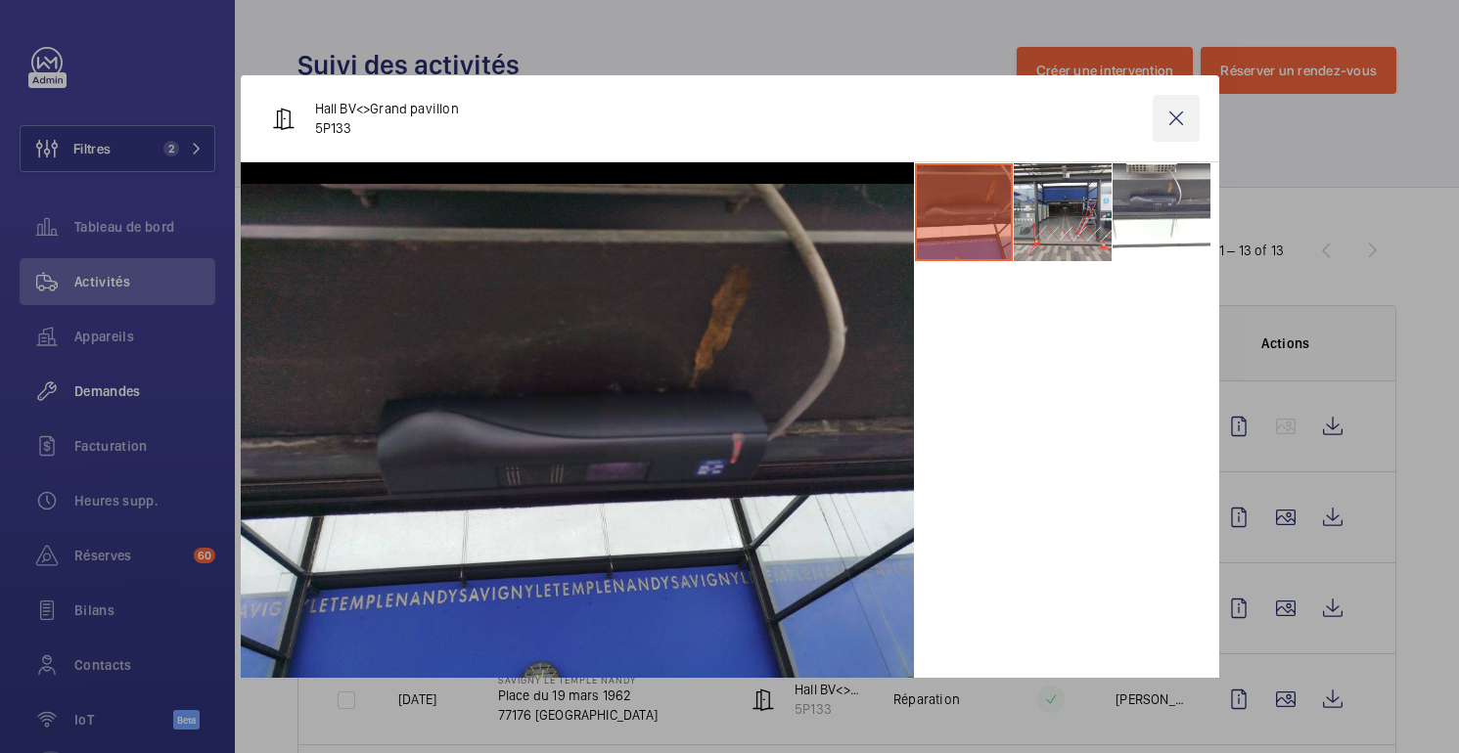
click at [1176, 121] on wm-front-icon-button at bounding box center [1176, 118] width 47 height 47
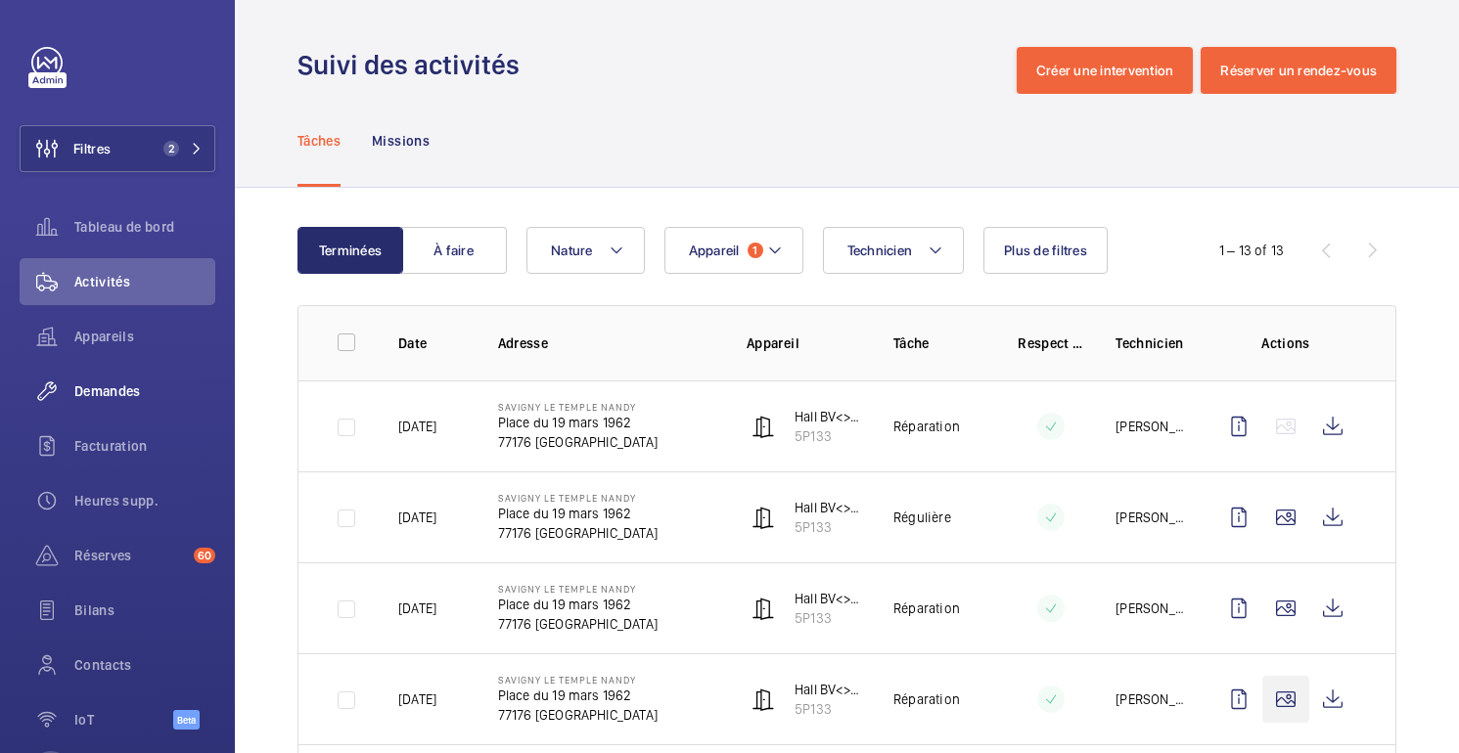
click at [1285, 679] on wm-front-icon-button at bounding box center [1285, 699] width 47 height 47
click at [1278, 704] on wm-front-icon-button at bounding box center [1285, 699] width 47 height 47
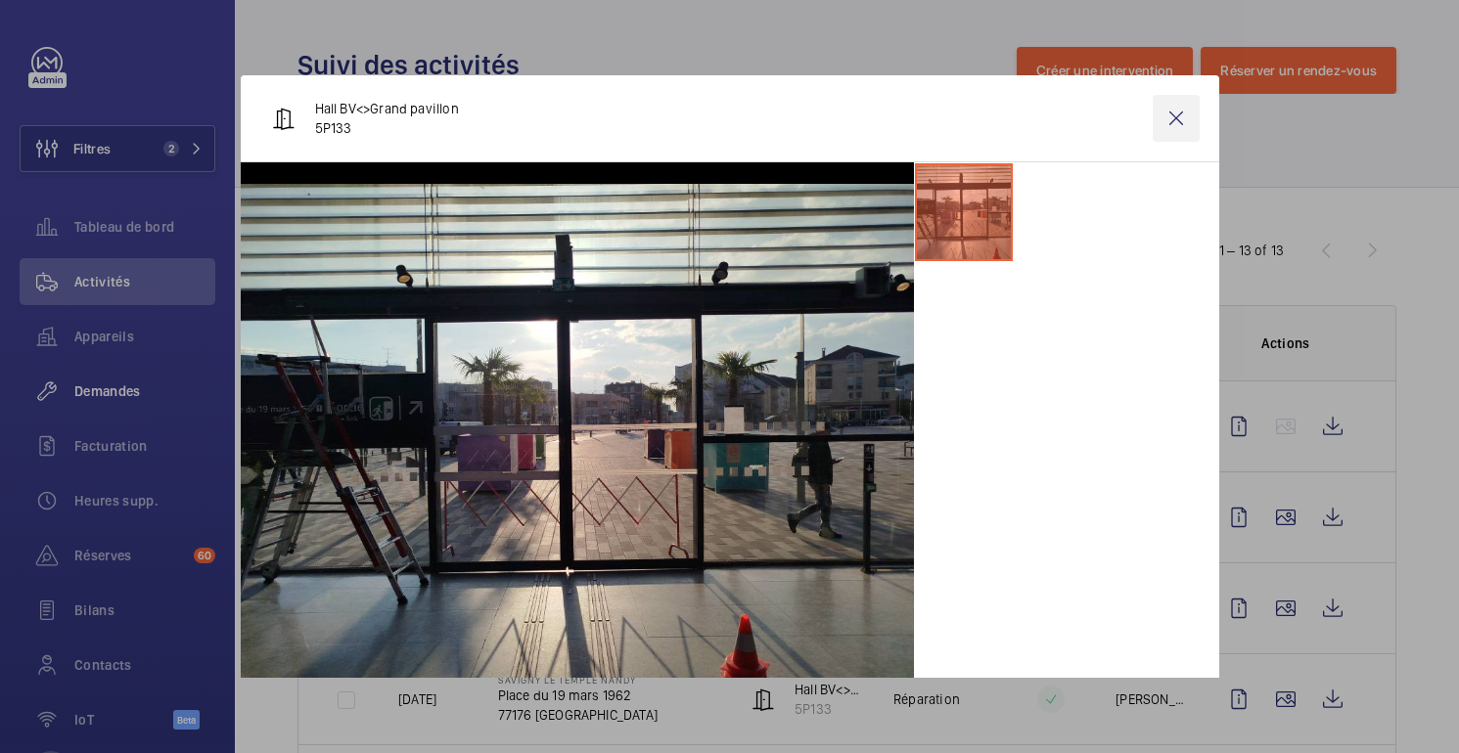
click at [1173, 126] on wm-front-icon-button at bounding box center [1176, 118] width 47 height 47
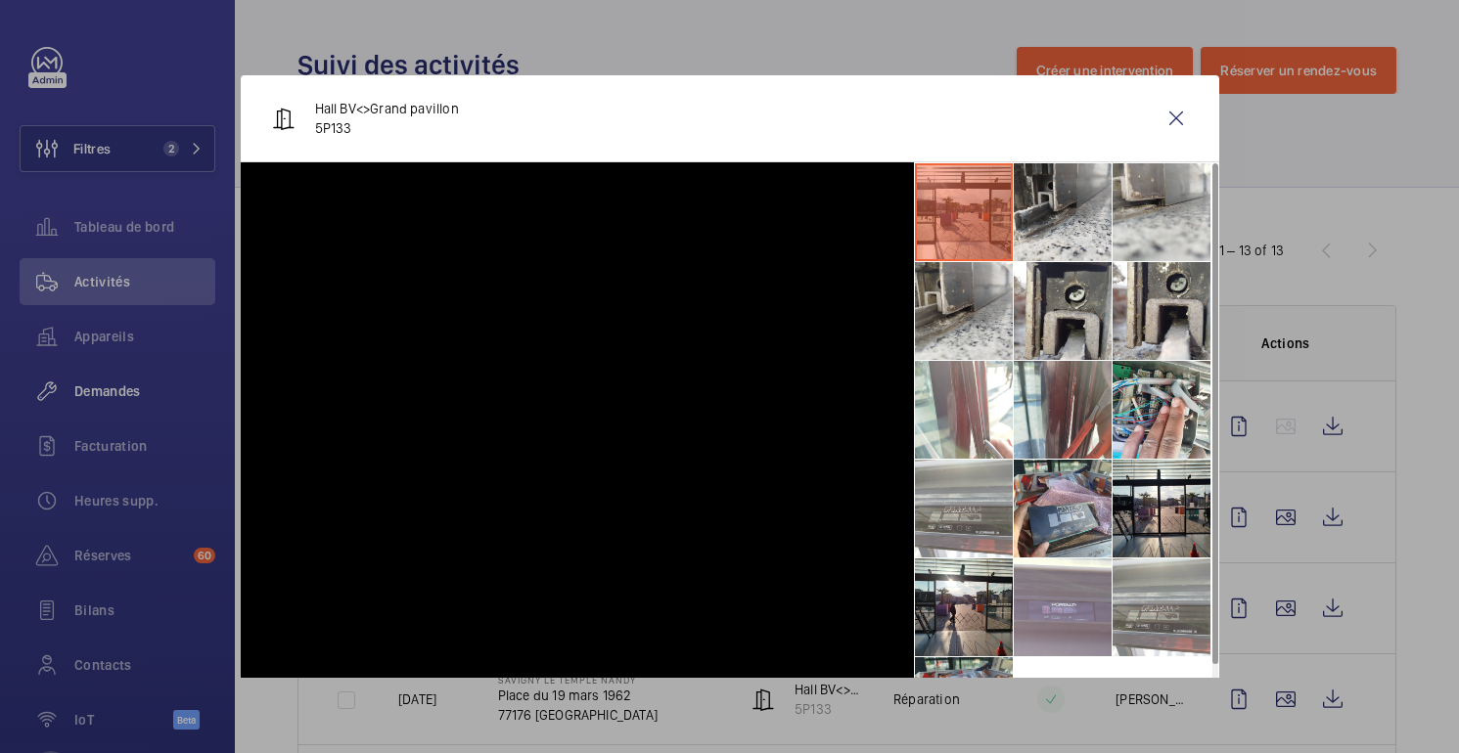
scroll to position [281, 0]
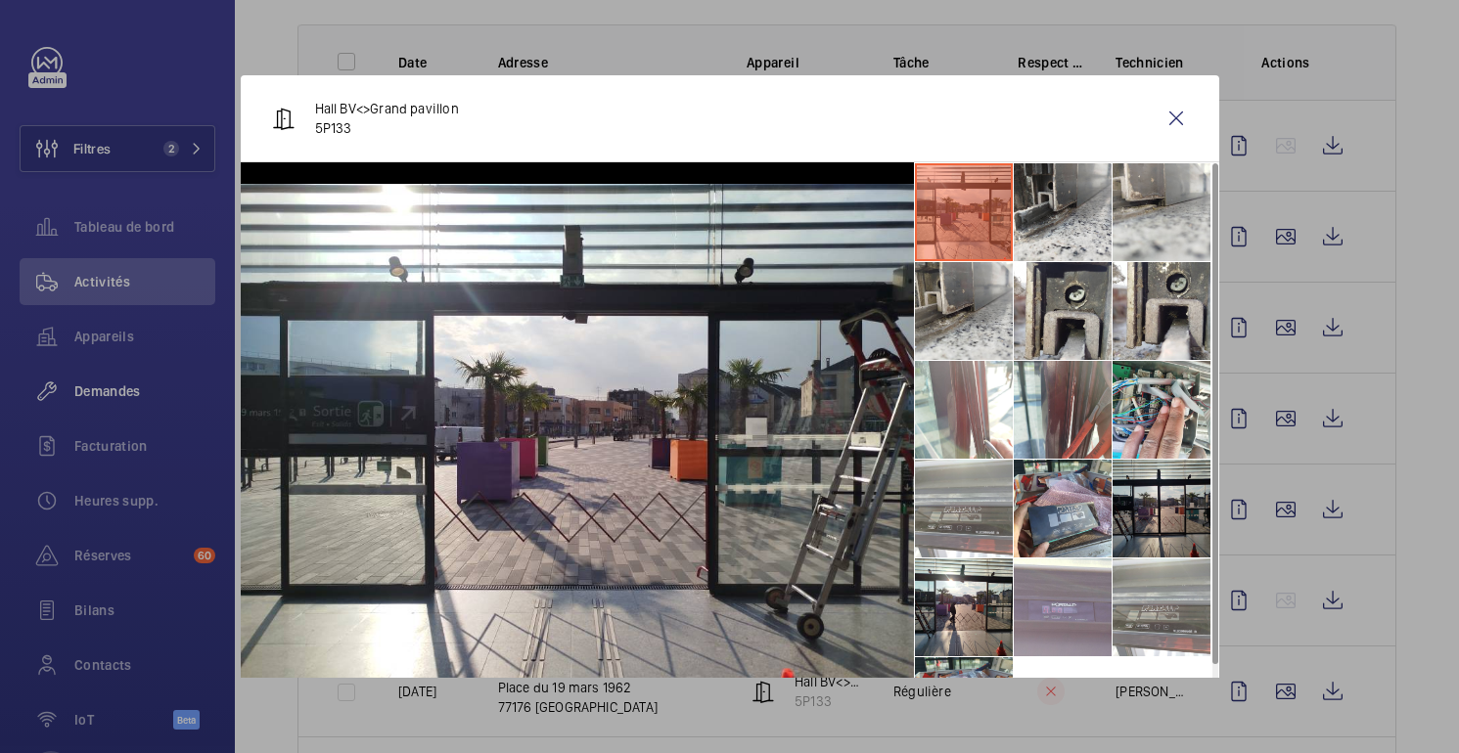
click at [1179, 529] on li at bounding box center [1162, 509] width 98 height 98
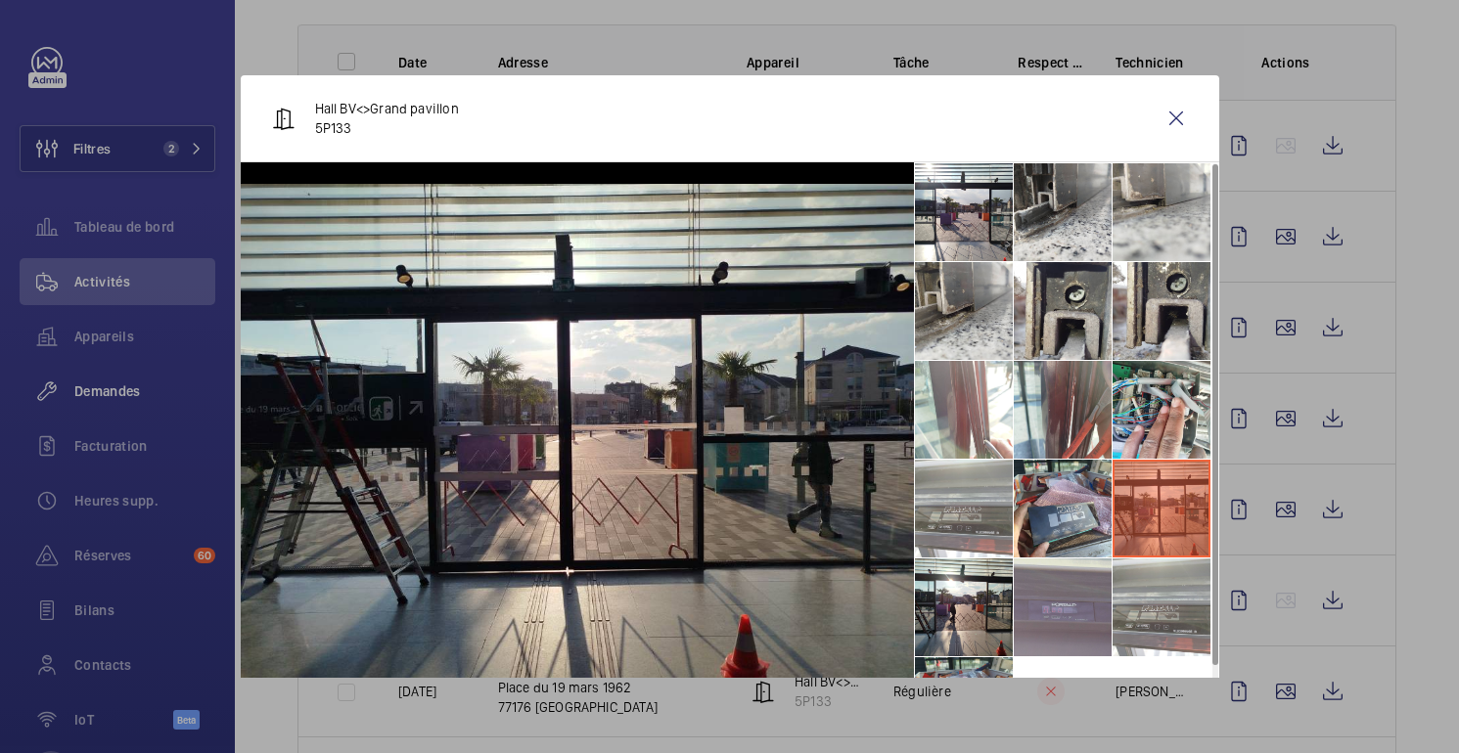
scroll to position [46, 0]
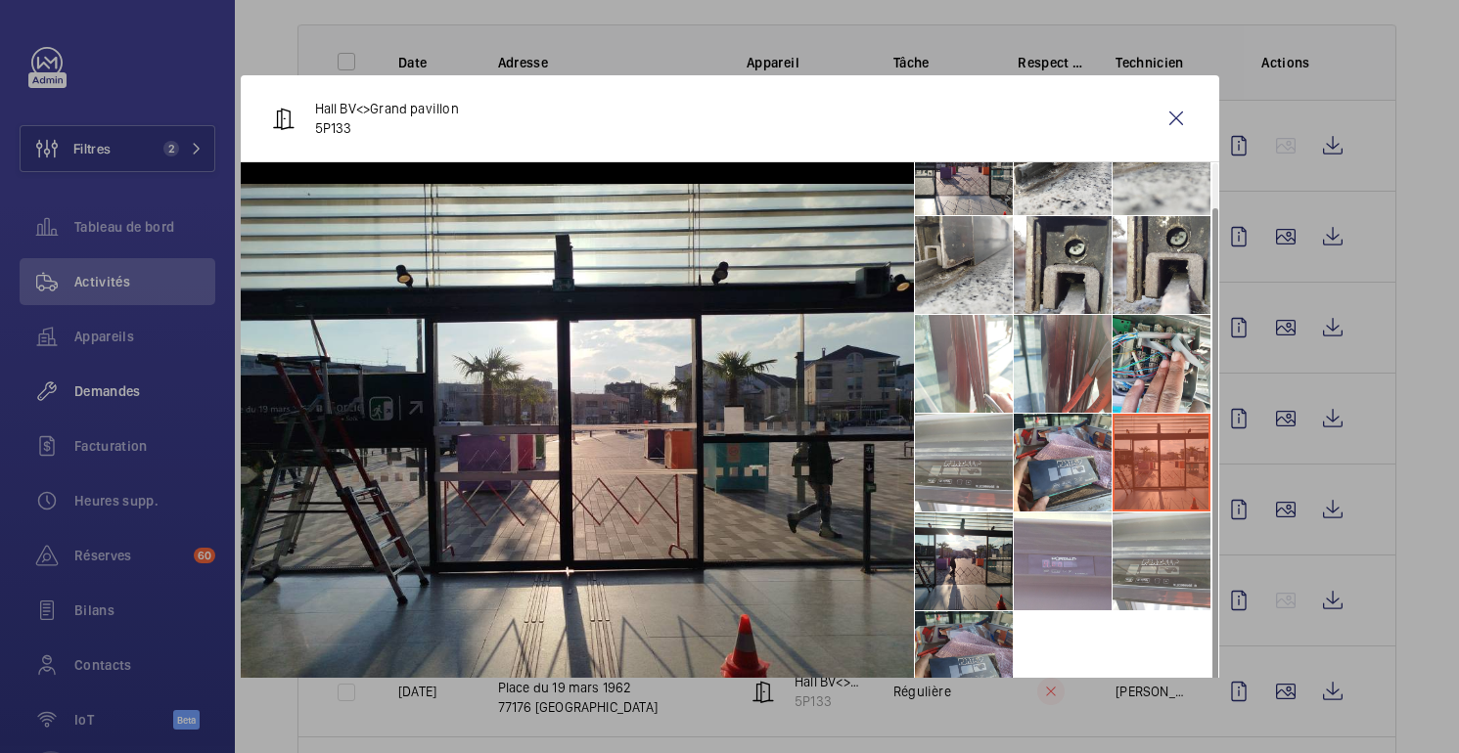
click at [970, 641] on li at bounding box center [964, 661] width 98 height 98
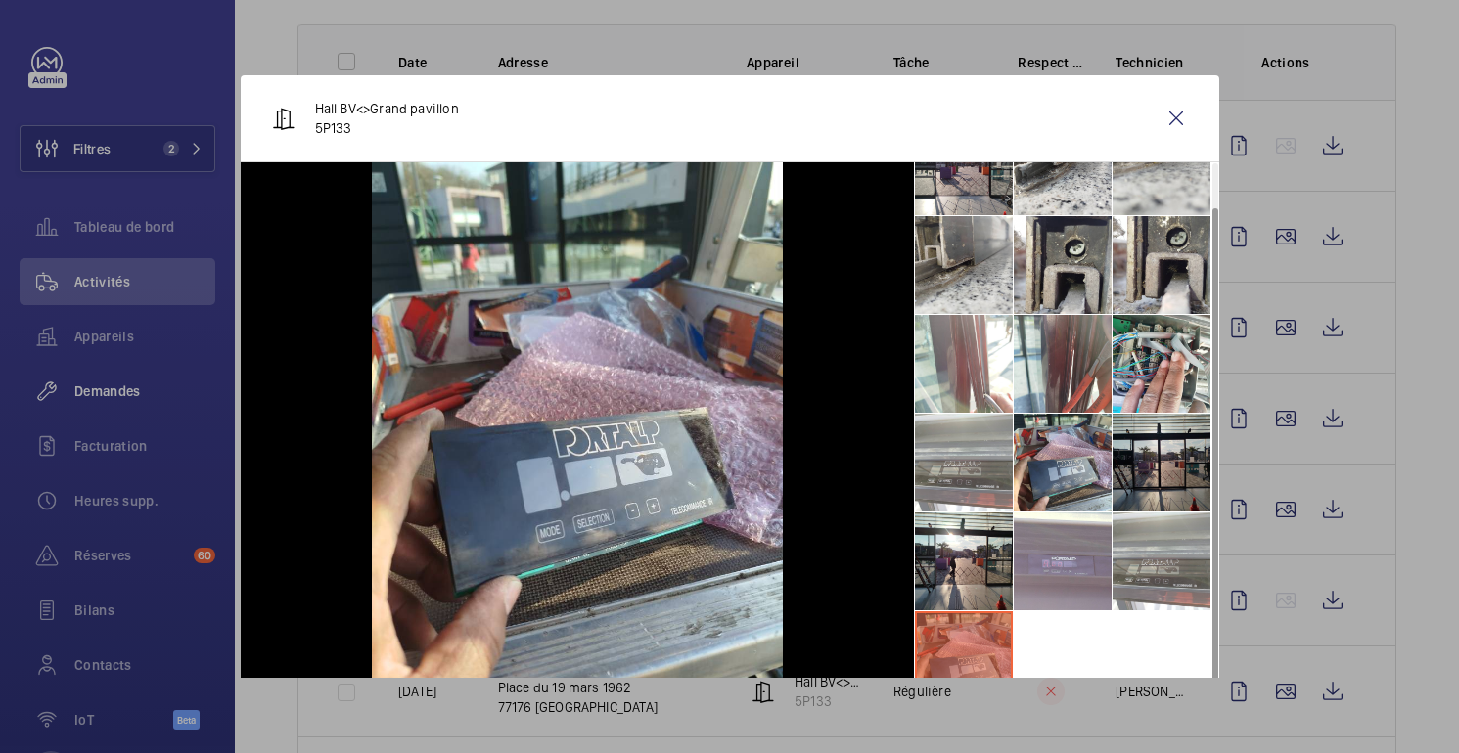
click at [1137, 461] on li at bounding box center [1162, 463] width 98 height 98
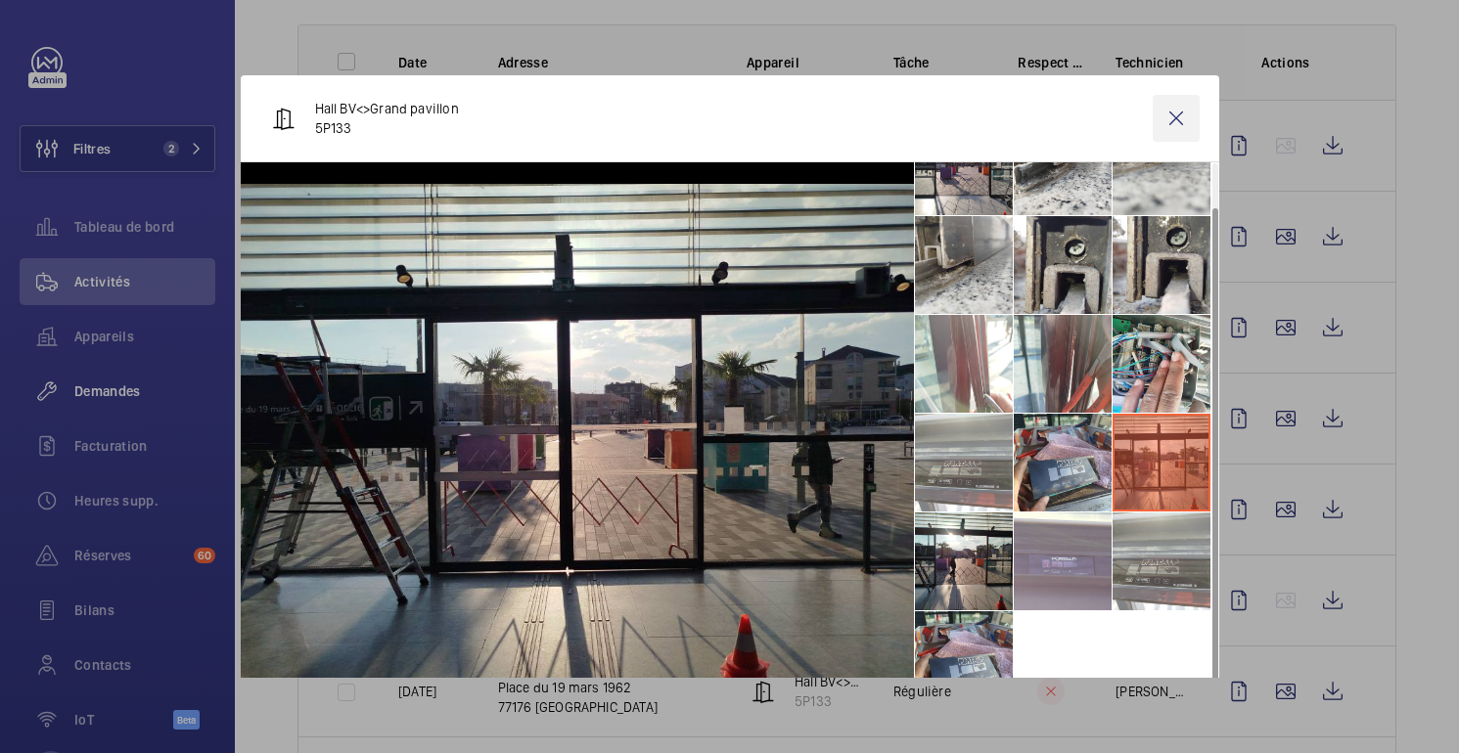
click at [1174, 129] on wm-front-icon-button at bounding box center [1176, 118] width 47 height 47
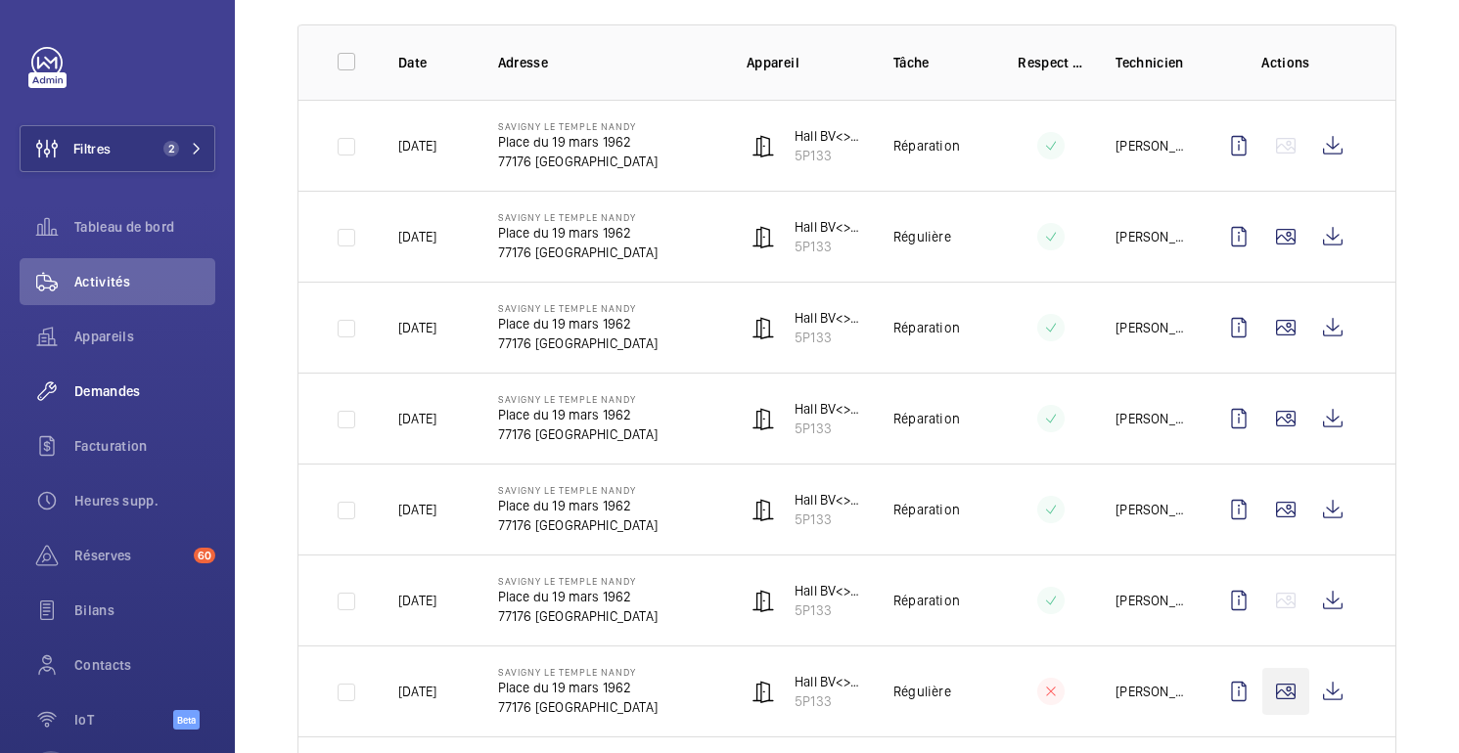
click at [1289, 668] on wm-front-icon-button at bounding box center [1285, 691] width 47 height 47
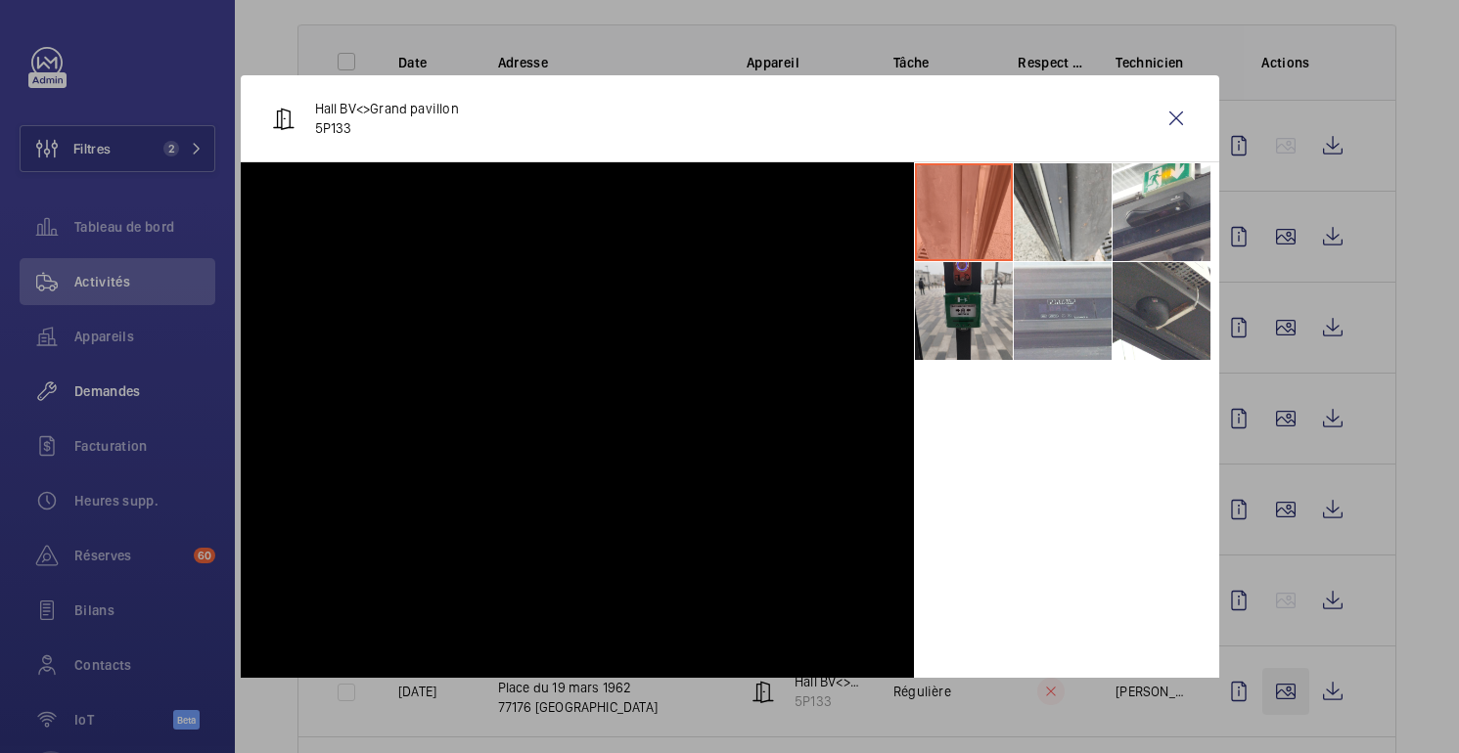
scroll to position [370, 0]
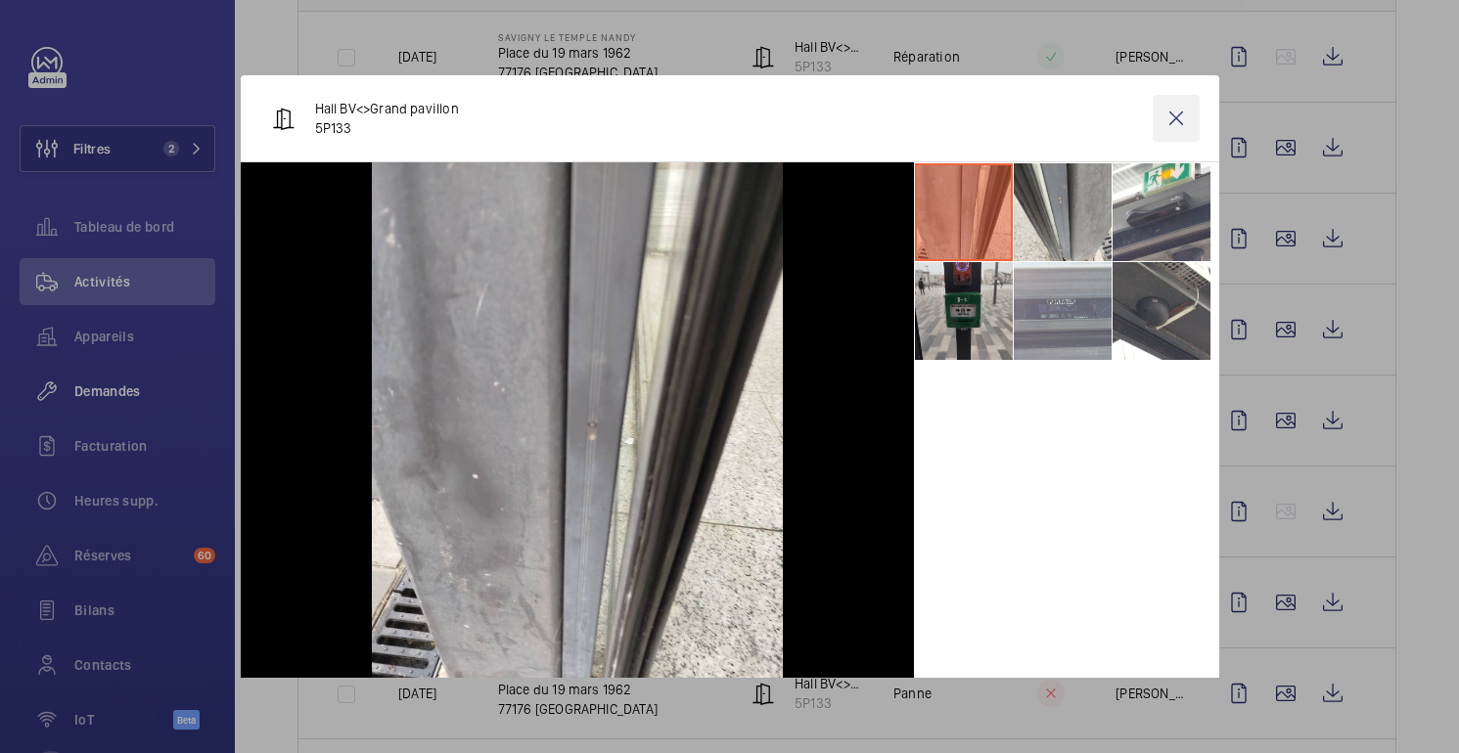
click at [1176, 119] on wm-front-icon-button at bounding box center [1176, 118] width 47 height 47
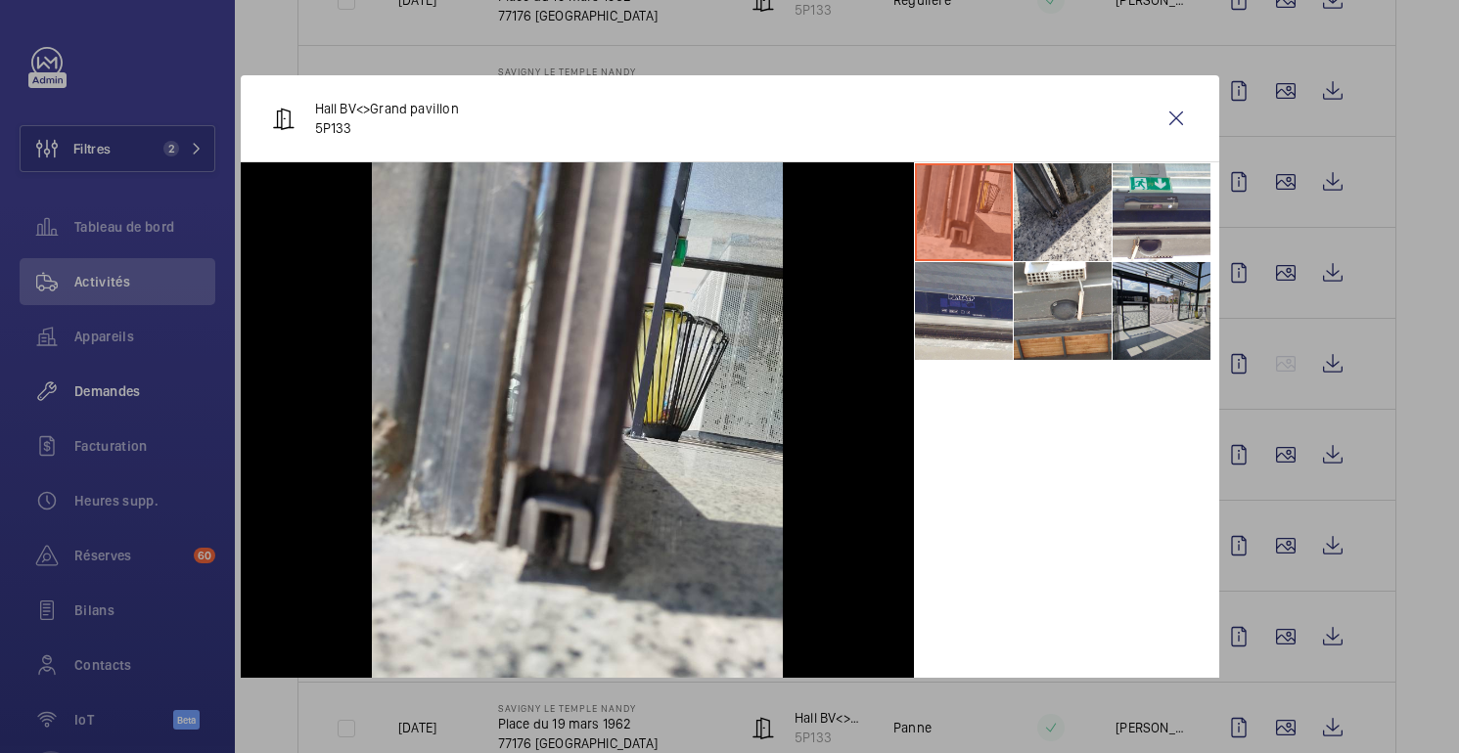
click at [1163, 278] on li at bounding box center [1162, 311] width 98 height 98
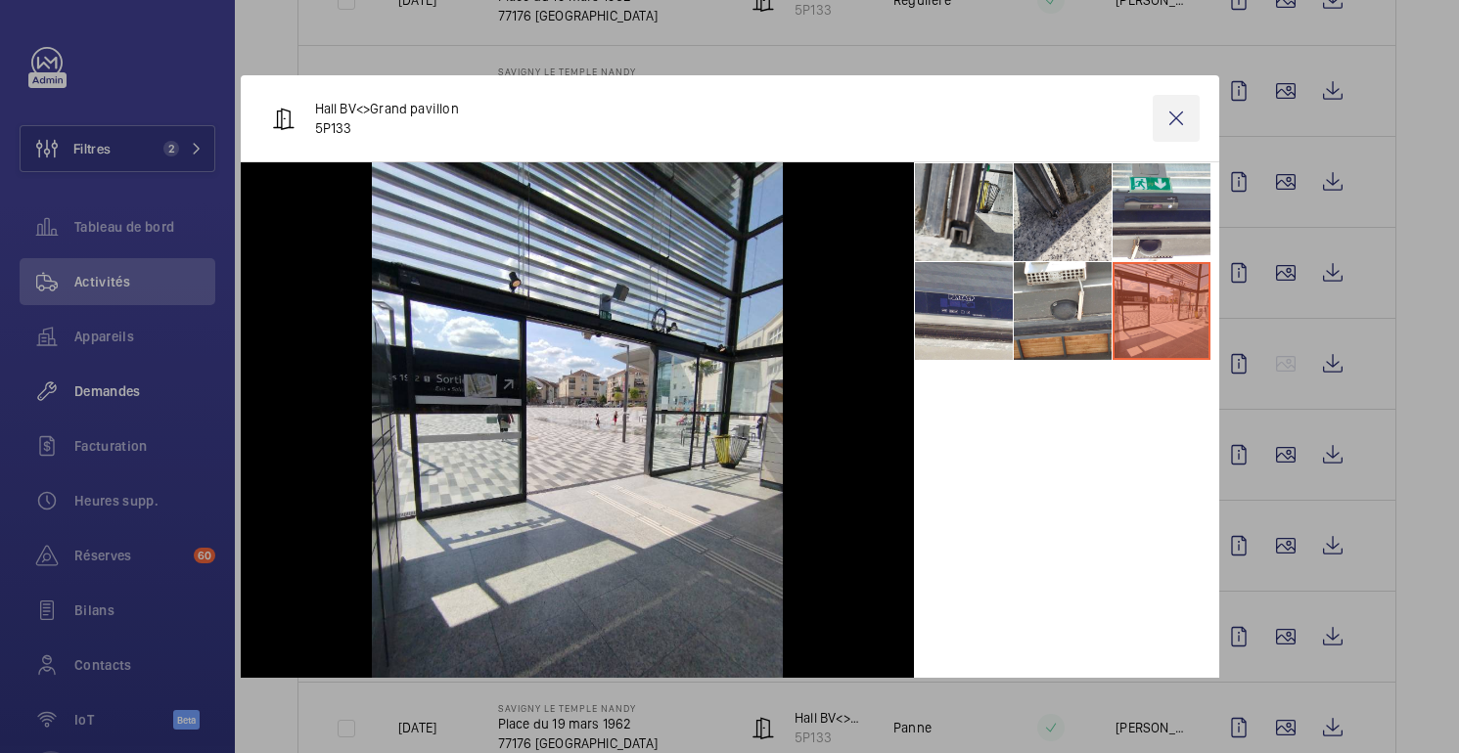
click at [1161, 113] on wm-front-icon-button at bounding box center [1176, 118] width 47 height 47
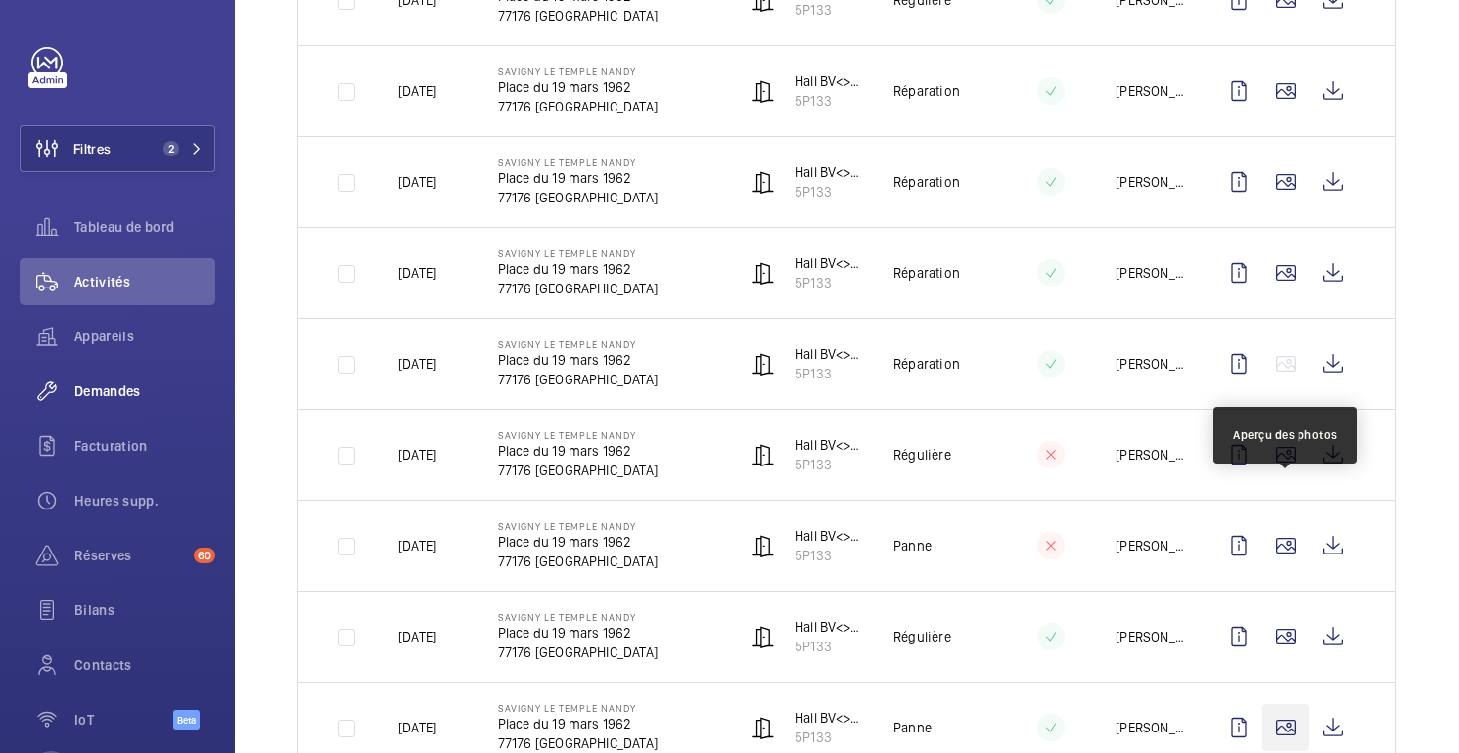
scroll to position [744, 0]
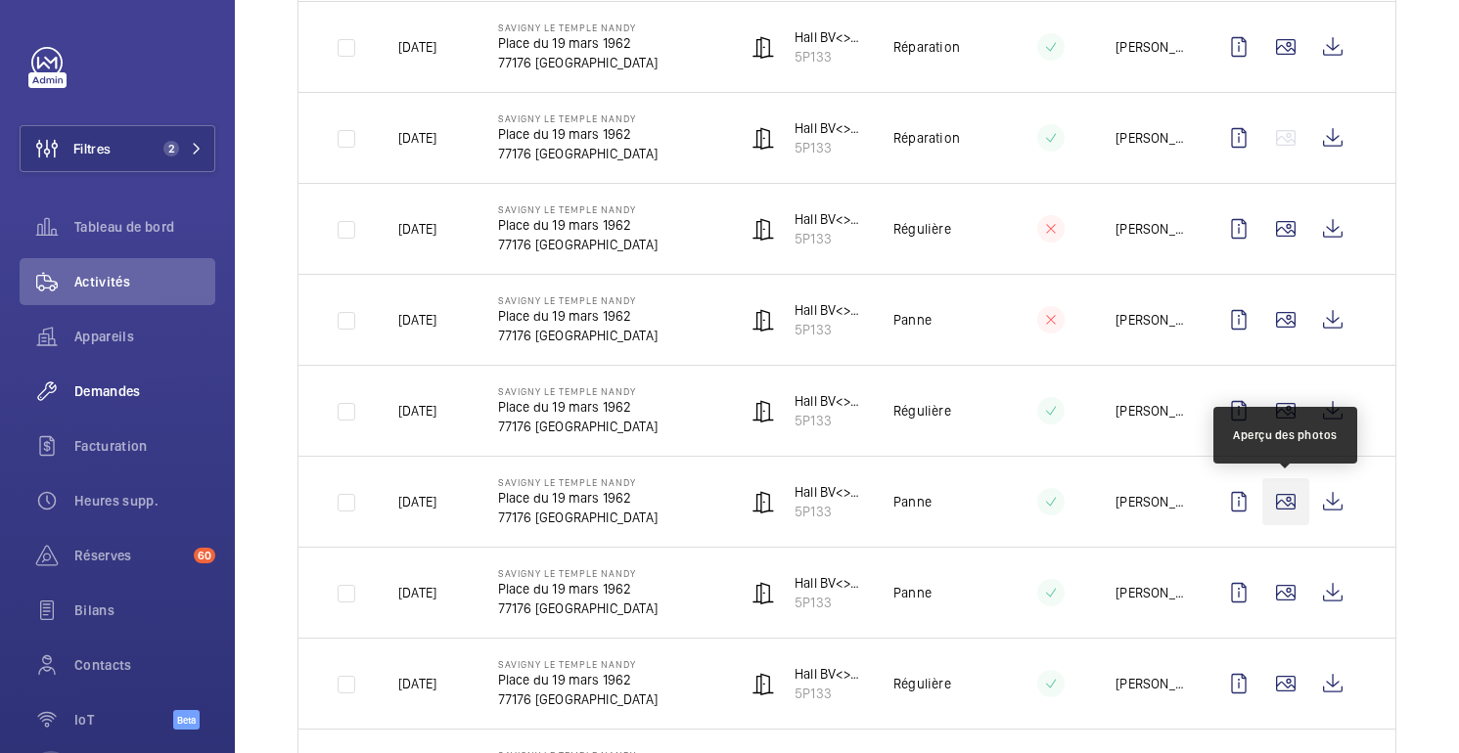
click at [1287, 517] on wm-front-icon-button at bounding box center [1285, 502] width 47 height 47
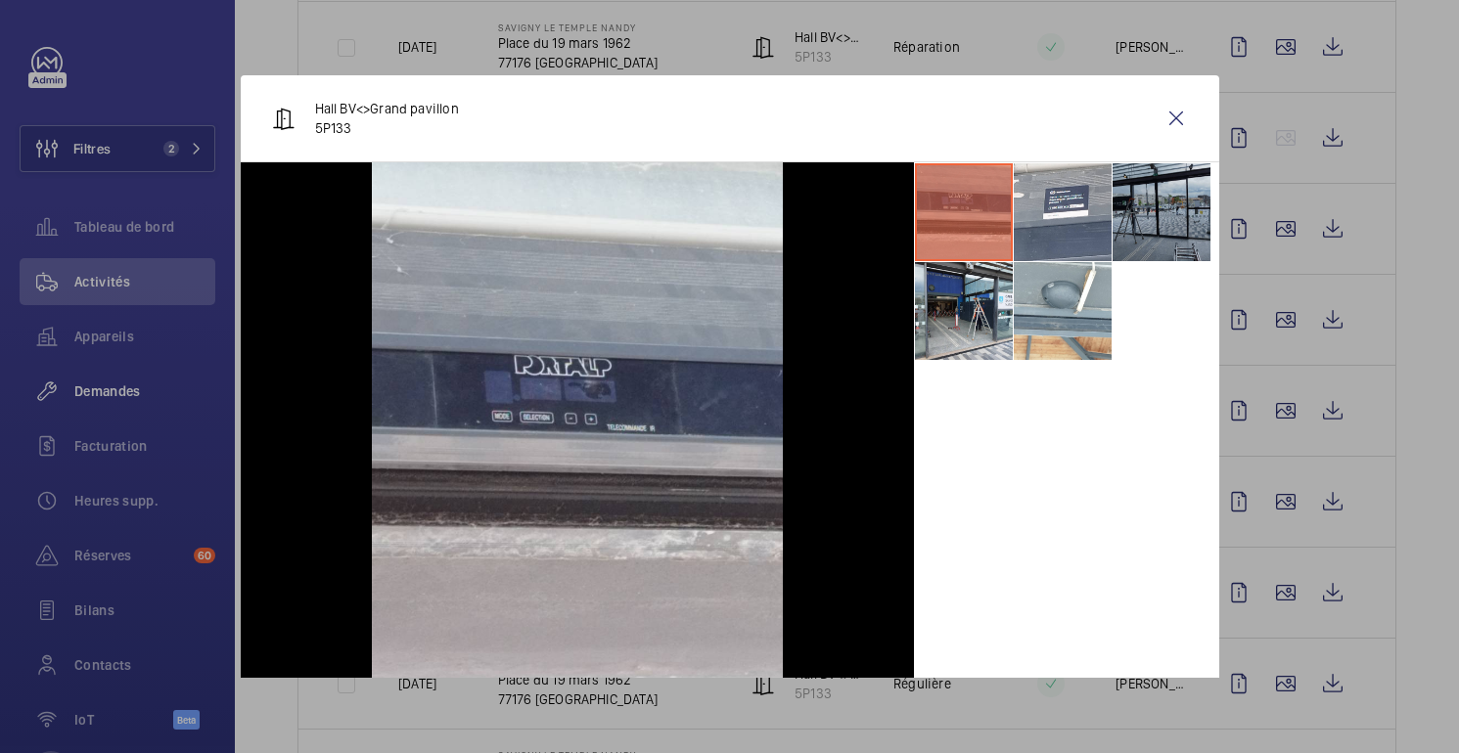
click at [1182, 212] on li at bounding box center [1162, 212] width 98 height 98
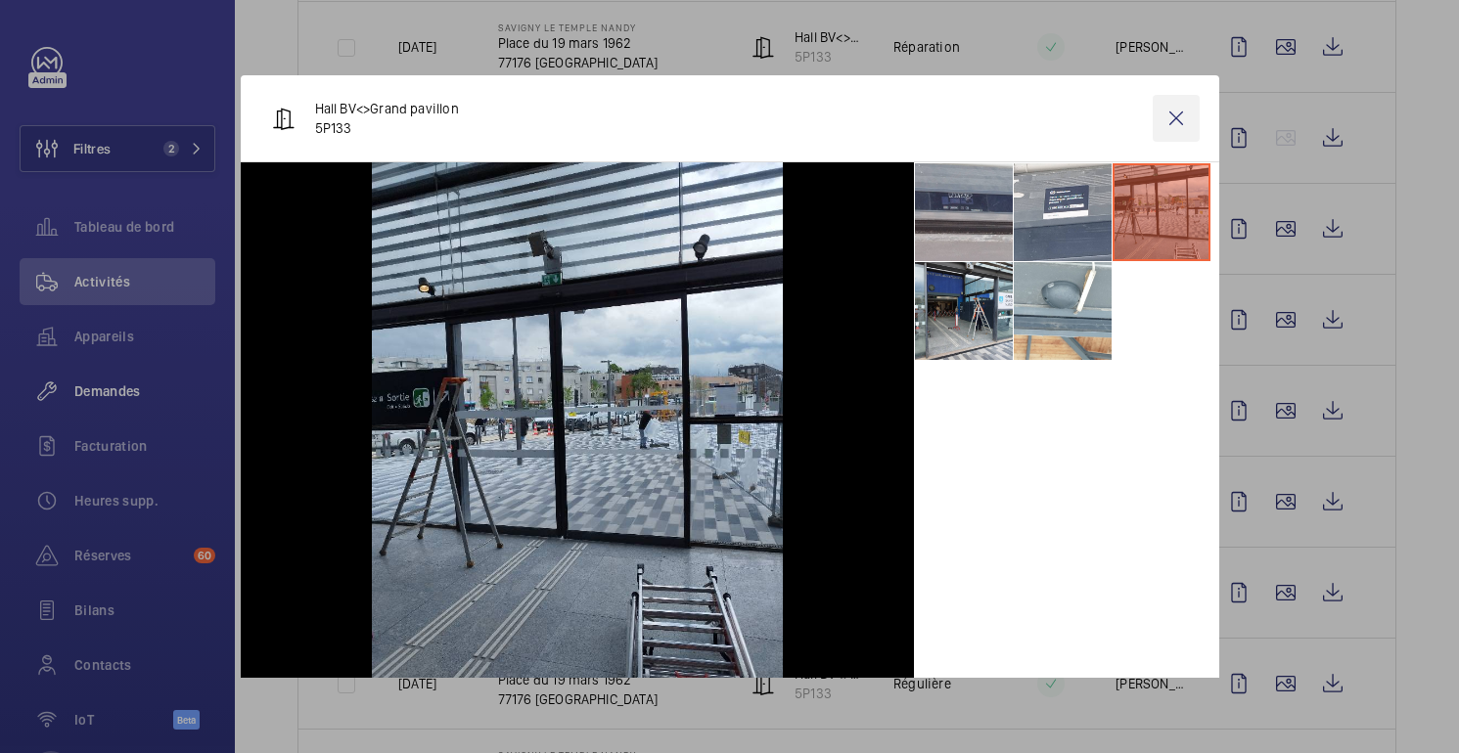
click at [1179, 119] on wm-front-icon-button at bounding box center [1176, 118] width 47 height 47
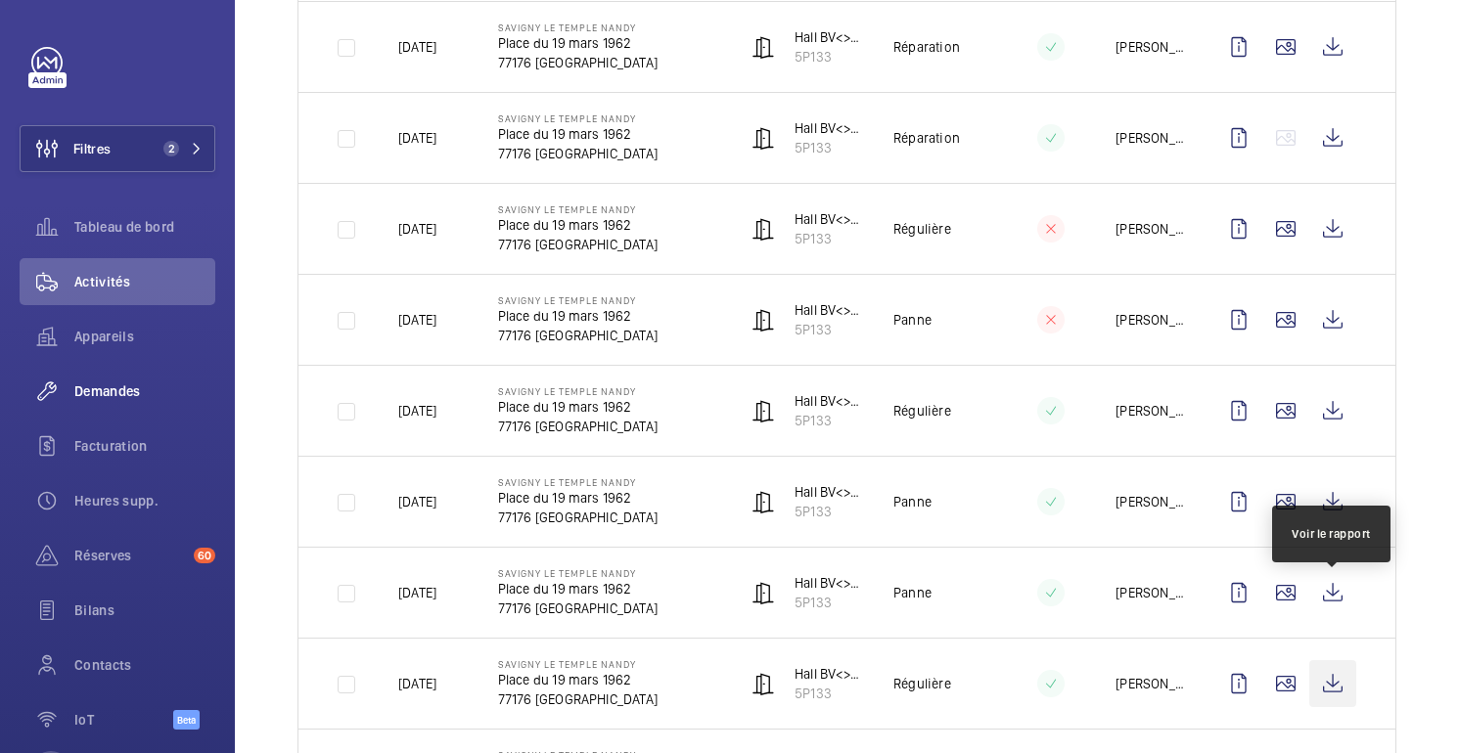
click at [1334, 661] on wm-front-icon-button at bounding box center [1332, 684] width 47 height 47
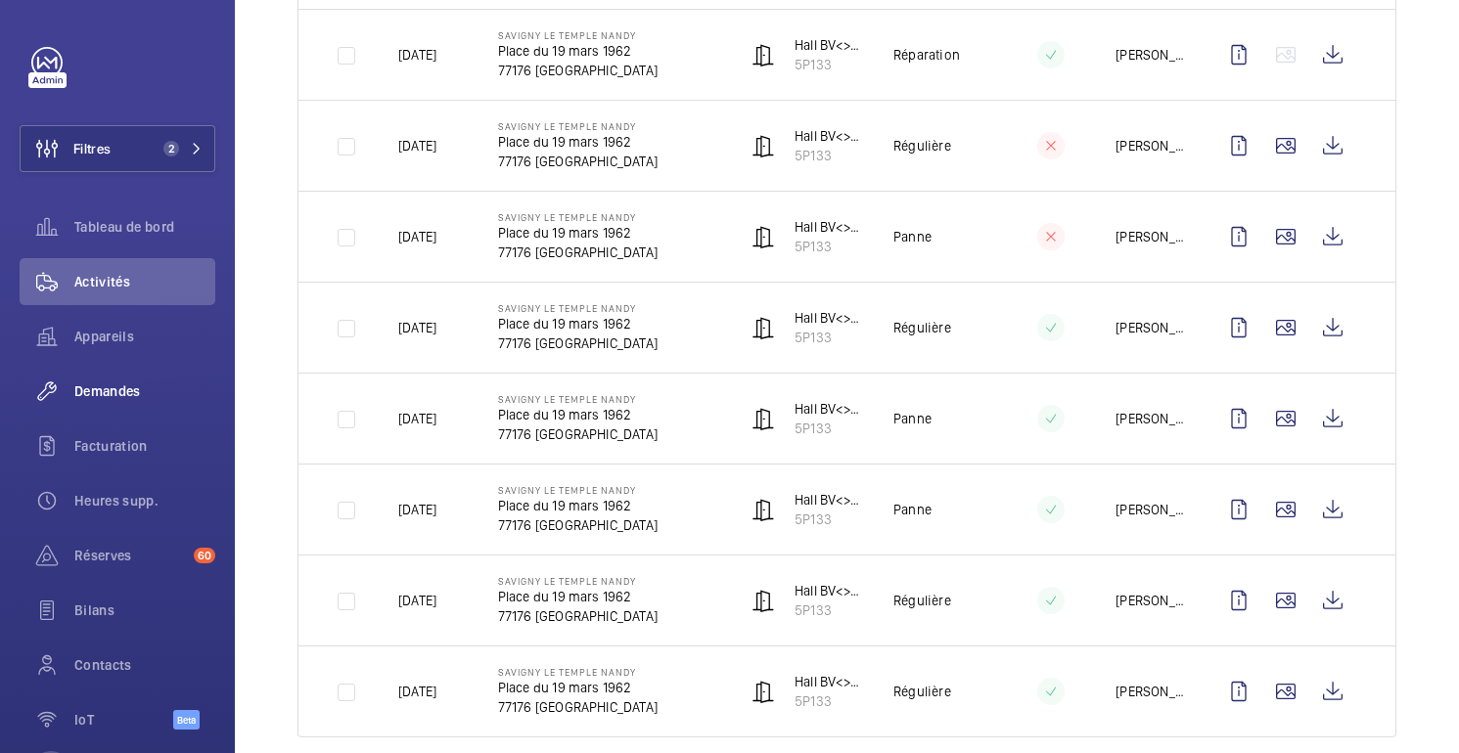
scroll to position [858, 0]
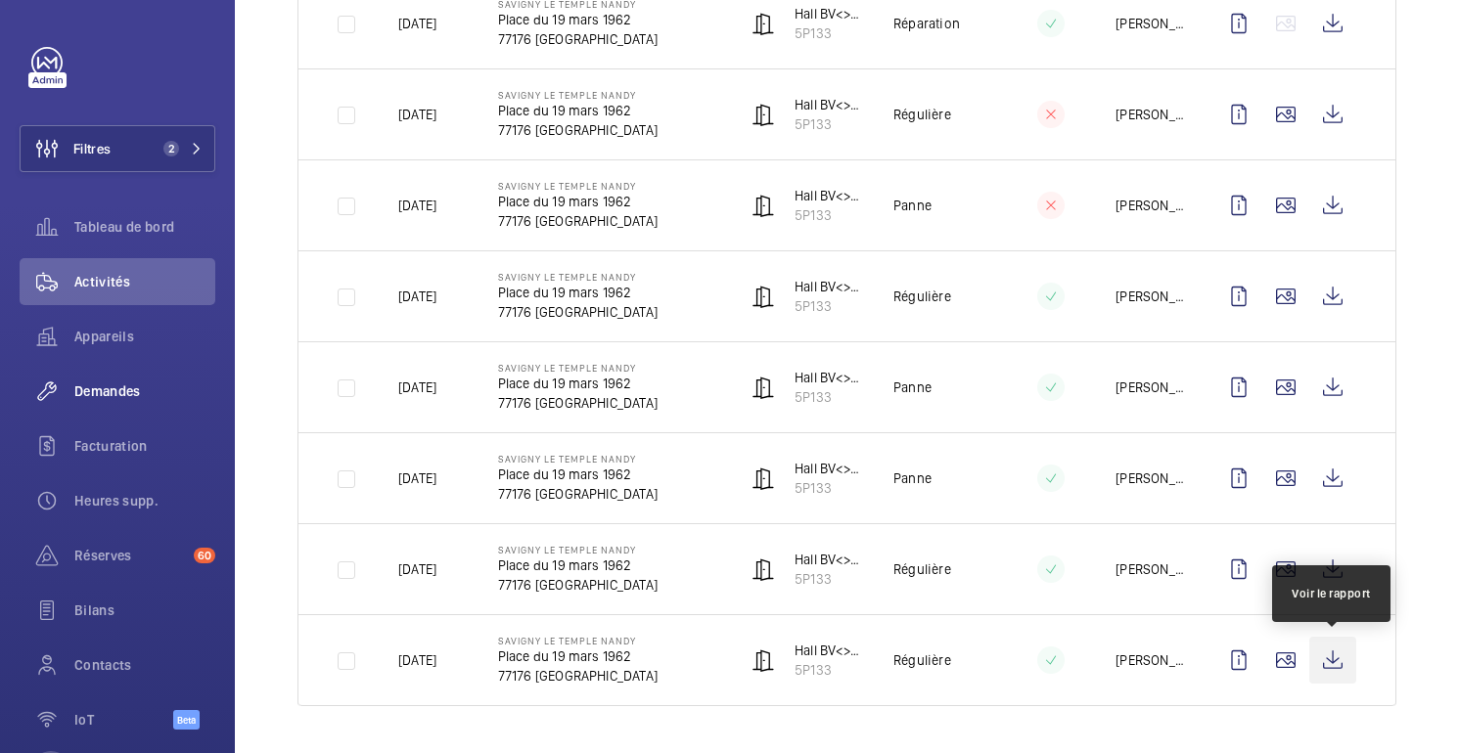
click at [1331, 671] on wm-front-icon-button at bounding box center [1332, 660] width 47 height 47
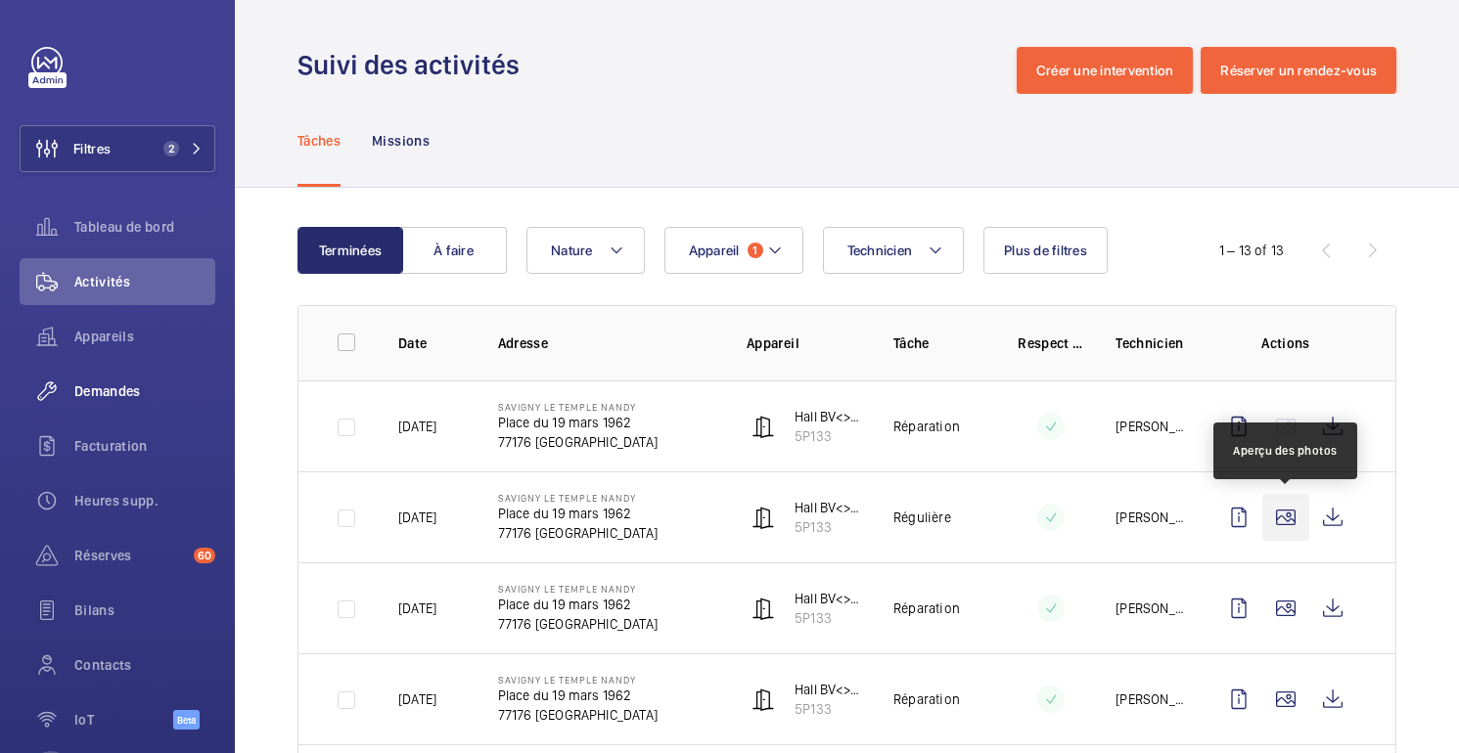
click at [1296, 509] on wm-front-icon-button at bounding box center [1285, 517] width 47 height 47
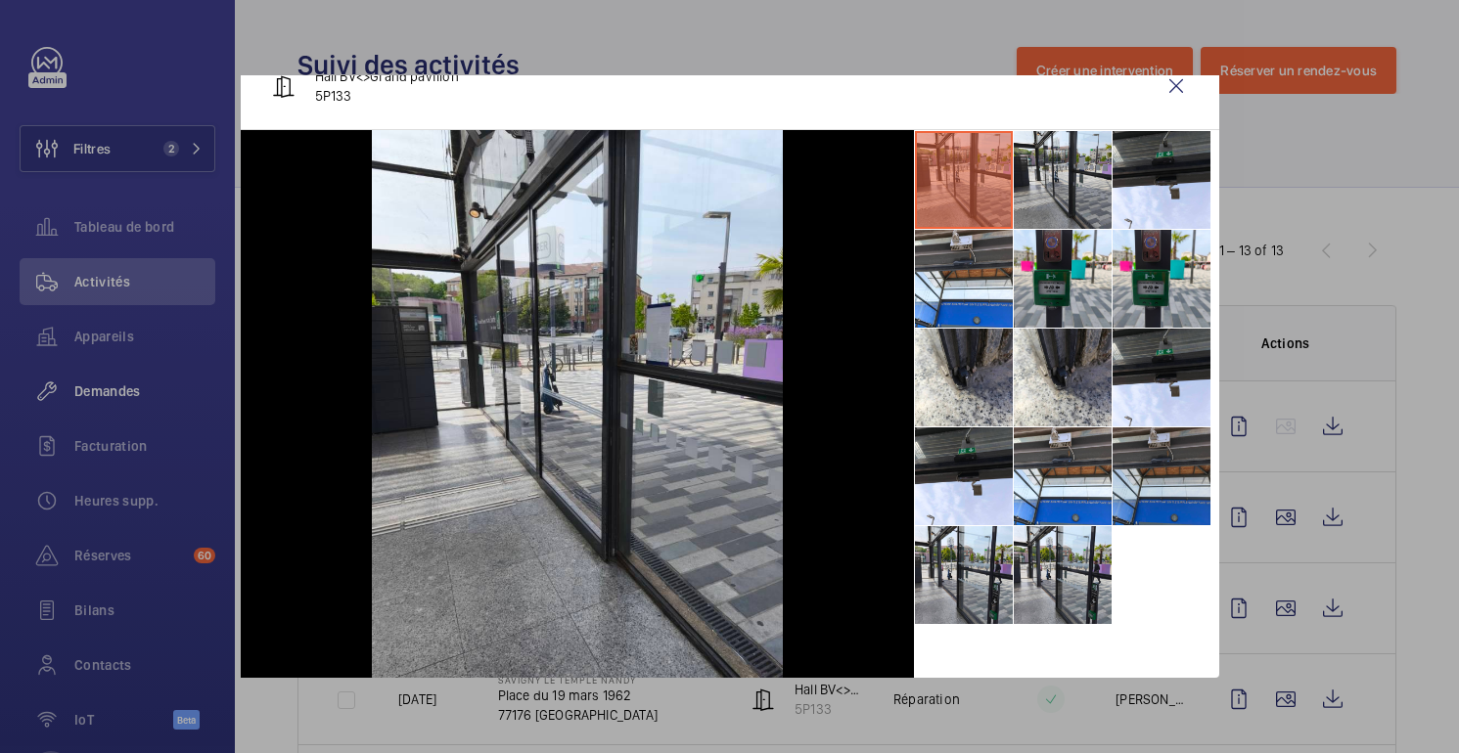
scroll to position [30, 0]
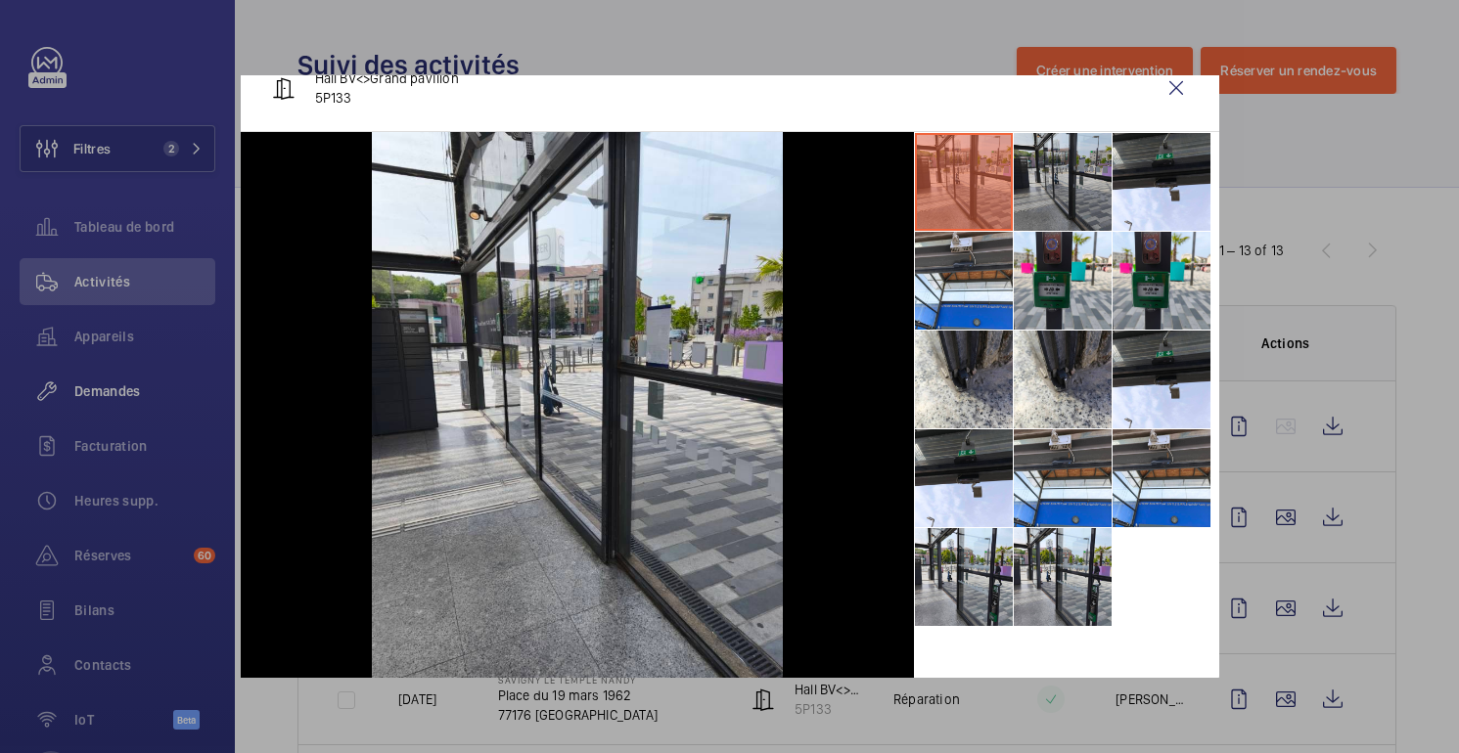
click at [1047, 179] on li at bounding box center [1063, 182] width 98 height 98
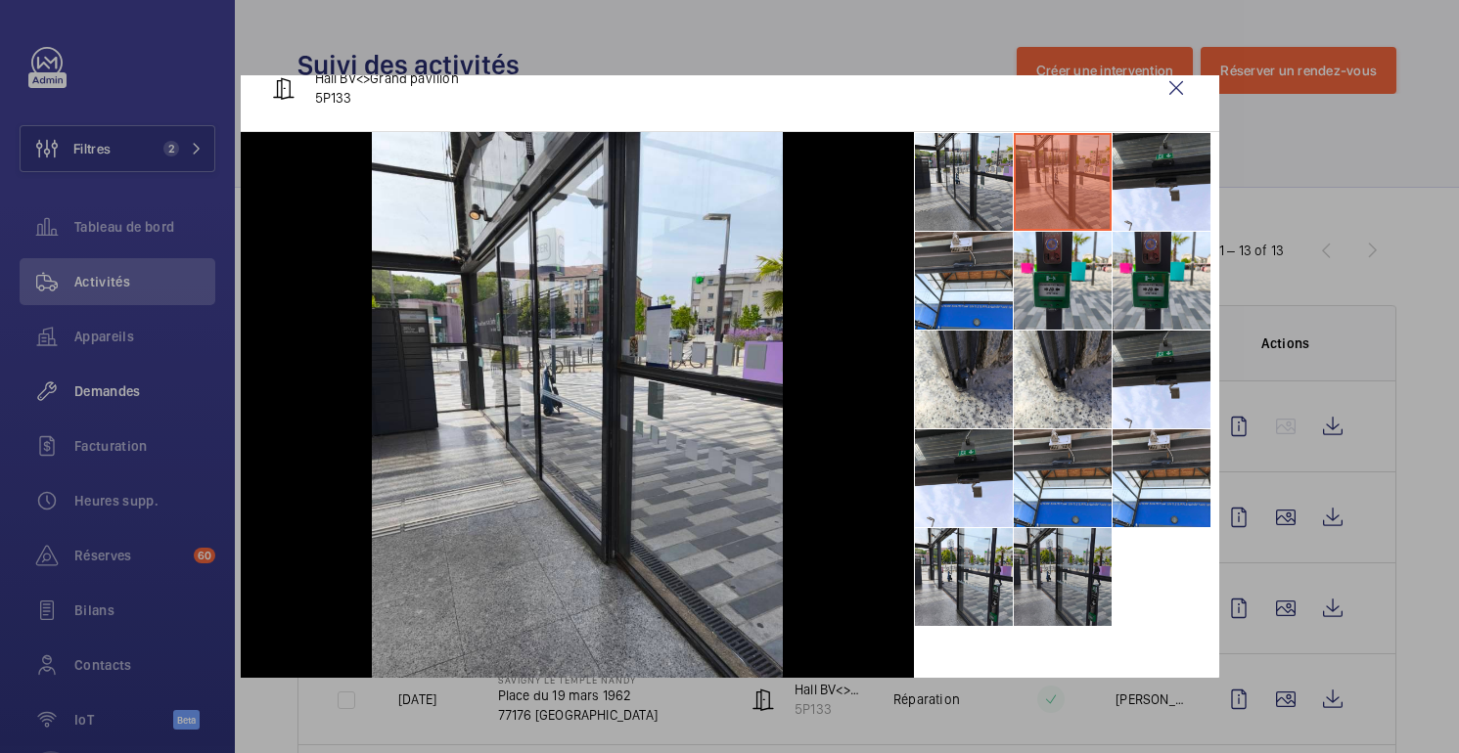
click at [1041, 571] on li at bounding box center [1063, 577] width 98 height 98
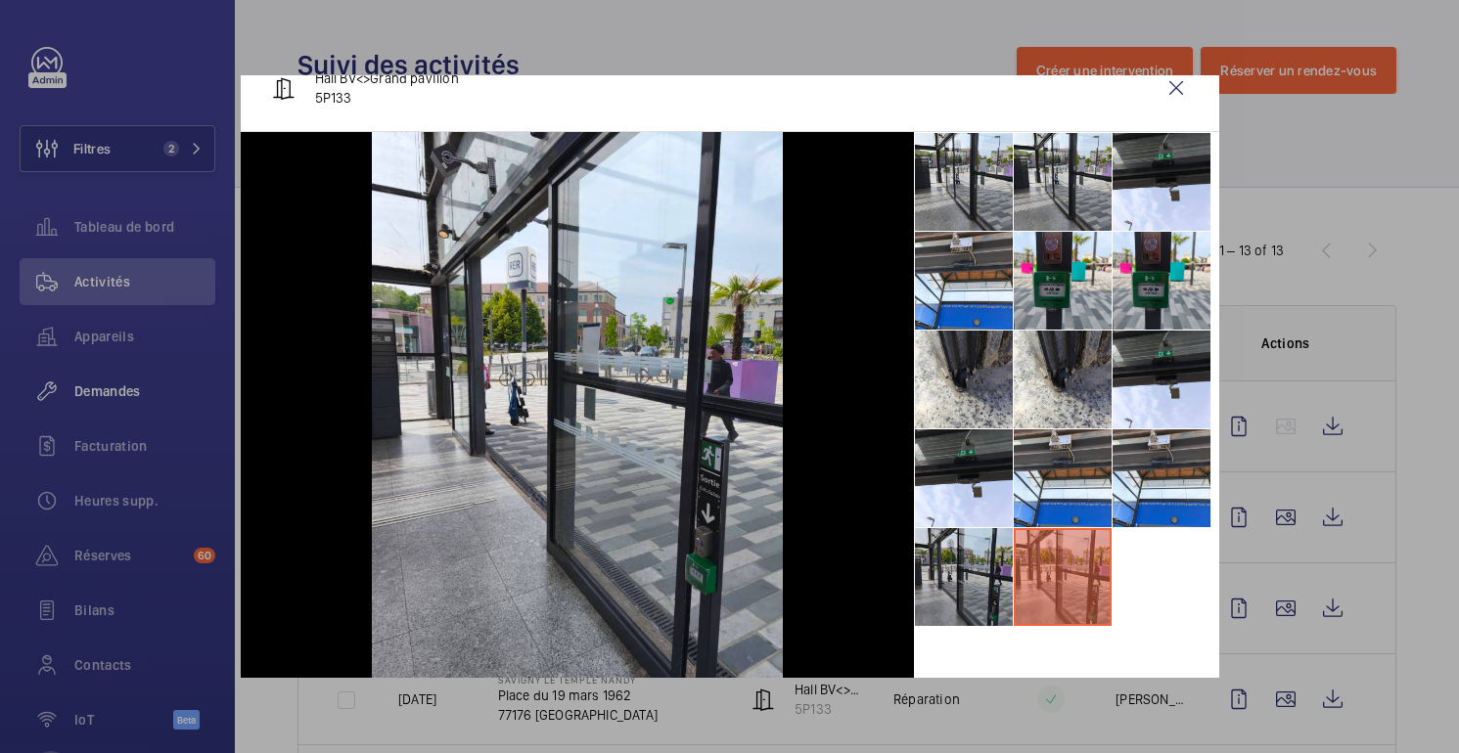
click at [954, 570] on li at bounding box center [964, 577] width 98 height 98
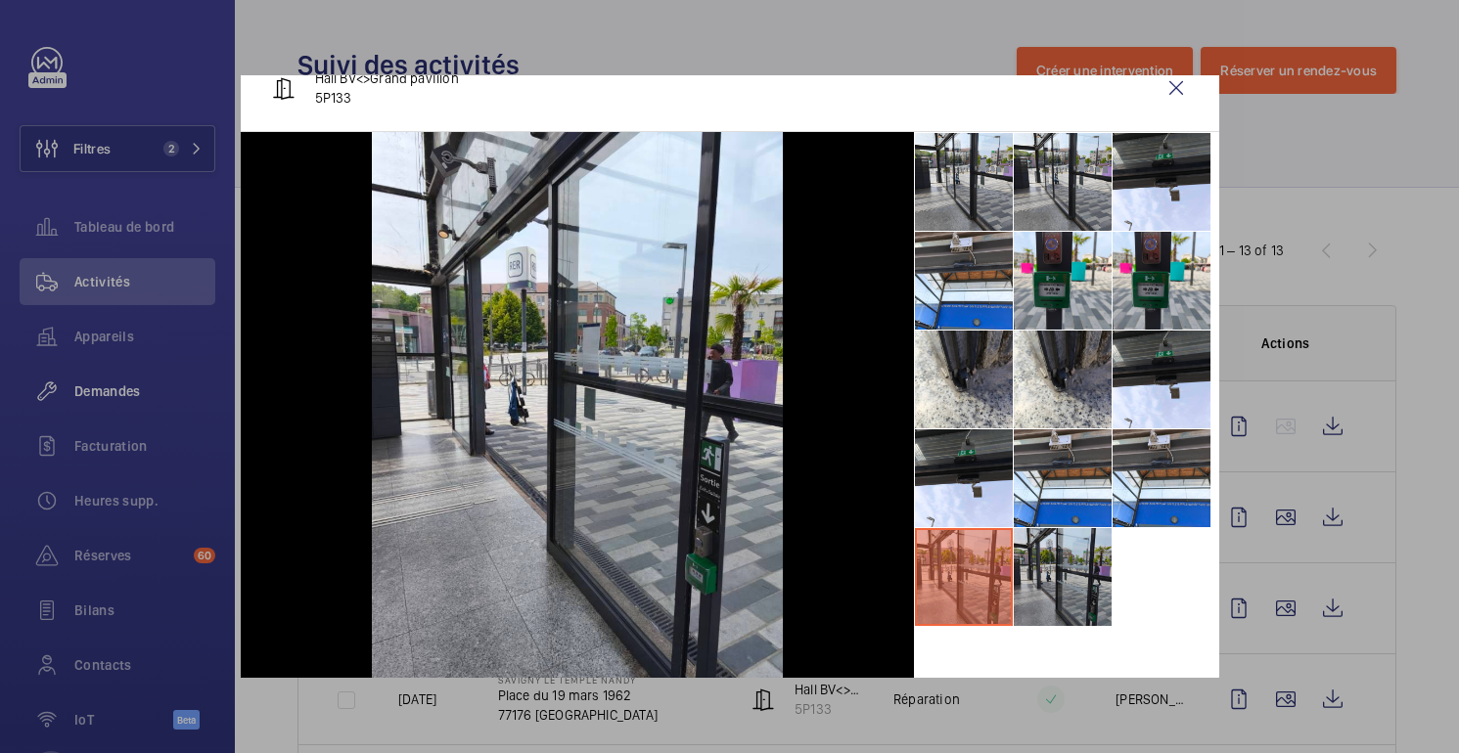
click at [1070, 547] on li at bounding box center [1063, 577] width 98 height 98
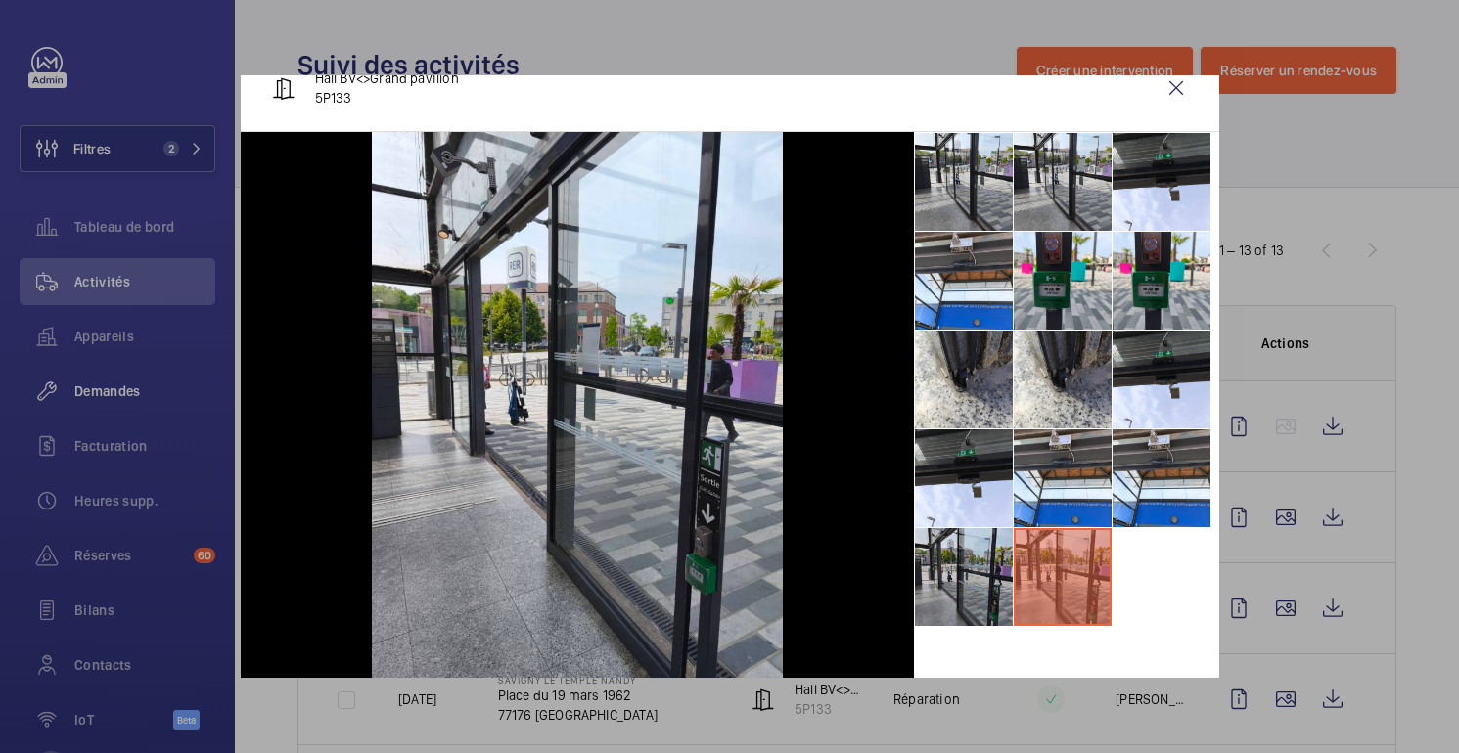
click at [958, 560] on li at bounding box center [964, 577] width 98 height 98
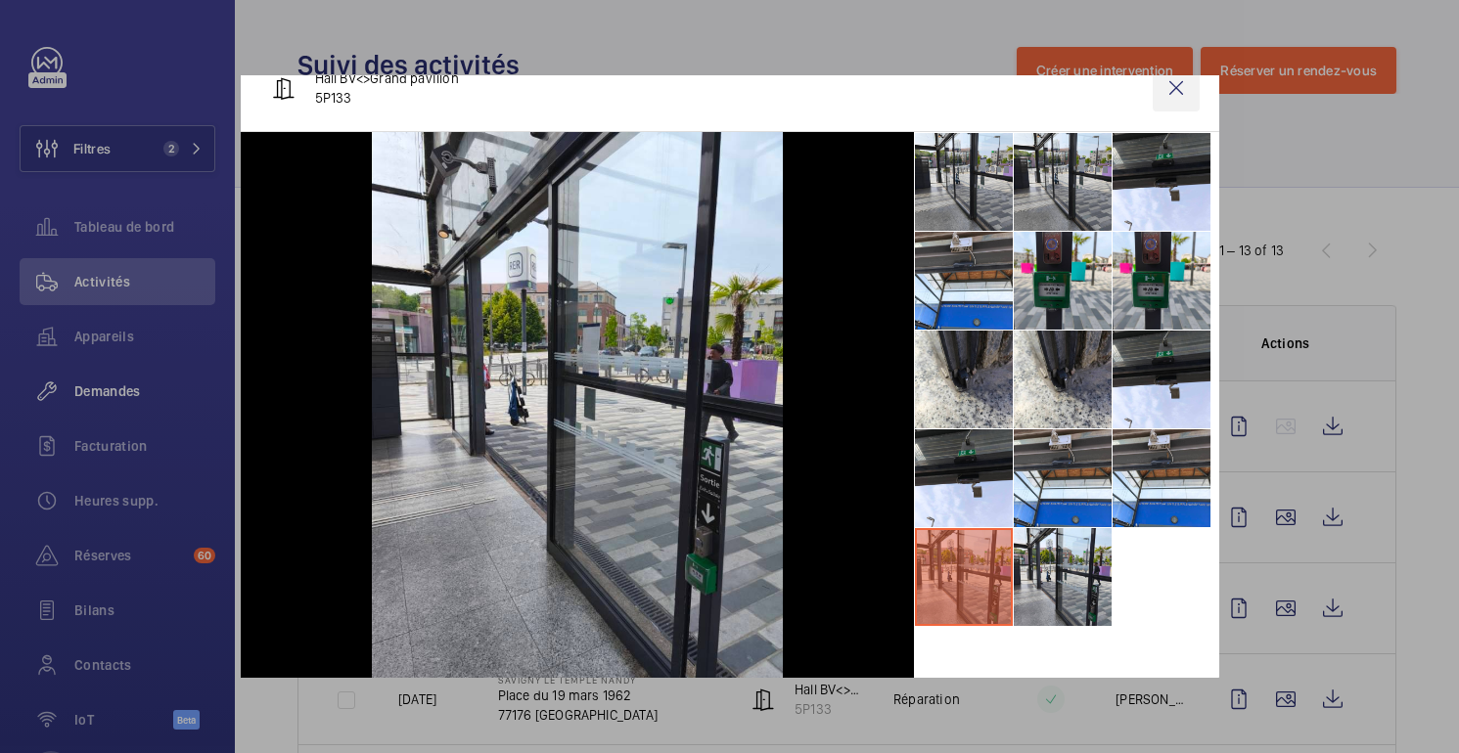
click at [1182, 89] on wm-front-icon-button at bounding box center [1176, 88] width 47 height 47
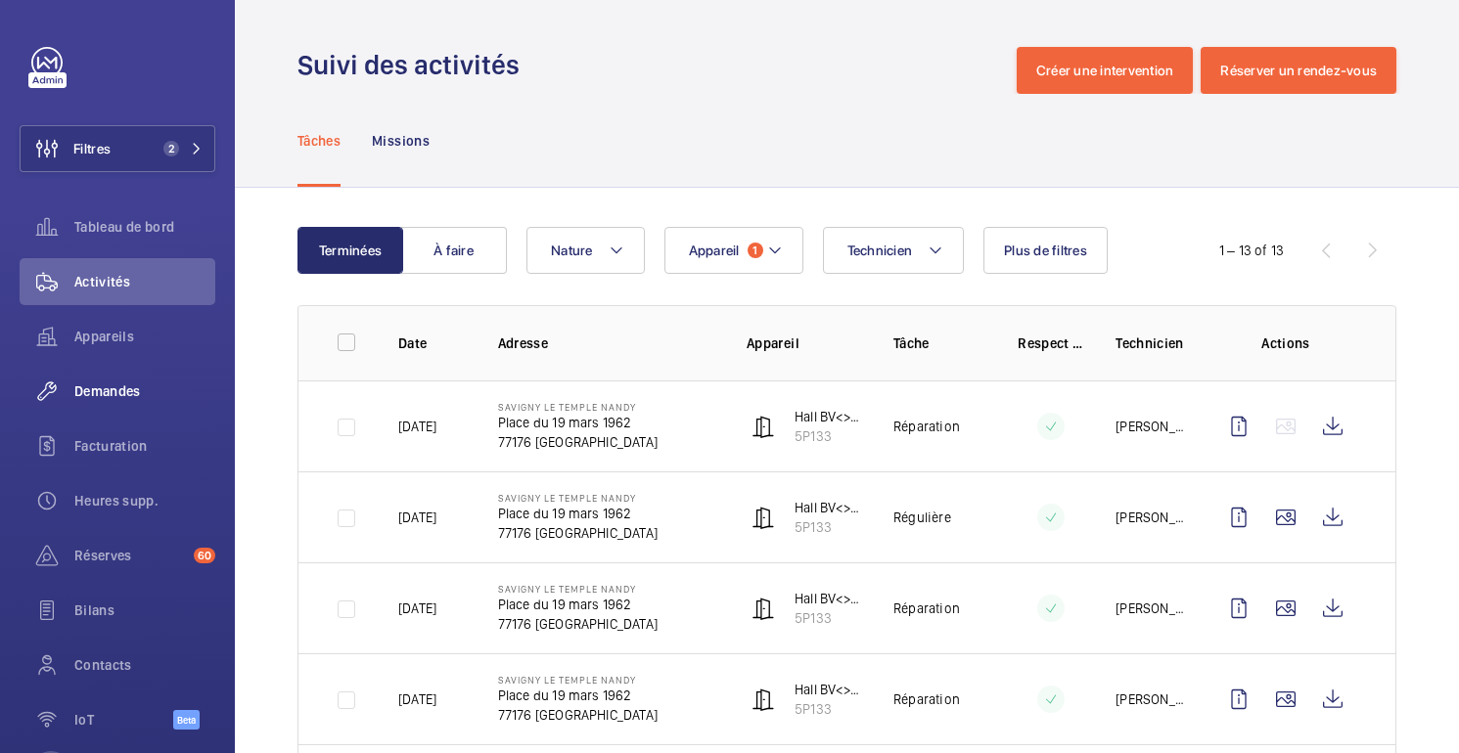
scroll to position [114, 0]
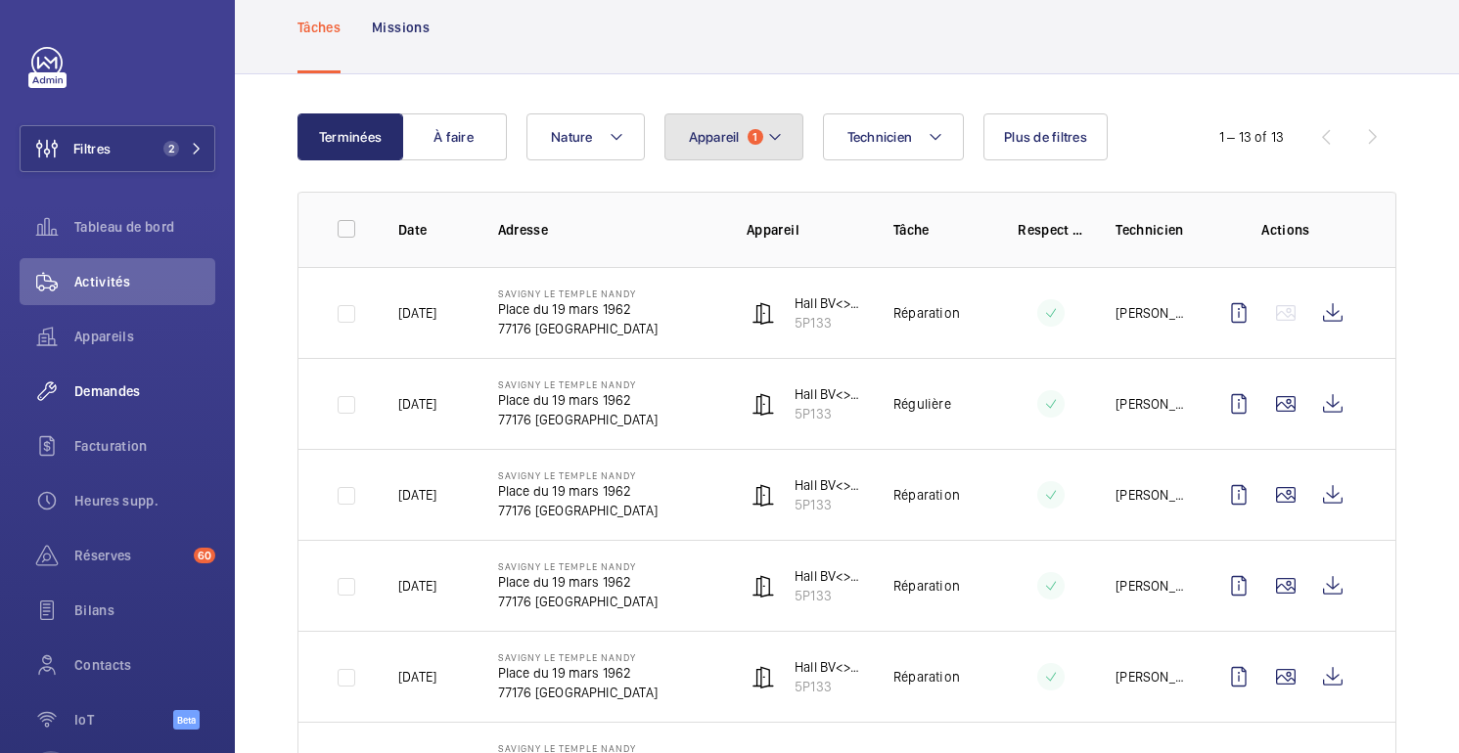
click at [767, 145] on mat-icon at bounding box center [775, 136] width 16 height 23
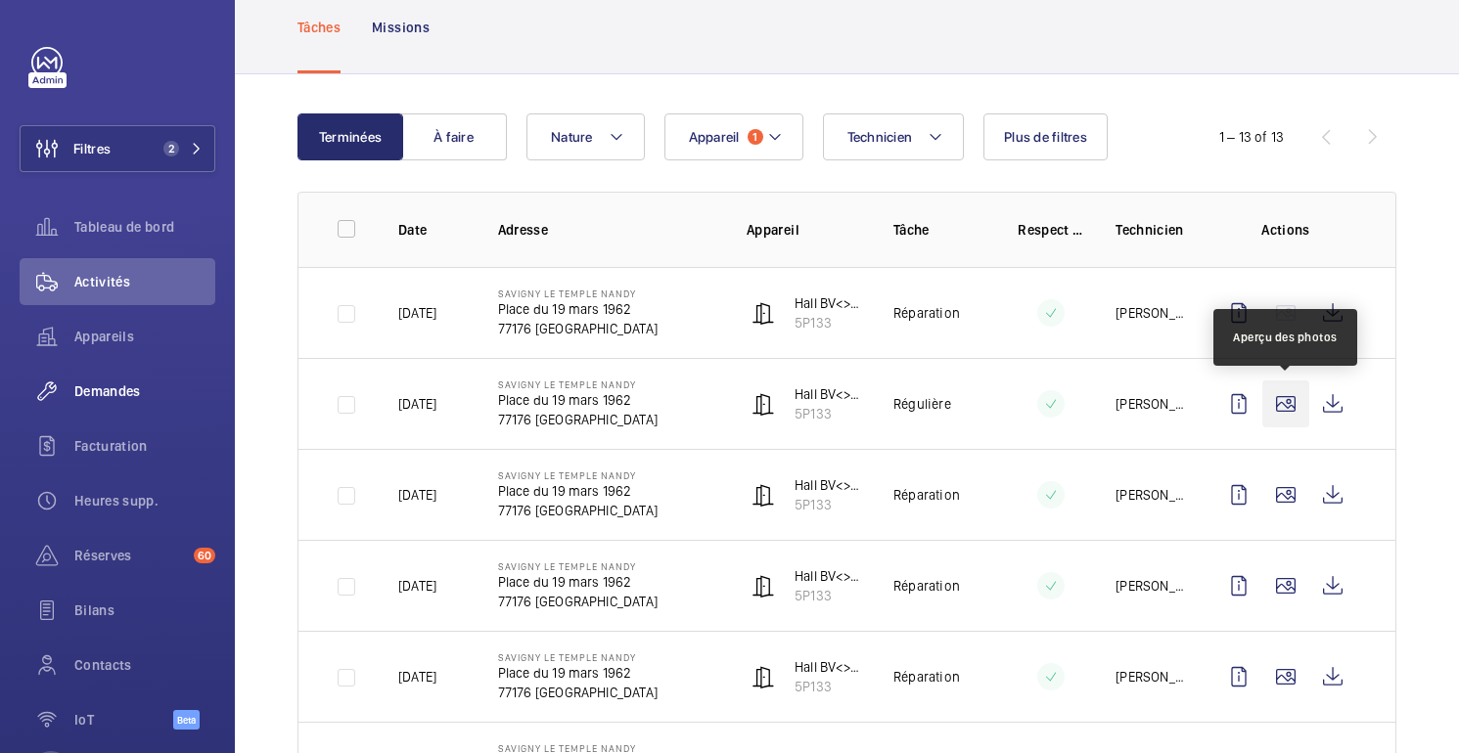
click at [1294, 421] on wm-front-icon-button at bounding box center [1285, 404] width 47 height 47
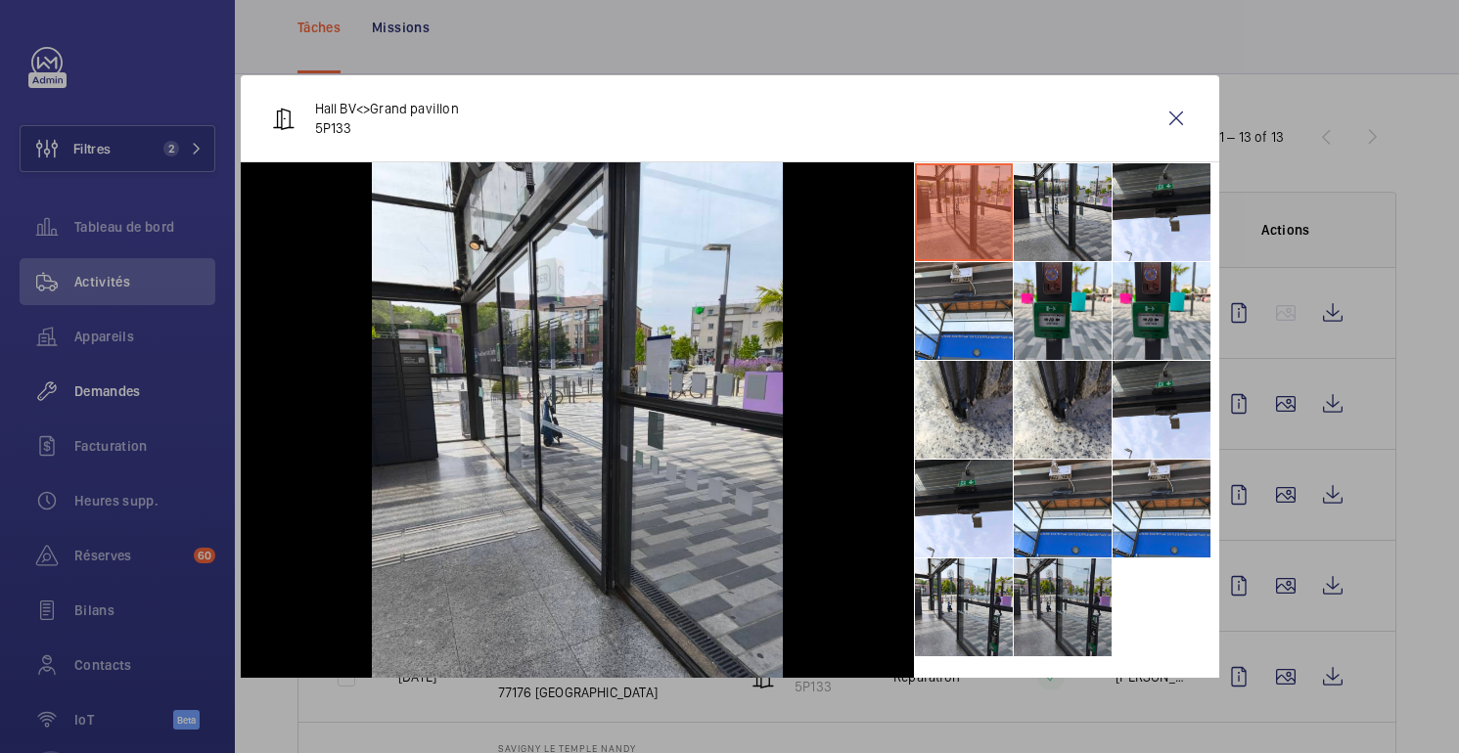
click at [1055, 604] on li at bounding box center [1063, 608] width 98 height 98
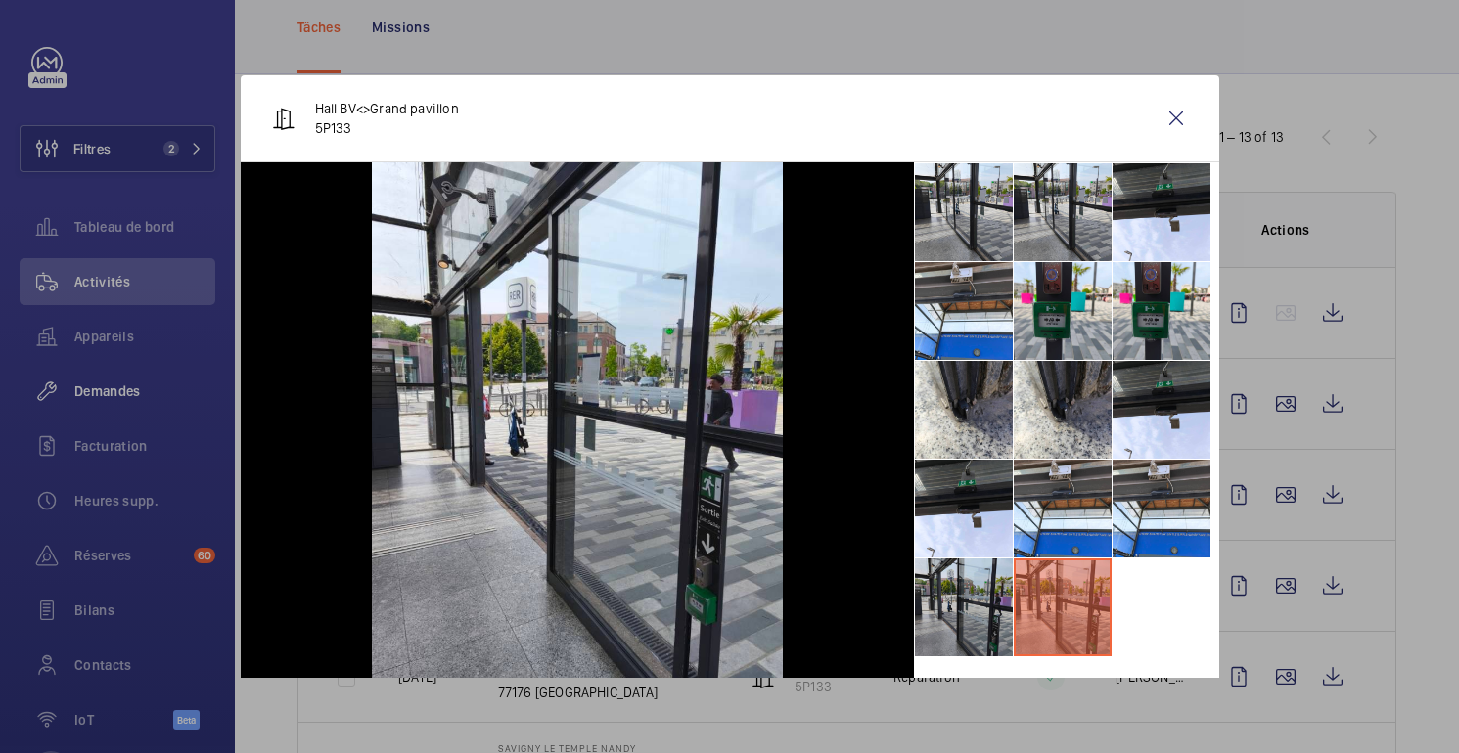
click at [939, 611] on li at bounding box center [964, 608] width 98 height 98
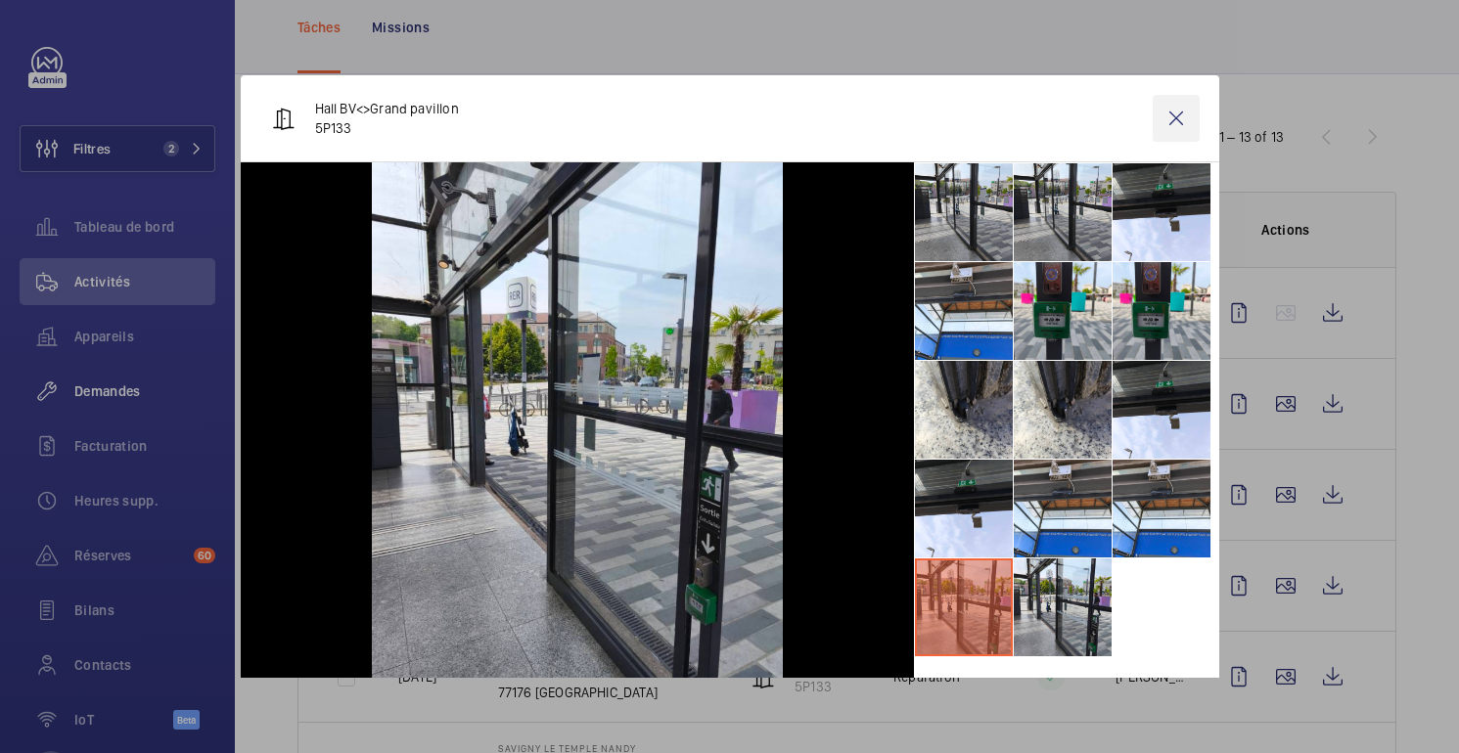
click at [1177, 122] on wm-front-icon-button at bounding box center [1176, 118] width 47 height 47
click at [1288, 497] on wm-front-icon-button at bounding box center [1285, 495] width 47 height 47
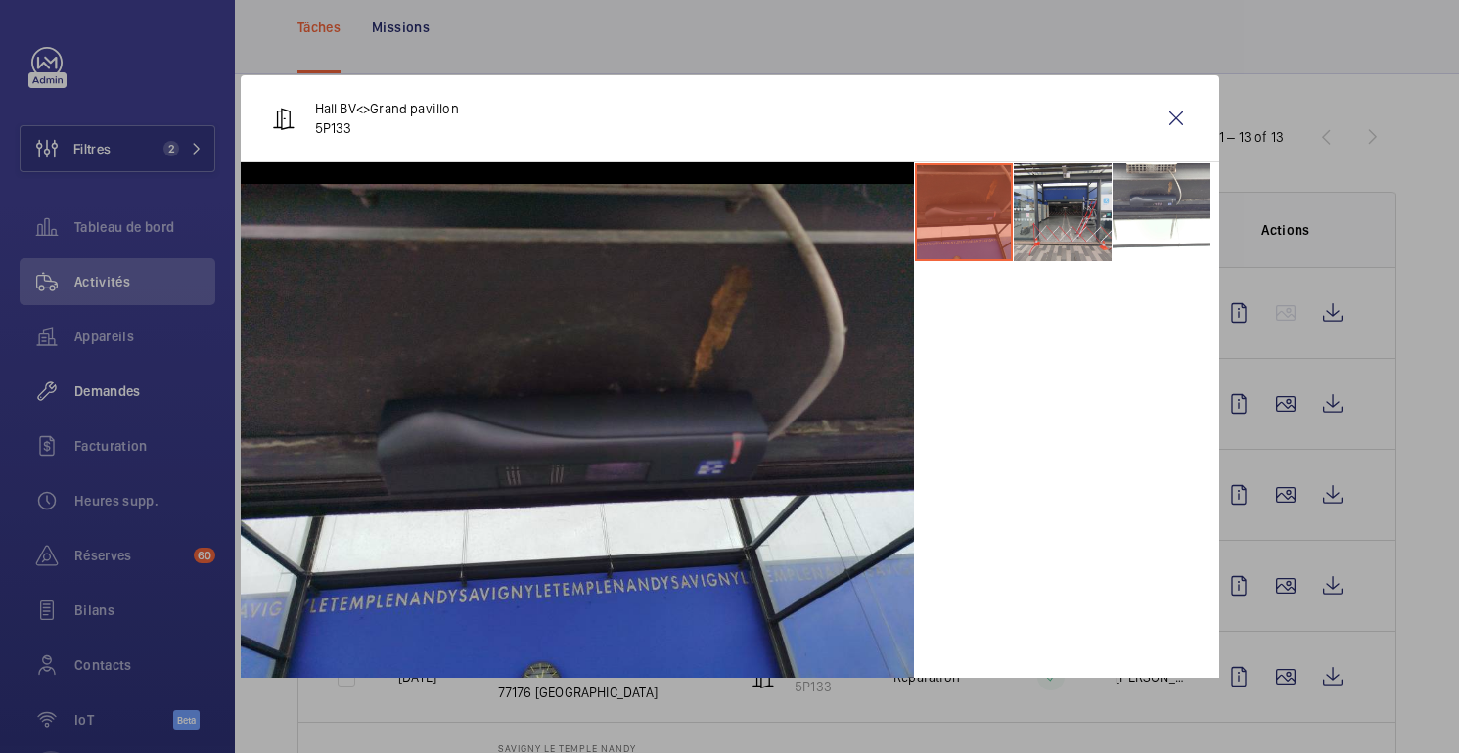
click at [1288, 586] on div at bounding box center [729, 376] width 1459 height 753
click at [1288, 586] on wm-front-icon-button at bounding box center [1285, 586] width 47 height 47
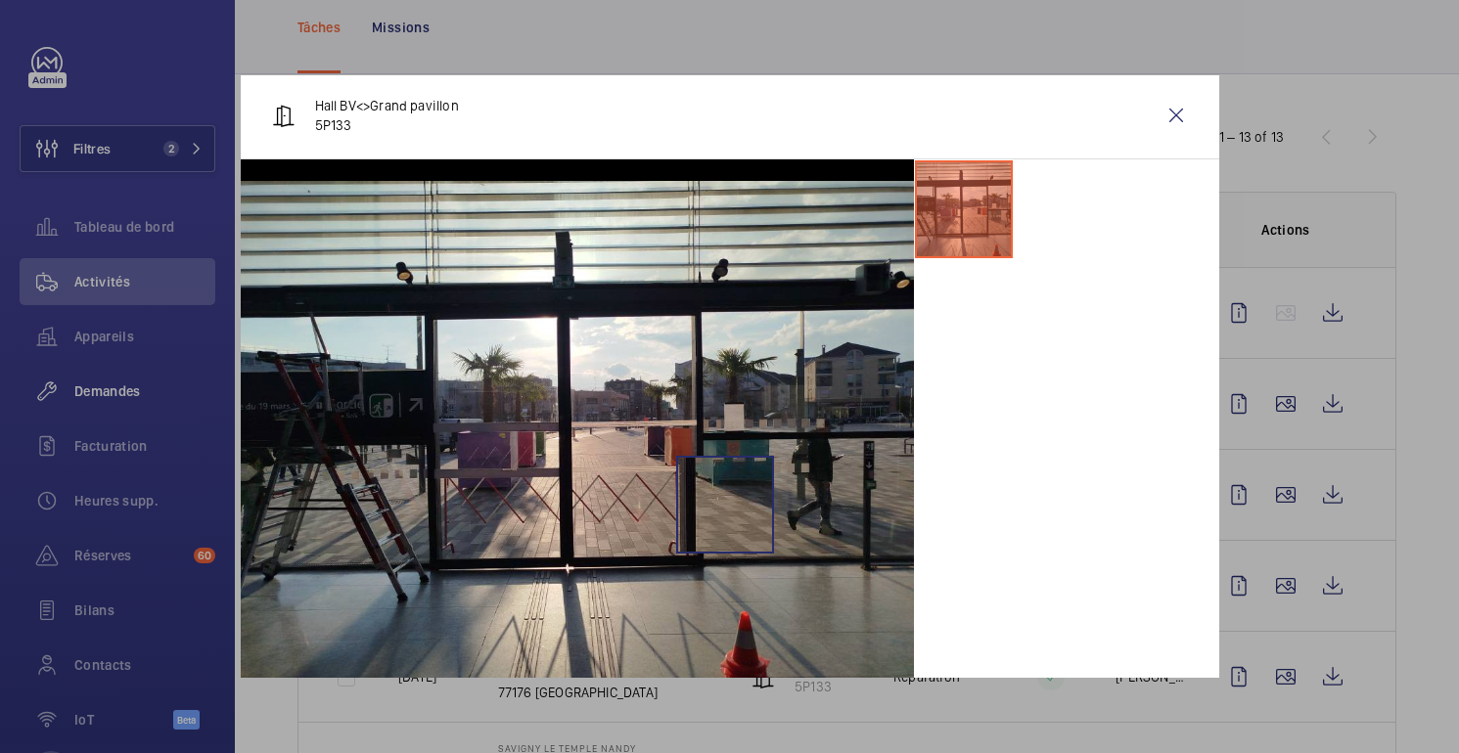
scroll to position [0, 0]
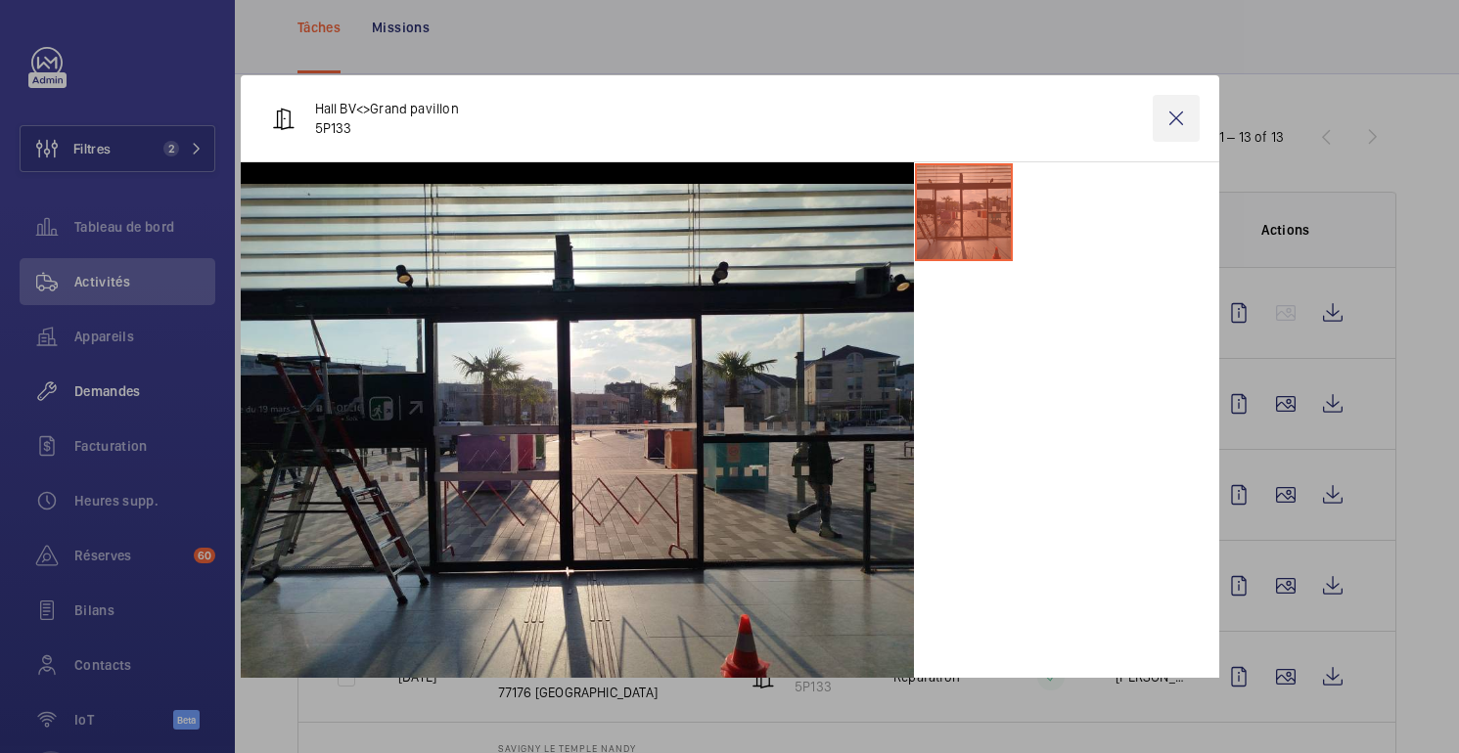
click at [1179, 114] on wm-front-icon-button at bounding box center [1176, 118] width 47 height 47
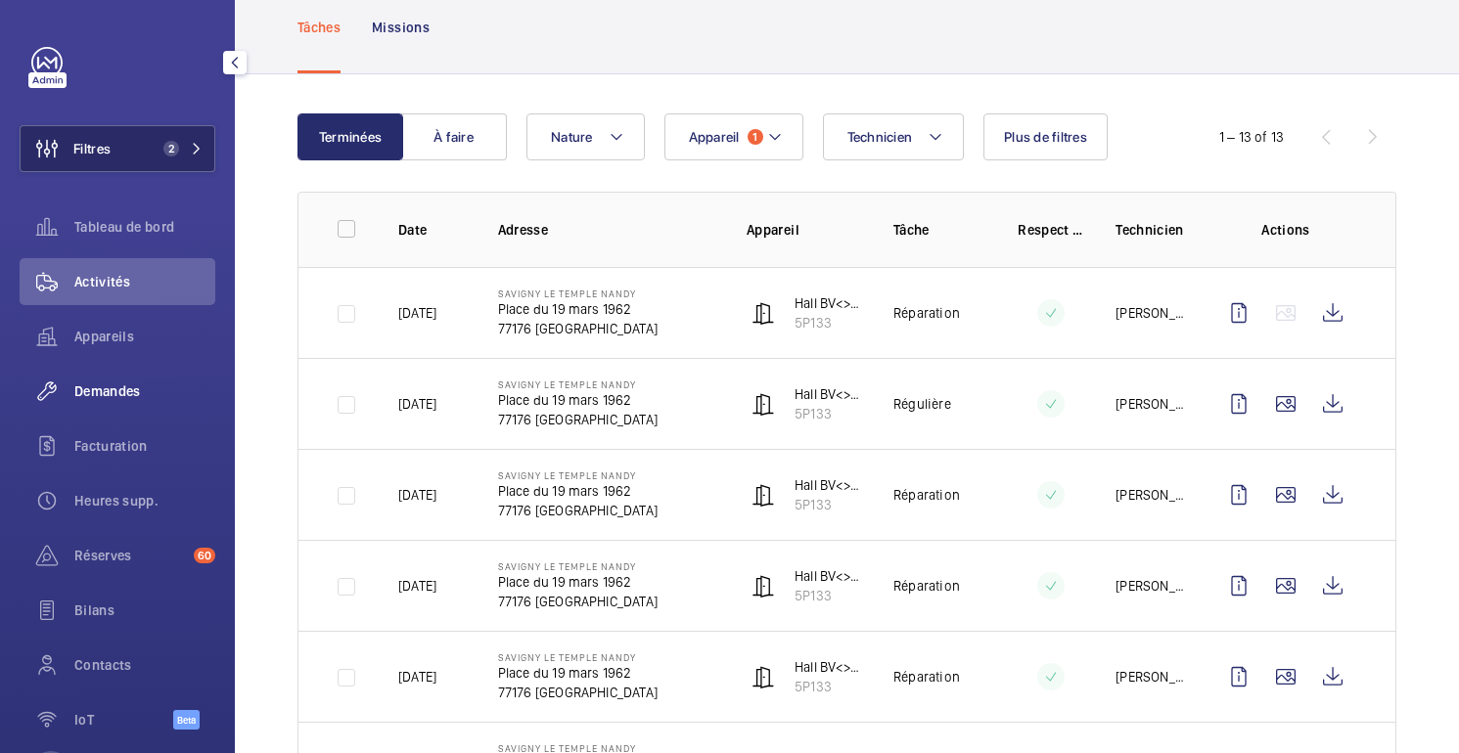
click at [154, 136] on button "Filtres 2" at bounding box center [118, 148] width 196 height 47
click at [119, 167] on button "Filtres 2" at bounding box center [118, 148] width 196 height 47
click at [133, 155] on button "Filtres 2" at bounding box center [118, 148] width 196 height 47
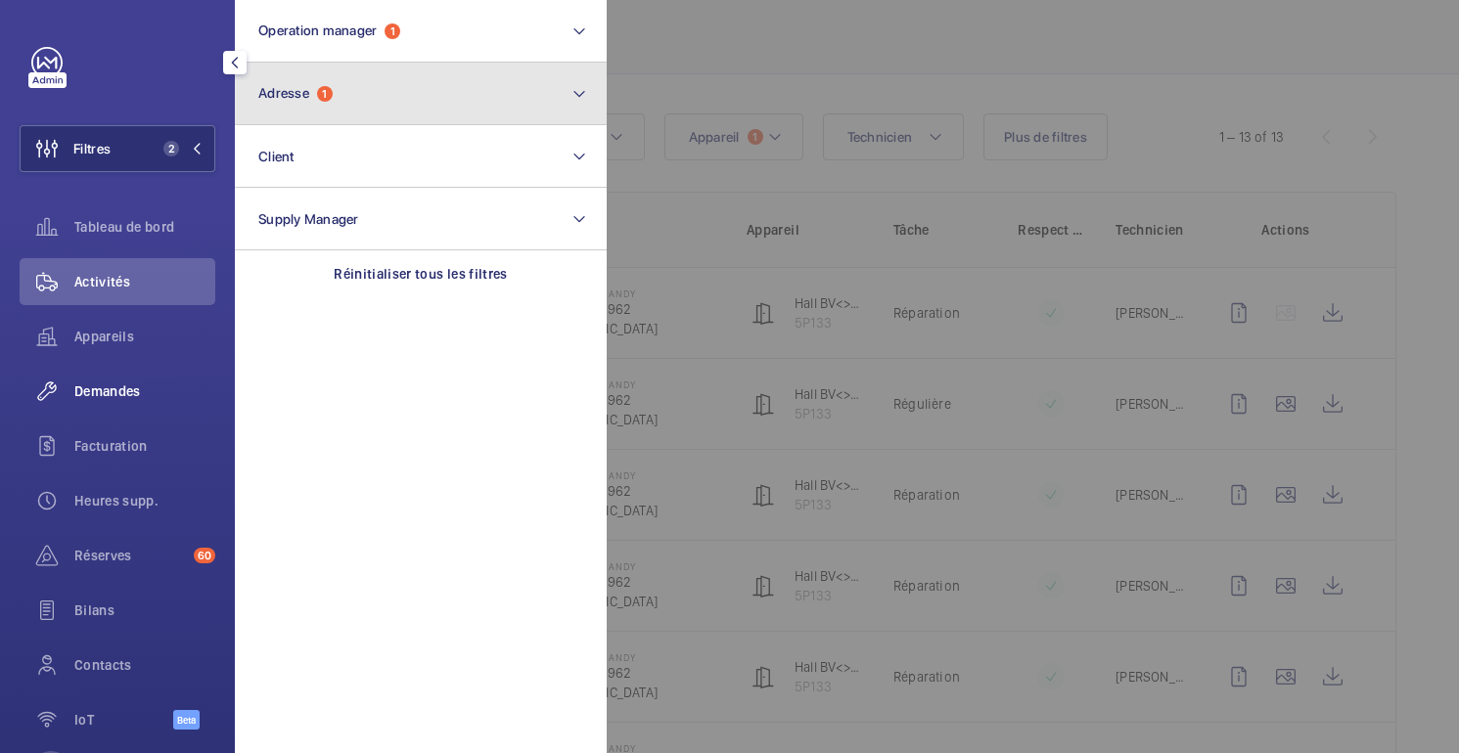
click at [347, 87] on button "Adresse 1" at bounding box center [421, 94] width 372 height 63
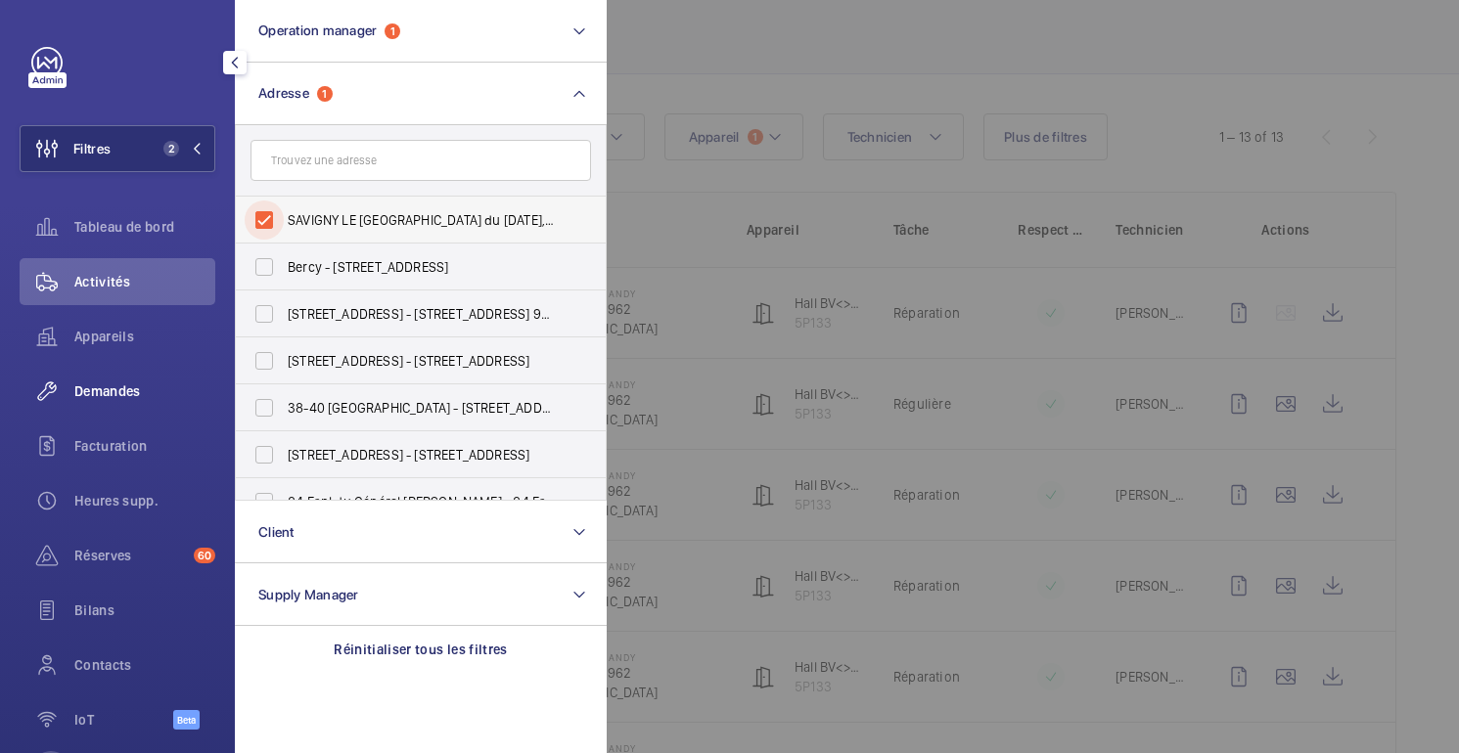
click at [282, 212] on input "SAVIGNY LE [GEOGRAPHIC_DATA] du [DATE], [GEOGRAPHIC_DATA] 77176" at bounding box center [264, 220] width 39 height 39
checkbox input "false"
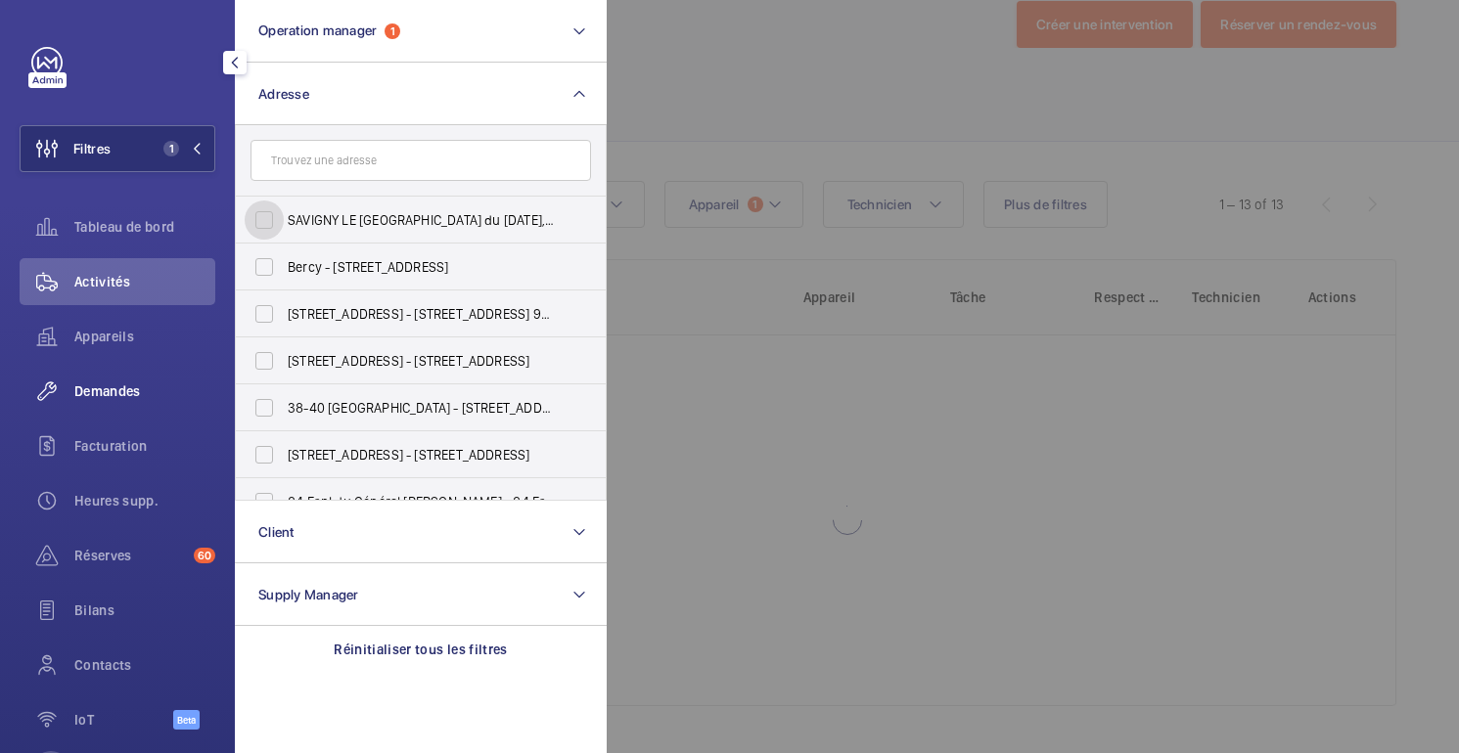
scroll to position [114, 0]
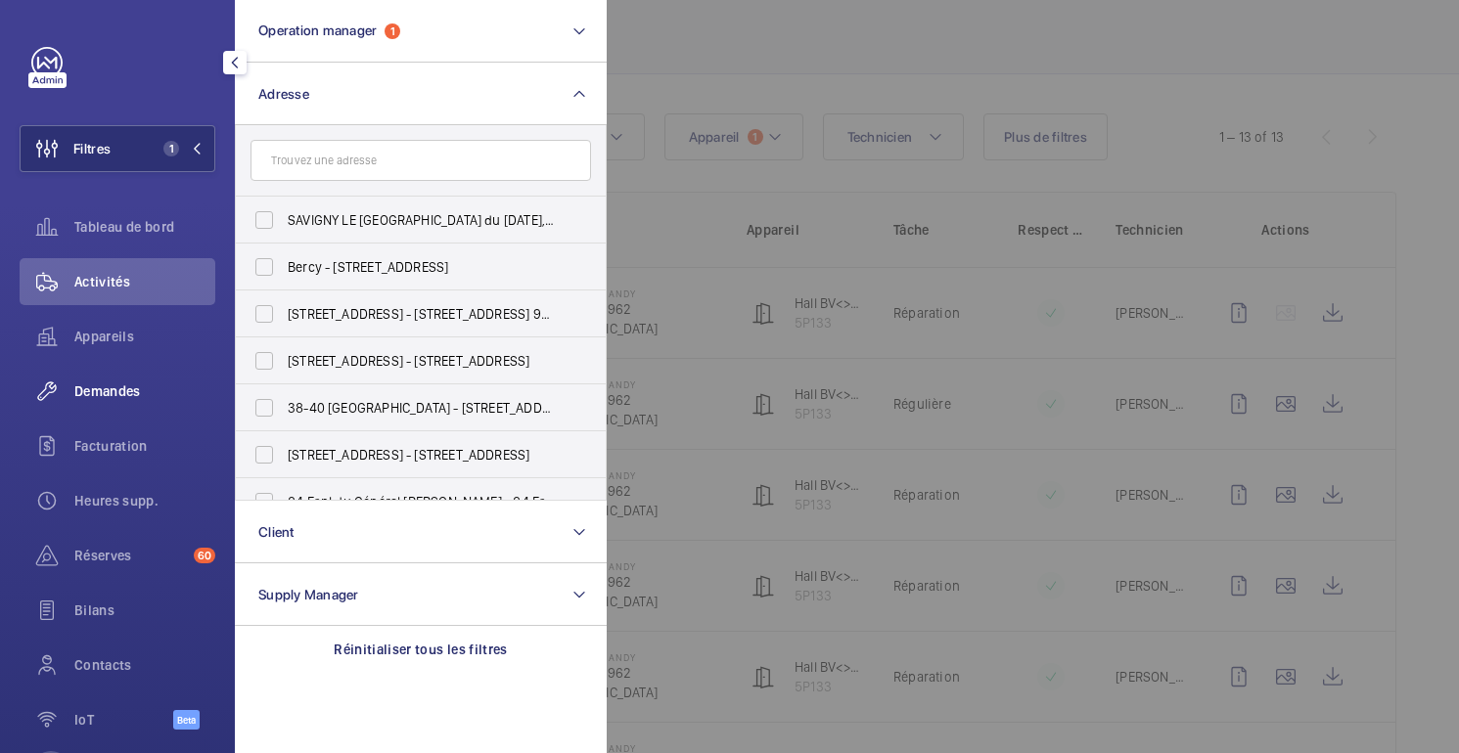
click at [761, 77] on div at bounding box center [1336, 376] width 1459 height 753
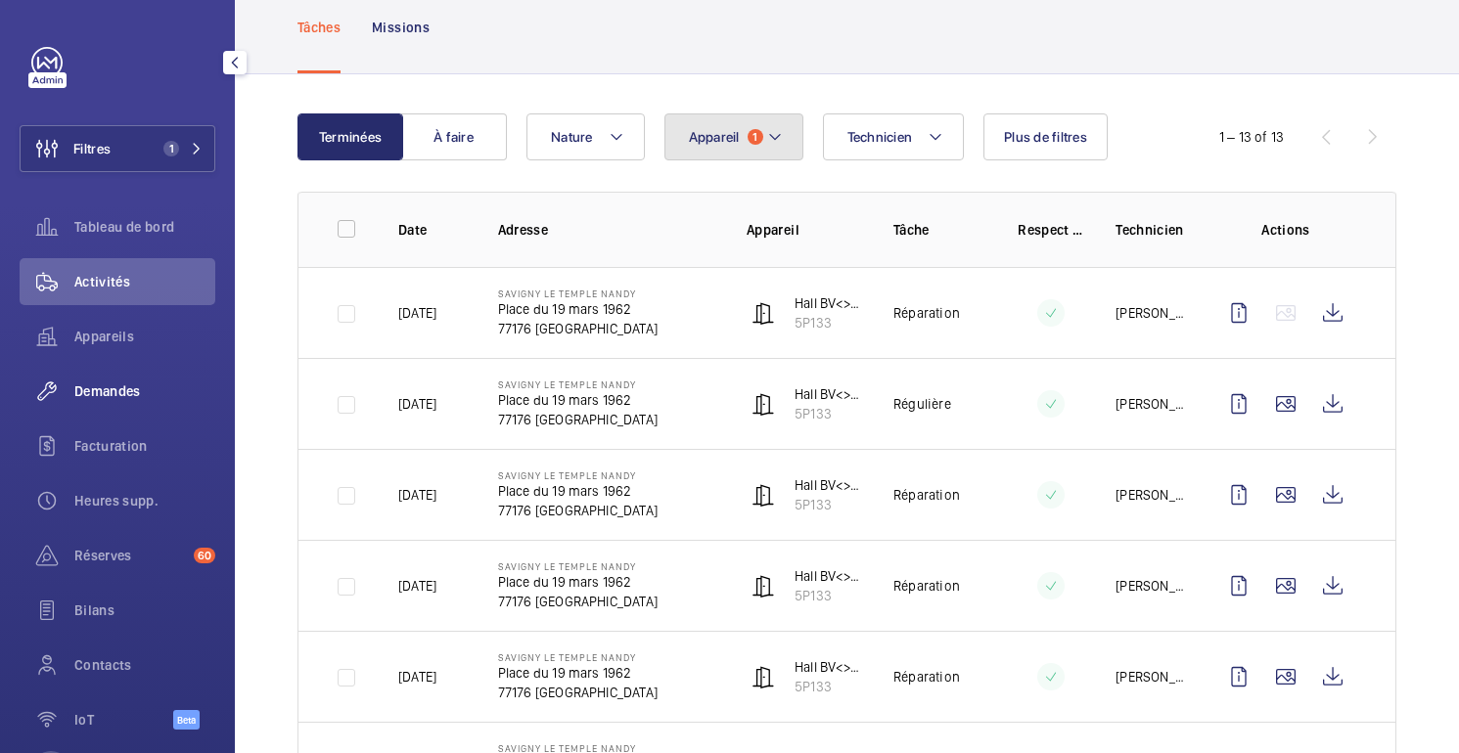
click at [754, 128] on button "Appareil 1" at bounding box center [733, 137] width 139 height 47
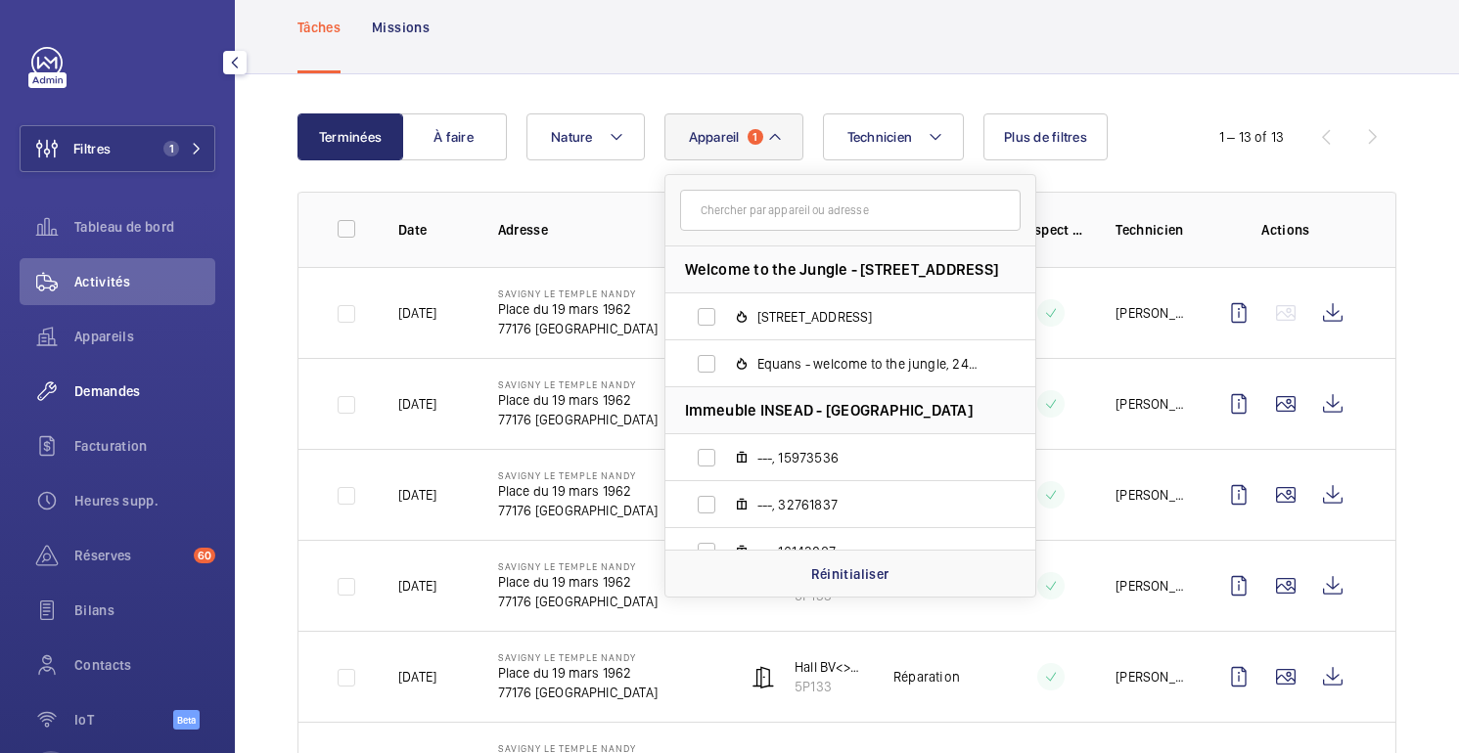
click at [769, 216] on input "text" at bounding box center [850, 210] width 341 height 41
click at [796, 212] on input "text" at bounding box center [850, 210] width 341 height 41
click at [159, 148] on span "1" at bounding box center [167, 149] width 23 height 16
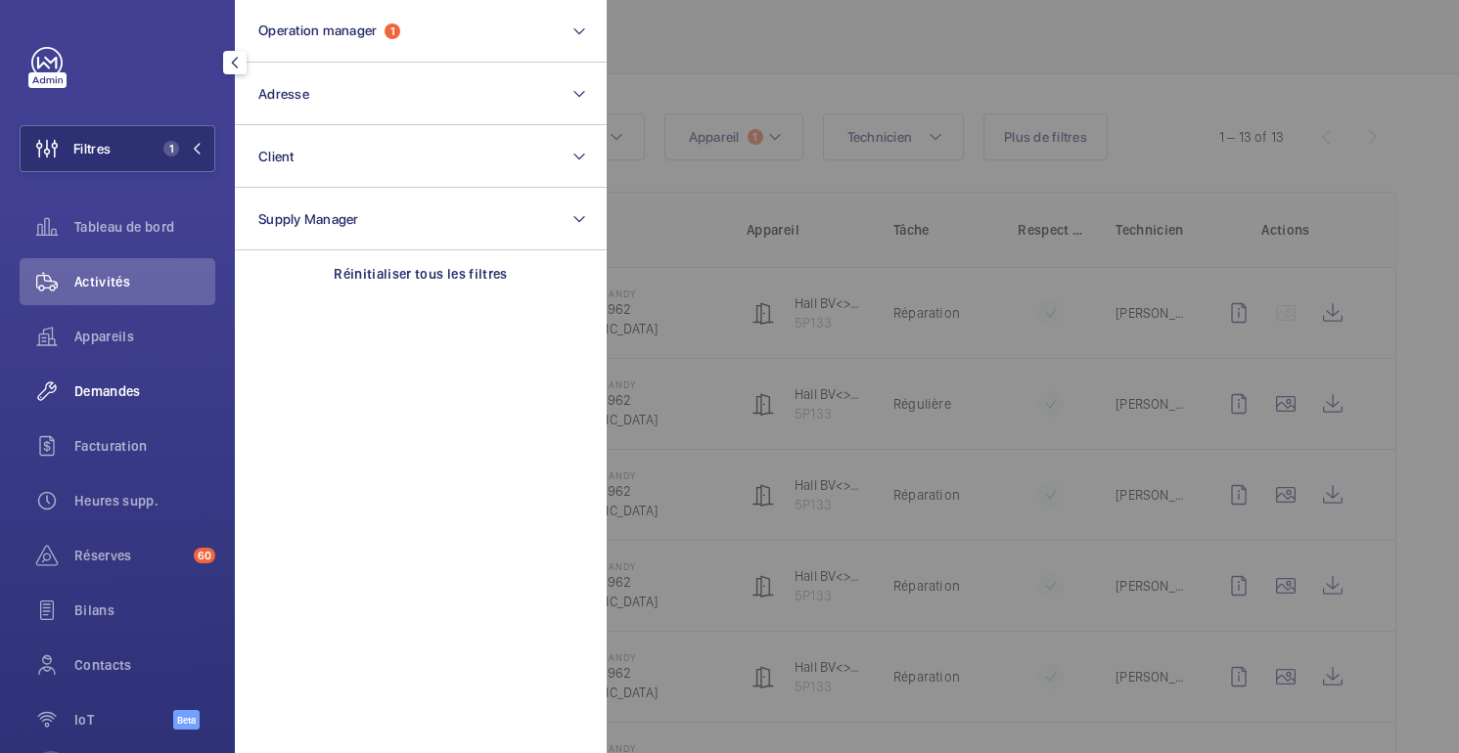
click at [734, 43] on div at bounding box center [1336, 376] width 1459 height 753
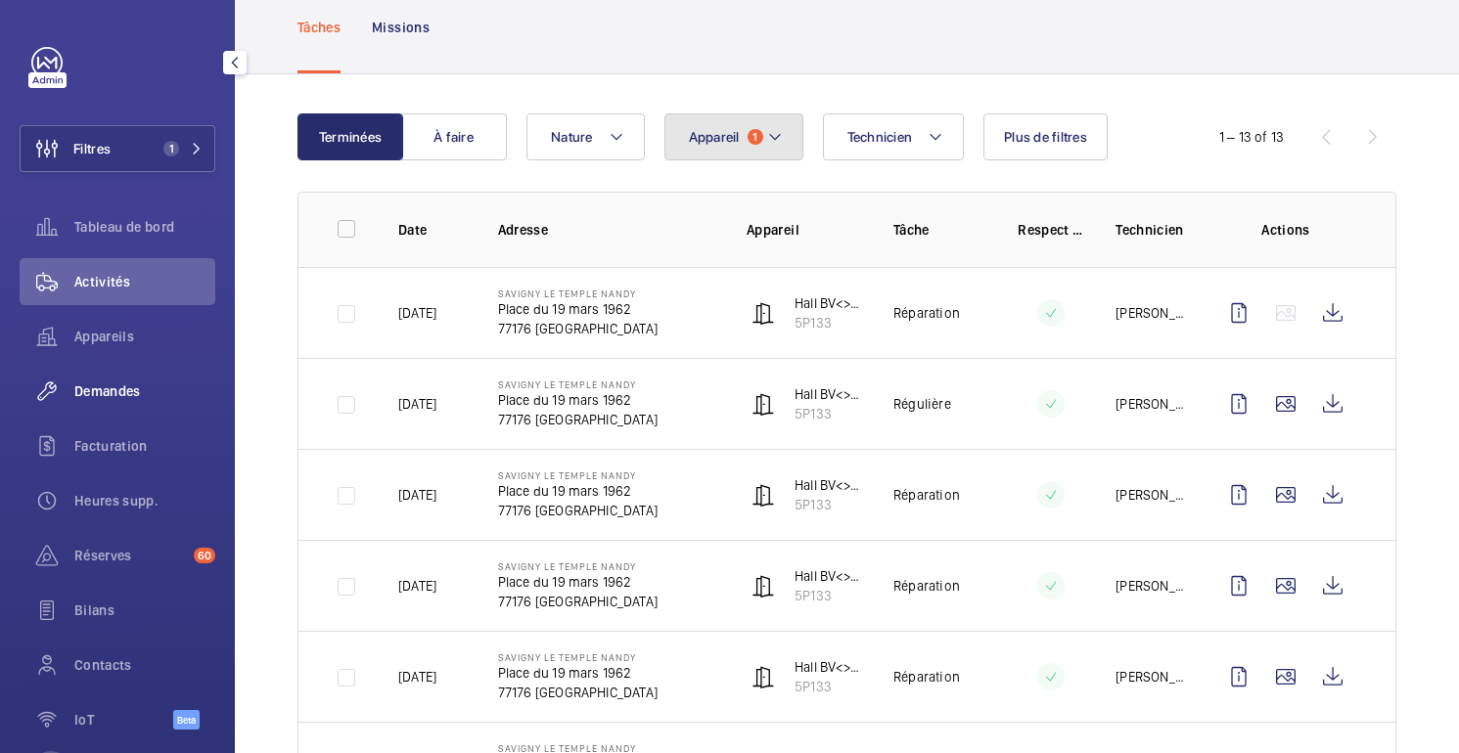
click at [748, 136] on span "1" at bounding box center [756, 137] width 16 height 16
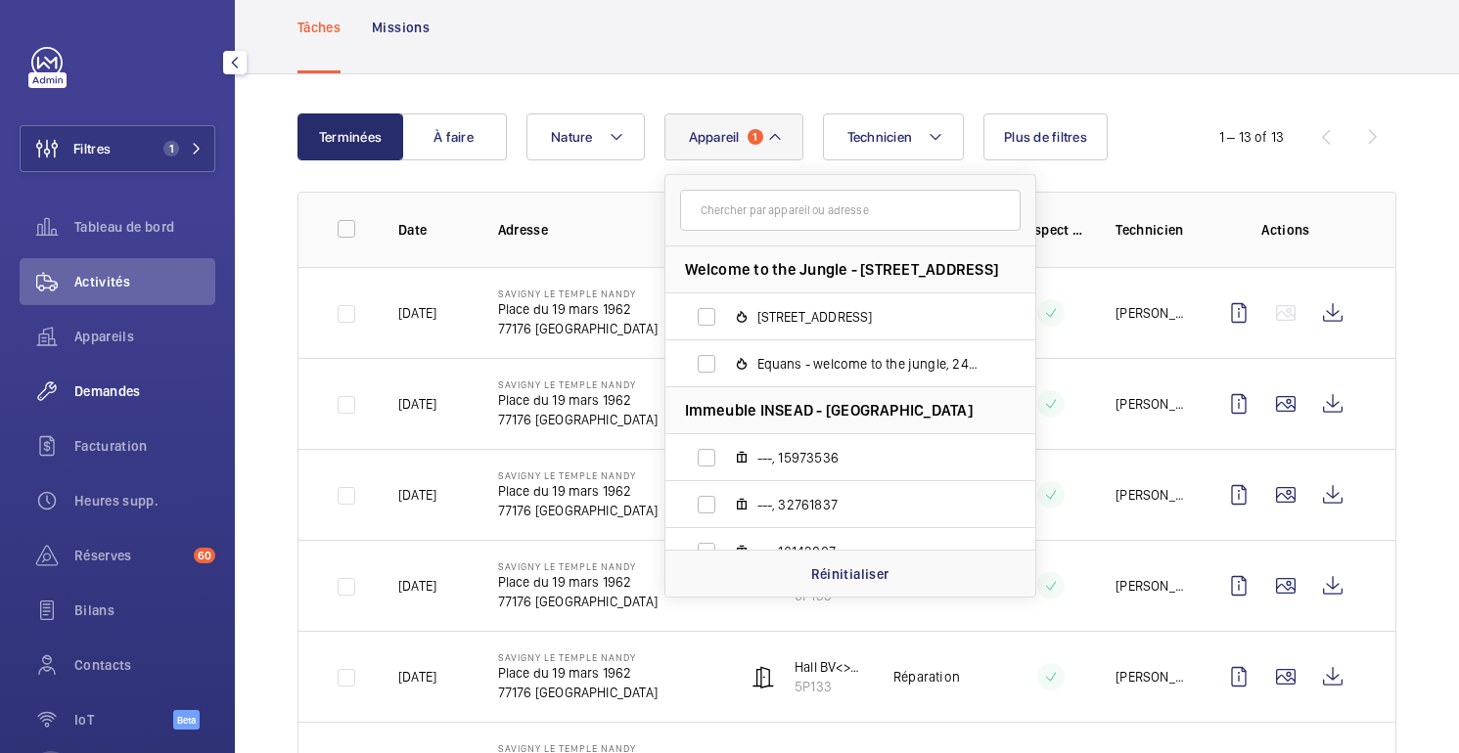
click at [798, 208] on input "text" at bounding box center [850, 210] width 341 height 41
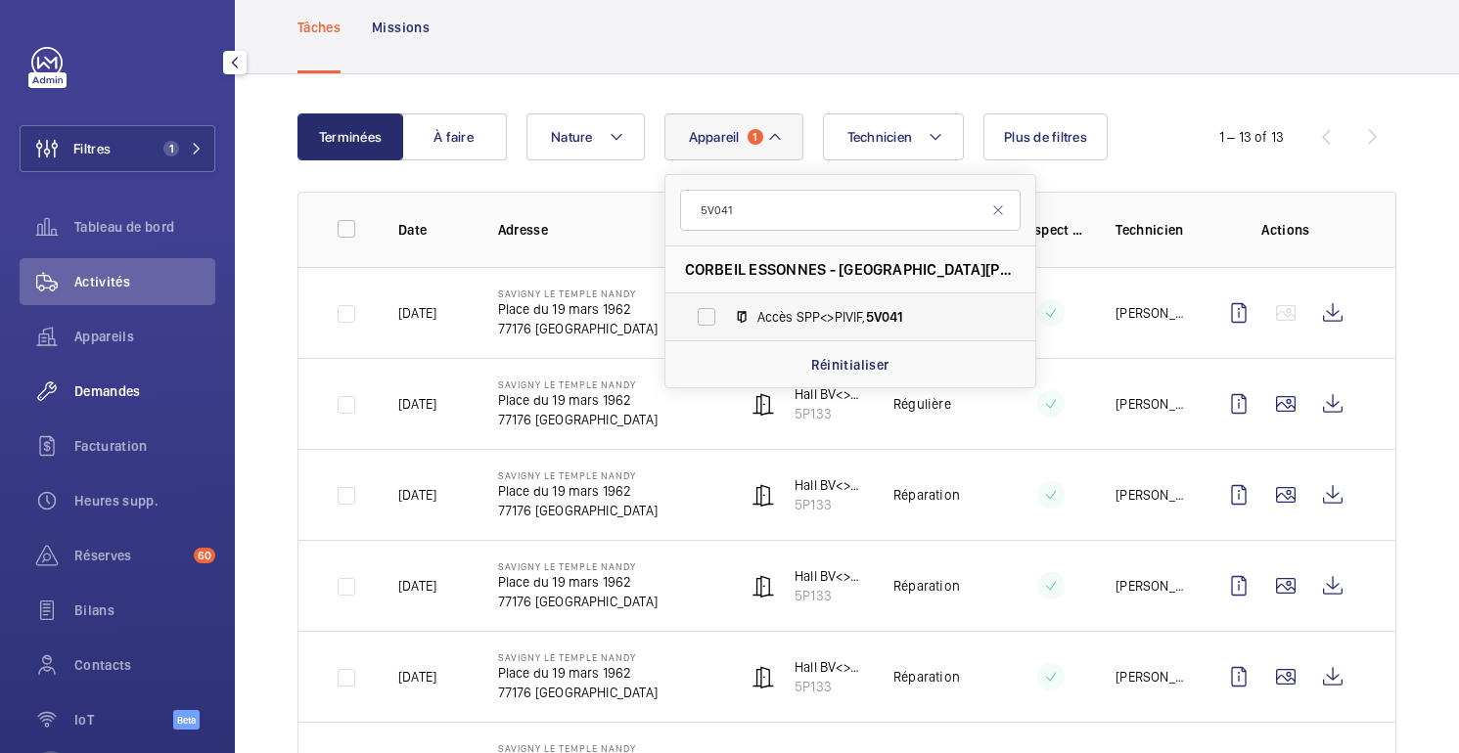
type input "5V041"
click at [814, 304] on label "Accès SPP<>PIVIF, 5V041" at bounding box center [834, 317] width 339 height 47
click at [726, 304] on input "Accès SPP<>PIVIF, 5V041" at bounding box center [706, 316] width 39 height 39
checkbox input "true"
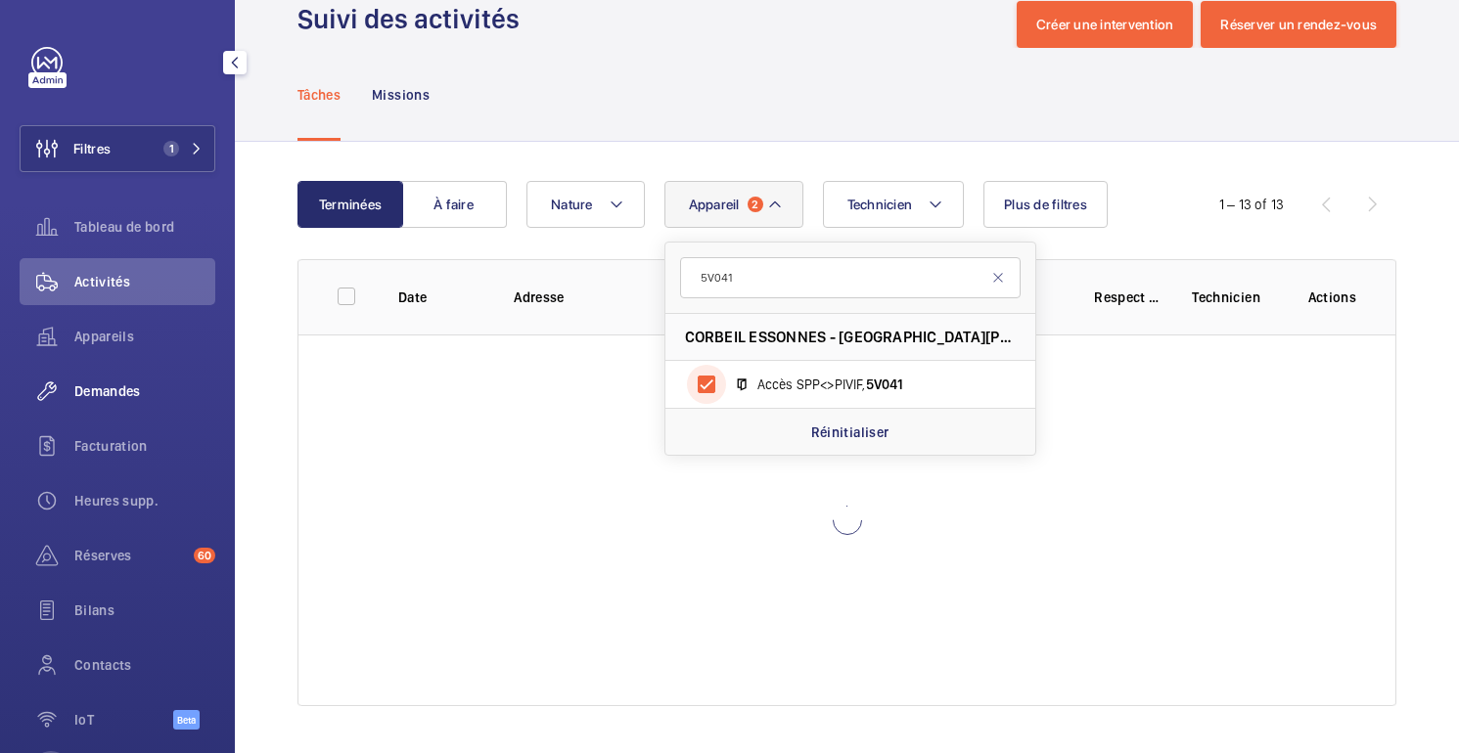
scroll to position [114, 0]
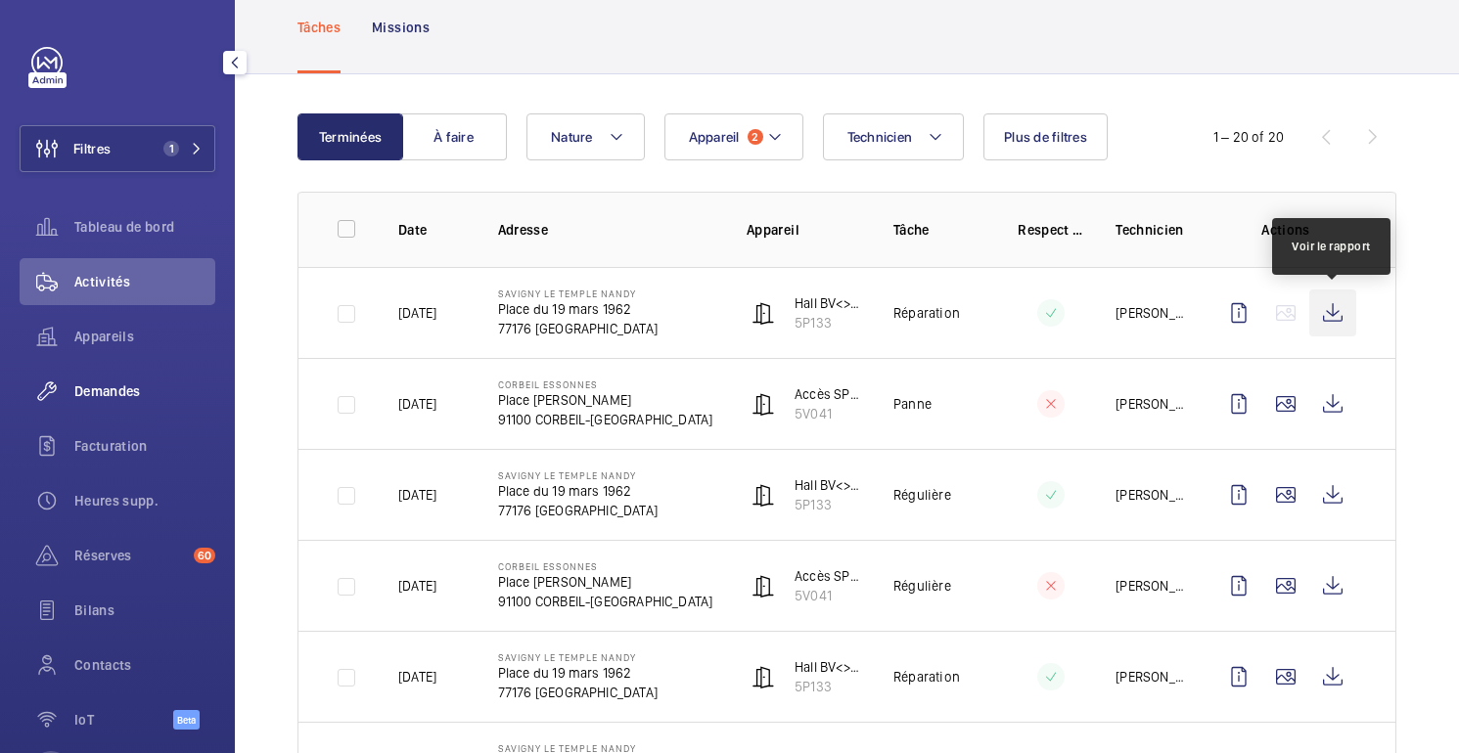
click at [1325, 312] on wm-front-icon-button at bounding box center [1332, 313] width 47 height 47
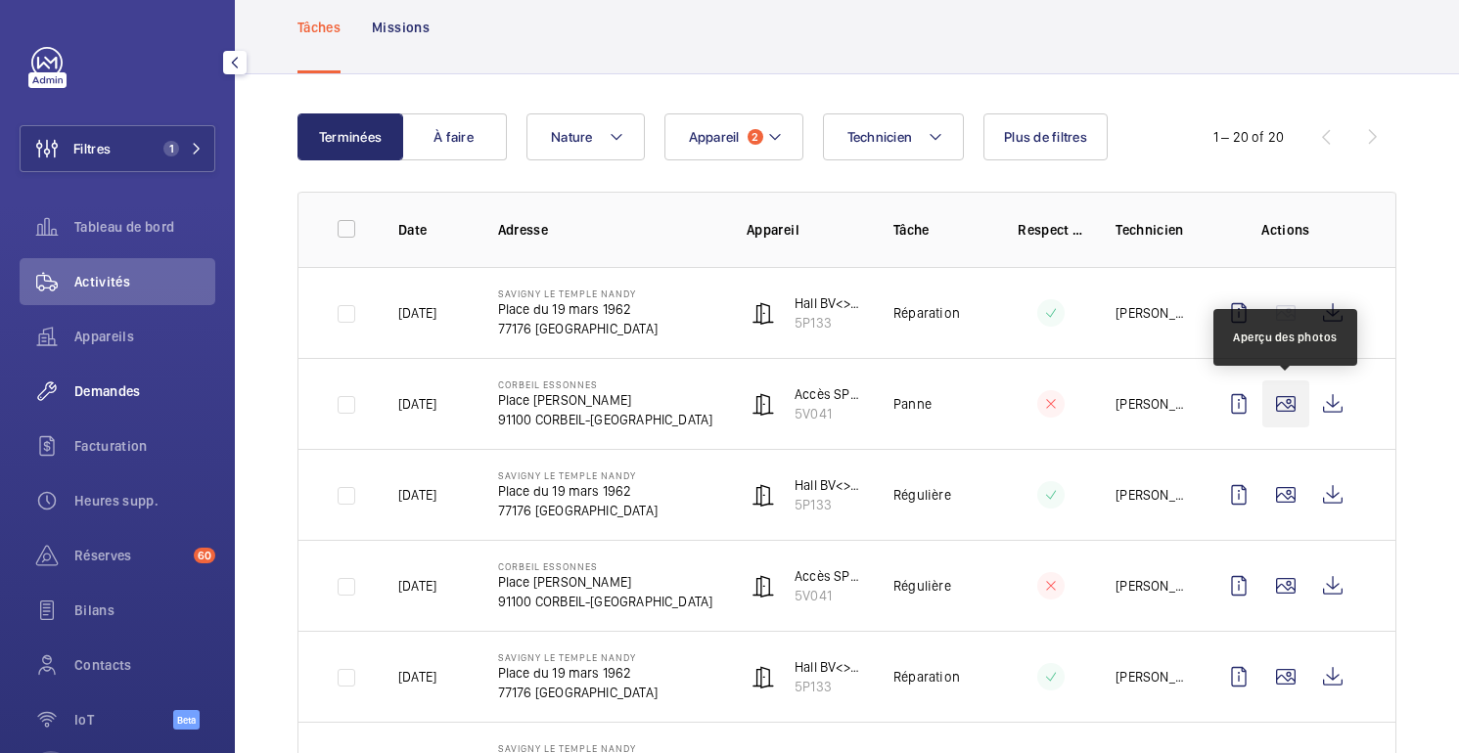
click at [1295, 397] on wm-front-icon-button at bounding box center [1285, 404] width 47 height 47
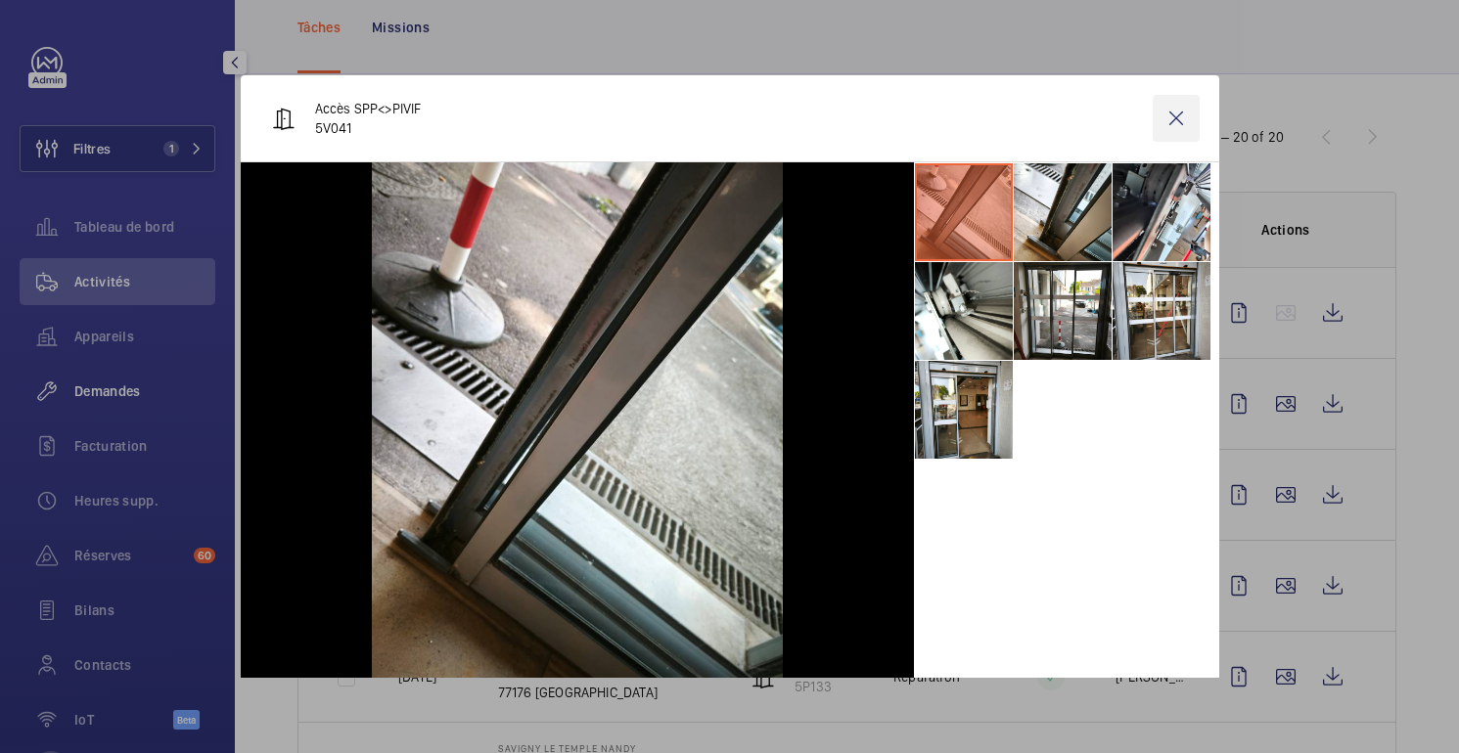
click at [1174, 130] on wm-front-icon-button at bounding box center [1176, 118] width 47 height 47
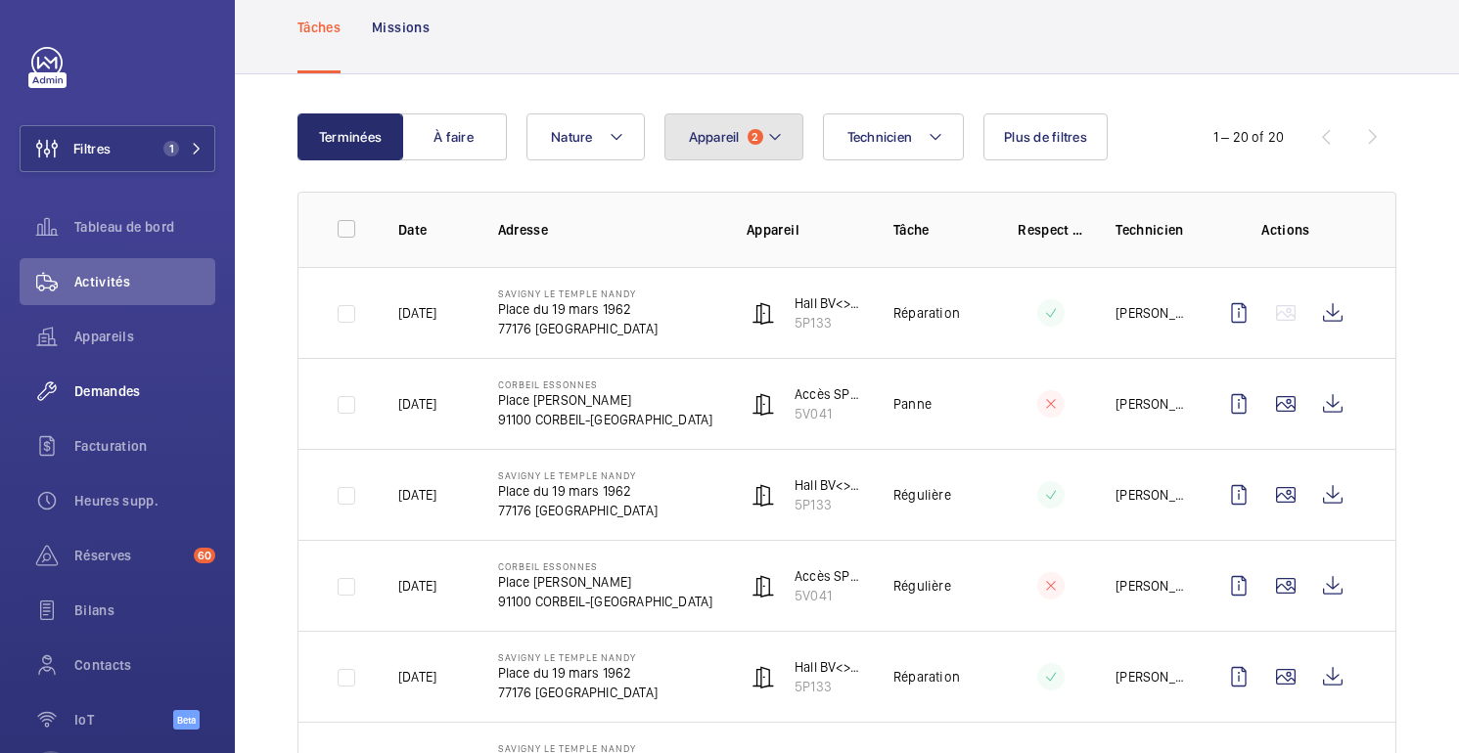
click at [767, 143] on mat-icon at bounding box center [775, 136] width 16 height 23
